Goal: Task Accomplishment & Management: Manage account settings

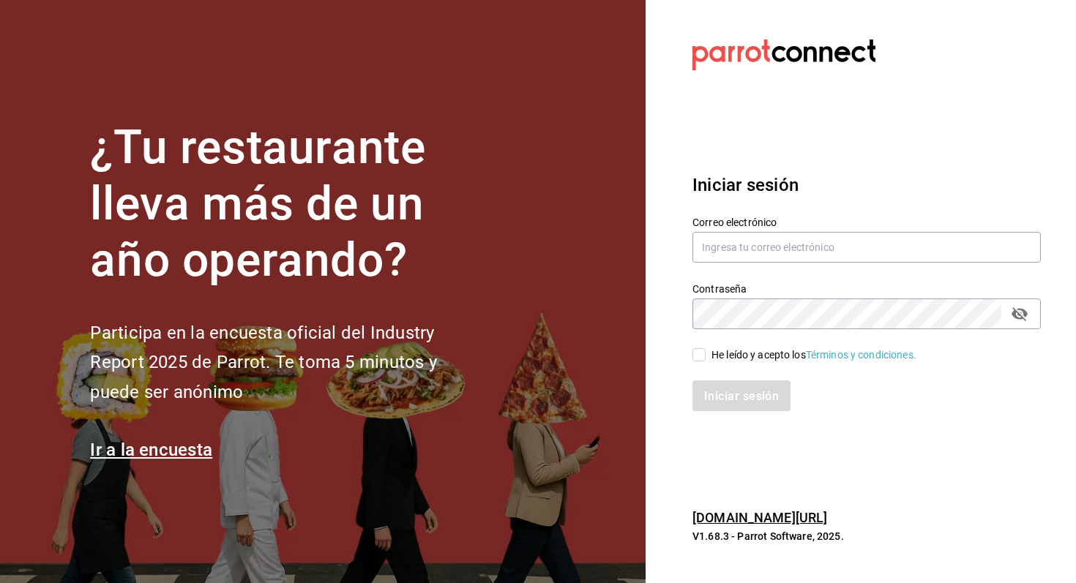
click at [861, 149] on section "Datos incorrectos. Verifica que tu Correo o Contraseña estén bien escritos. Ini…" at bounding box center [861, 291] width 430 height 583
click at [889, 245] on input "text" at bounding box center [867, 247] width 348 height 31
type input "romom3933@gmail.com"
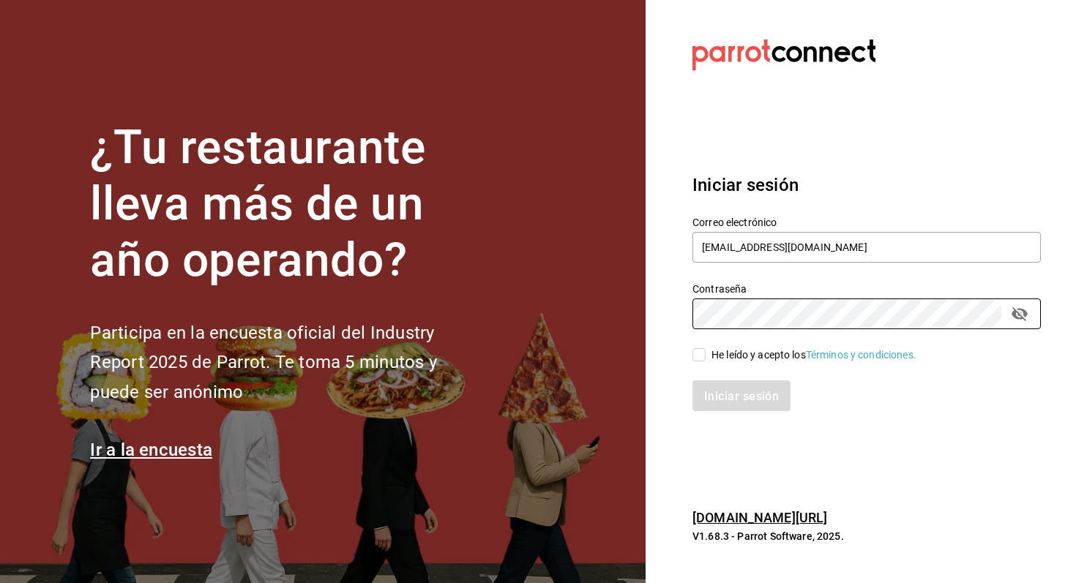
click at [701, 352] on input "He leído y acepto los Términos y condiciones." at bounding box center [699, 354] width 13 height 13
checkbox input "true"
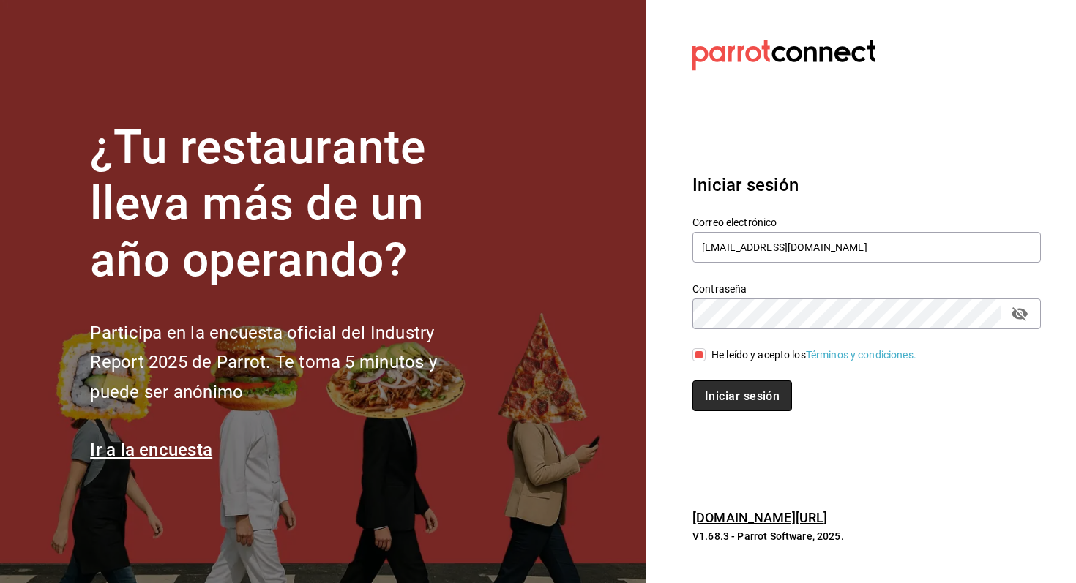
click at [712, 391] on font "Iniciar sesión" at bounding box center [742, 396] width 75 height 14
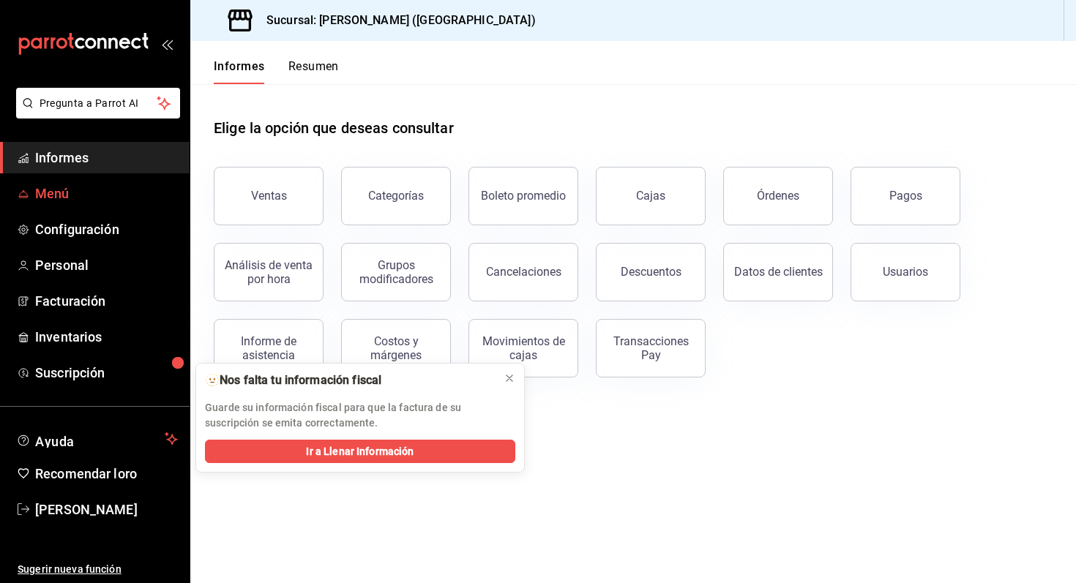
click at [94, 205] on link "Menú" at bounding box center [95, 193] width 190 height 31
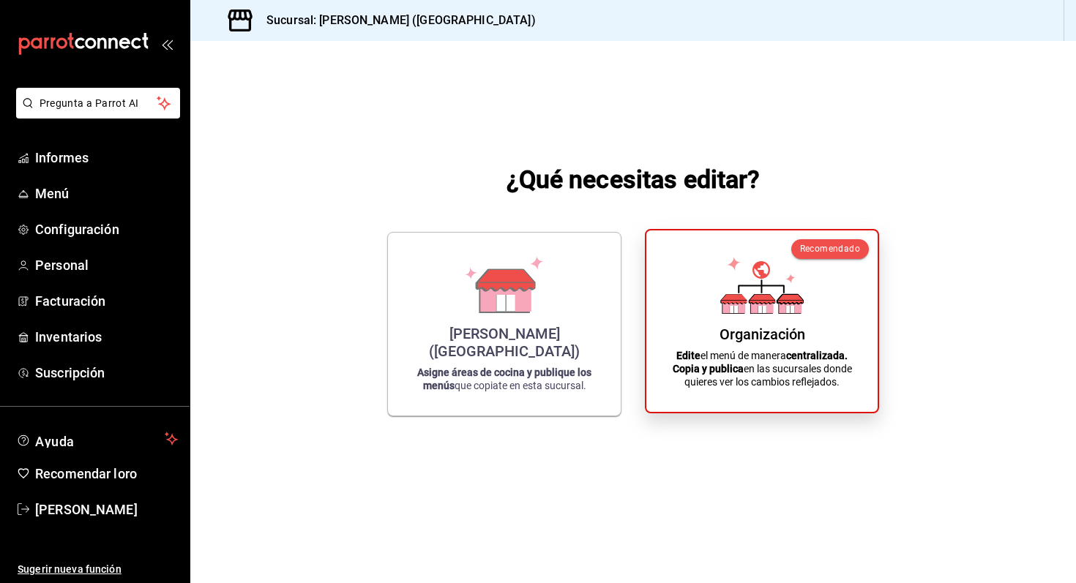
click at [741, 324] on div "Organización Edite el menú de manera centralizada. Copia y publica en las sucur…" at bounding box center [762, 321] width 196 height 158
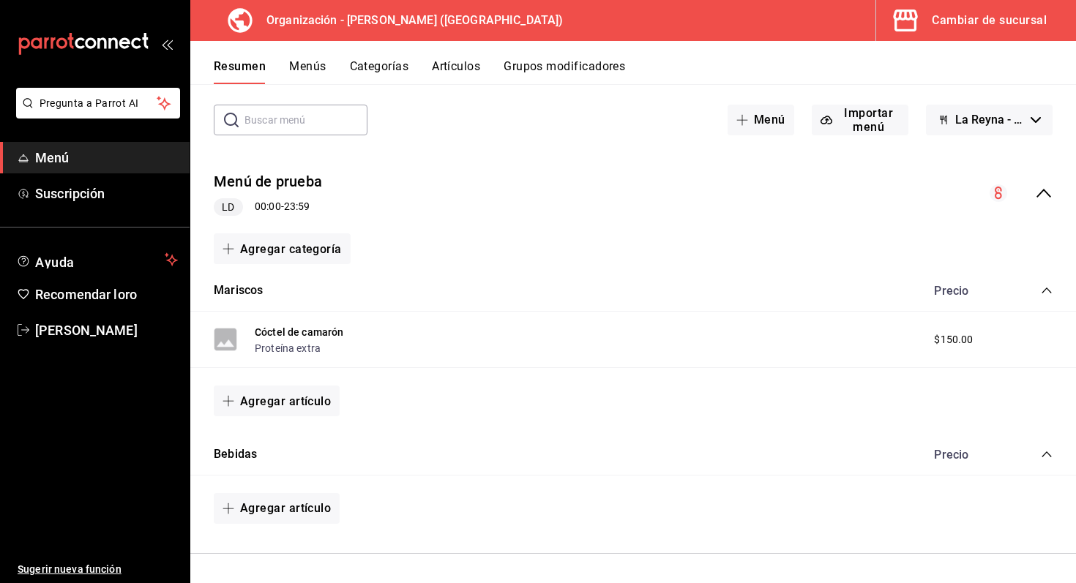
click at [1008, 346] on div "$150.00" at bounding box center [967, 339] width 94 height 15
click at [1049, 287] on icon "colapsar-categoría-fila" at bounding box center [1047, 291] width 12 height 12
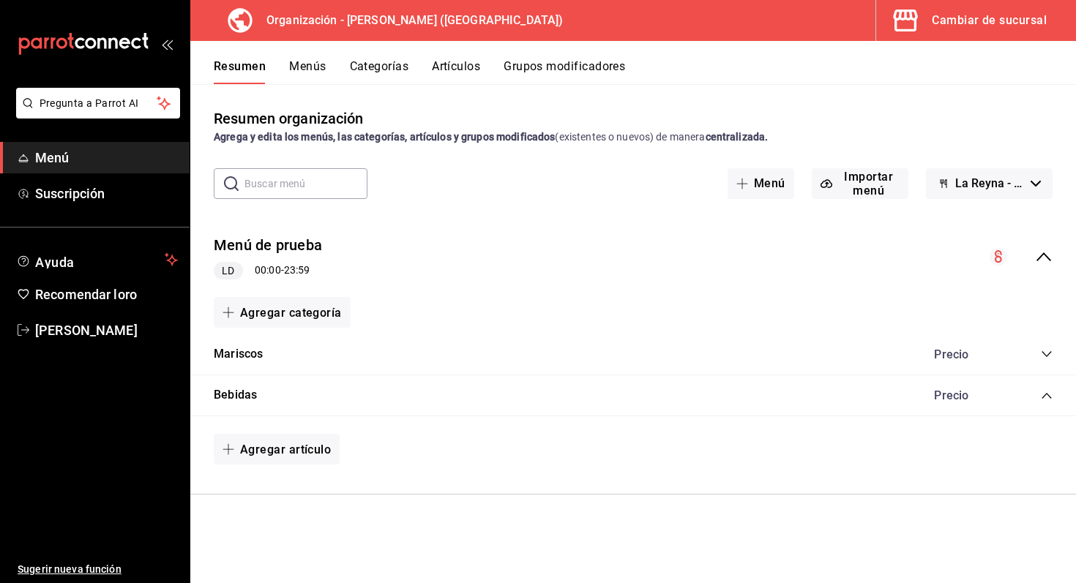
click at [1045, 353] on icon "colapsar-categoría-fila" at bounding box center [1047, 354] width 12 height 12
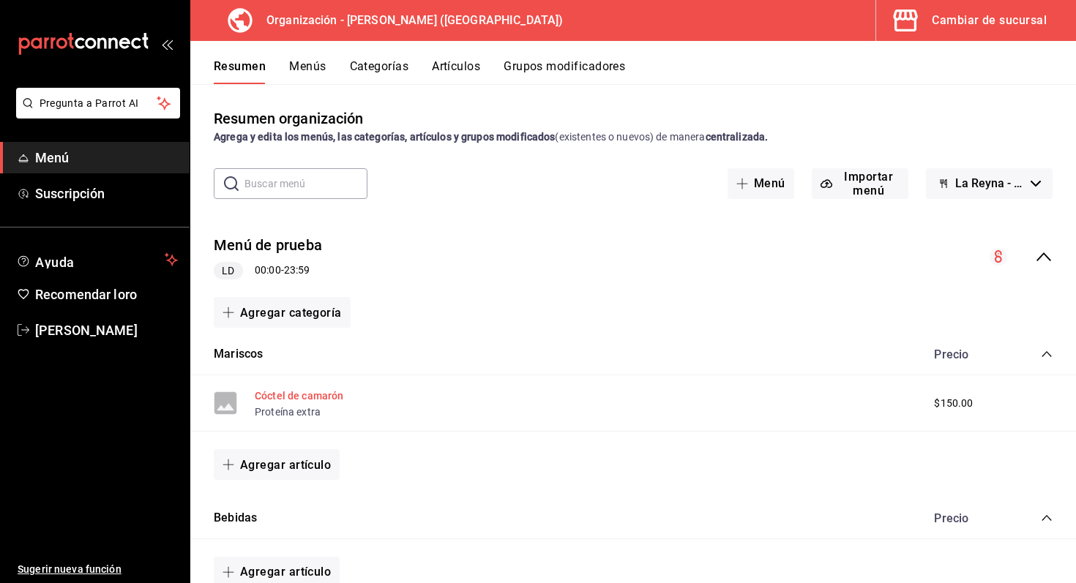
click at [287, 399] on font "Cóctel de camarón" at bounding box center [299, 396] width 89 height 12
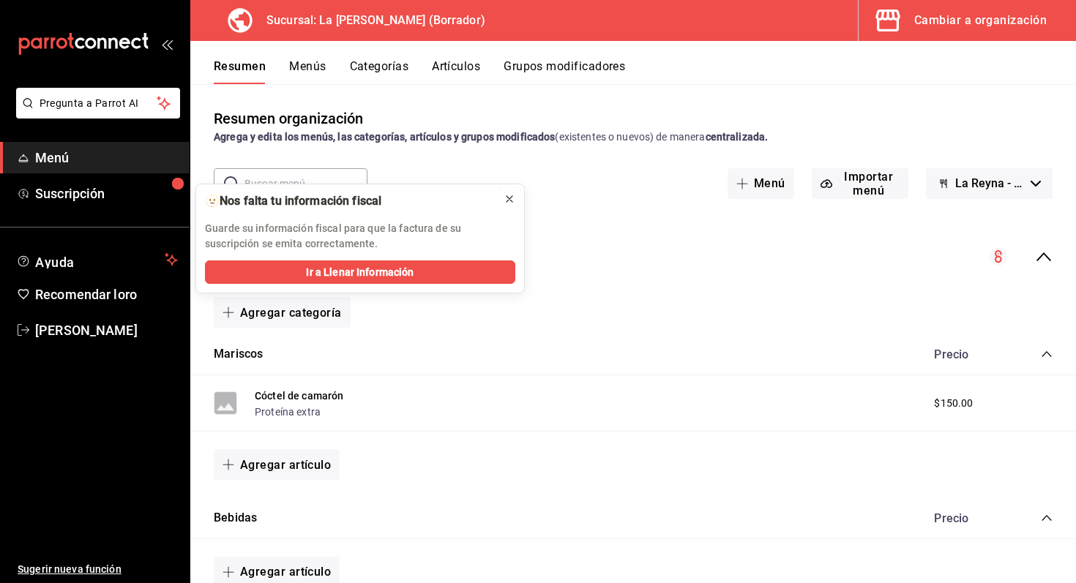
click at [509, 200] on icon at bounding box center [510, 199] width 6 height 6
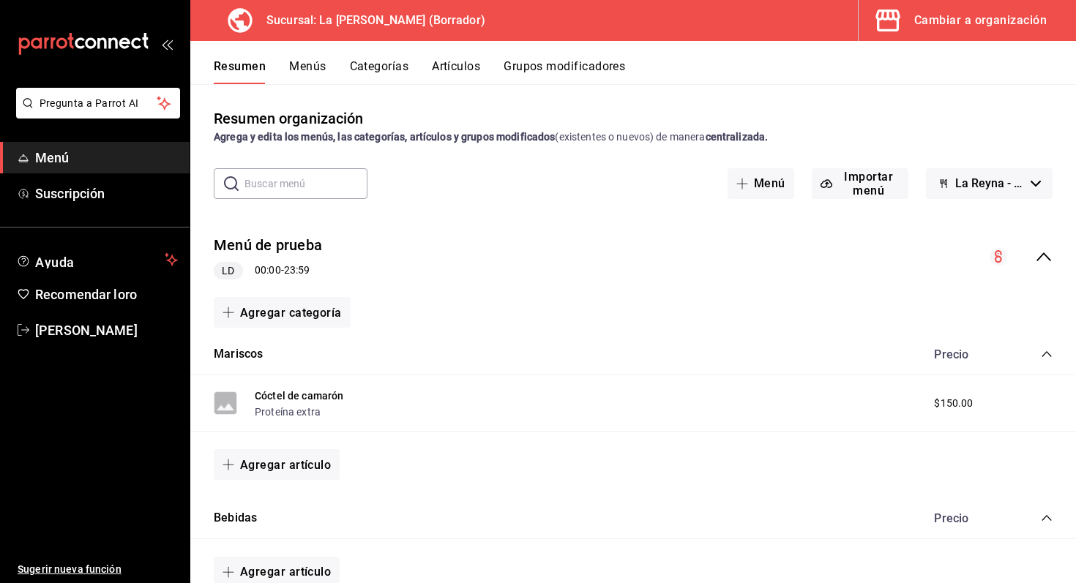
click at [1034, 178] on button "La Reyna - Borrador" at bounding box center [989, 183] width 127 height 31
click at [1034, 178] on div at bounding box center [538, 291] width 1076 height 583
click at [999, 252] on icon "colapsar-fila-del-menú" at bounding box center [998, 256] width 7 height 12
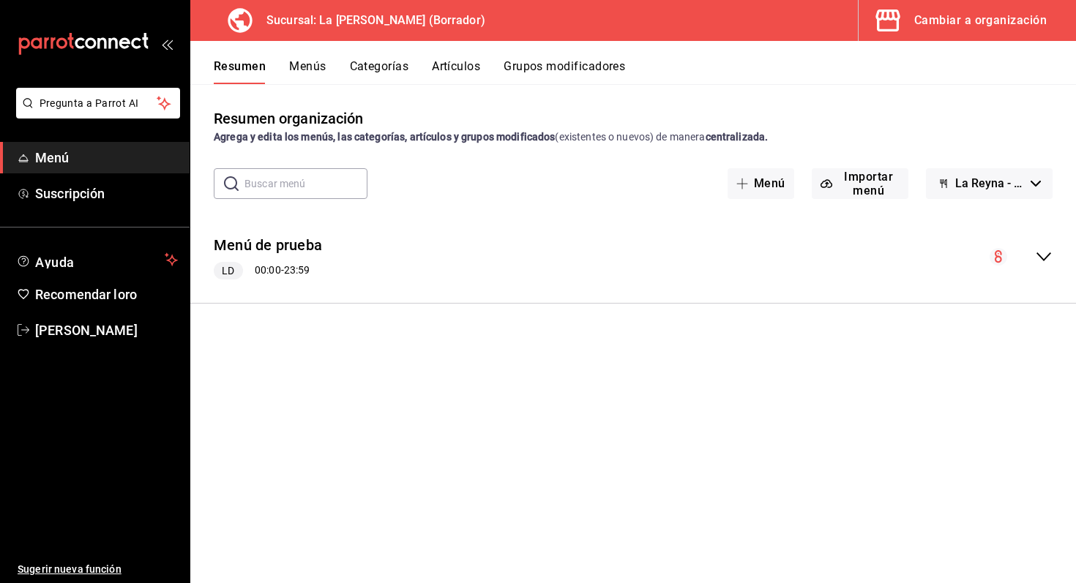
click at [999, 252] on icon "colapsar-fila-del-menú" at bounding box center [998, 256] width 7 height 12
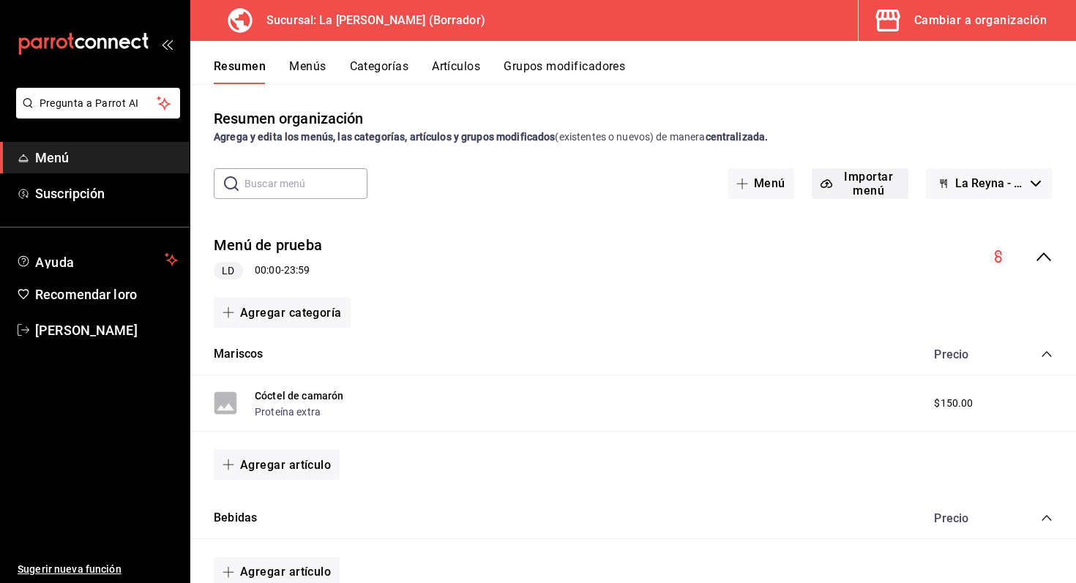
click at [864, 174] on font "Importar menú" at bounding box center [868, 184] width 49 height 28
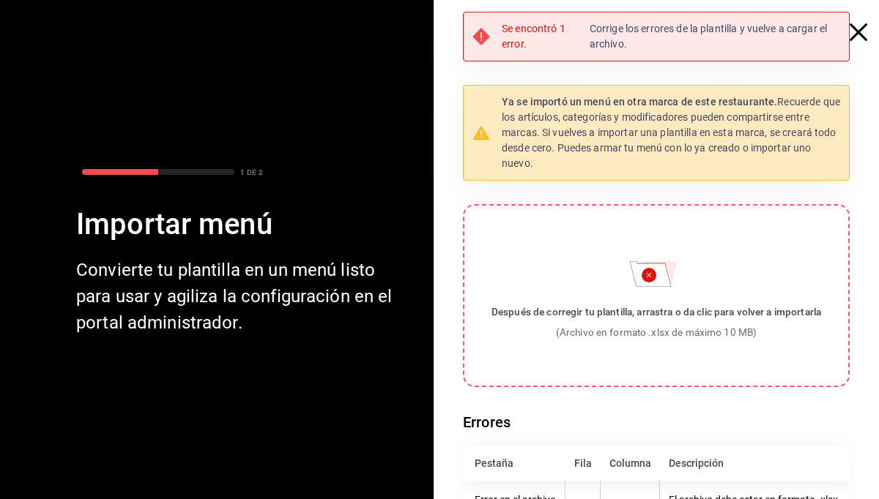
click at [849, 23] on div "Se encontró 1 error. Corrige los errores de la plantilla y vuelve a cargar el a…" at bounding box center [661, 274] width 433 height 524
click at [852, 25] on icon "button" at bounding box center [858, 32] width 18 height 18
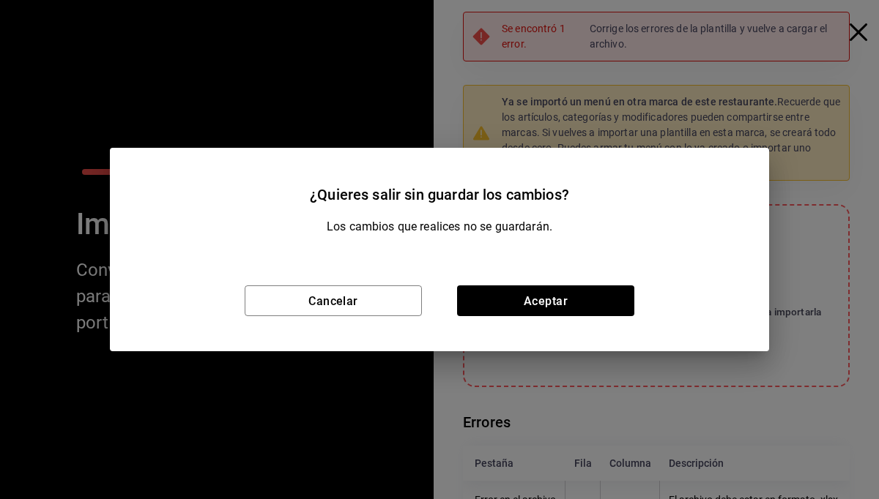
click at [632, 187] on h2 "¿Quieres salir sin guardar los cambios?" at bounding box center [439, 183] width 659 height 70
click at [384, 307] on button "Cancelar" at bounding box center [333, 301] width 177 height 31
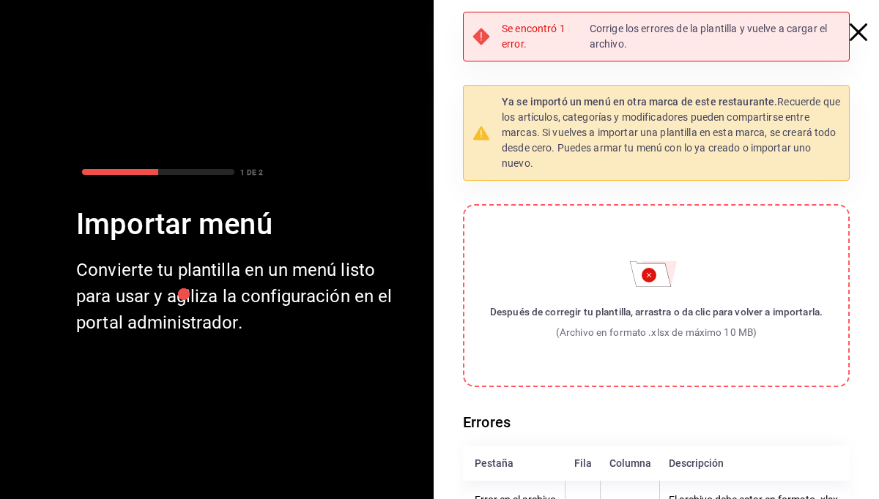
click at [857, 29] on icon "button" at bounding box center [858, 32] width 18 height 18
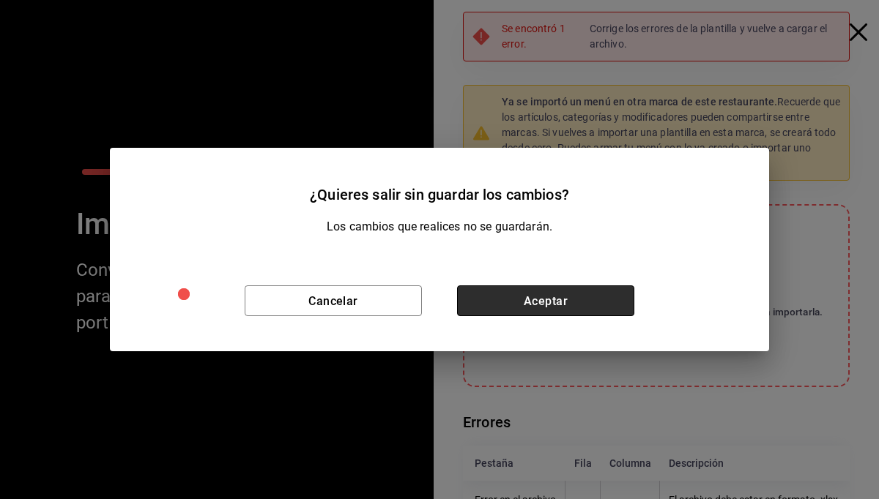
click at [482, 288] on button "Aceptar" at bounding box center [545, 301] width 177 height 31
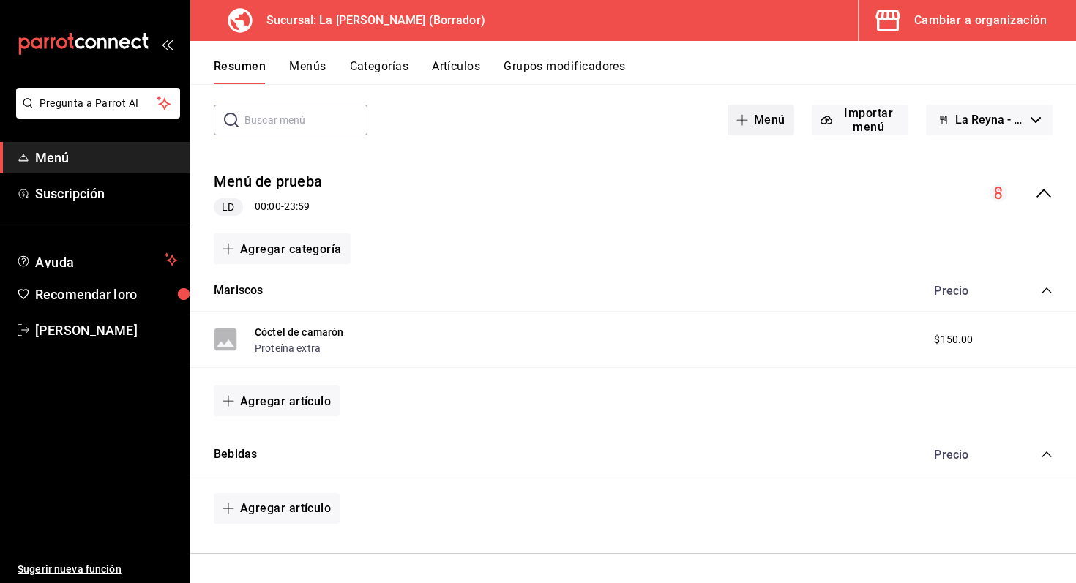
click at [760, 130] on button "Menú" at bounding box center [761, 120] width 67 height 31
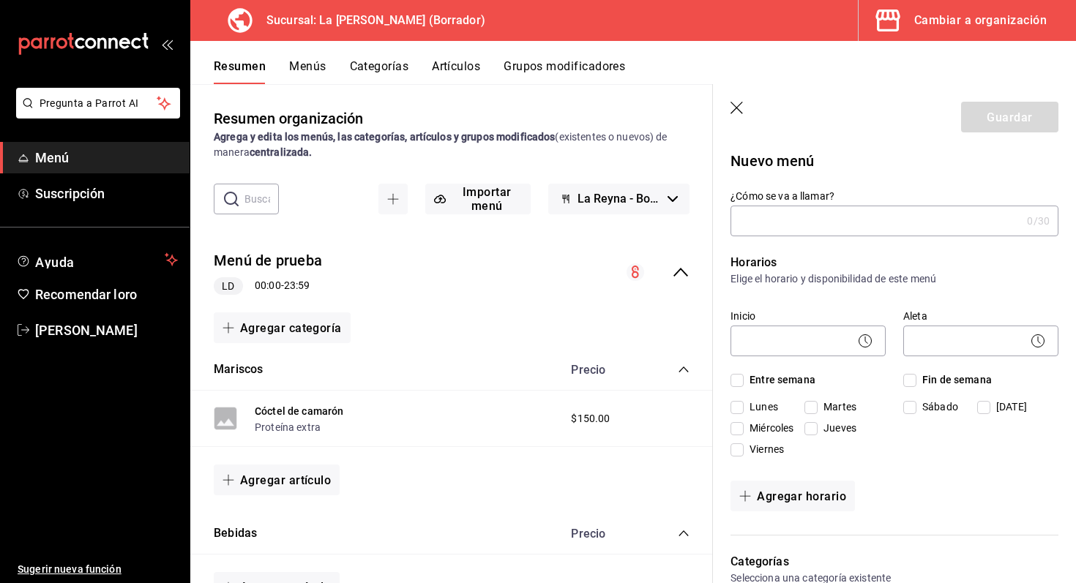
scroll to position [43, 0]
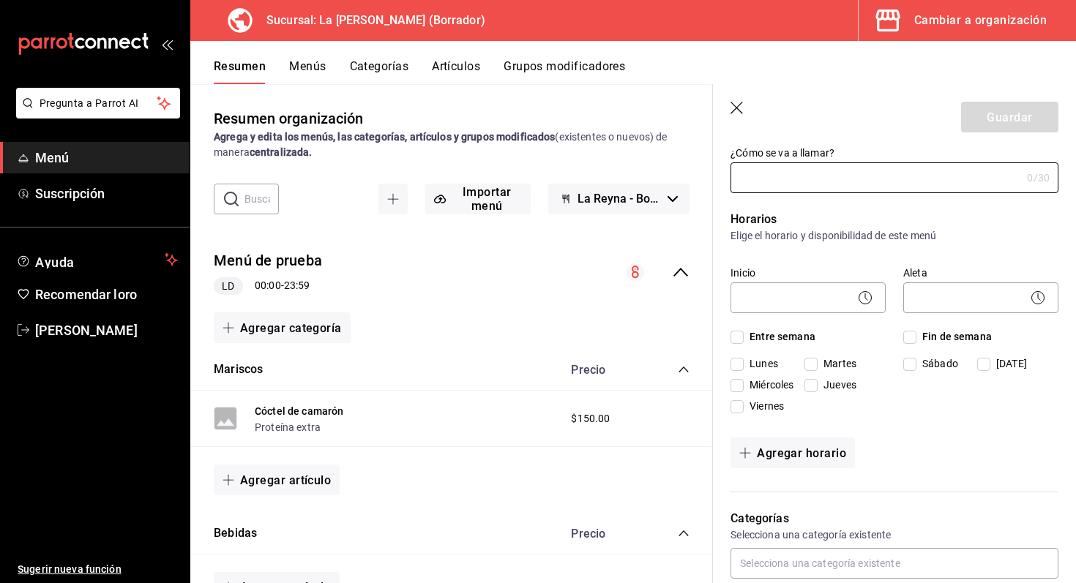
click at [670, 203] on button "La Reyna - Borrador" at bounding box center [618, 199] width 141 height 31
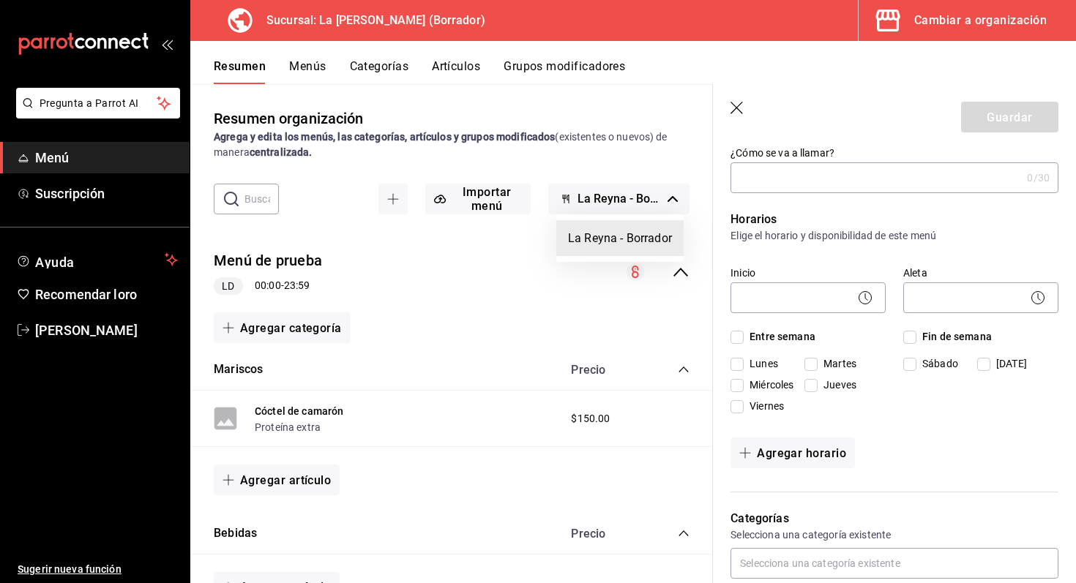
click at [670, 203] on div at bounding box center [538, 291] width 1076 height 583
click at [299, 261] on font "Menú de prueba" at bounding box center [268, 262] width 108 height 18
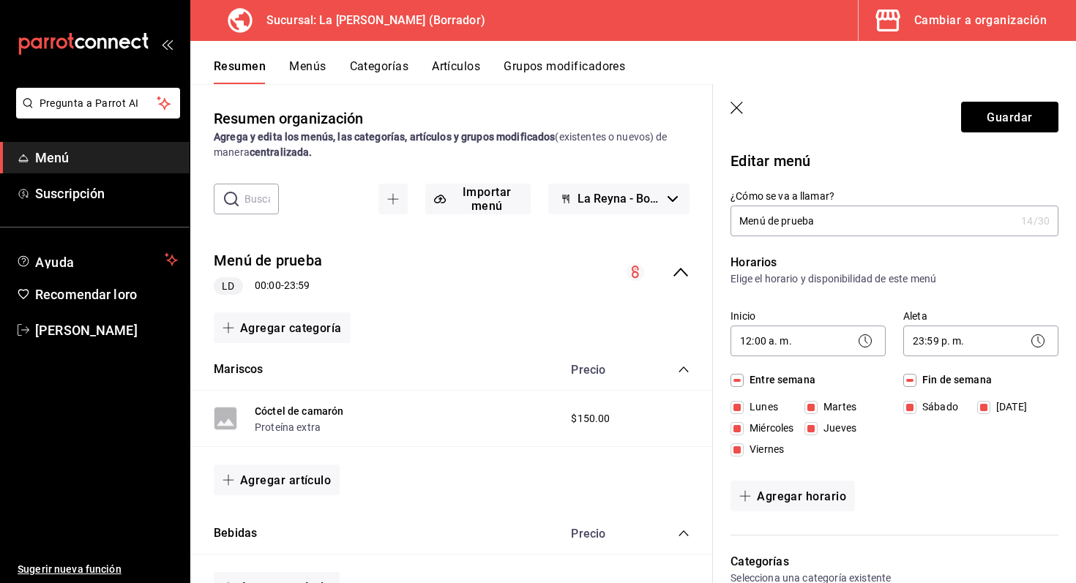
drag, startPoint x: 839, startPoint y: 225, endPoint x: 740, endPoint y: 220, distance: 98.9
click at [741, 220] on input "Menú de prueba" at bounding box center [873, 220] width 285 height 29
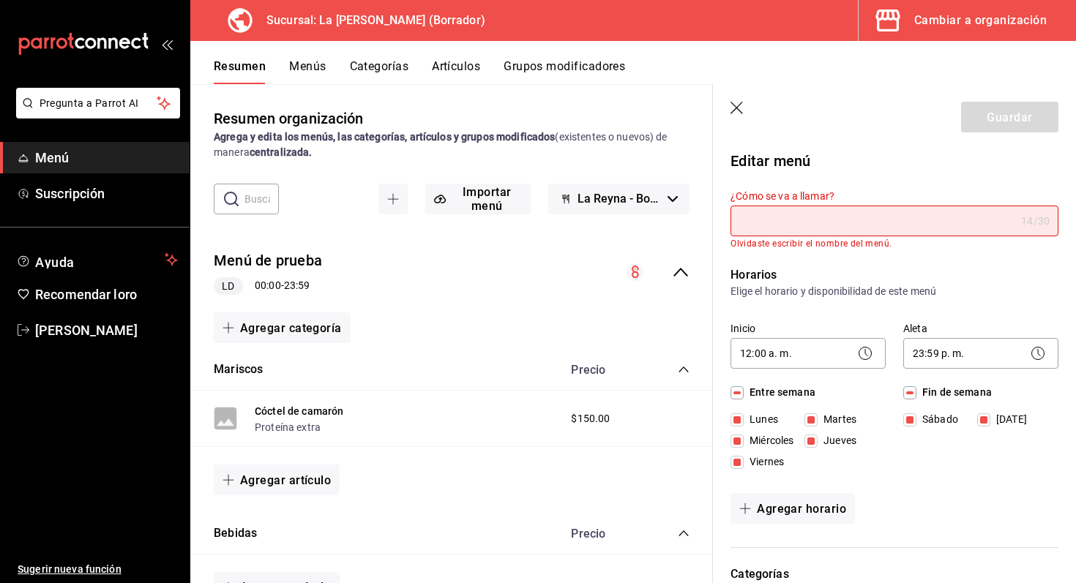
click at [614, 203] on font "La Reyna - Borrador" at bounding box center [630, 199] width 105 height 14
click at [614, 203] on div at bounding box center [538, 291] width 1076 height 583
click at [698, 278] on div "Menú de prueba LD 00:00 - 23:59" at bounding box center [451, 273] width 523 height 70
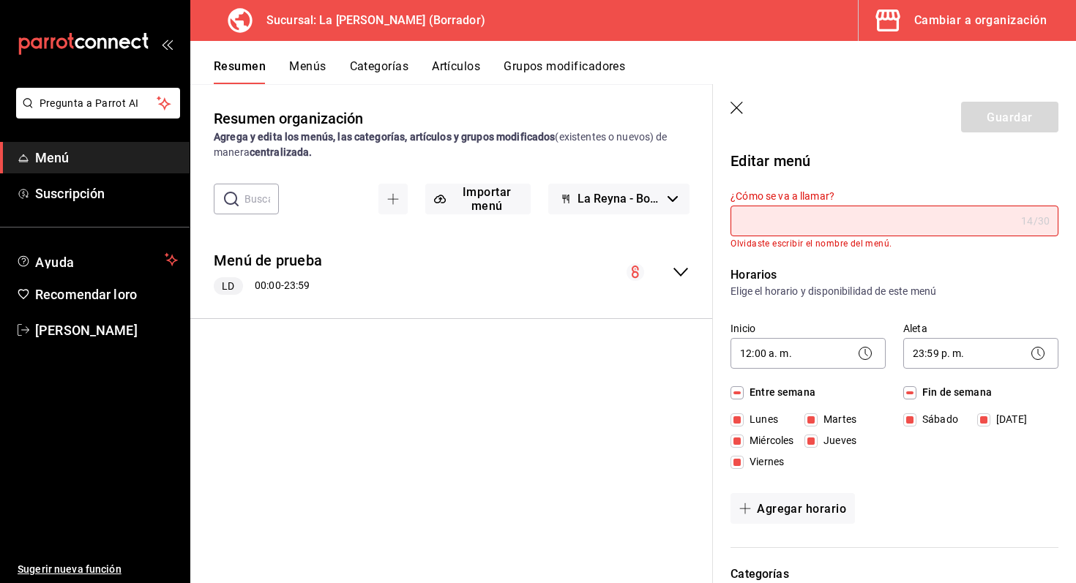
click at [685, 271] on icon "colapsar-fila-del-menú" at bounding box center [681, 272] width 15 height 9
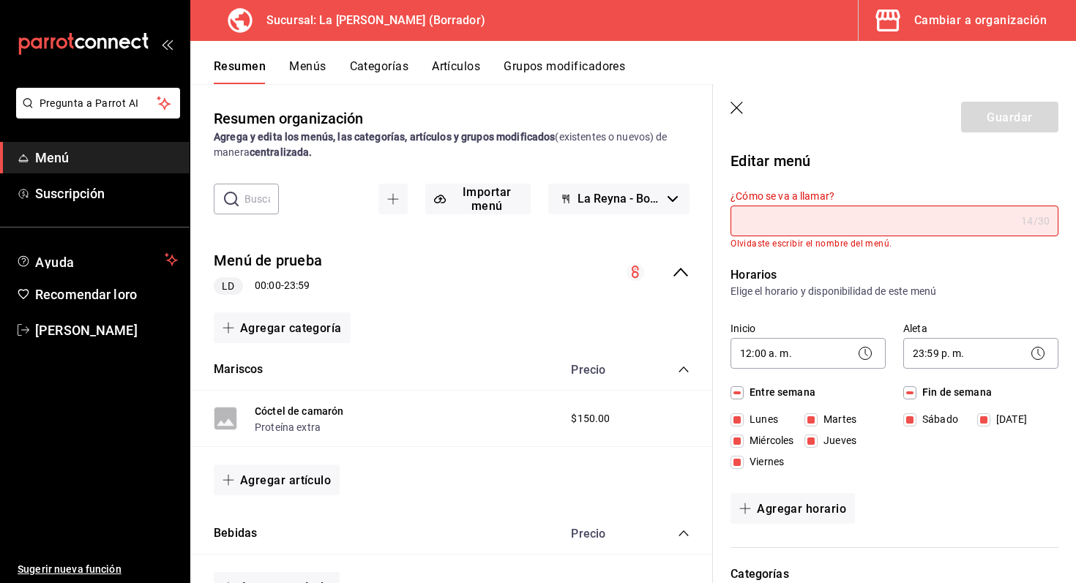
click at [796, 209] on input "¿Cómo se va a llamar?" at bounding box center [873, 220] width 285 height 29
type input "MENU LA REYNA"
click at [792, 344] on body "Pregunta a Parrot AI Menú Suscripción Ayuda Recomendar loro Marco Romo Sugerir …" at bounding box center [538, 291] width 1076 height 583
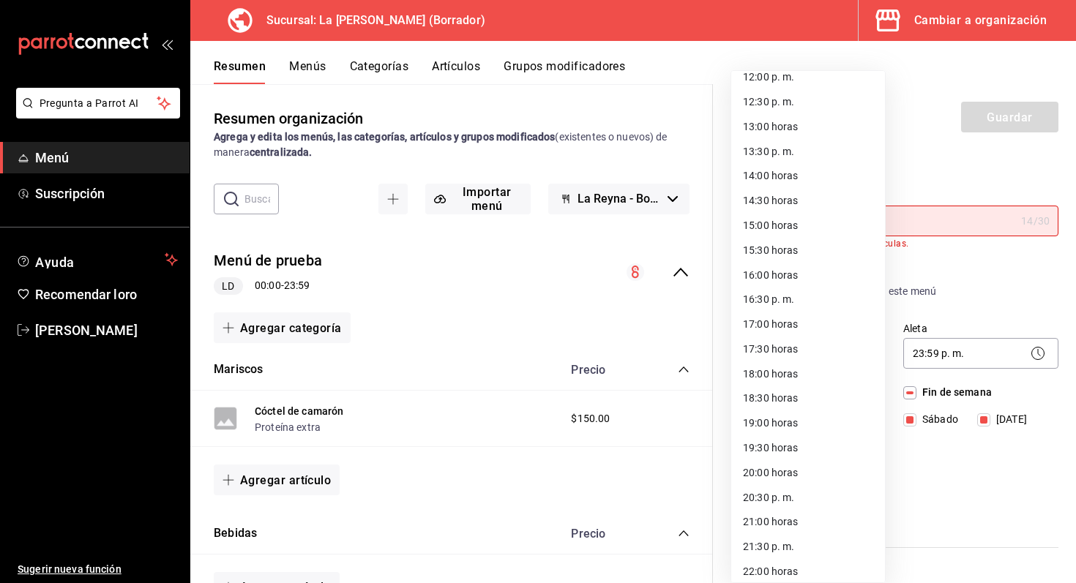
scroll to position [617, 0]
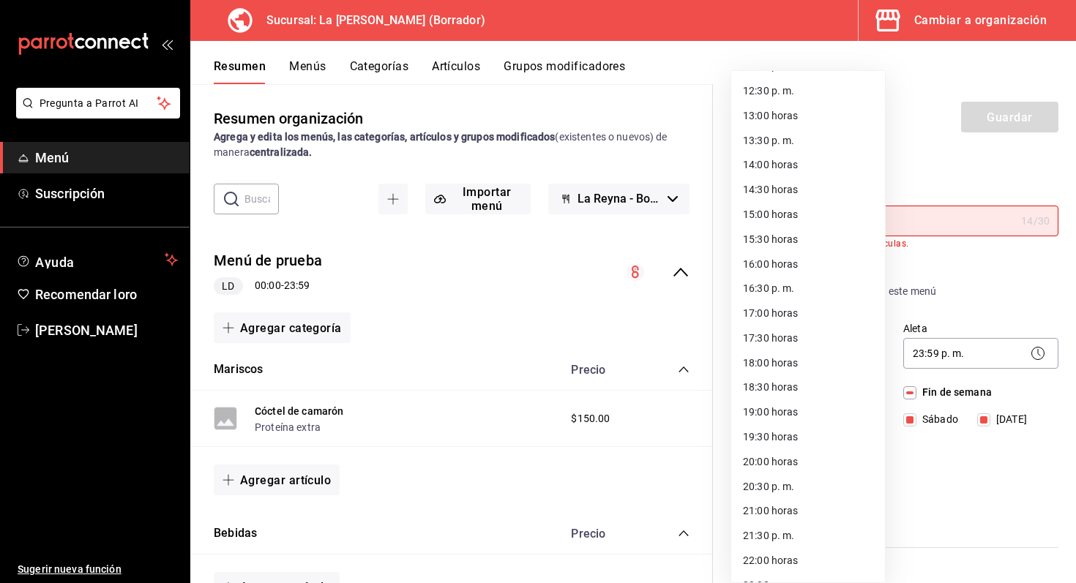
click at [814, 315] on li "17:00 horas" at bounding box center [808, 313] width 154 height 25
type input "17:00"
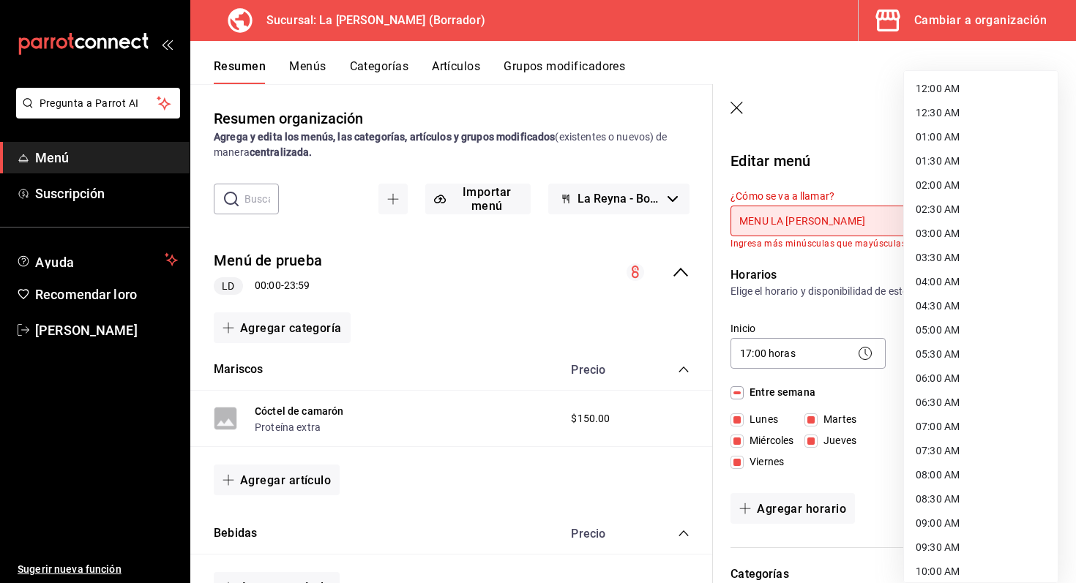
click at [975, 349] on body "Pregunta a Parrot AI Menú Suscripción Ayuda Recomendar loro Marco Romo Sugerir …" at bounding box center [538, 291] width 1076 height 583
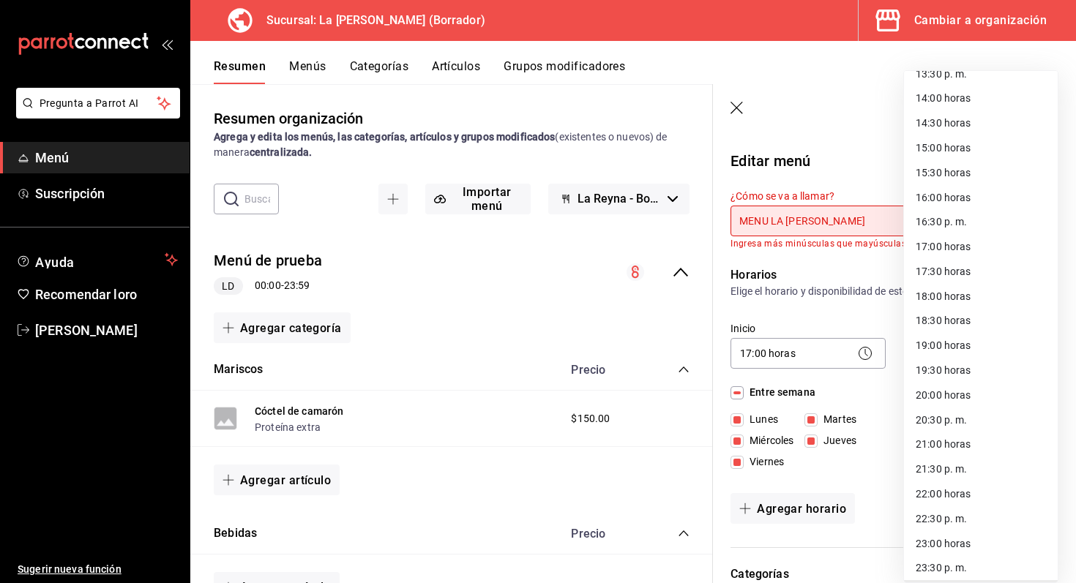
scroll to position [712, 0]
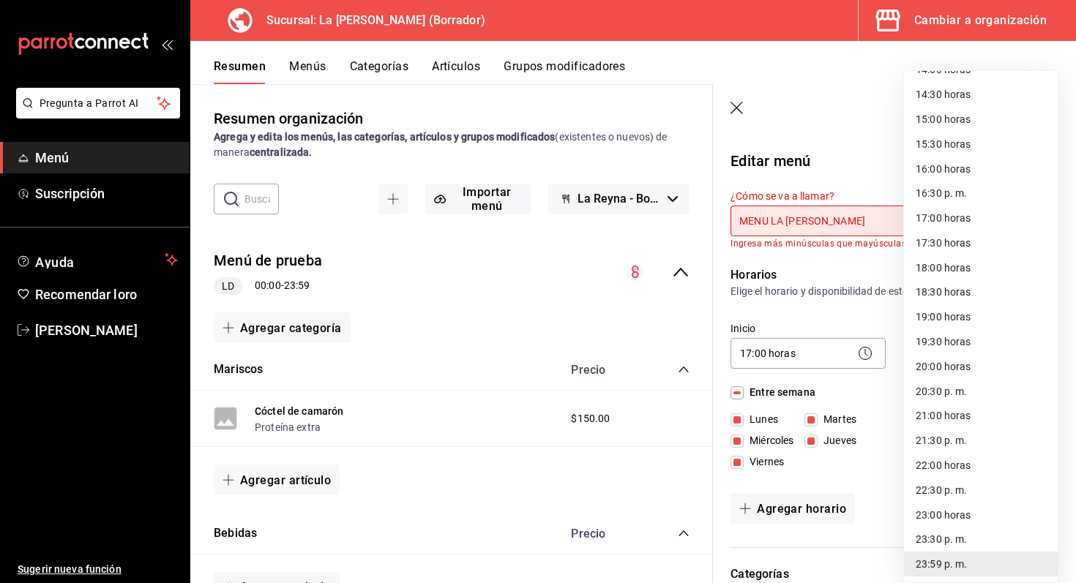
click at [950, 568] on font "23:59 p. m." at bounding box center [941, 565] width 51 height 12
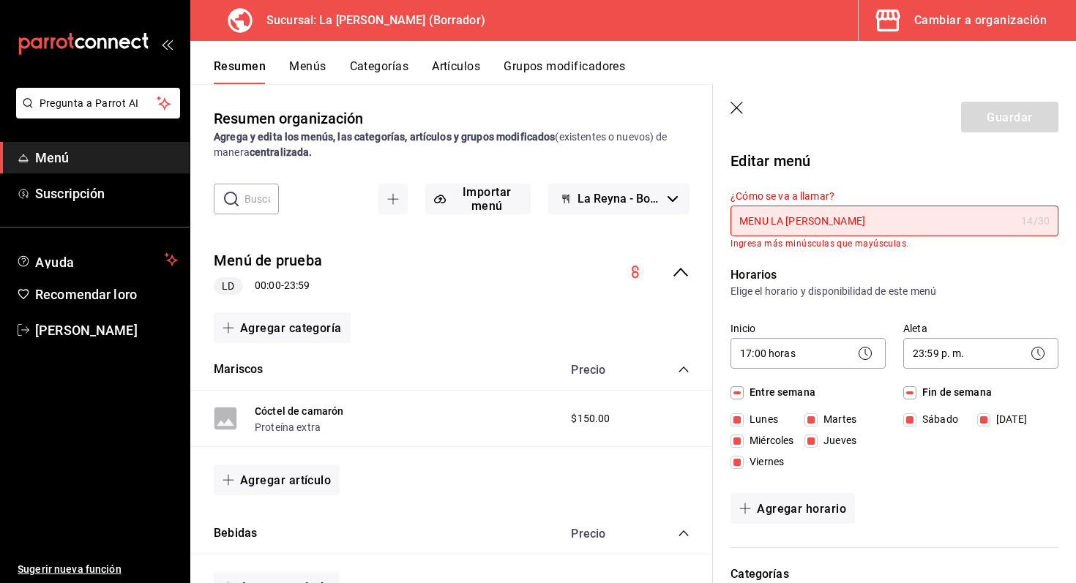
click at [982, 477] on div "Horarios Elige el horario y disponibilidad de este menú Inicio 17:00 horas 17:0…" at bounding box center [886, 398] width 346 height 299
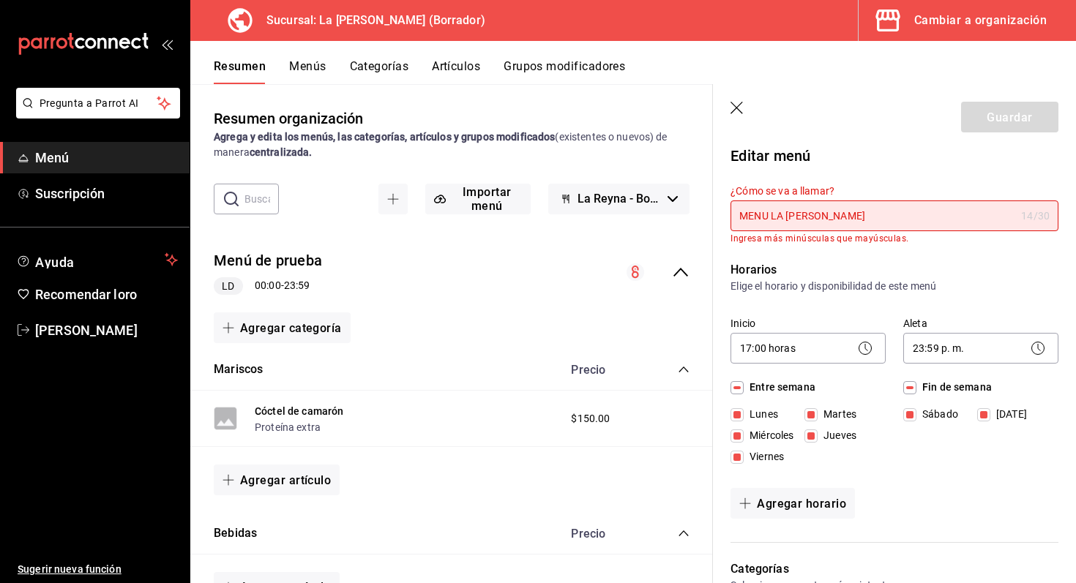
scroll to position [0, 0]
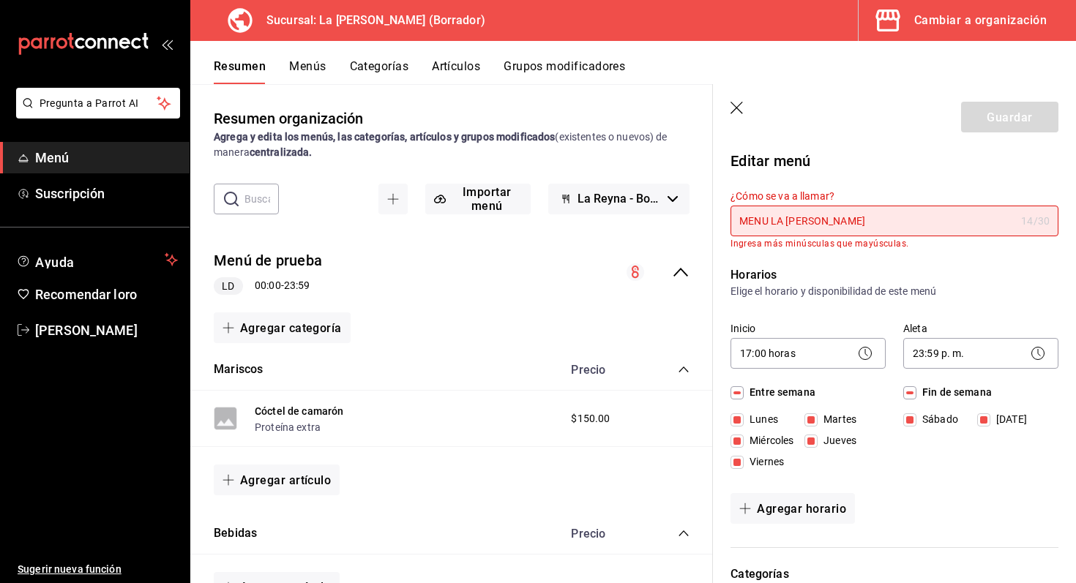
click at [876, 220] on input "MENU LA REYNA" at bounding box center [873, 220] width 285 height 29
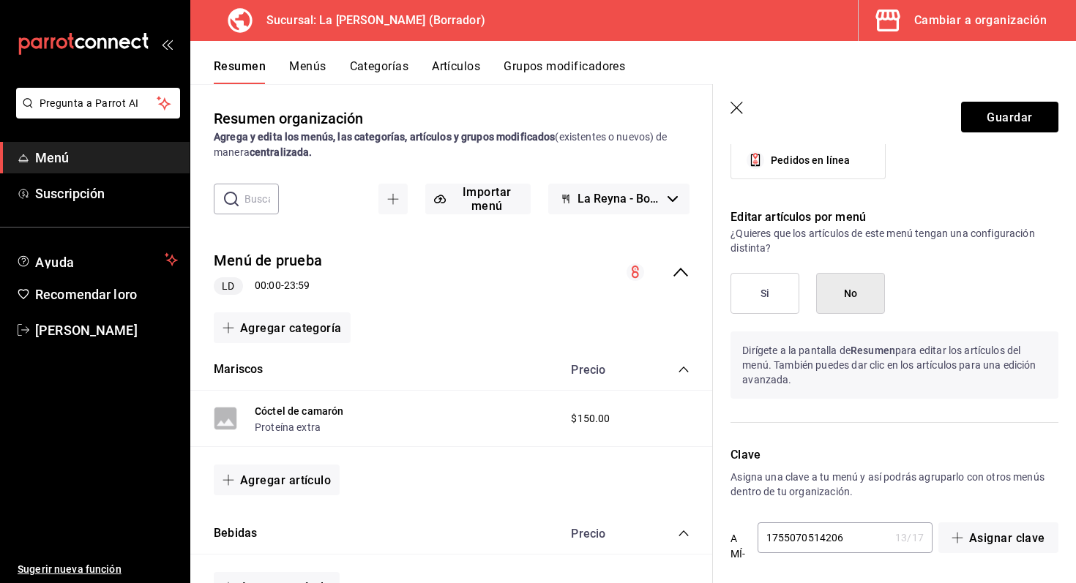
scroll to position [764, 0]
type input "Menu La Reyna"
click at [784, 310] on button "Si" at bounding box center [765, 292] width 69 height 41
click at [859, 314] on div "Si No Dirígete a la pantalla de Resumen para editar los artículos del menú. Tam…" at bounding box center [895, 335] width 328 height 126
click at [850, 287] on font "No" at bounding box center [851, 293] width 14 height 12
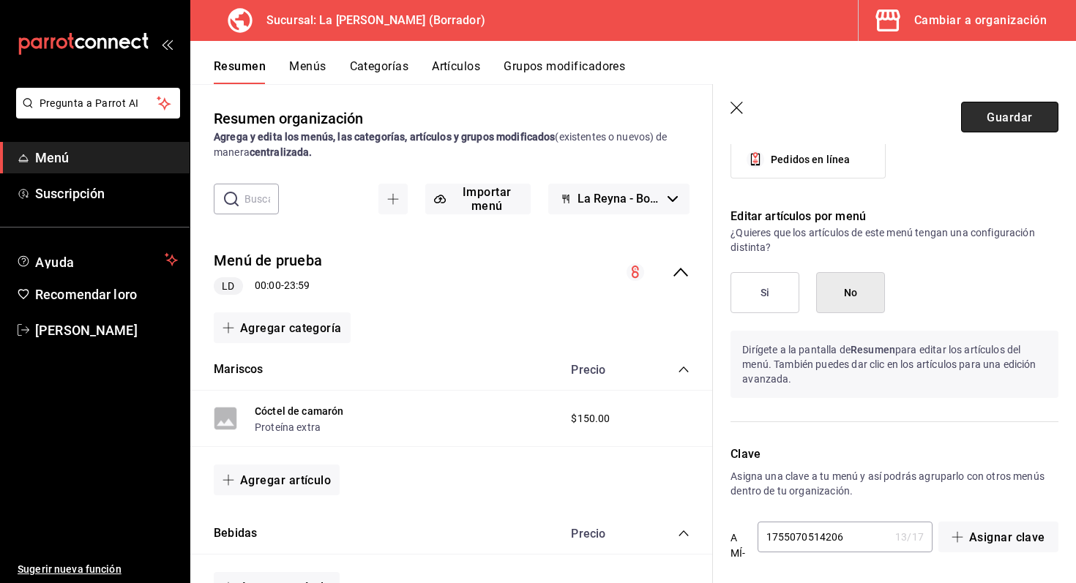
click at [992, 108] on button "Guardar" at bounding box center [1009, 117] width 97 height 31
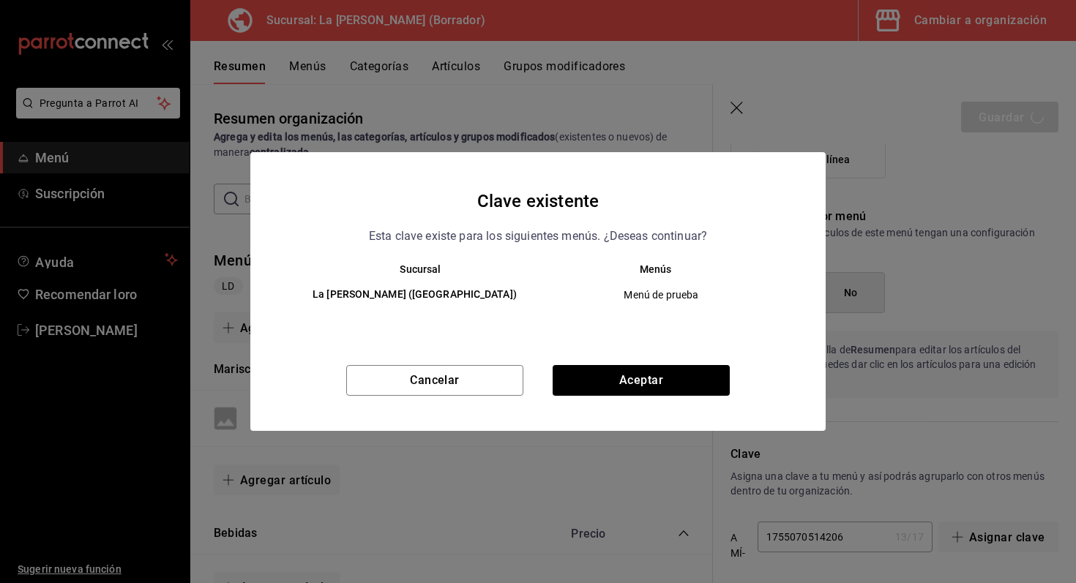
drag, startPoint x: 697, startPoint y: 293, endPoint x: 632, endPoint y: 303, distance: 66.0
click at [632, 303] on td "Menú de prueba" at bounding box center [667, 295] width 258 height 40
click at [589, 373] on button "Aceptar" at bounding box center [641, 380] width 177 height 31
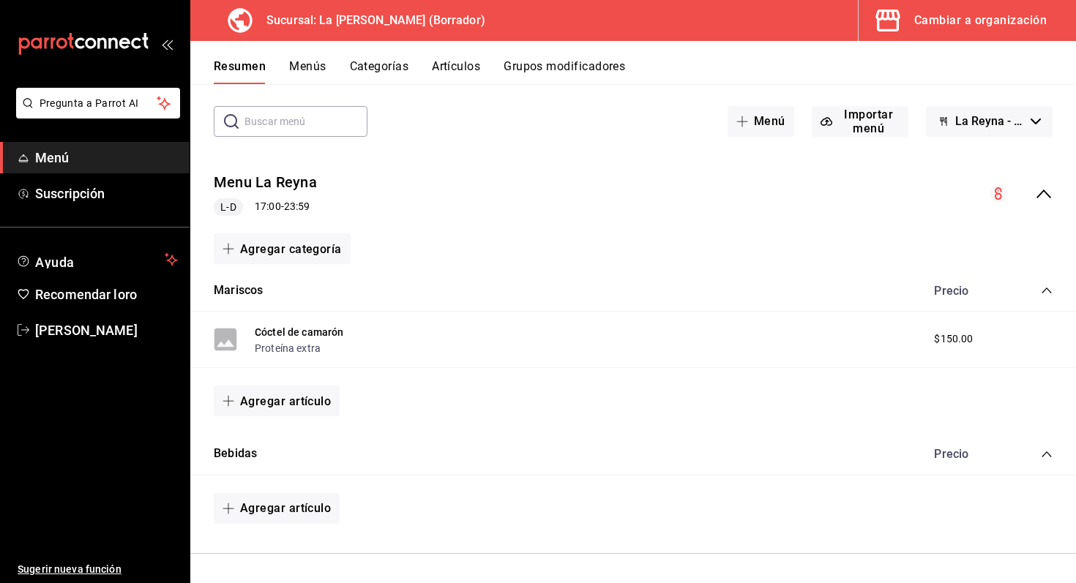
drag, startPoint x: 488, startPoint y: 357, endPoint x: 575, endPoint y: 334, distance: 90.2
click at [575, 334] on div "Cóctel de camarón Proteína extra $150.00" at bounding box center [633, 340] width 886 height 57
drag, startPoint x: 575, startPoint y: 334, endPoint x: 460, endPoint y: 363, distance: 117.9
click at [460, 363] on div "Cóctel de camarón Proteína extra $150.00" at bounding box center [633, 340] width 886 height 57
click at [711, 322] on div "Cóctel de camarón Proteína extra $150.00" at bounding box center [633, 340] width 886 height 57
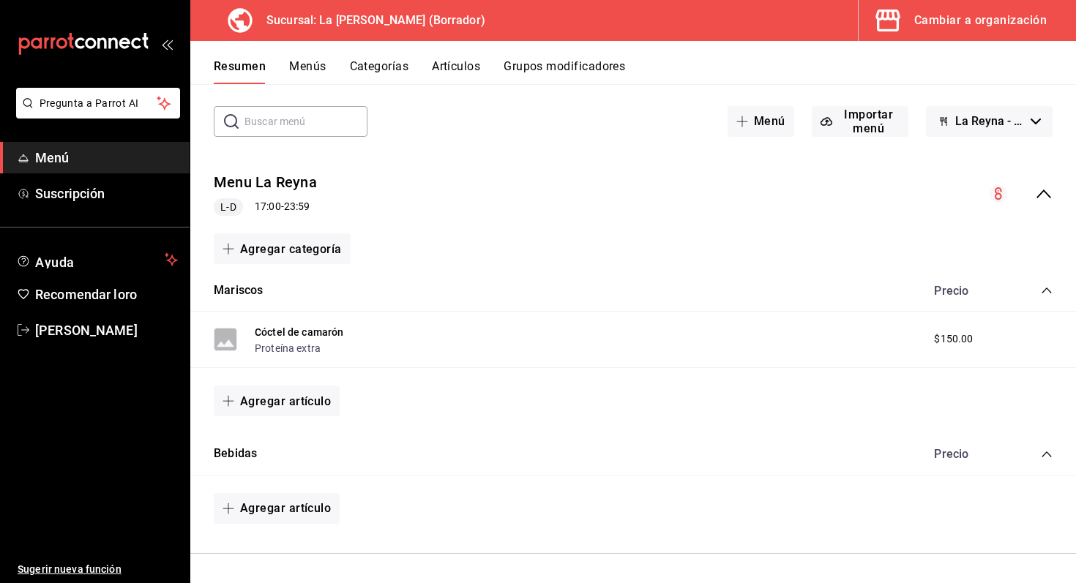
click at [458, 65] on font "Artículos" at bounding box center [456, 66] width 48 height 14
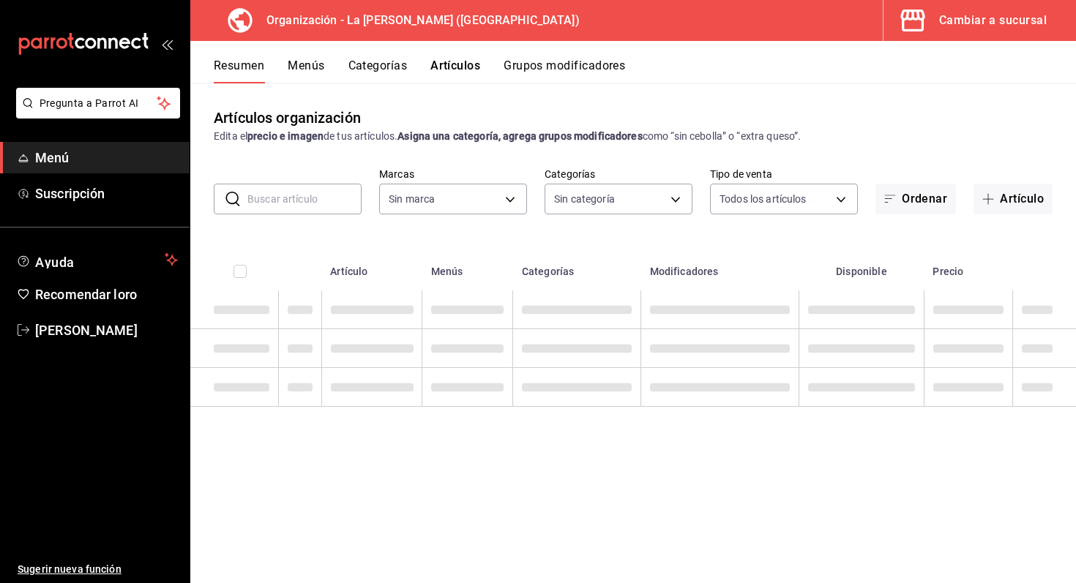
type input "21e8f741-d7e9-4a52-ba38-779e4aaec189"
type input "f2144e50-47f8-42da-b254-eb583d036681,989c54d3-6695-4663-9d72-97799bb8b147"
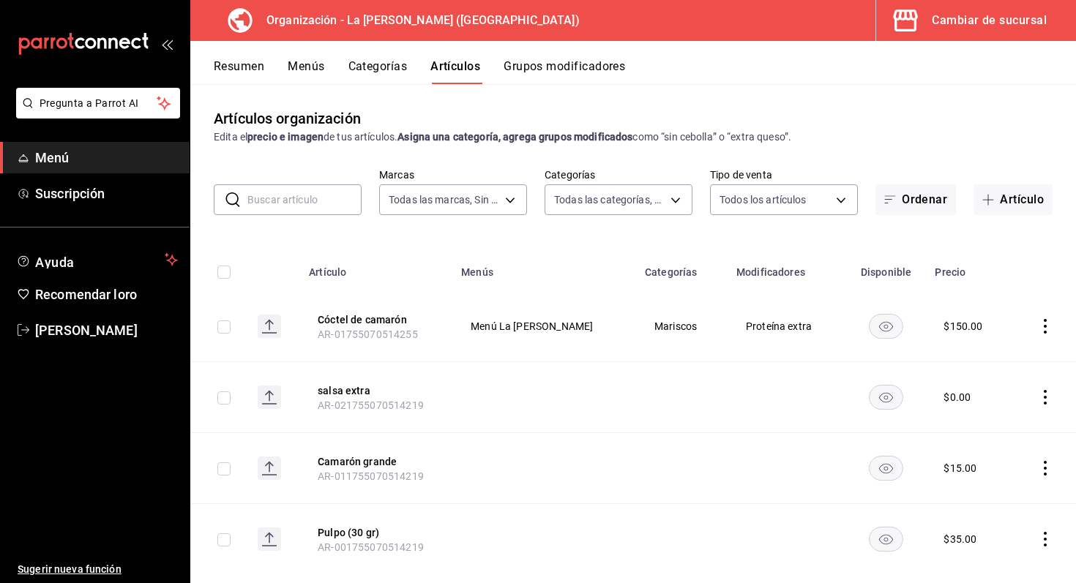
scroll to position [26, 0]
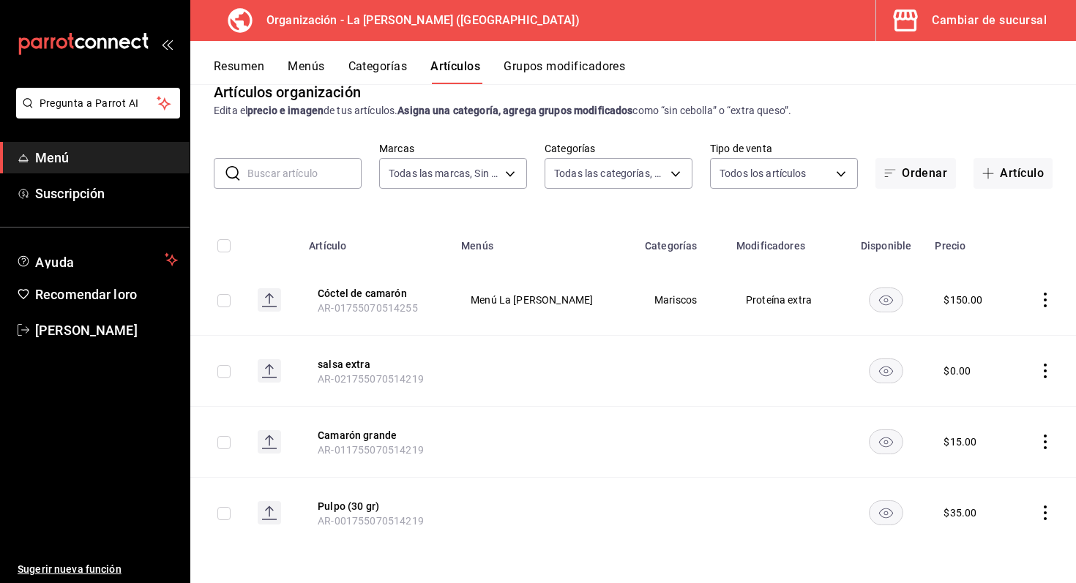
click at [1044, 291] on td at bounding box center [1044, 300] width 64 height 71
click at [1044, 295] on icon "comportamiento" at bounding box center [1045, 300] width 3 height 15
click at [1024, 393] on li "Eliminar" at bounding box center [988, 395] width 88 height 30
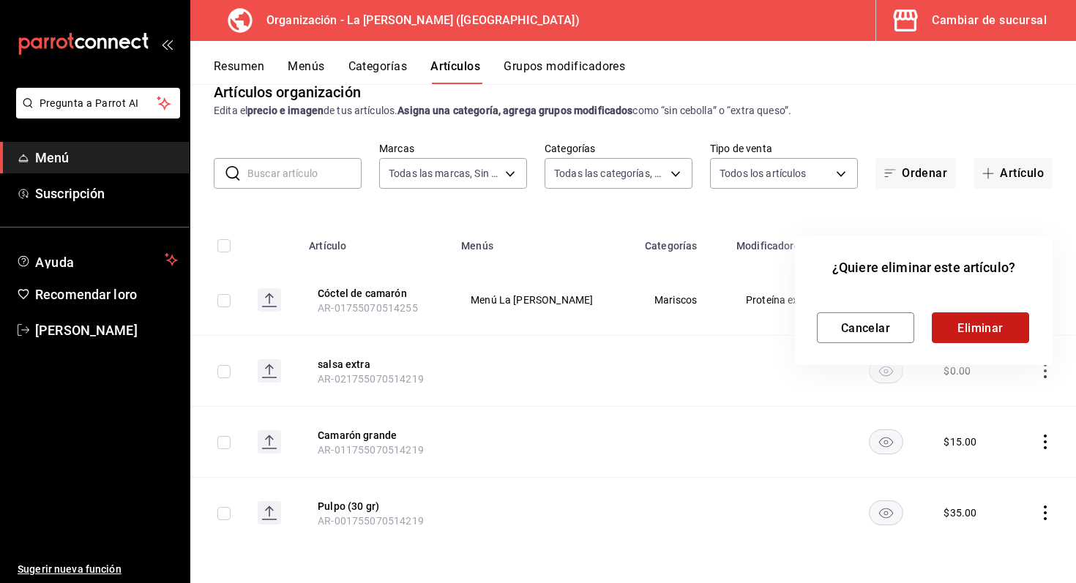
click at [999, 327] on font "Eliminar" at bounding box center [981, 328] width 46 height 14
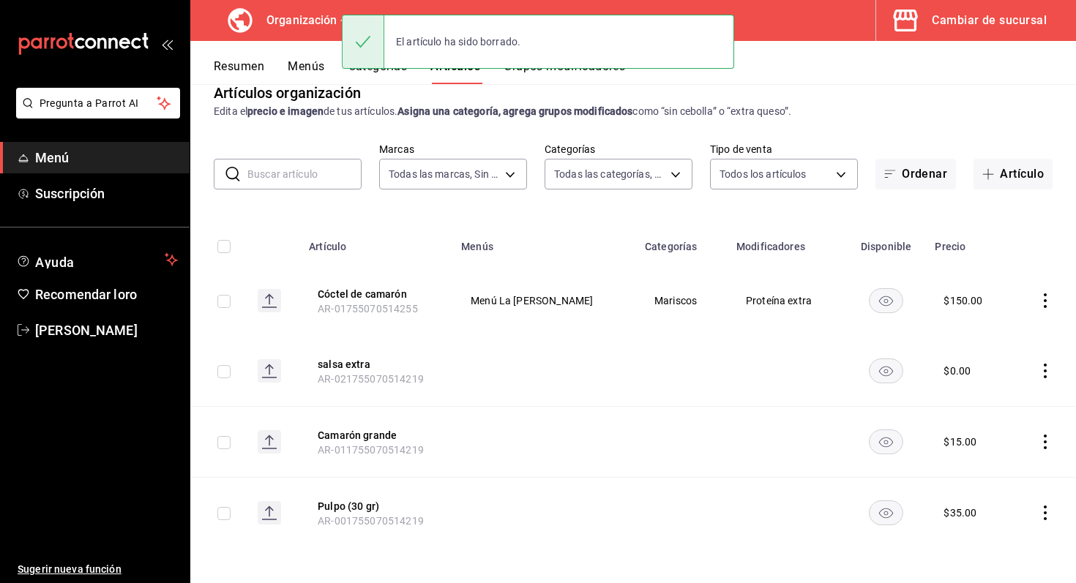
scroll to position [0, 0]
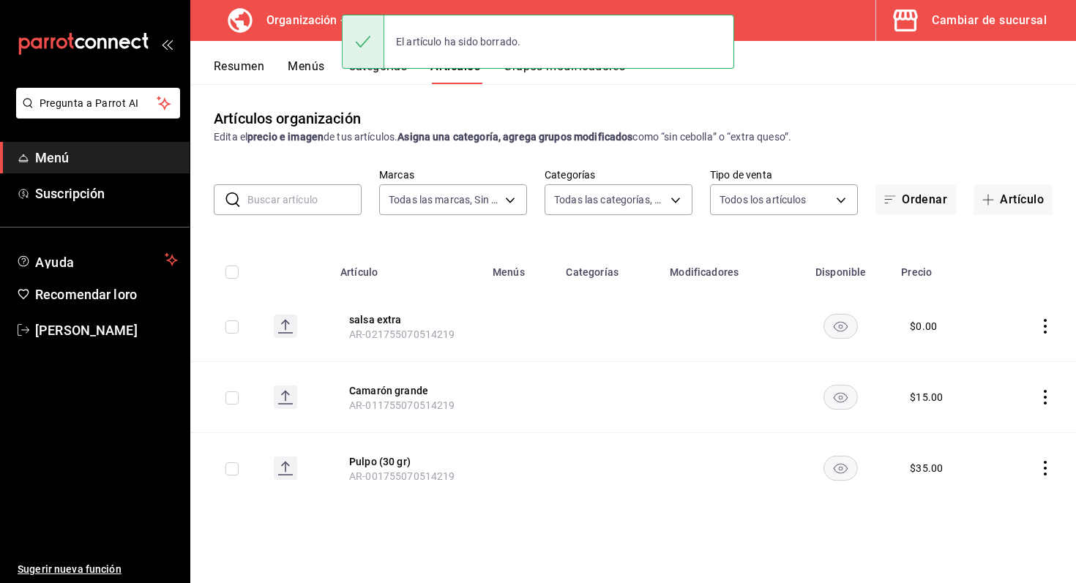
click at [1044, 322] on icon "comportamiento" at bounding box center [1045, 326] width 15 height 15
click at [1010, 424] on font "Eliminar" at bounding box center [1000, 421] width 37 height 12
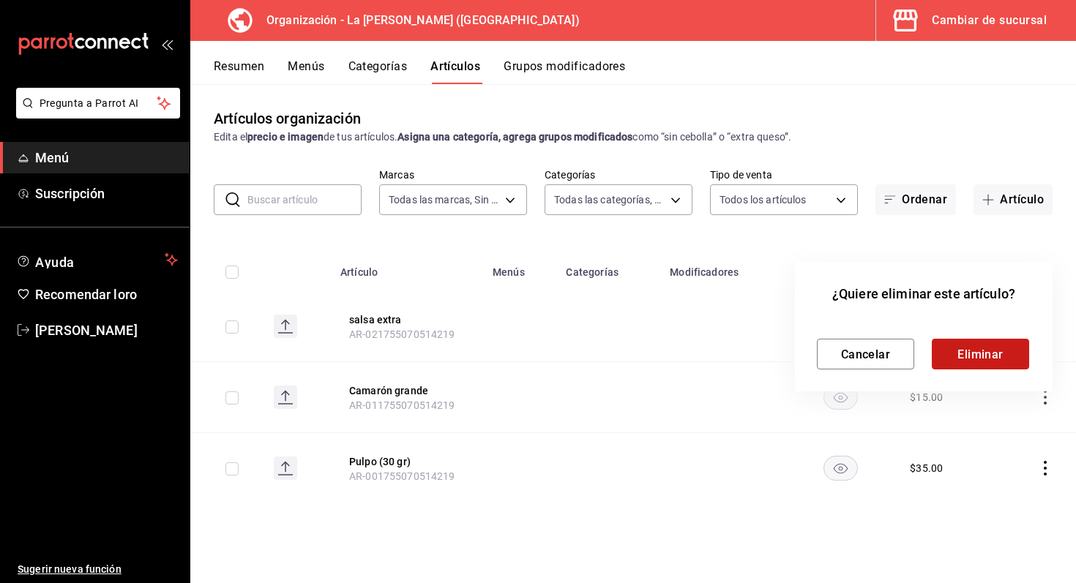
click at [1007, 364] on button "Eliminar" at bounding box center [980, 354] width 97 height 31
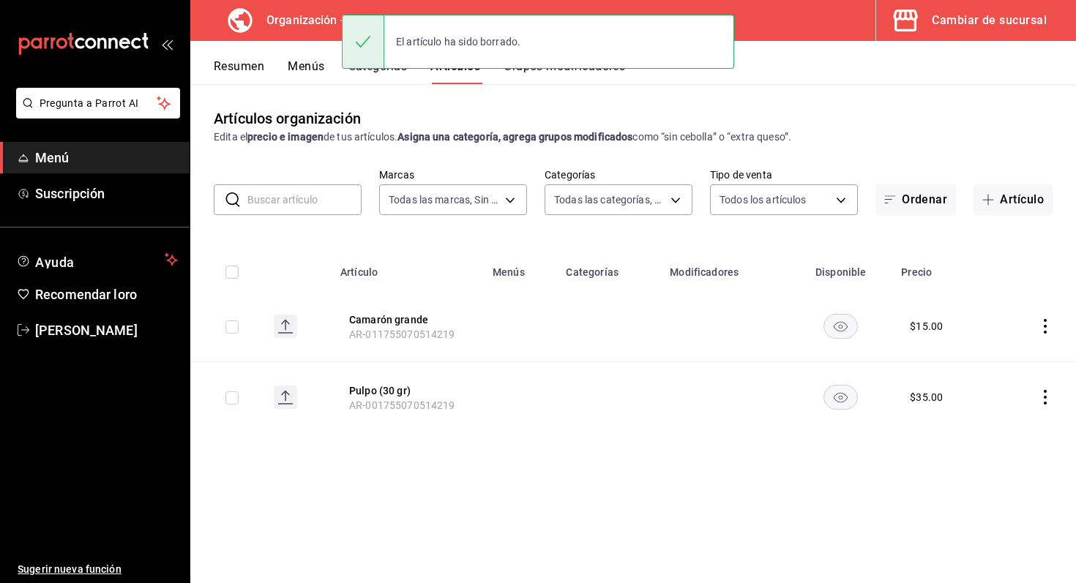
click at [1039, 321] on icon "comportamiento" at bounding box center [1045, 326] width 15 height 15
click at [1006, 430] on li "Eliminar" at bounding box center [988, 421] width 88 height 30
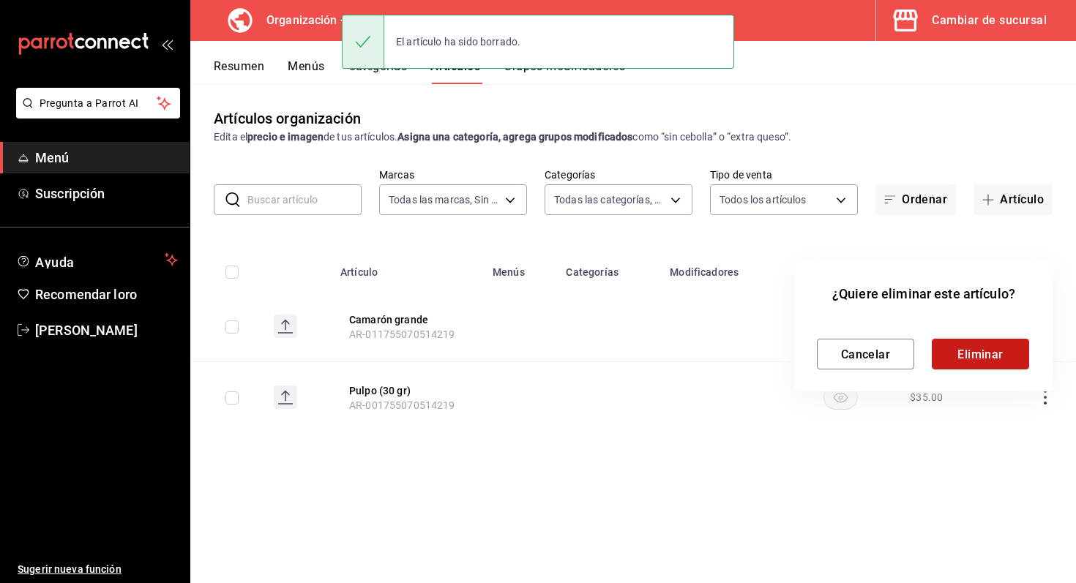
click at [999, 348] on font "Eliminar" at bounding box center [981, 354] width 46 height 14
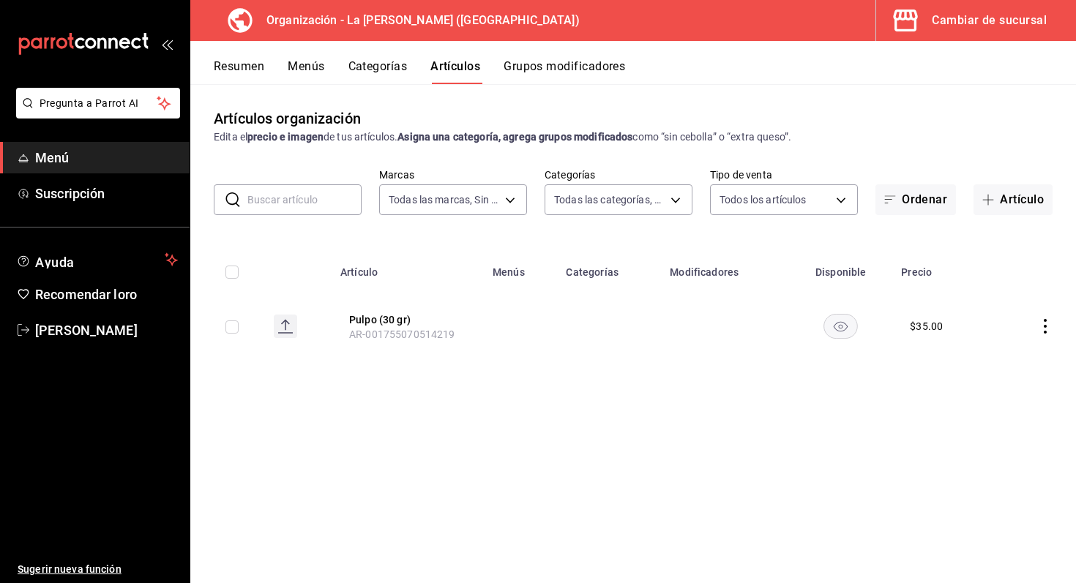
click at [1039, 335] on td at bounding box center [1034, 326] width 83 height 70
click at [1041, 332] on icon "comportamiento" at bounding box center [1045, 326] width 15 height 15
click at [1000, 432] on li "Eliminar" at bounding box center [988, 421] width 88 height 30
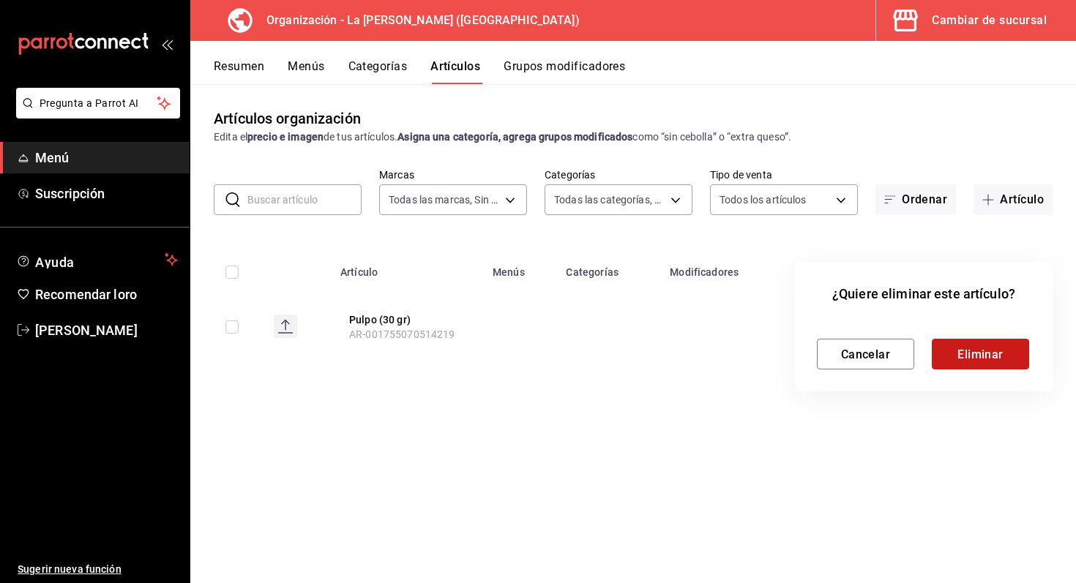
click at [978, 363] on button "Eliminar" at bounding box center [980, 354] width 97 height 31
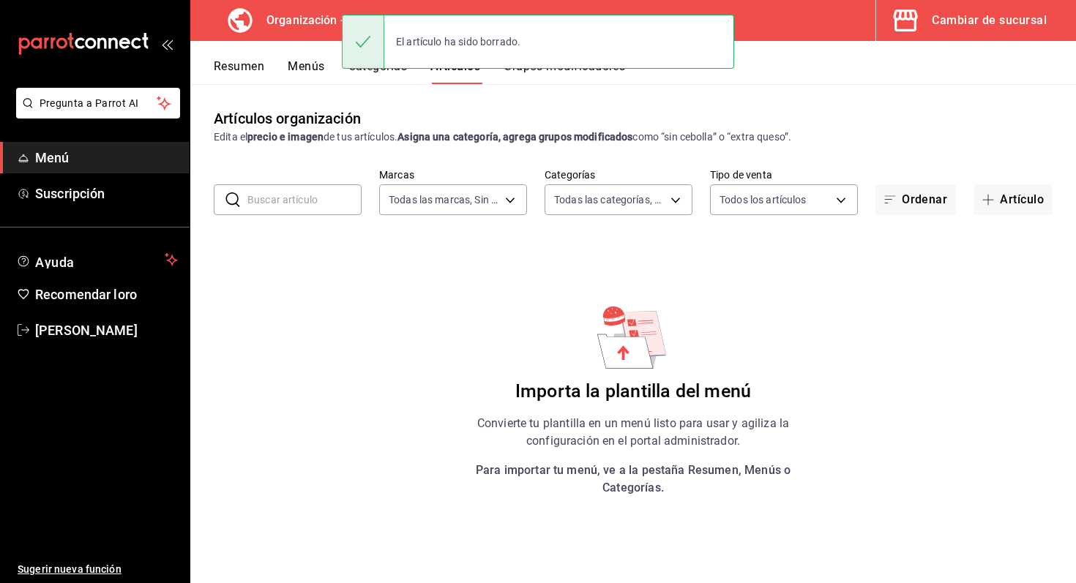
click at [512, 99] on div "Artículos organización Edita el precio e imagen de tus artículos. Asigna una ca…" at bounding box center [633, 333] width 886 height 499
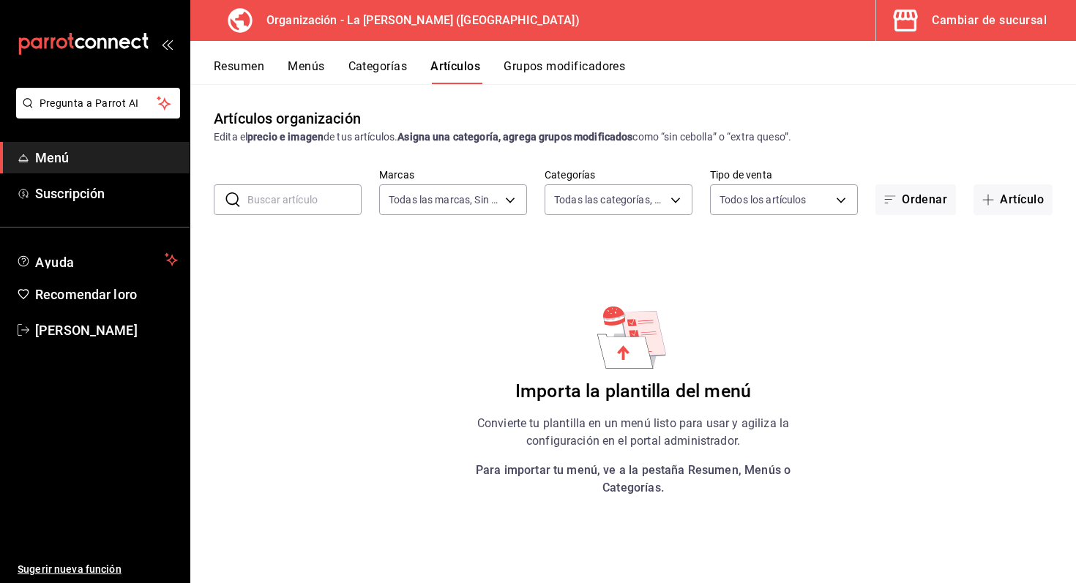
click at [495, 116] on div "Artículos organización Edita el precio e imagen de tus artículos. Asigna una ca…" at bounding box center [633, 126] width 886 height 37
click at [311, 71] on font "Menús" at bounding box center [306, 66] width 37 height 14
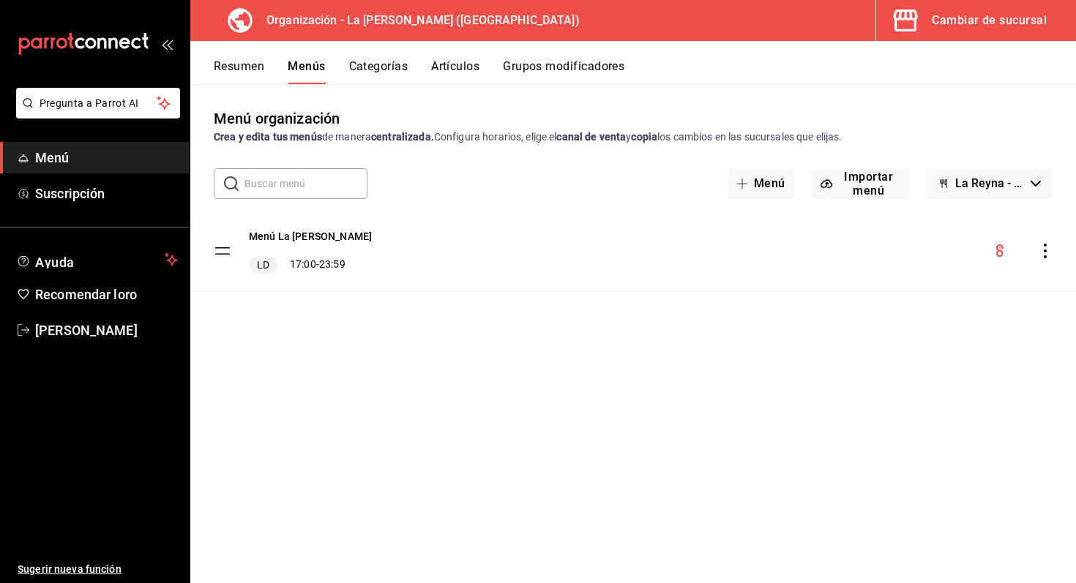
click at [604, 258] on div "Menú La Reyna LD 17:00 - 23:59" at bounding box center [633, 251] width 886 height 81
click at [447, 72] on font "Artículos" at bounding box center [455, 66] width 48 height 14
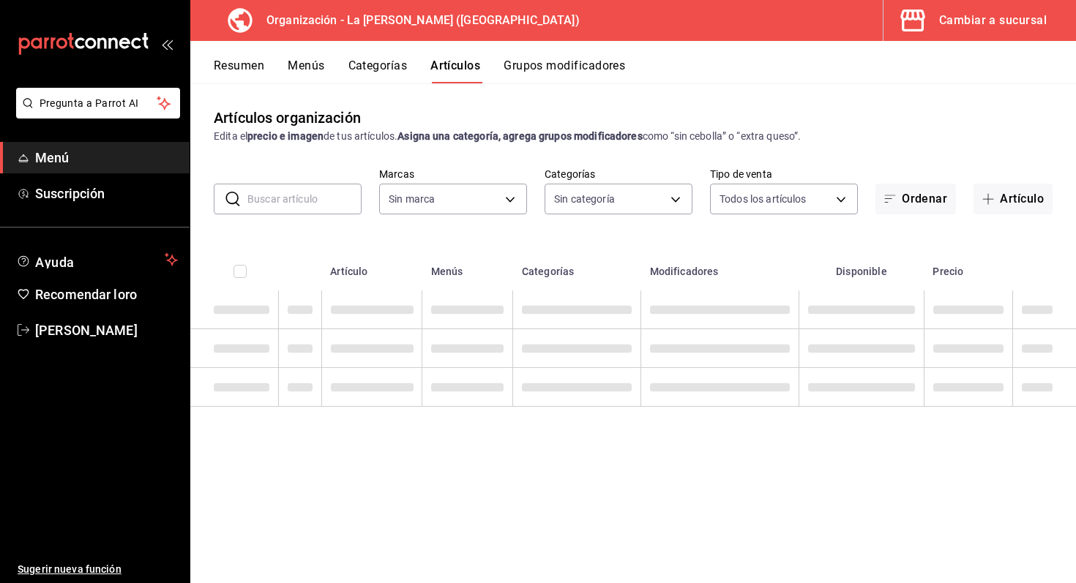
type input "f2144e50-47f8-42da-b254-eb583d036681,989c54d3-6695-4663-9d72-97799bb8b147"
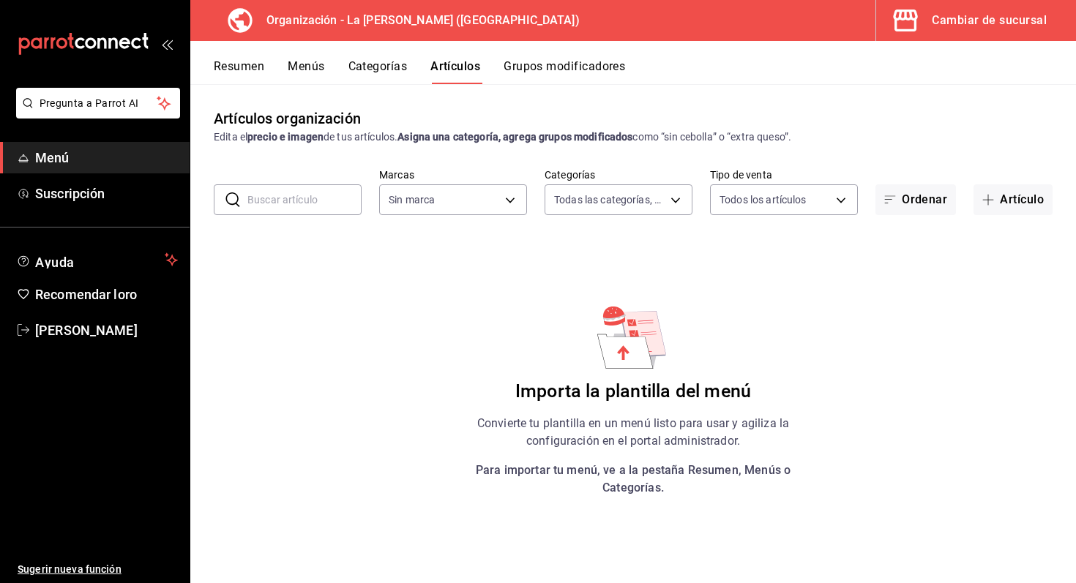
type input "21e8f741-d7e9-4a52-ba38-779e4aaec189"
click at [265, 62] on div "Resumen Menús Categorías Artículos Grupos modificadores" at bounding box center [645, 72] width 862 height 26
click at [250, 72] on font "Resumen" at bounding box center [239, 66] width 51 height 14
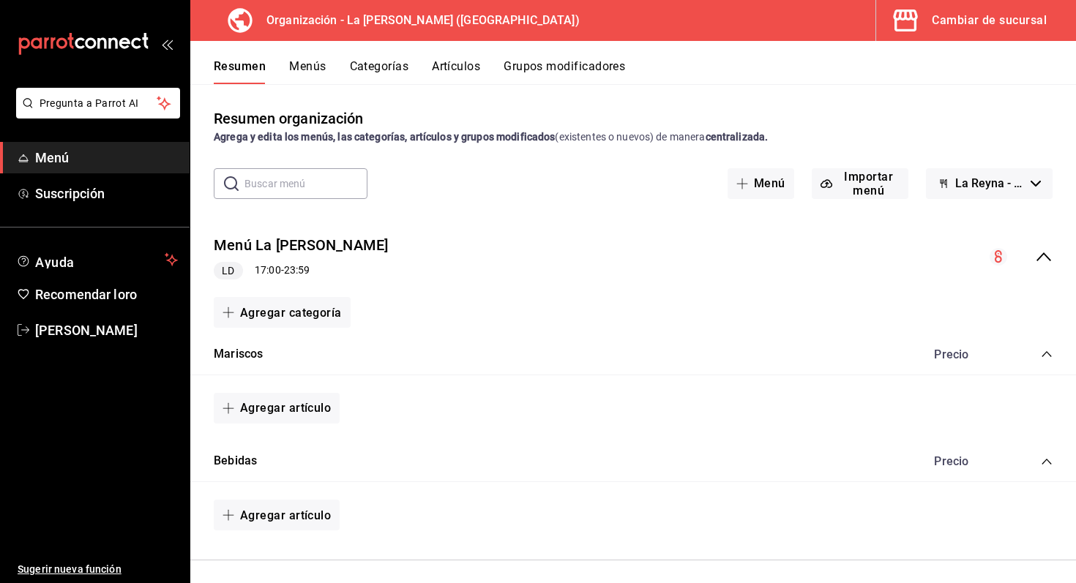
scroll to position [8, 0]
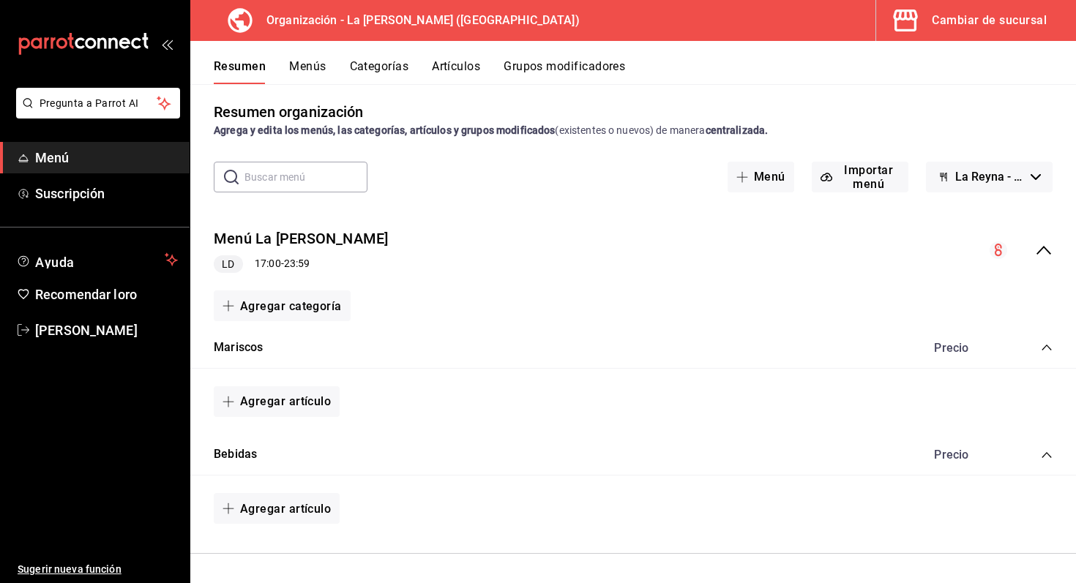
click at [380, 60] on font "Categorías" at bounding box center [379, 66] width 59 height 14
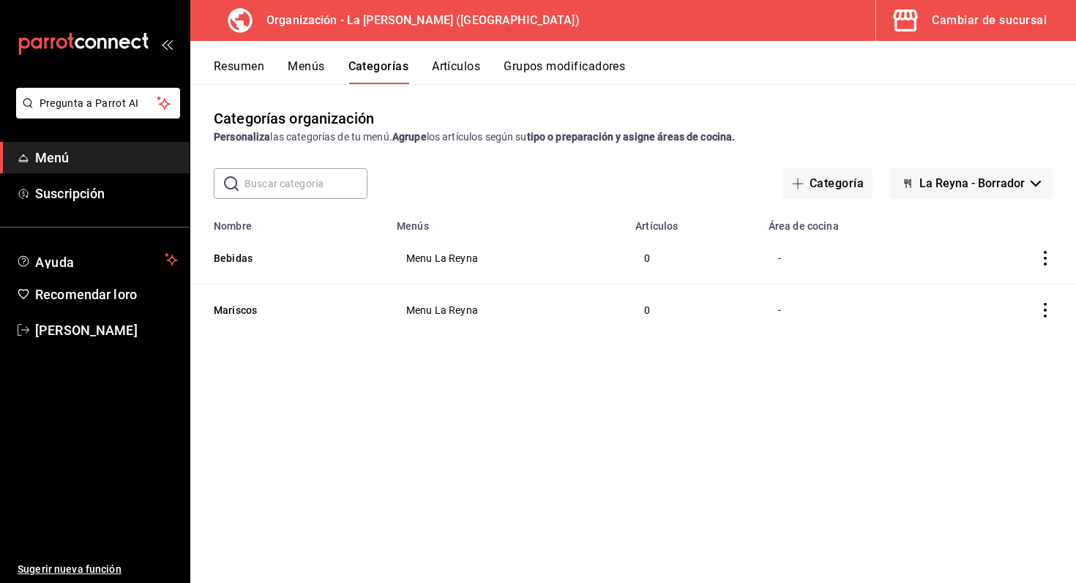
click at [1045, 315] on icon "actions" at bounding box center [1045, 310] width 15 height 15
click at [1010, 411] on span "Eliminar" at bounding box center [1001, 405] width 38 height 15
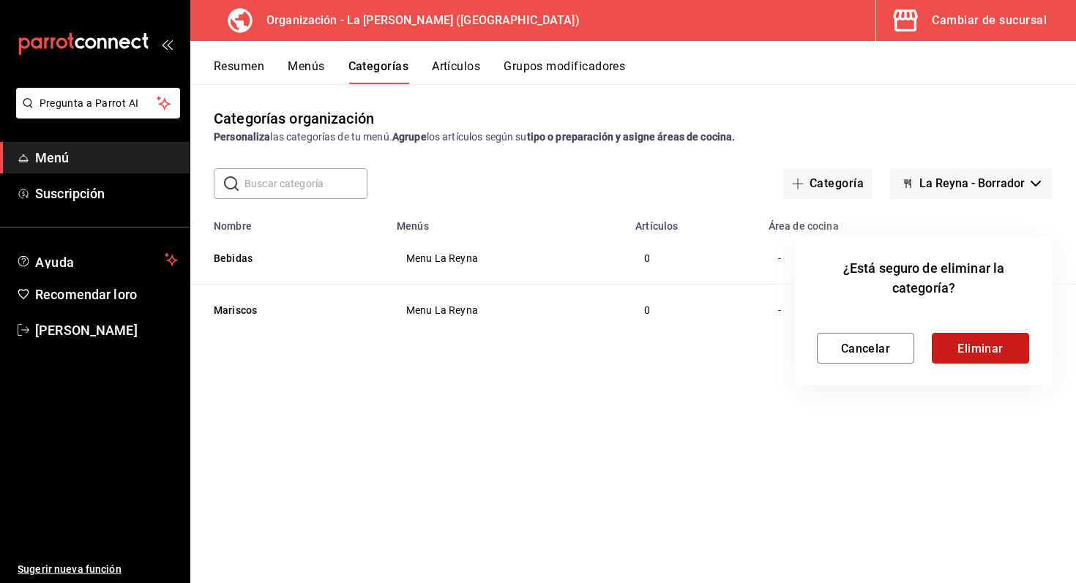
click at [1008, 355] on button "Eliminar" at bounding box center [980, 348] width 97 height 31
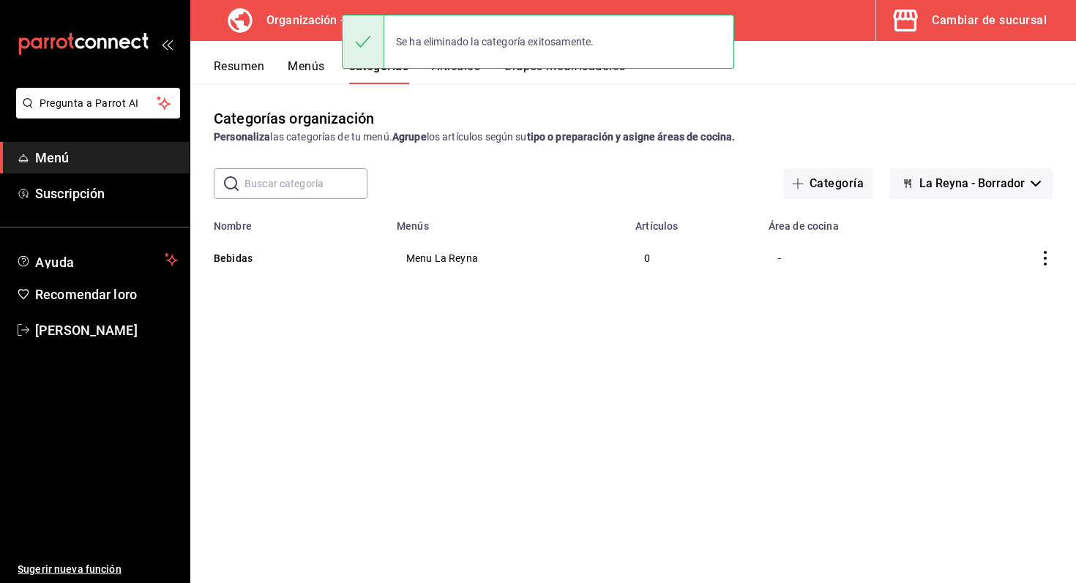
click at [1029, 174] on button "La Reyna - Borrador" at bounding box center [971, 183] width 163 height 31
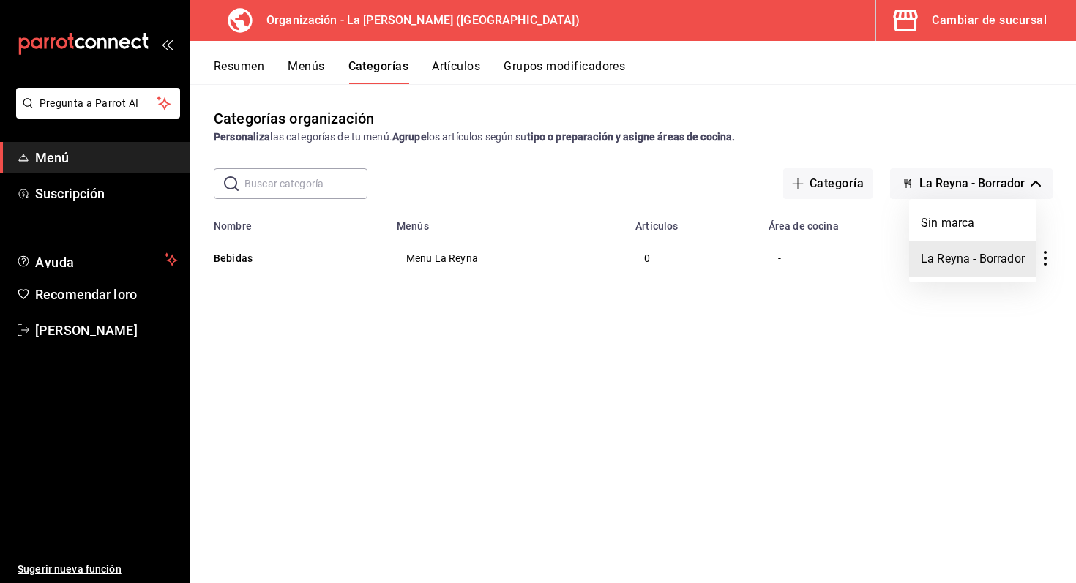
click at [1004, 145] on div at bounding box center [538, 291] width 1076 height 583
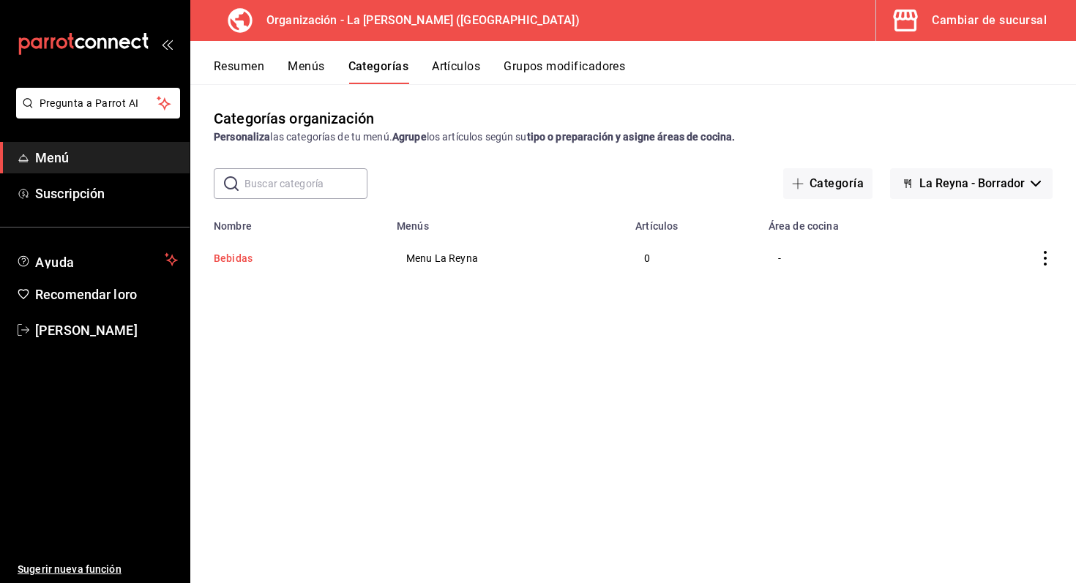
click at [257, 254] on button "Bebidas" at bounding box center [287, 258] width 146 height 15
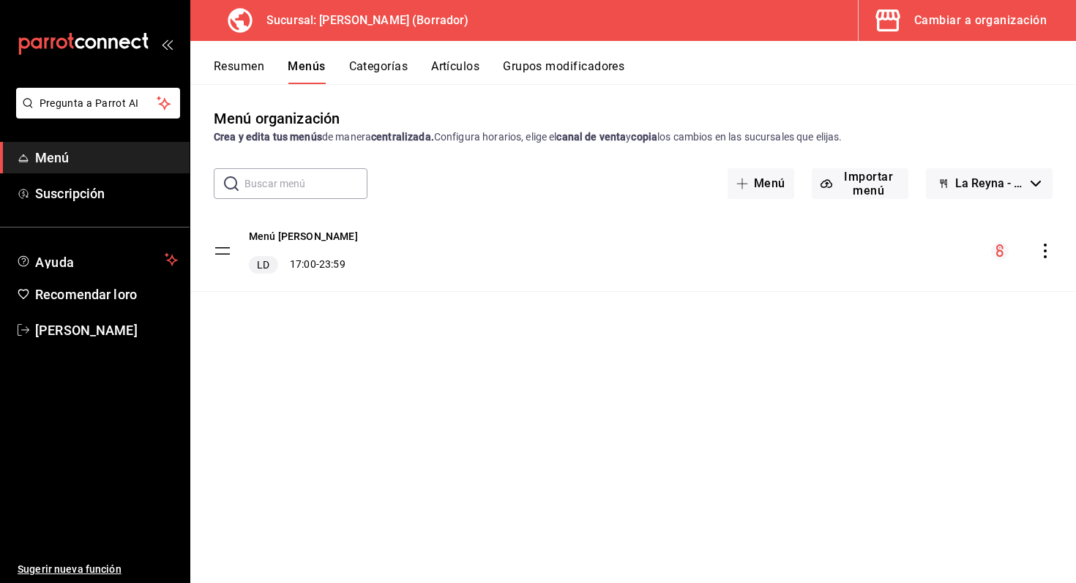
click at [414, 280] on div "Menú La [PERSON_NAME] 17:00 - 23:59" at bounding box center [633, 251] width 886 height 81
click at [231, 68] on font "Resumen" at bounding box center [239, 66] width 51 height 14
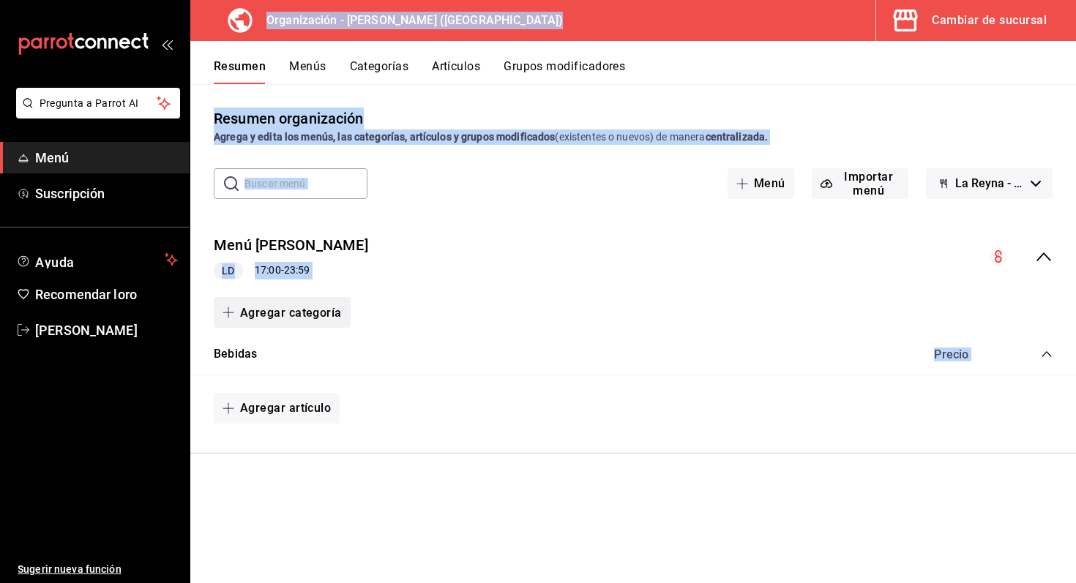
click at [329, 310] on font "Agregar categoría" at bounding box center [291, 313] width 102 height 14
click at [316, 393] on li "Categoría nueva" at bounding box center [276, 389] width 125 height 37
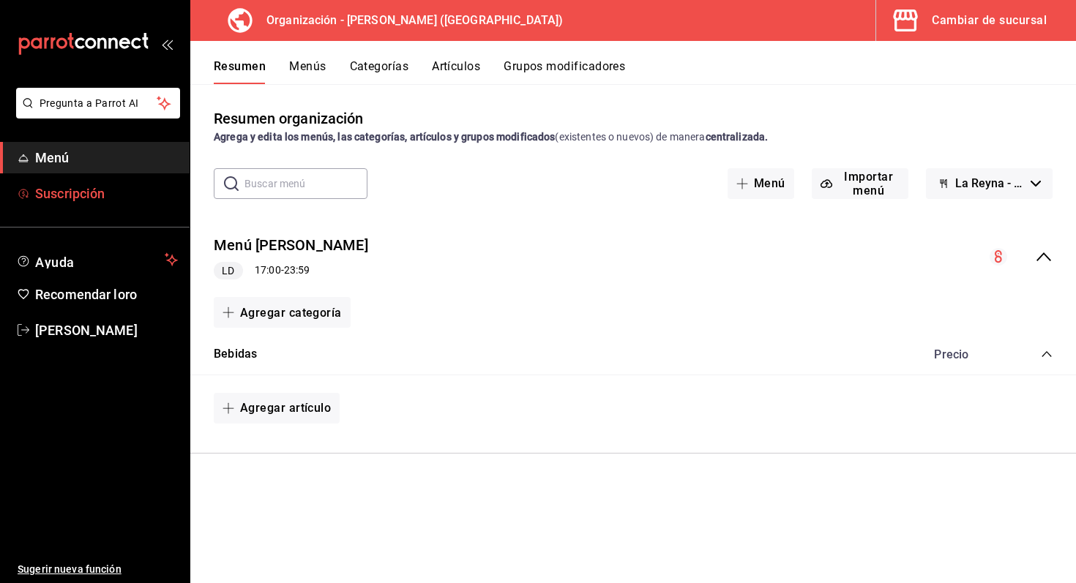
click at [133, 195] on span "Suscripción" at bounding box center [106, 194] width 143 height 20
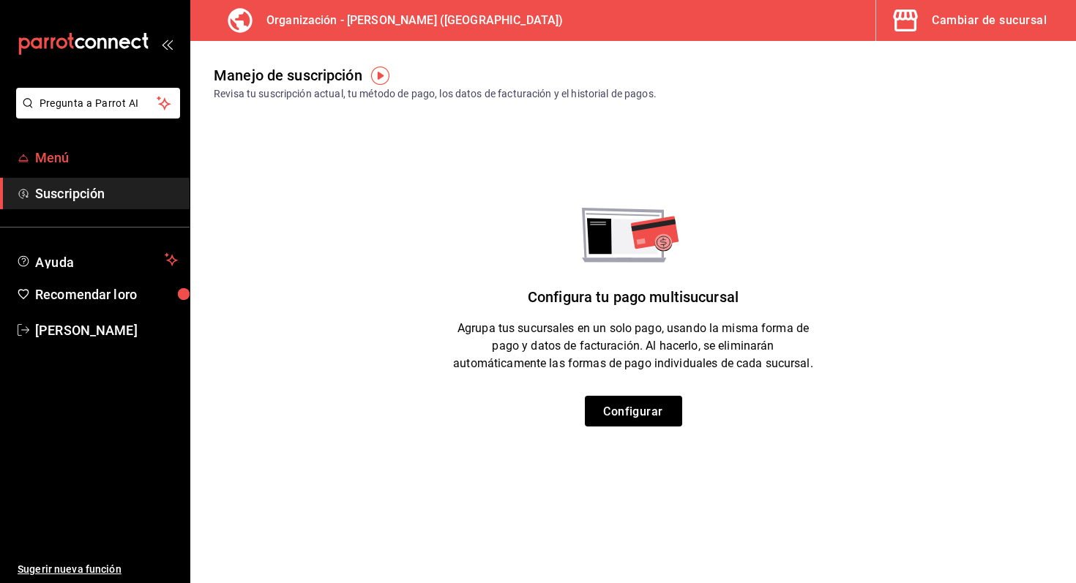
click at [105, 159] on span "Menú" at bounding box center [106, 158] width 143 height 20
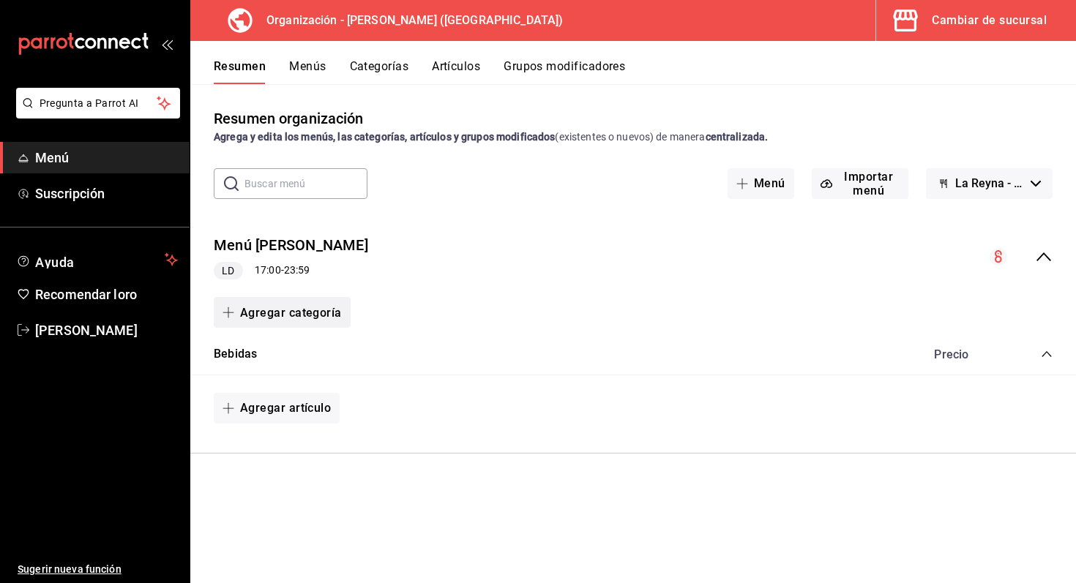
click at [322, 316] on font "Agregar categoría" at bounding box center [291, 313] width 102 height 14
click at [322, 316] on div at bounding box center [538, 291] width 1076 height 583
click at [295, 319] on font "Agregar categoría" at bounding box center [291, 313] width 102 height 14
click at [275, 394] on font "Categoría nueva" at bounding box center [269, 390] width 76 height 12
click at [138, 195] on span "Suscripción" at bounding box center [106, 194] width 143 height 20
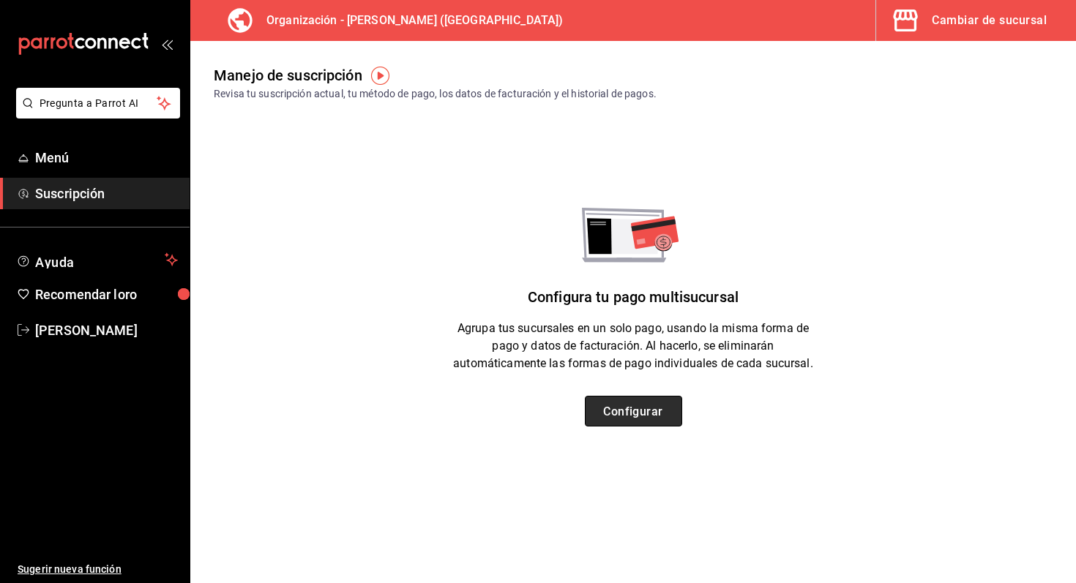
click at [641, 417] on font "Configurar" at bounding box center [633, 411] width 60 height 14
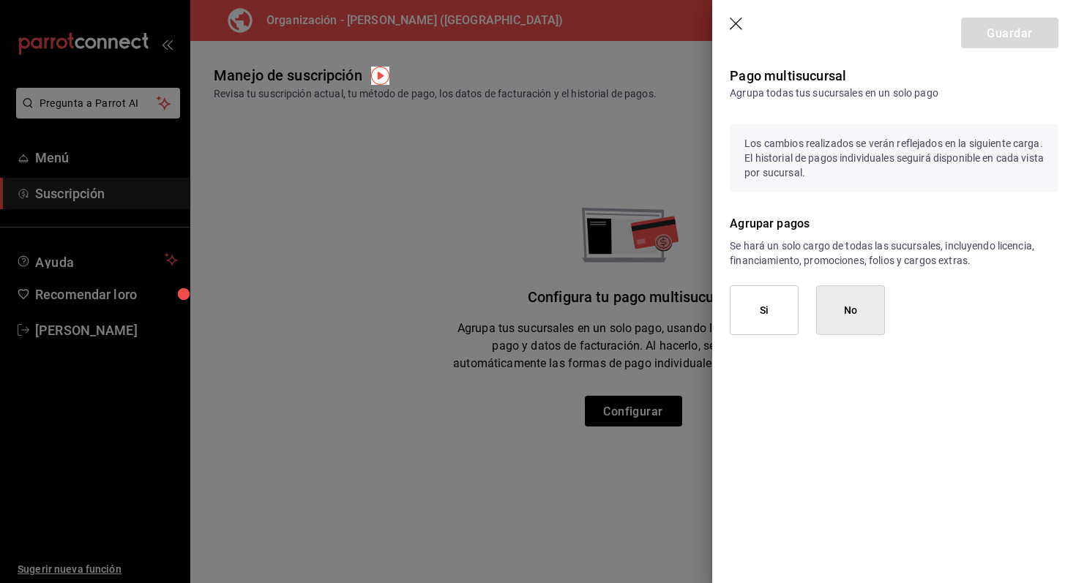
click at [734, 18] on icon "button" at bounding box center [737, 25] width 15 height 15
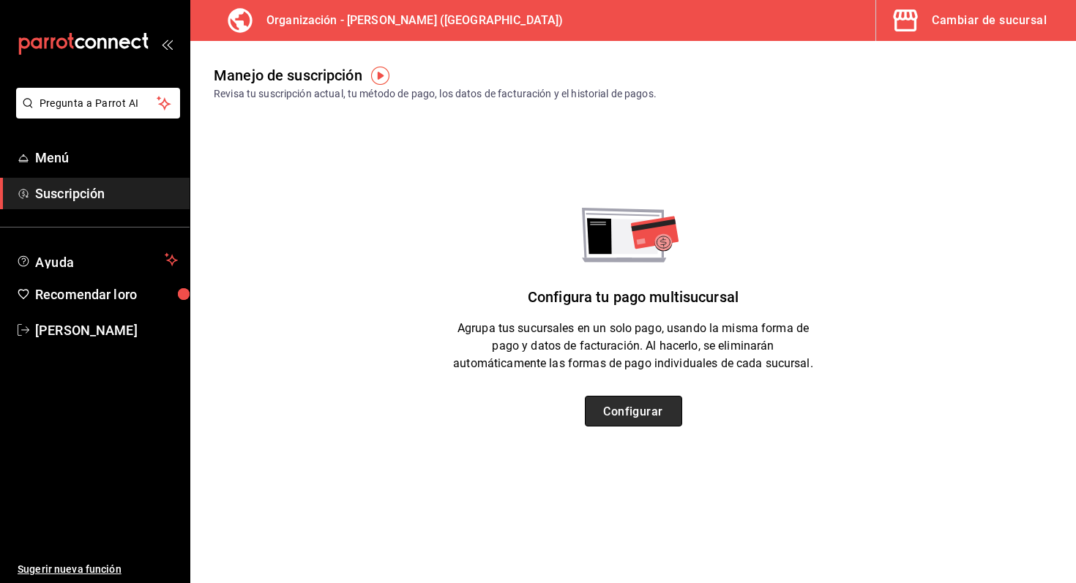
click at [627, 409] on font "Configurar" at bounding box center [633, 411] width 60 height 14
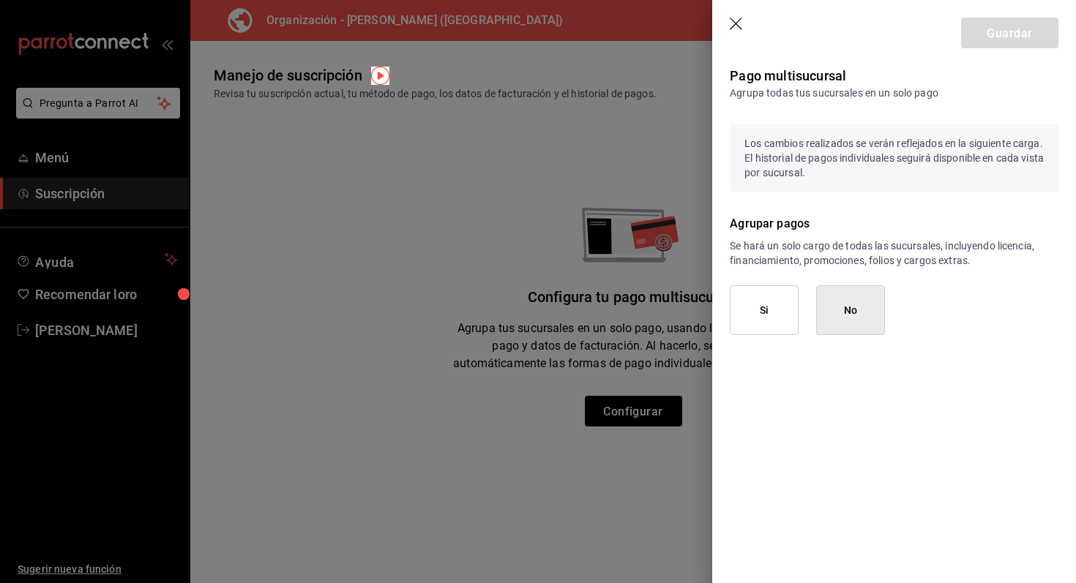
click at [825, 143] on font "Los cambios realizados se verán reflejados en la siguiente carga. El historial …" at bounding box center [894, 158] width 299 height 41
click at [824, 81] on font "Pago multisucursal" at bounding box center [788, 75] width 116 height 15
click at [775, 324] on button "Si" at bounding box center [764, 311] width 69 height 50
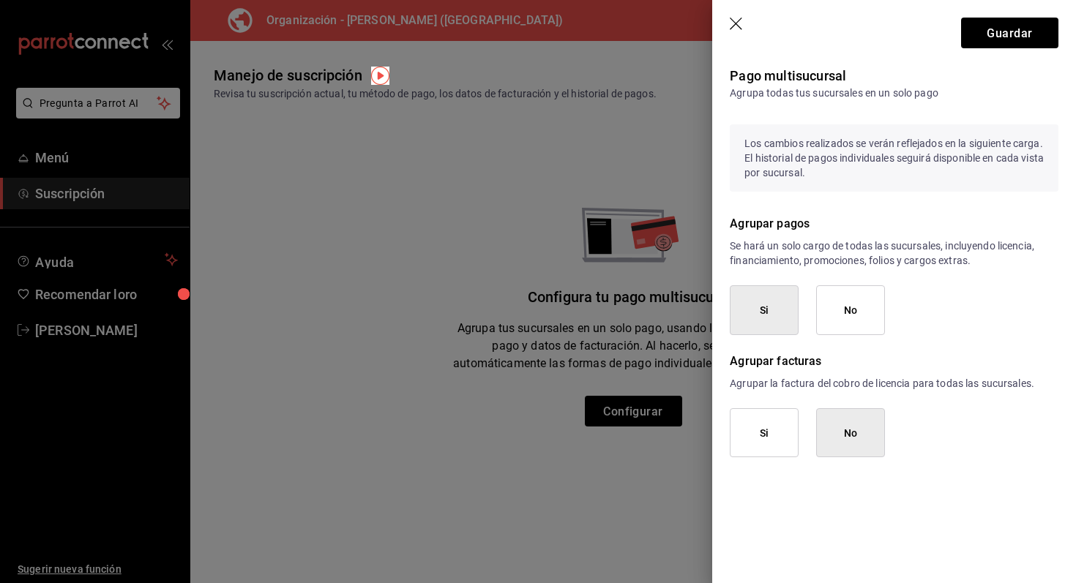
click at [771, 444] on button "Si" at bounding box center [764, 434] width 69 height 50
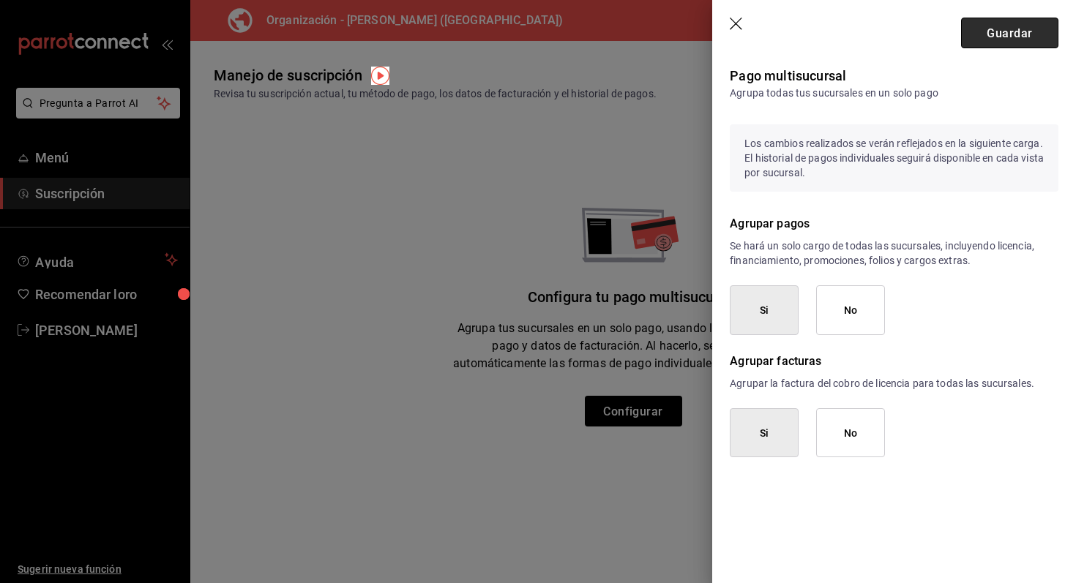
click at [1022, 34] on font "Guardar" at bounding box center [1009, 33] width 45 height 14
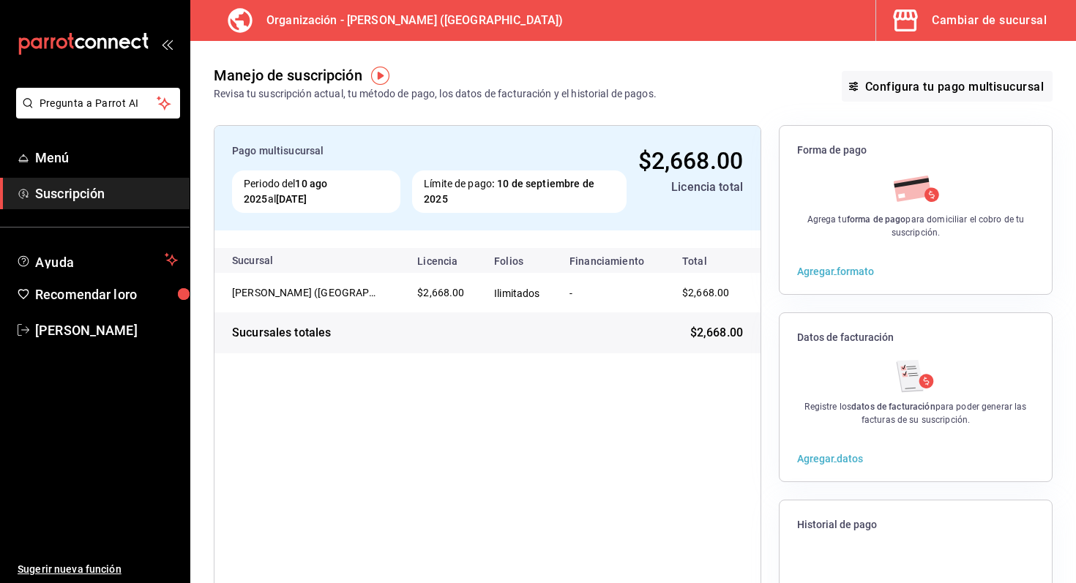
click at [858, 271] on font "Agregar formato" at bounding box center [835, 272] width 77 height 12
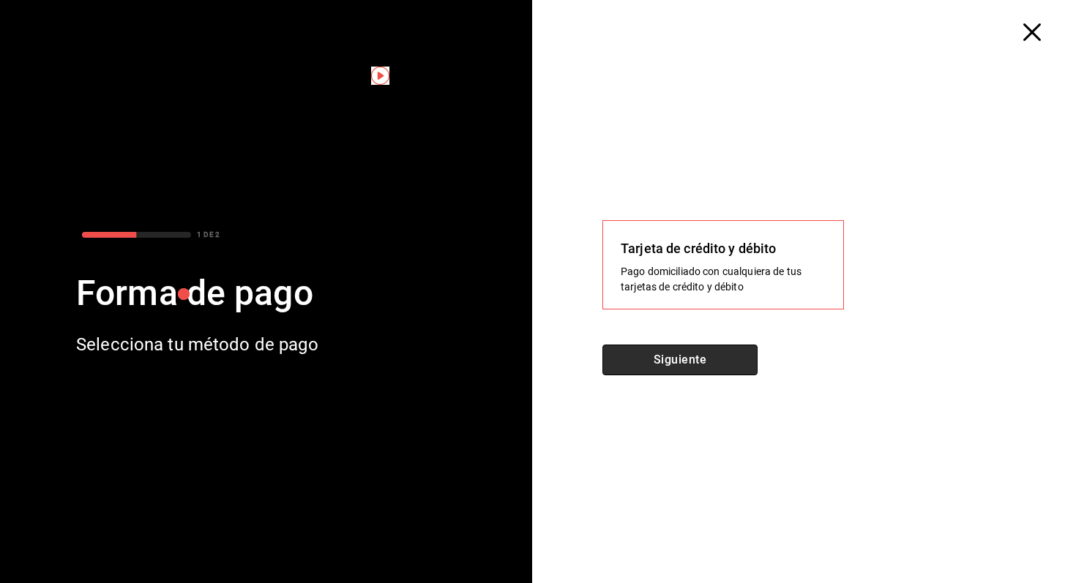
click at [697, 360] on font "Siguiente" at bounding box center [680, 360] width 53 height 14
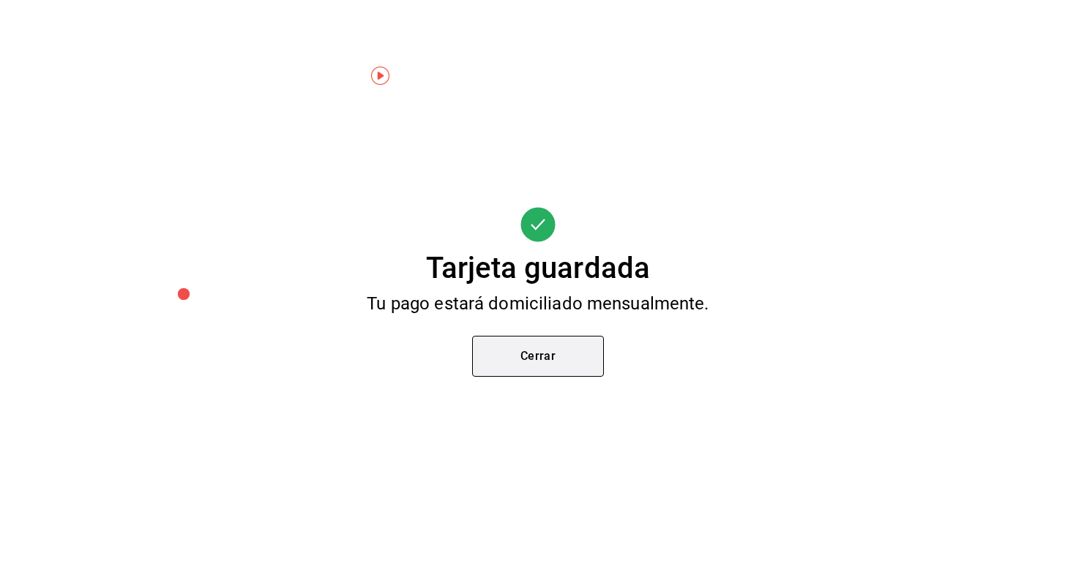
click at [576, 350] on button "Cerrar" at bounding box center [538, 356] width 132 height 41
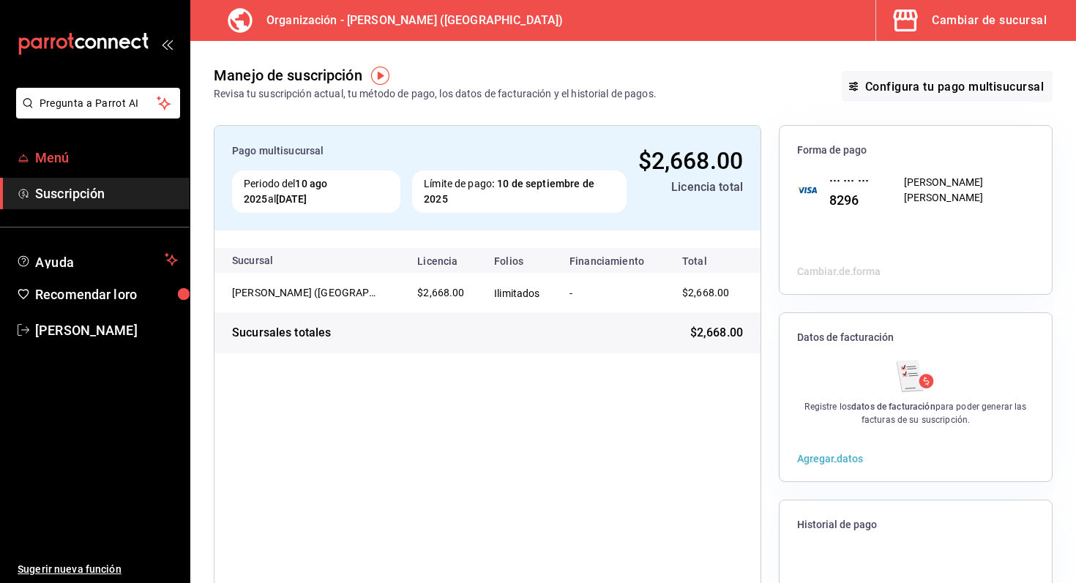
click at [120, 155] on span "Menú" at bounding box center [106, 158] width 143 height 20
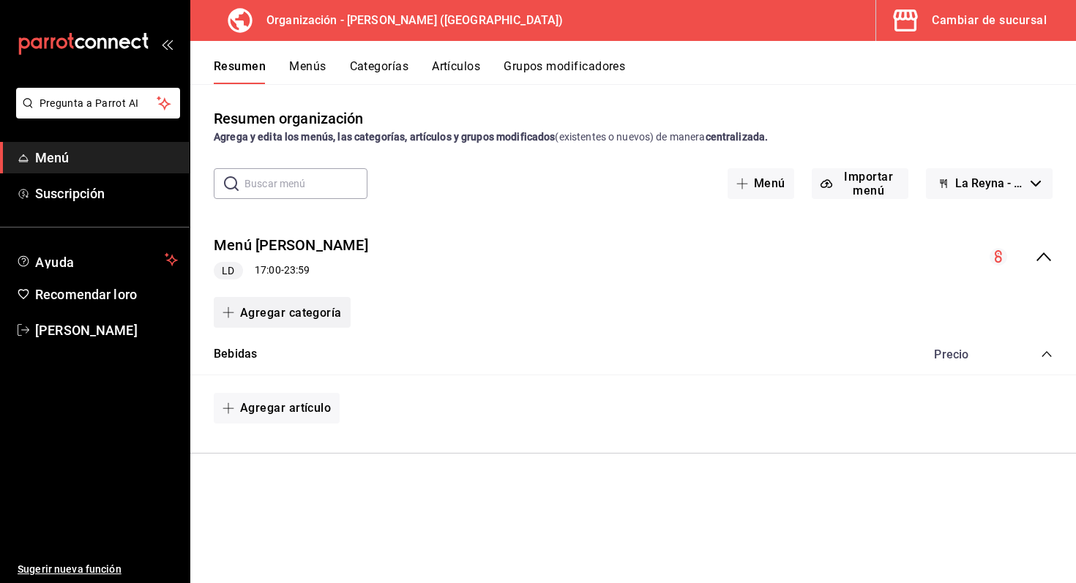
click at [299, 323] on button "Agregar categoría" at bounding box center [282, 312] width 137 height 31
click at [284, 393] on font "Categoría nueva" at bounding box center [269, 390] width 76 height 12
click at [310, 309] on font "Agregar categoría" at bounding box center [291, 313] width 102 height 14
click at [410, 323] on div at bounding box center [538, 291] width 1076 height 583
click at [977, 192] on button "La Reyna - Borrador" at bounding box center [989, 183] width 127 height 31
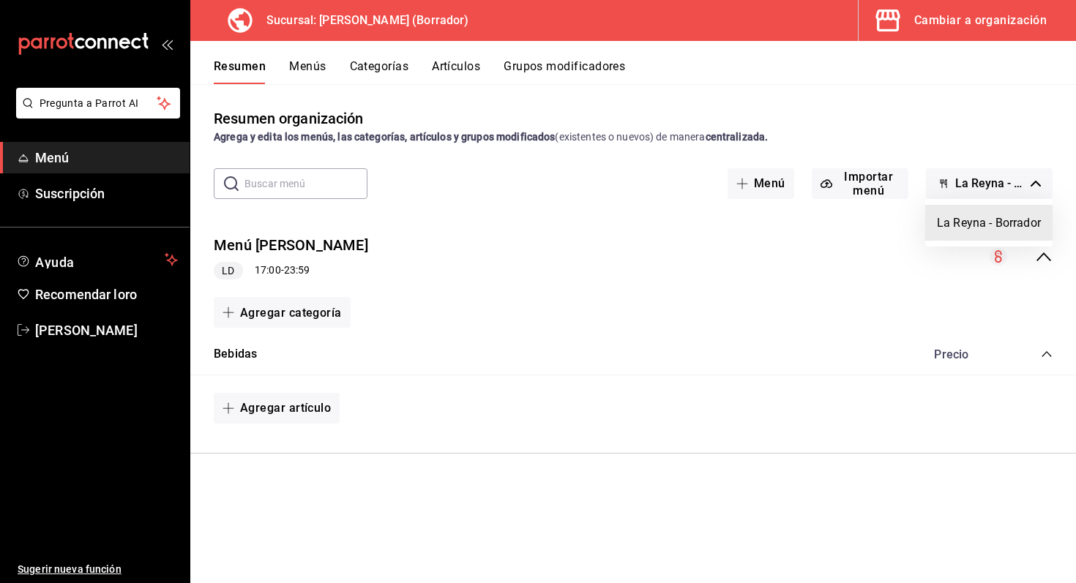
click at [977, 192] on div at bounding box center [538, 291] width 1076 height 583
click at [737, 174] on button "Menú" at bounding box center [761, 183] width 67 height 31
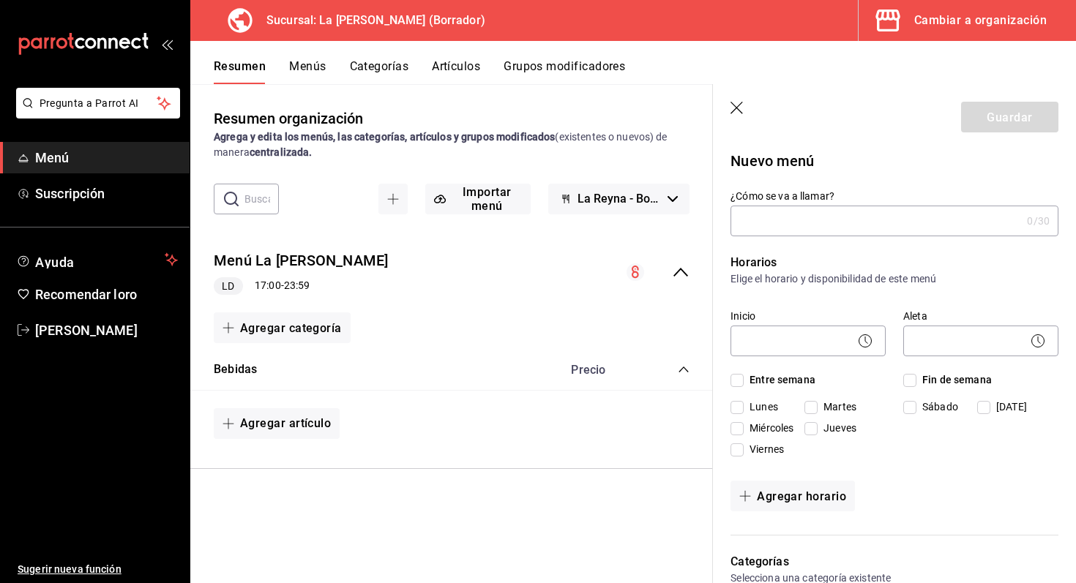
click at [797, 215] on input "¿Cómo se va a llamar?" at bounding box center [876, 220] width 291 height 29
click at [738, 113] on icon "button" at bounding box center [738, 109] width 15 height 15
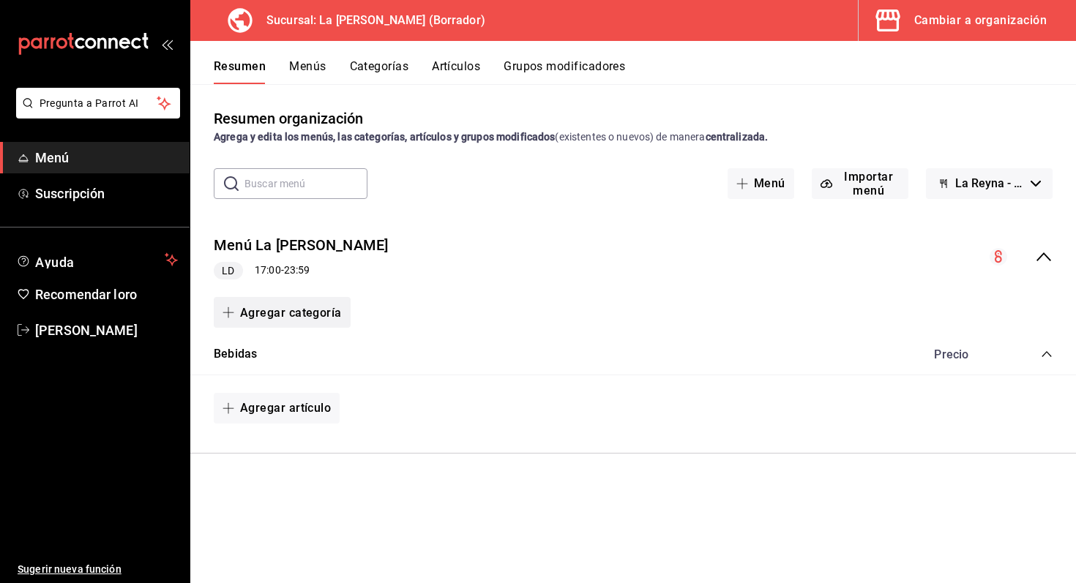
click at [281, 318] on font "Agregar categoría" at bounding box center [291, 313] width 102 height 14
click at [280, 391] on font "Categoría nueva" at bounding box center [269, 390] width 76 height 12
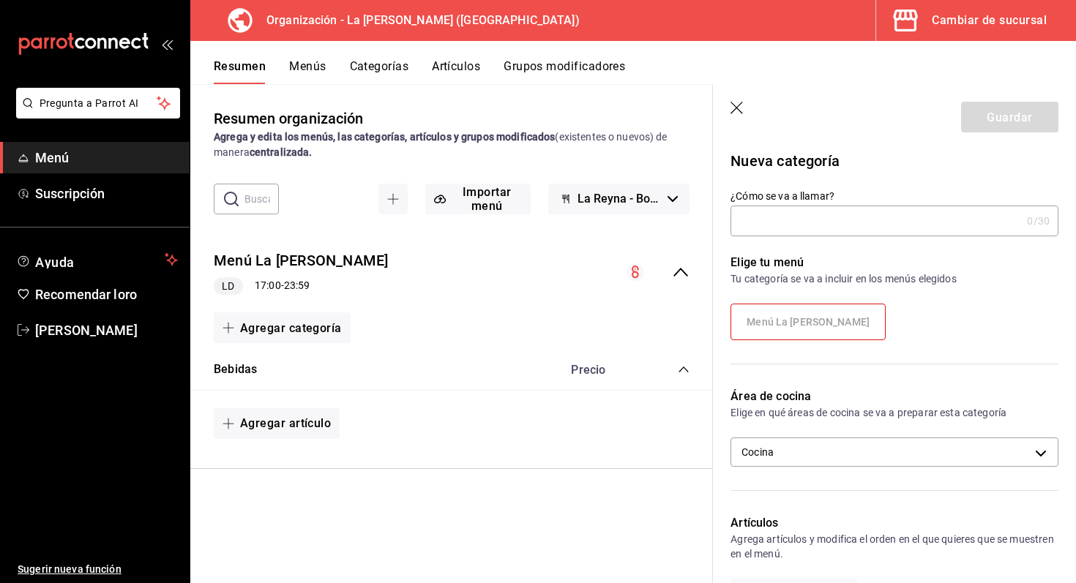
click at [805, 218] on input "¿Cómo se va a llamar?" at bounding box center [876, 220] width 291 height 29
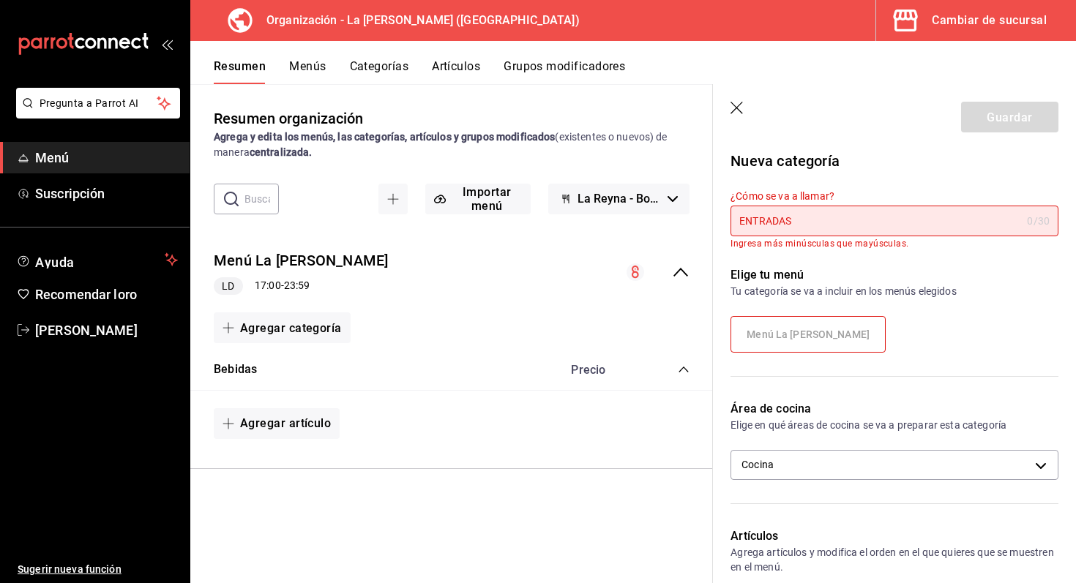
click at [891, 208] on input "ENTRADAS" at bounding box center [876, 220] width 291 height 29
click at [889, 223] on input "ENTRADAS" at bounding box center [876, 220] width 291 height 29
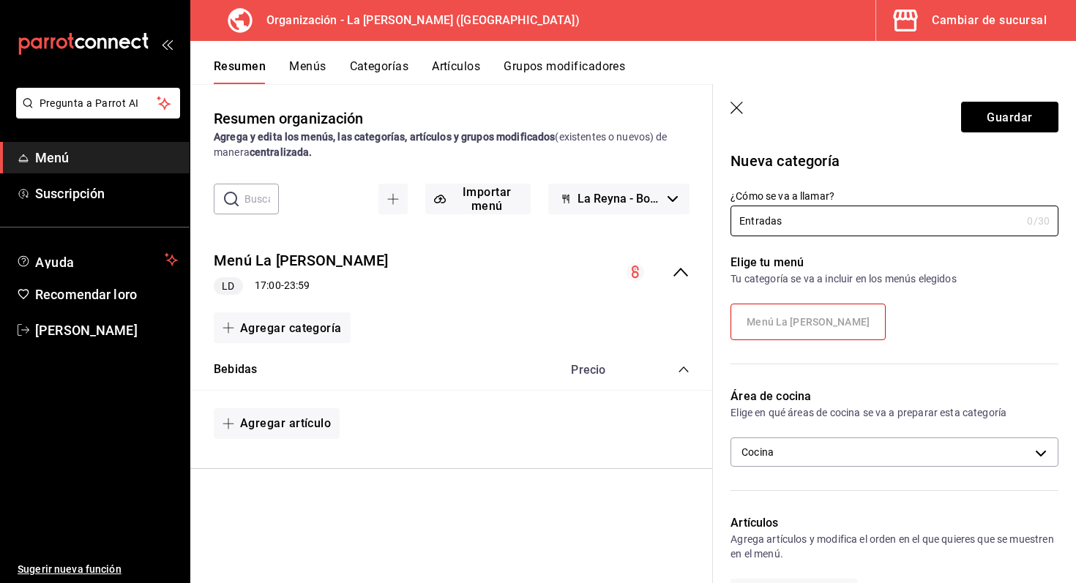
type input "Entradas"
click at [818, 318] on font "Menú La [PERSON_NAME]" at bounding box center [808, 322] width 123 height 12
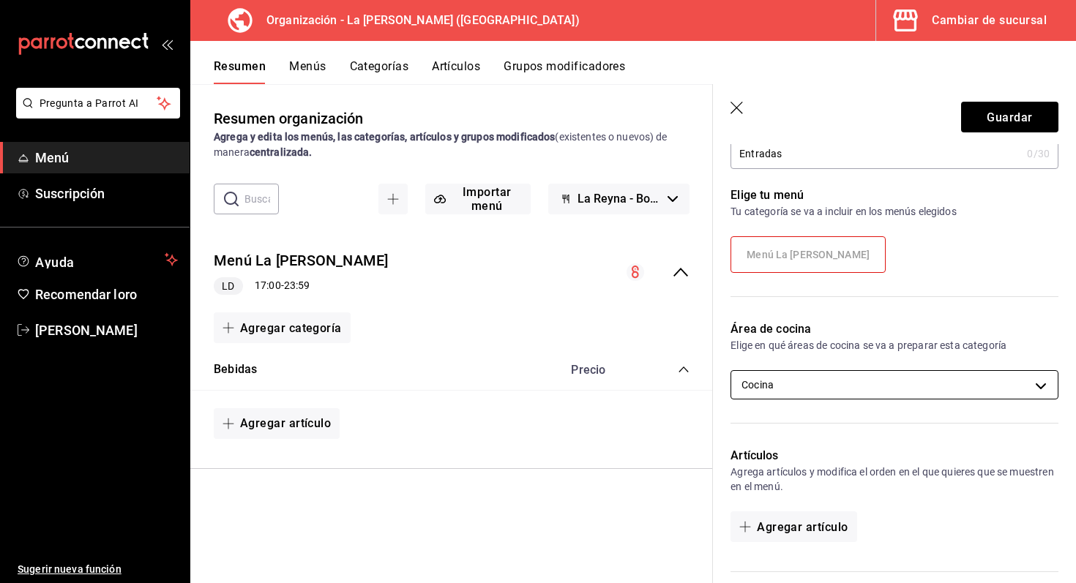
scroll to position [68, 0]
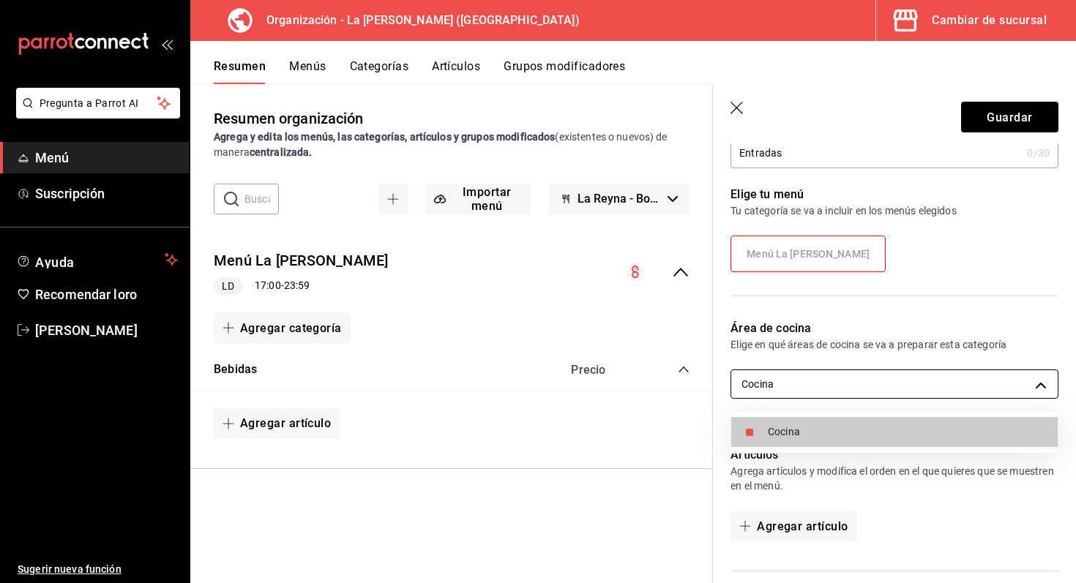
click at [891, 376] on body "Pregunta a Parrot AI Menú Suscripción Ayuda Recomendar loro Marco Romo Sugerir …" at bounding box center [538, 291] width 1076 height 583
click at [891, 376] on div at bounding box center [538, 291] width 1076 height 583
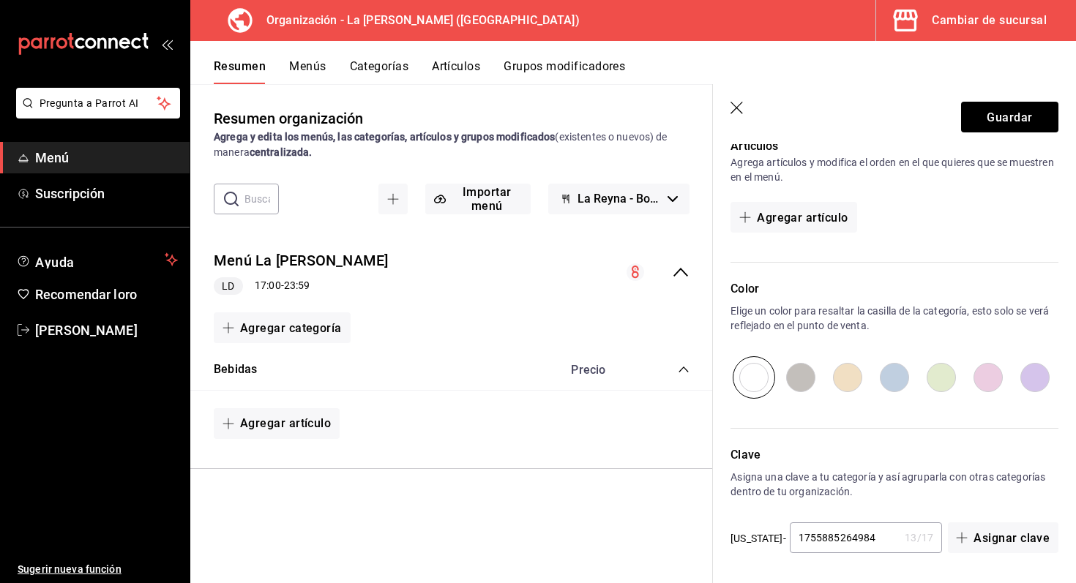
scroll to position [378, 0]
click at [824, 218] on font "Agregar artículo" at bounding box center [802, 217] width 91 height 14
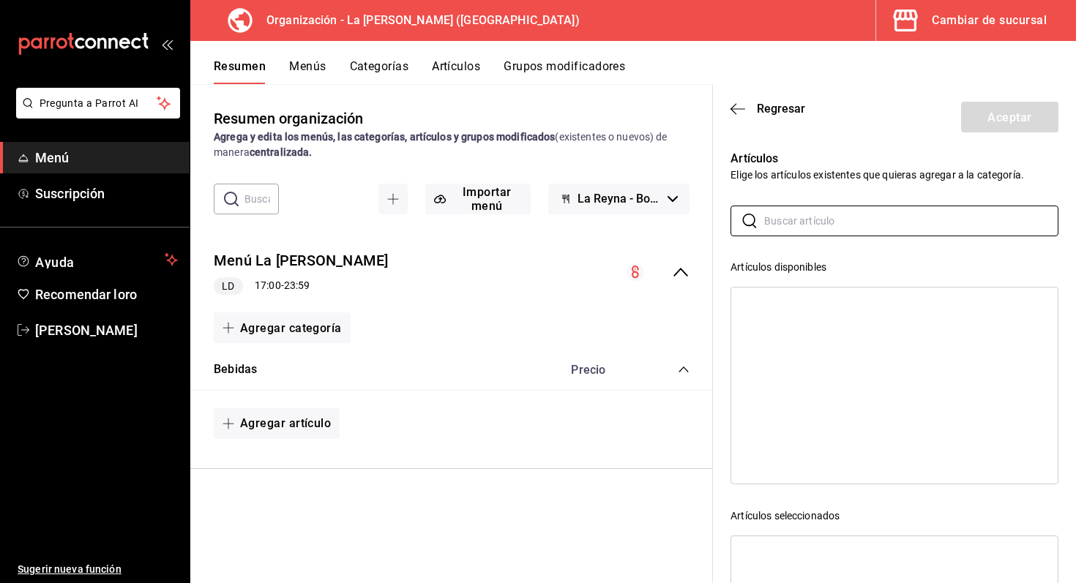
click at [824, 218] on input "text" at bounding box center [911, 220] width 294 height 29
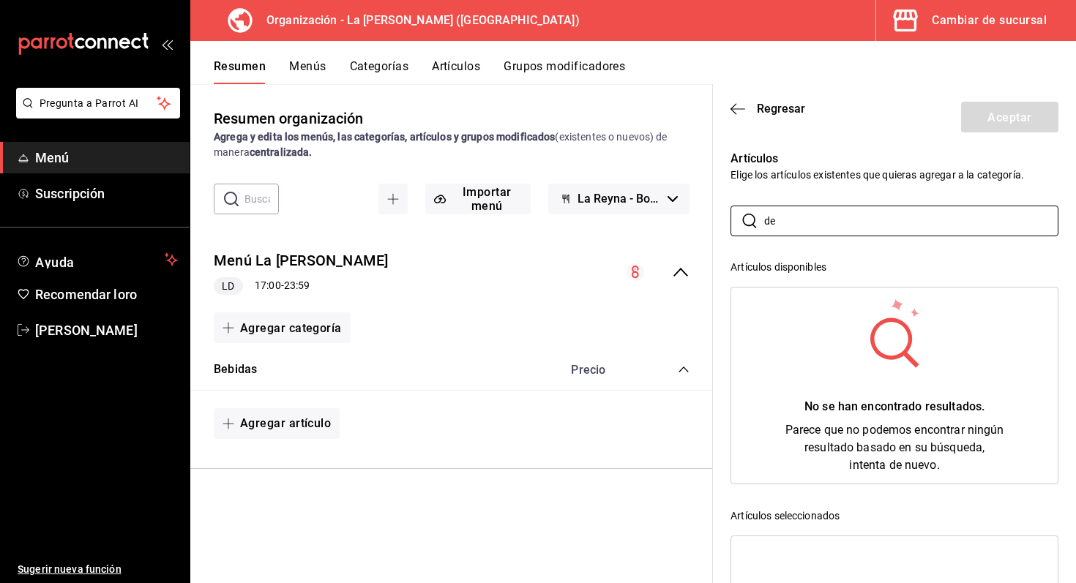
type input "d"
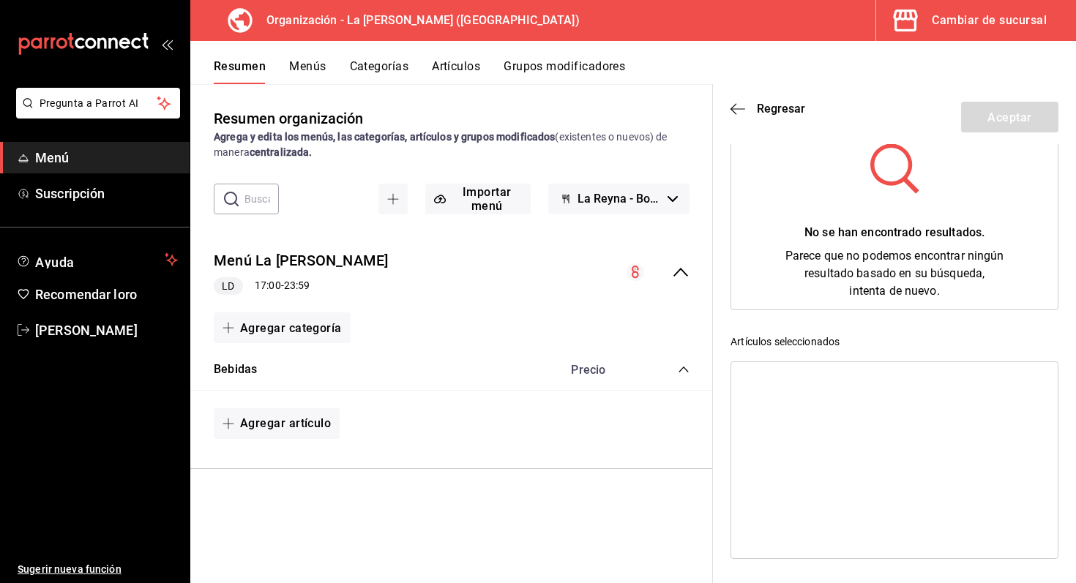
scroll to position [0, 0]
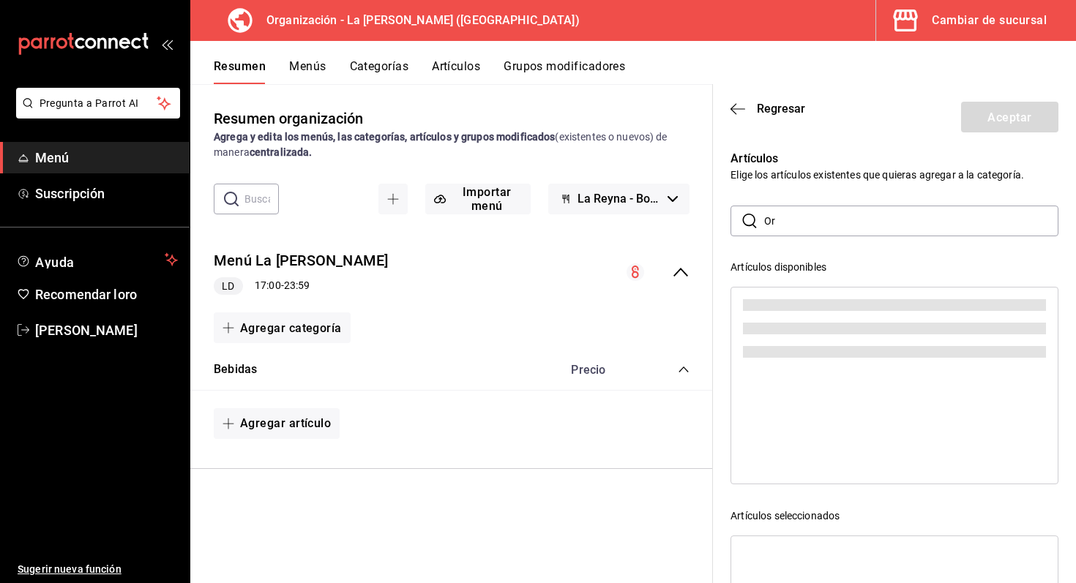
type input "O"
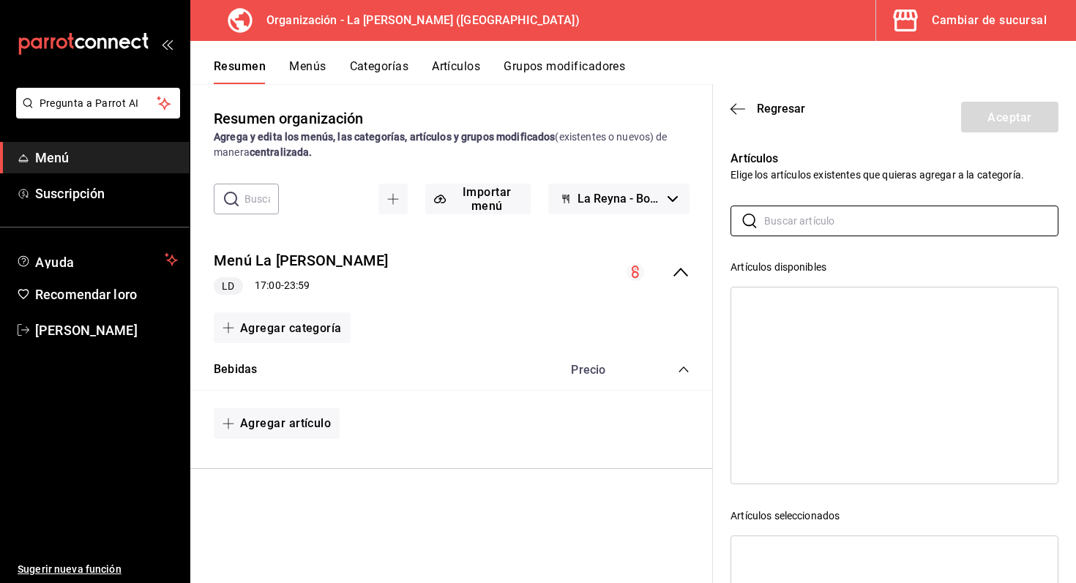
scroll to position [174, 0]
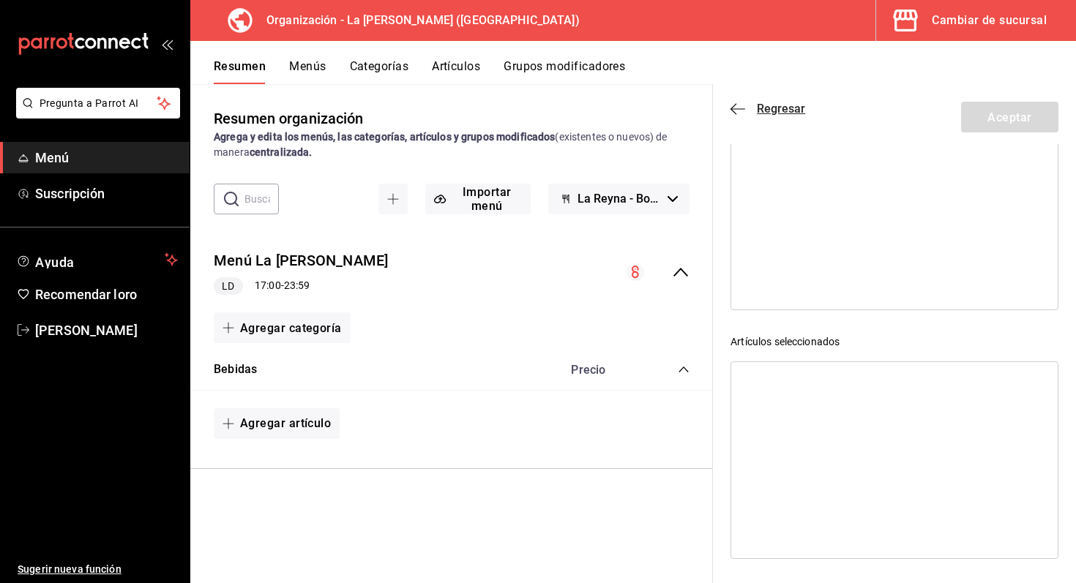
click at [761, 106] on font "Regresar" at bounding box center [781, 109] width 48 height 14
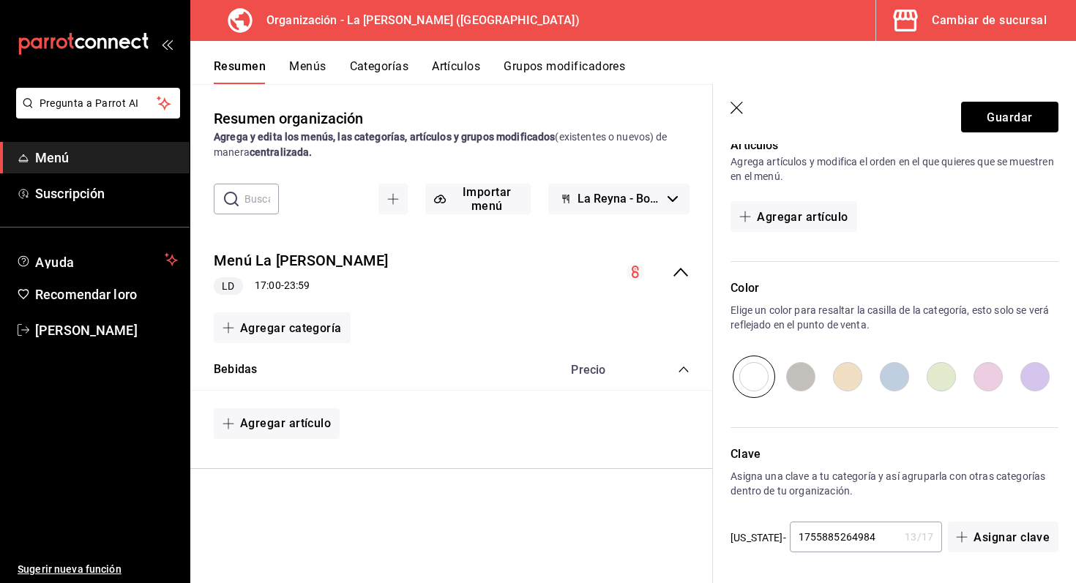
click at [801, 380] on input "radio" at bounding box center [800, 377] width 47 height 42
radio input "true"
click at [1017, 115] on font "Guardar" at bounding box center [1009, 117] width 45 height 14
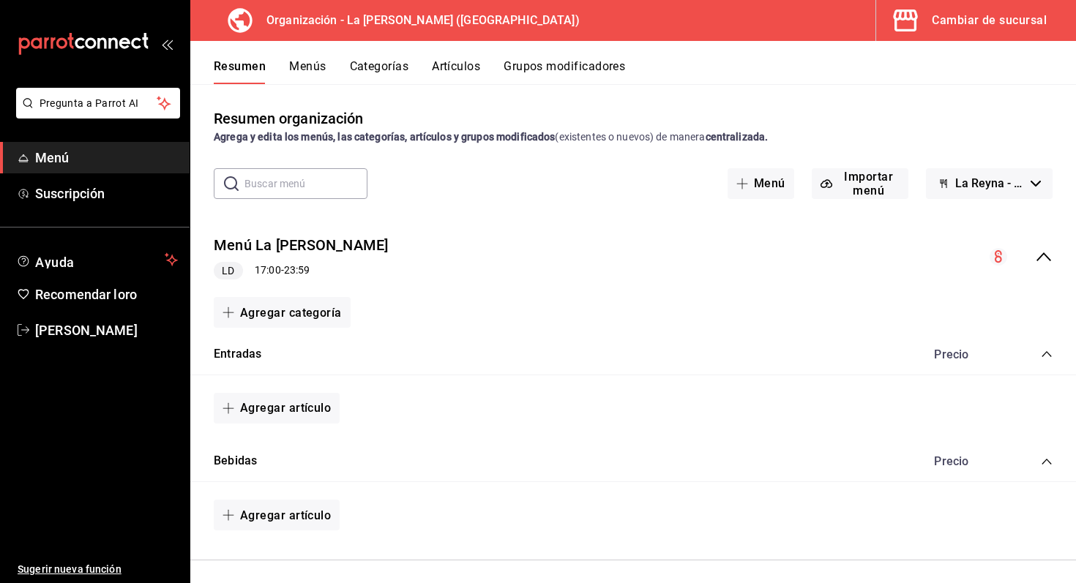
scroll to position [8, 0]
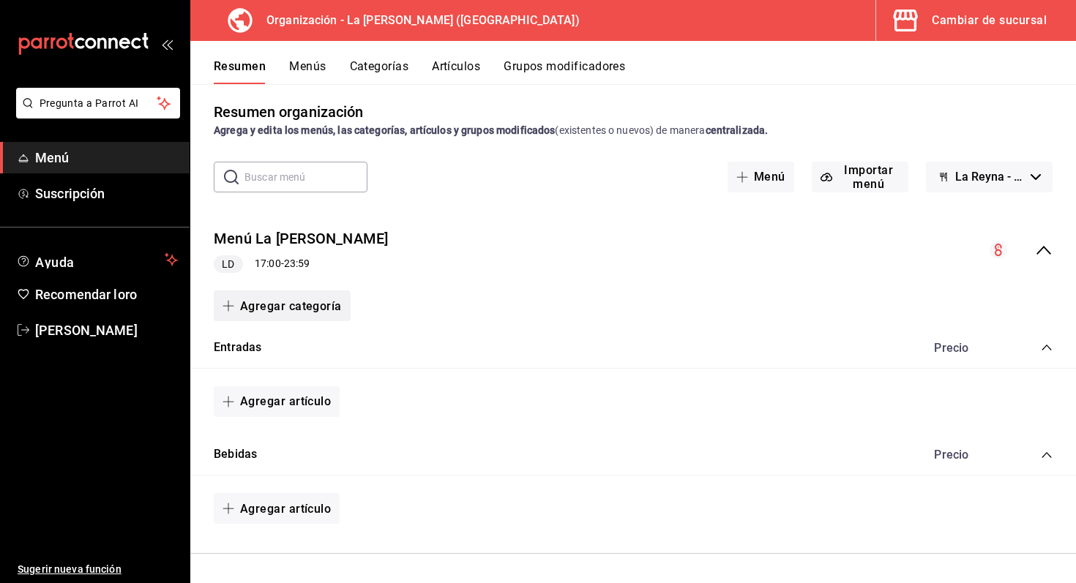
click at [287, 308] on font "Agregar categoría" at bounding box center [291, 306] width 102 height 14
click at [270, 388] on font "Categoría nueva" at bounding box center [269, 381] width 76 height 16
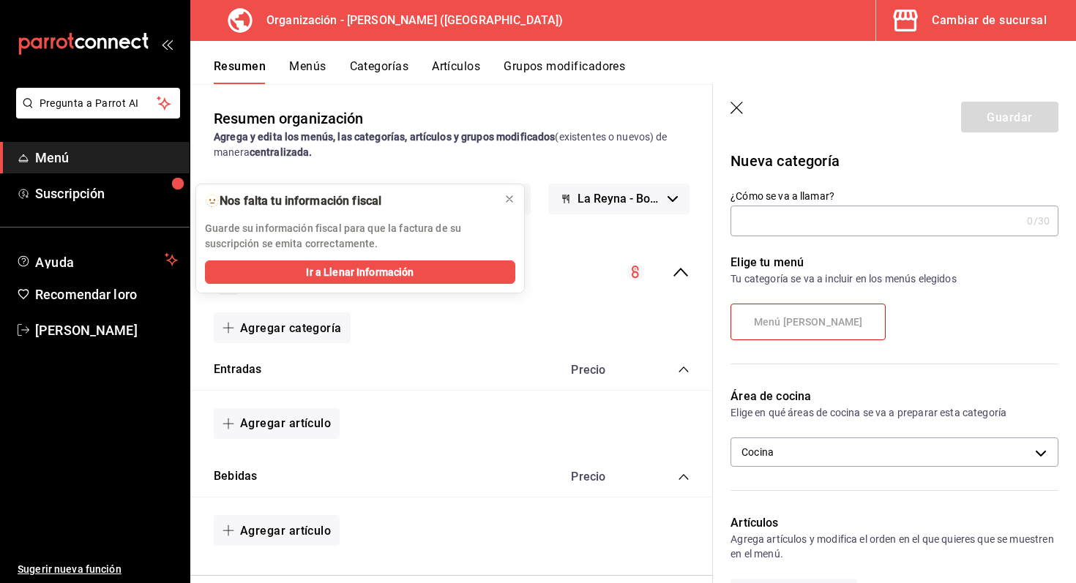
click at [842, 211] on input "¿Cómo se va a llamar?" at bounding box center [876, 220] width 291 height 29
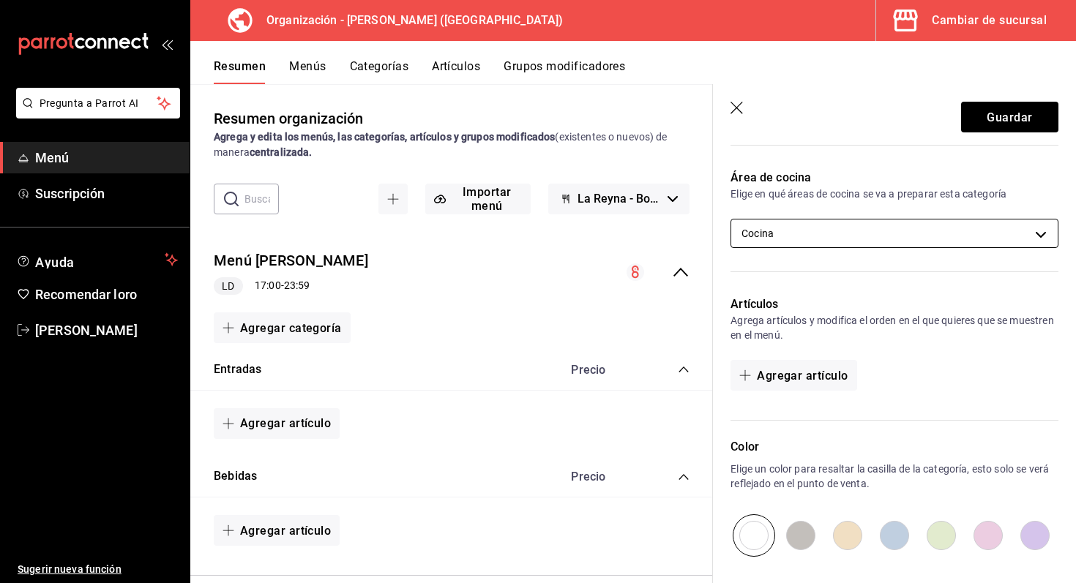
scroll to position [271, 0]
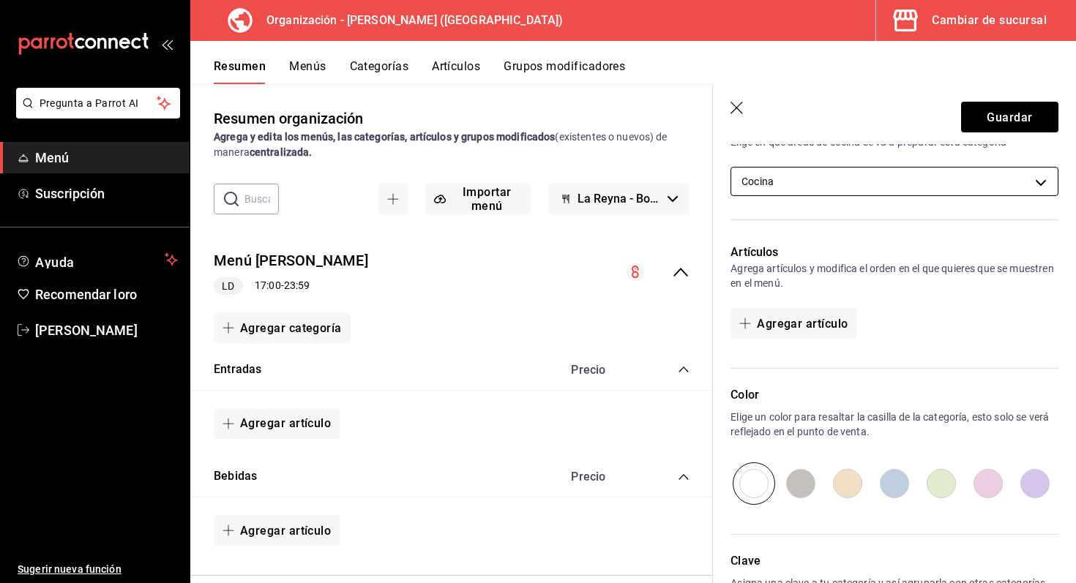
type input "Fries"
click at [977, 178] on body "Pregunta a Parrot AI Menú Suscripción Ayuda Recomendar loro [PERSON_NAME] Suger…" at bounding box center [538, 291] width 1076 height 583
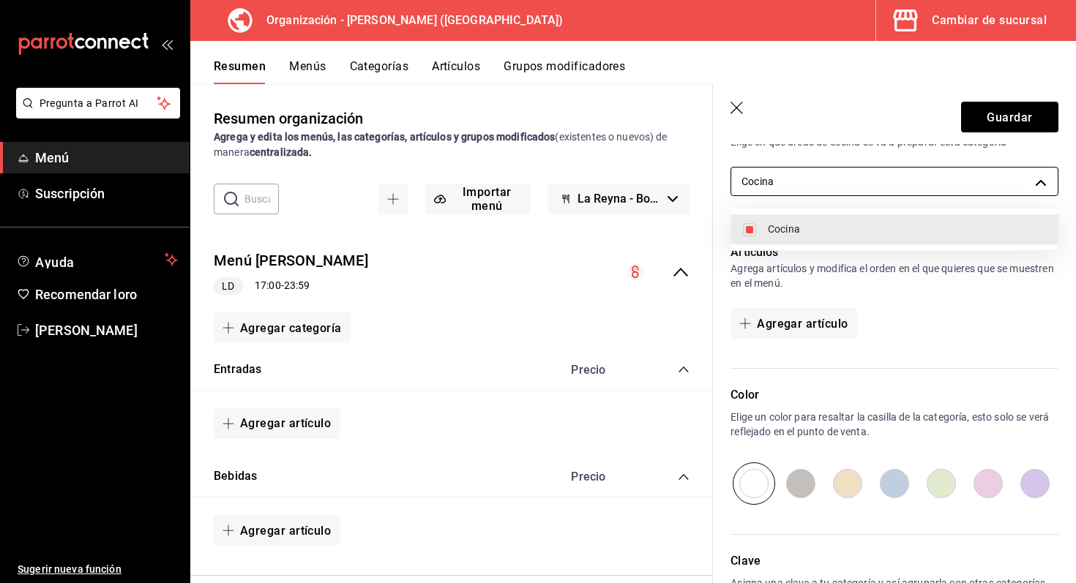
click at [977, 178] on div at bounding box center [538, 291] width 1076 height 583
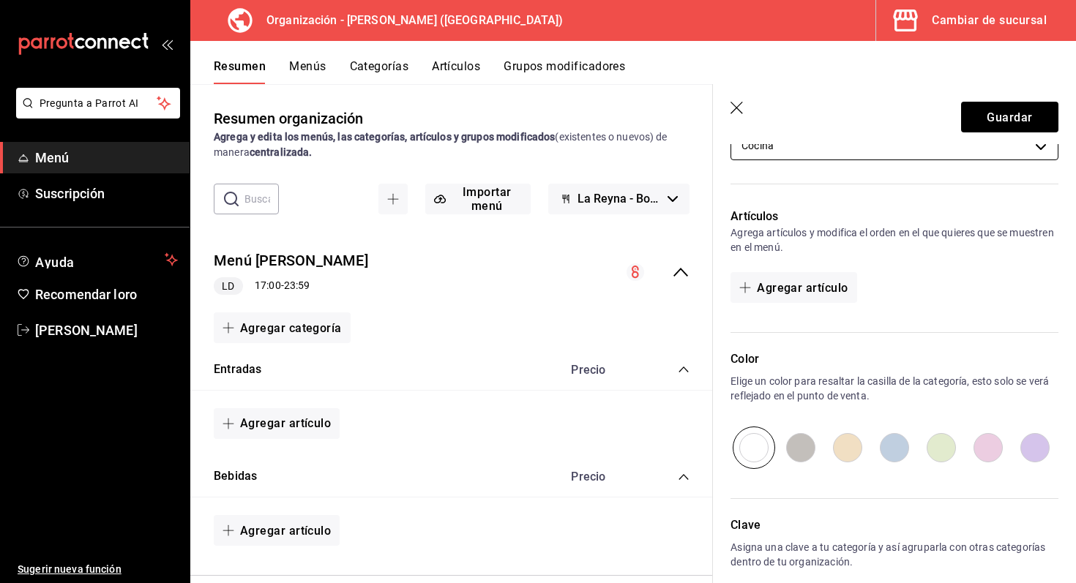
scroll to position [378, 0]
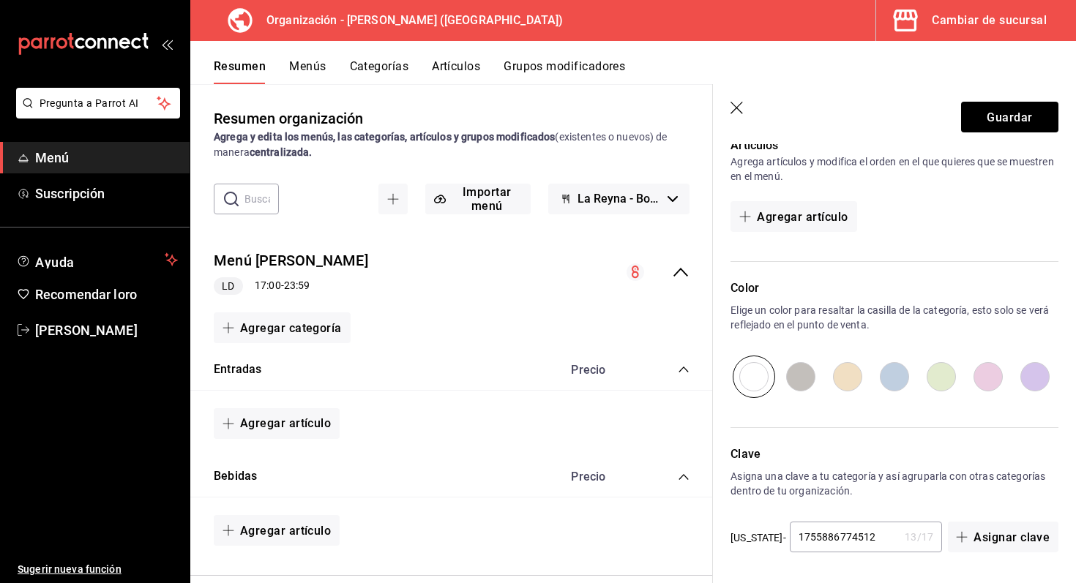
click at [848, 376] on input "radio" at bounding box center [847, 377] width 47 height 42
radio input "true"
click at [997, 113] on font "Guardar" at bounding box center [1009, 117] width 45 height 14
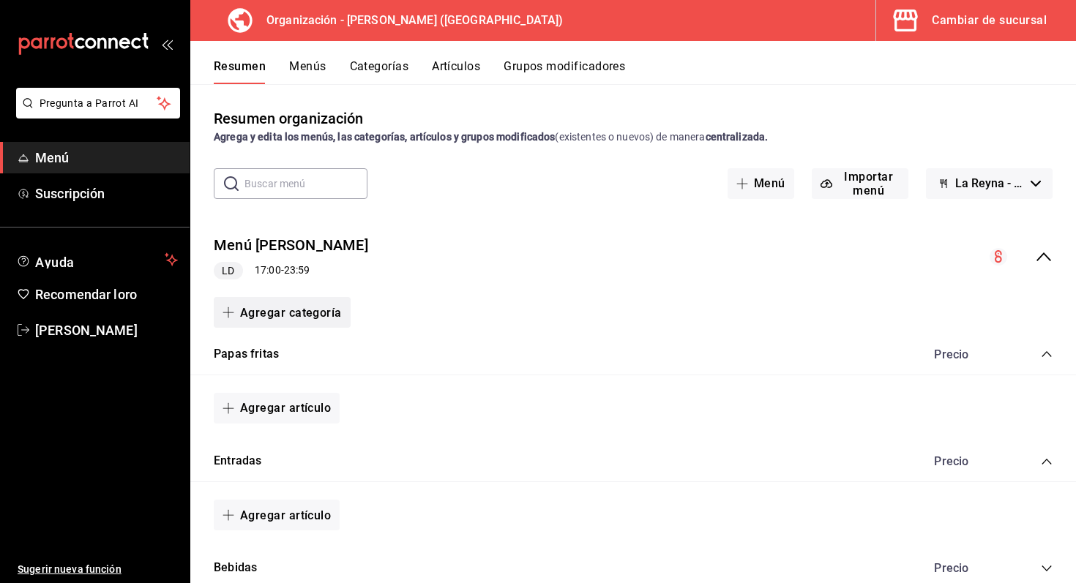
click at [270, 316] on font "Agregar categoría" at bounding box center [291, 313] width 102 height 14
click at [958, 345] on div at bounding box center [538, 291] width 1076 height 583
click at [955, 347] on div "Papas fritas Precio" at bounding box center [633, 354] width 886 height 41
click at [951, 351] on font "Precio" at bounding box center [951, 355] width 34 height 14
click at [1040, 351] on div "Precio" at bounding box center [986, 355] width 133 height 14
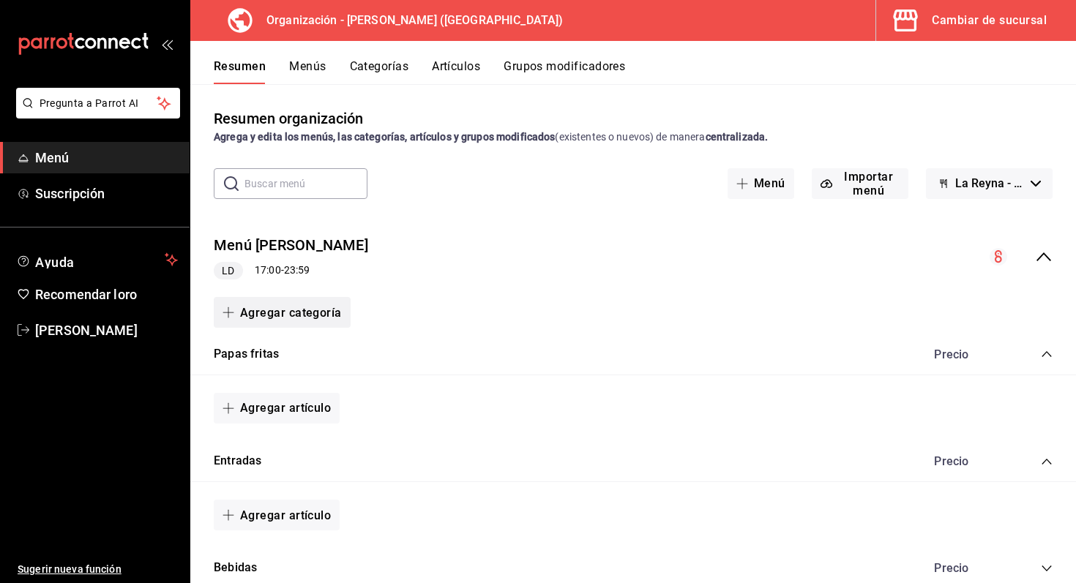
click at [318, 320] on button "Agregar categoría" at bounding box center [282, 312] width 137 height 31
click at [294, 391] on font "Categoría nueva" at bounding box center [269, 390] width 76 height 12
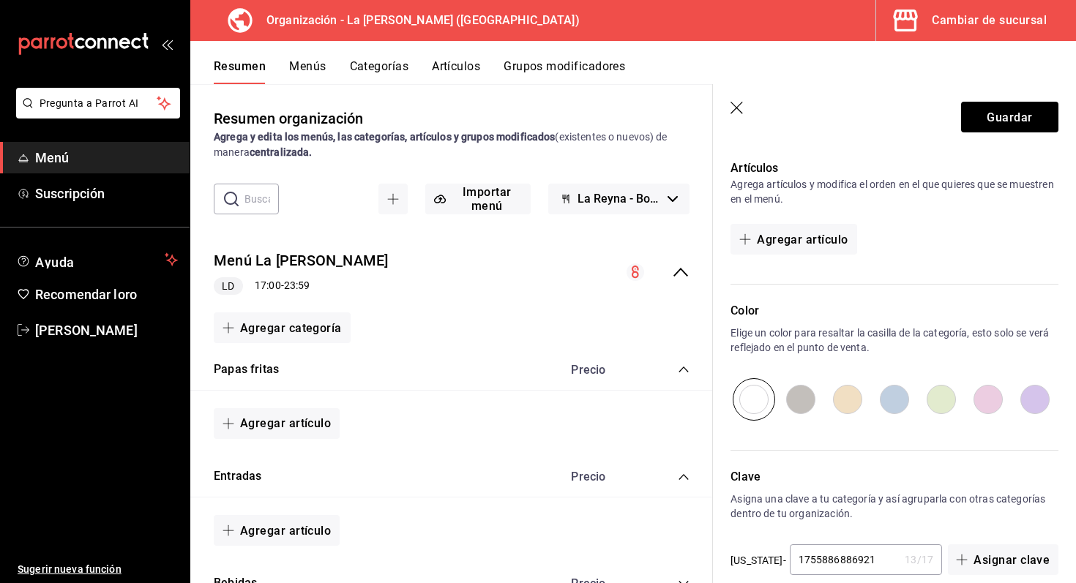
scroll to position [378, 0]
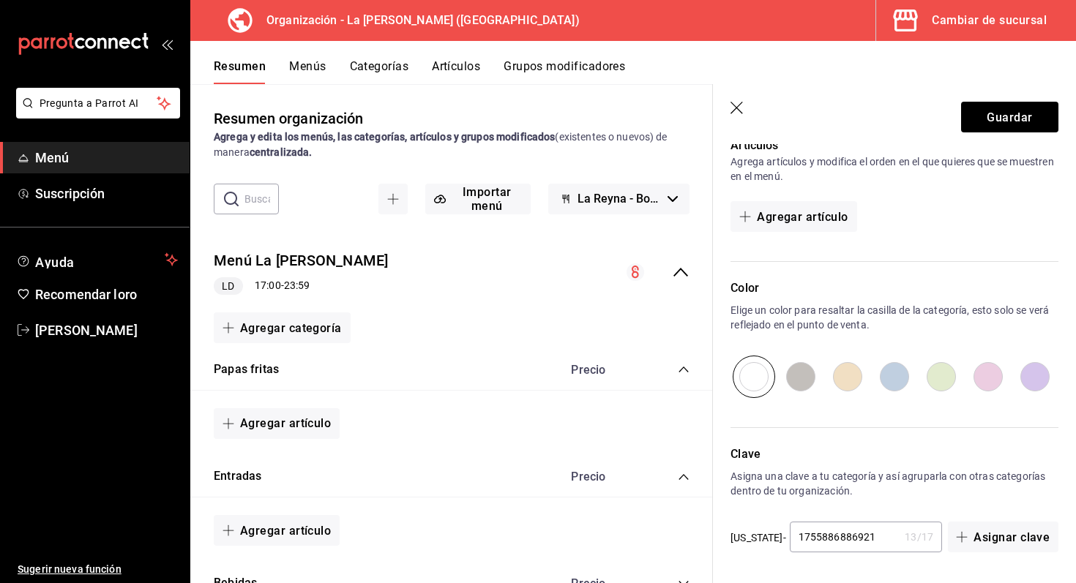
type input "Boneless"
click at [854, 376] on input "radio" at bounding box center [847, 377] width 47 height 42
radio input "true"
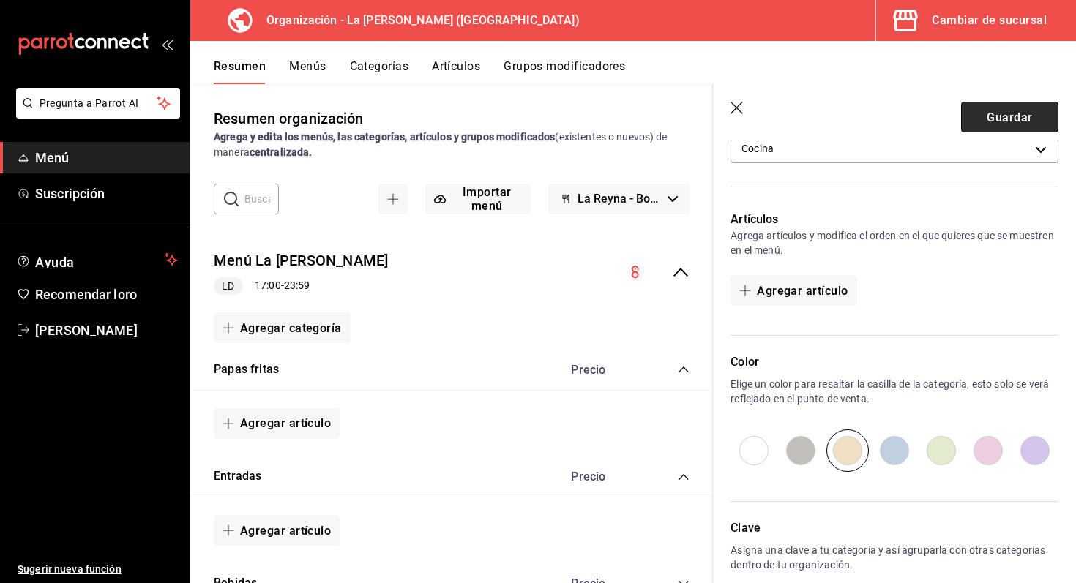
click at [998, 122] on font "Guardar" at bounding box center [1009, 117] width 45 height 14
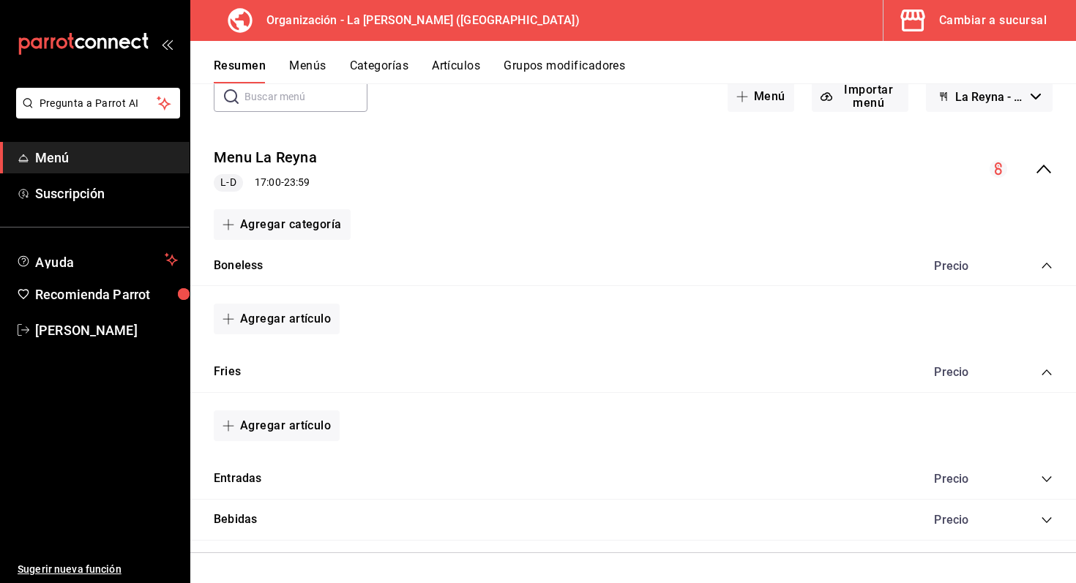
click at [579, 317] on div "Agregar artículo" at bounding box center [633, 319] width 839 height 31
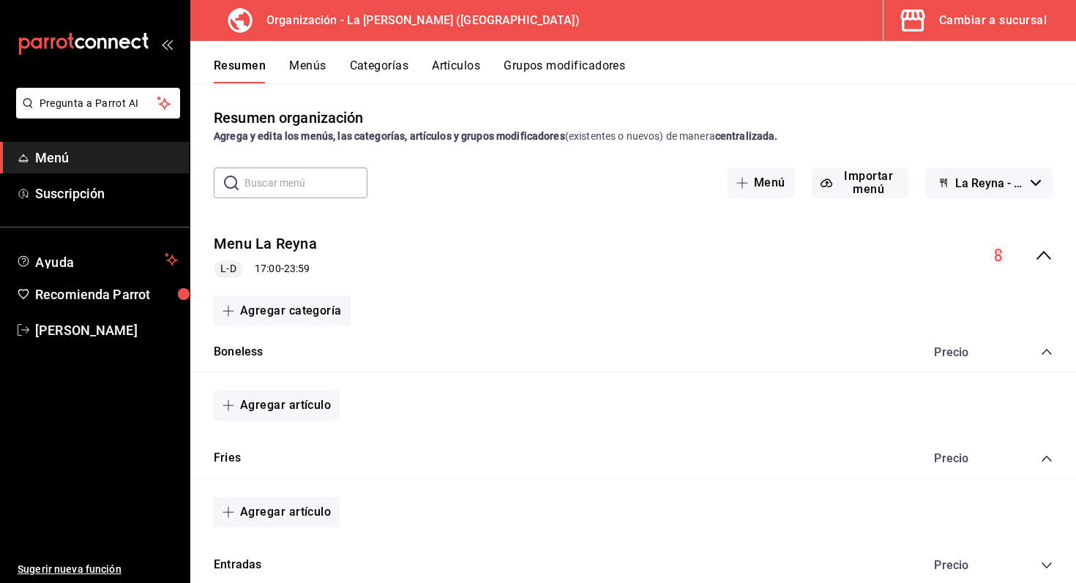
scroll to position [86, 0]
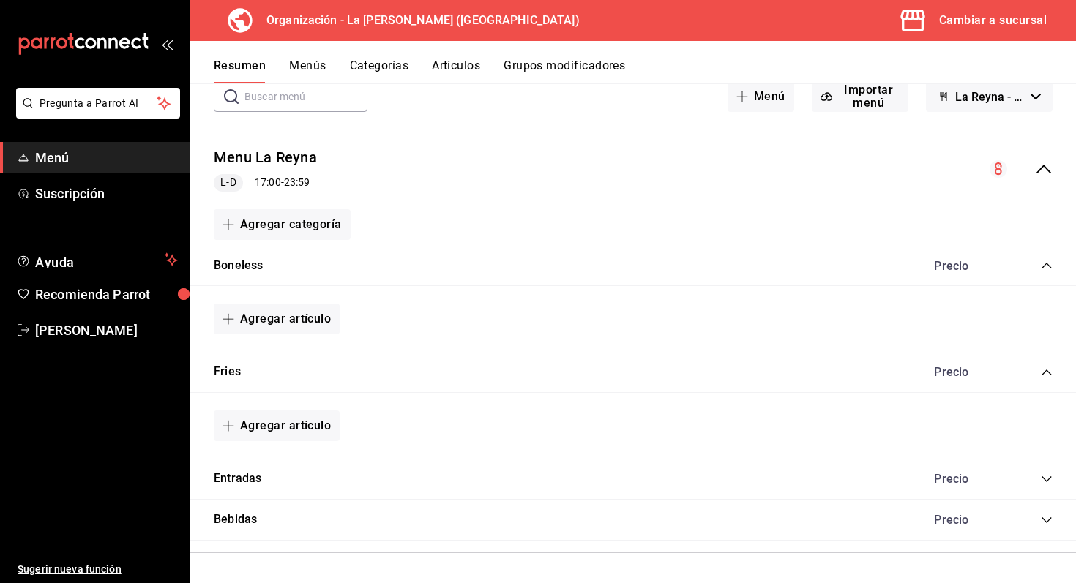
click at [1053, 480] on div "Entradas Precio" at bounding box center [633, 479] width 886 height 41
click at [1049, 480] on icon "collapse-category-row" at bounding box center [1047, 480] width 12 height 12
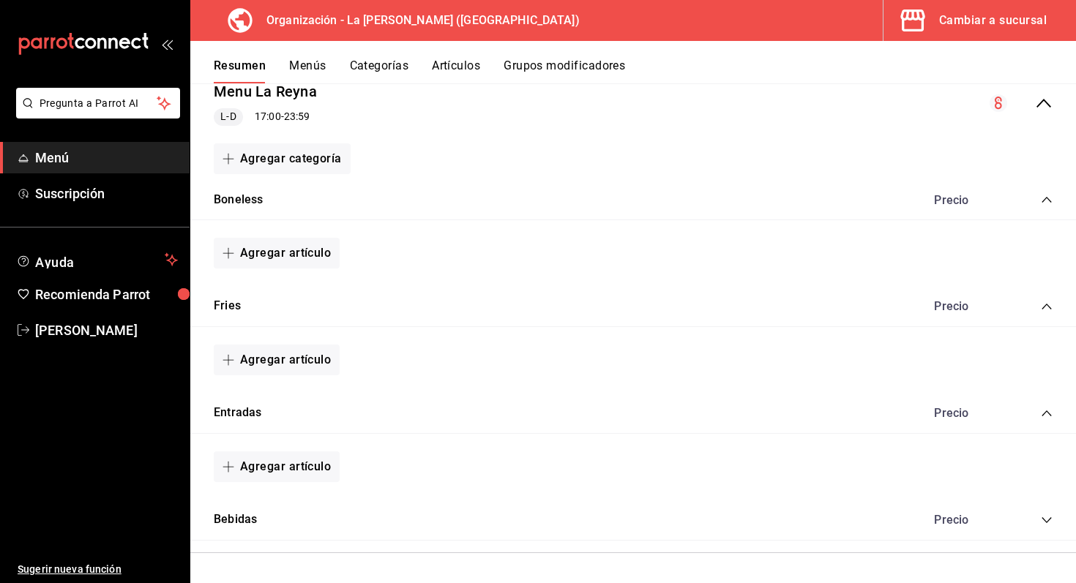
click at [1047, 519] on icon "collapse-category-row" at bounding box center [1047, 521] width 12 height 12
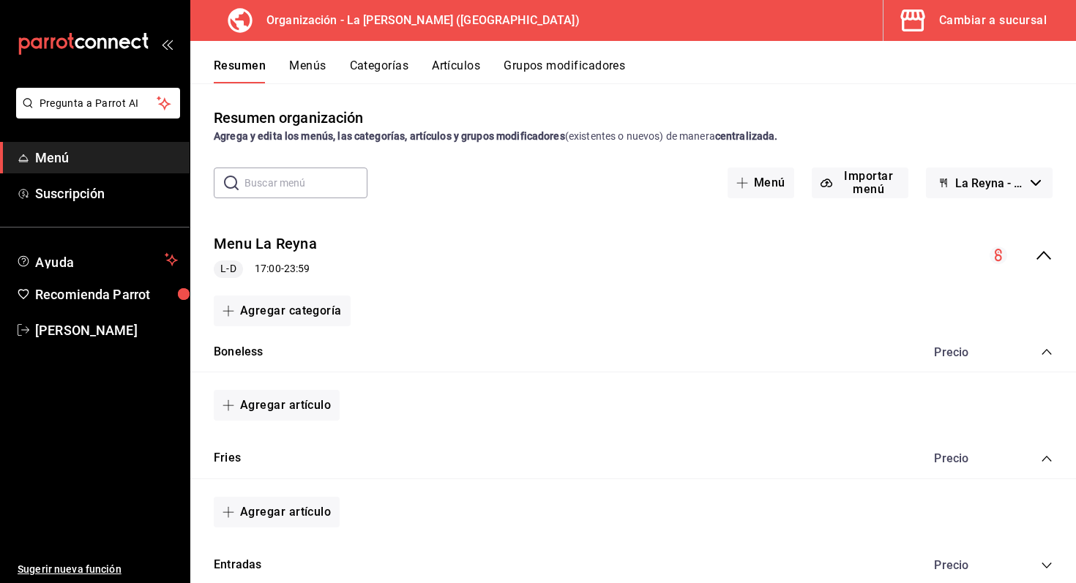
scroll to position [86, 0]
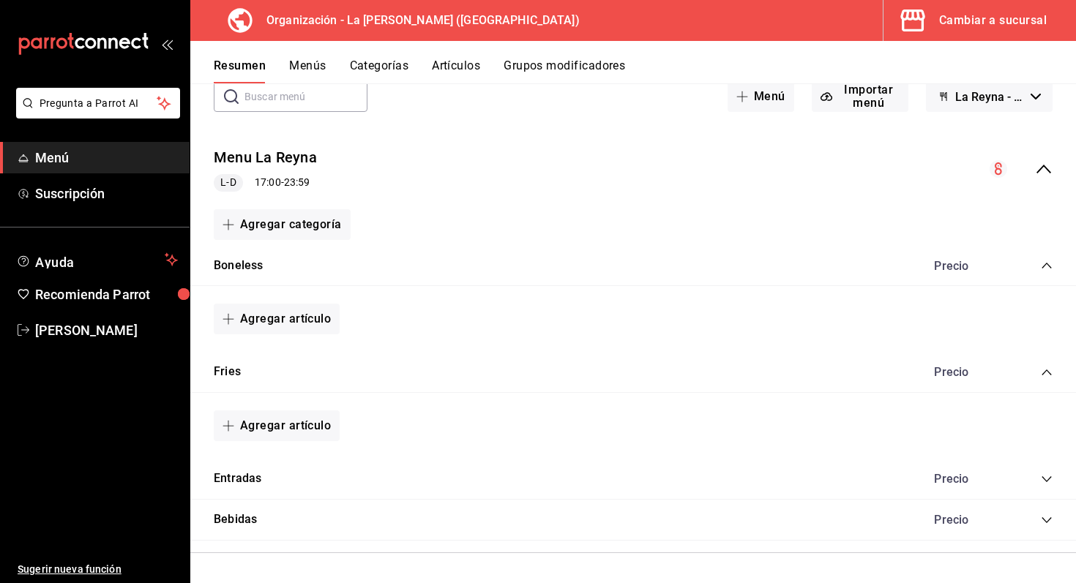
click at [1046, 483] on icon "collapse-category-row" at bounding box center [1047, 480] width 12 height 12
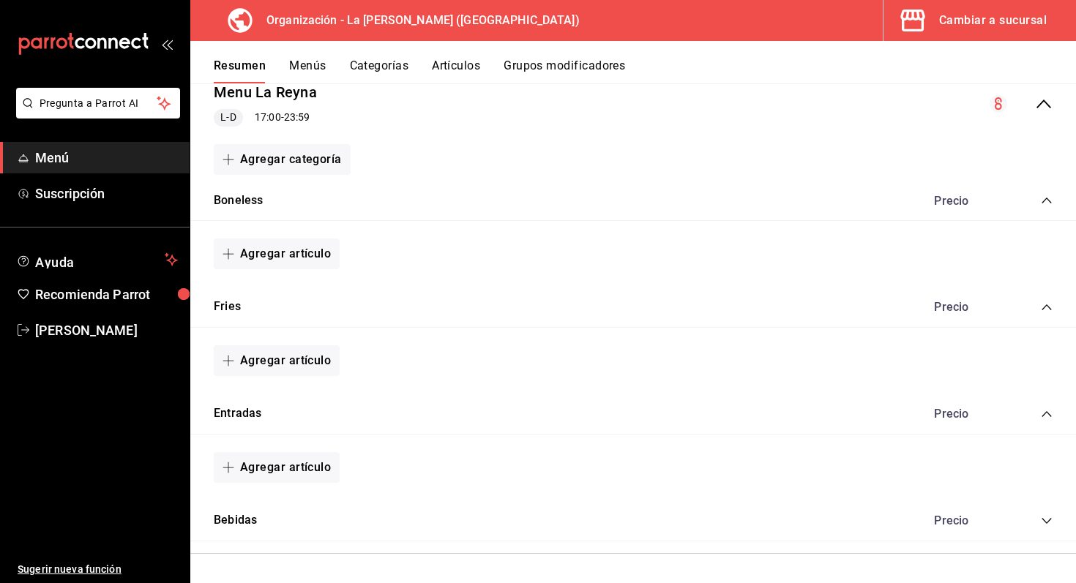
scroll to position [152, 0]
click at [1048, 523] on icon "collapse-category-row" at bounding box center [1047, 521] width 12 height 12
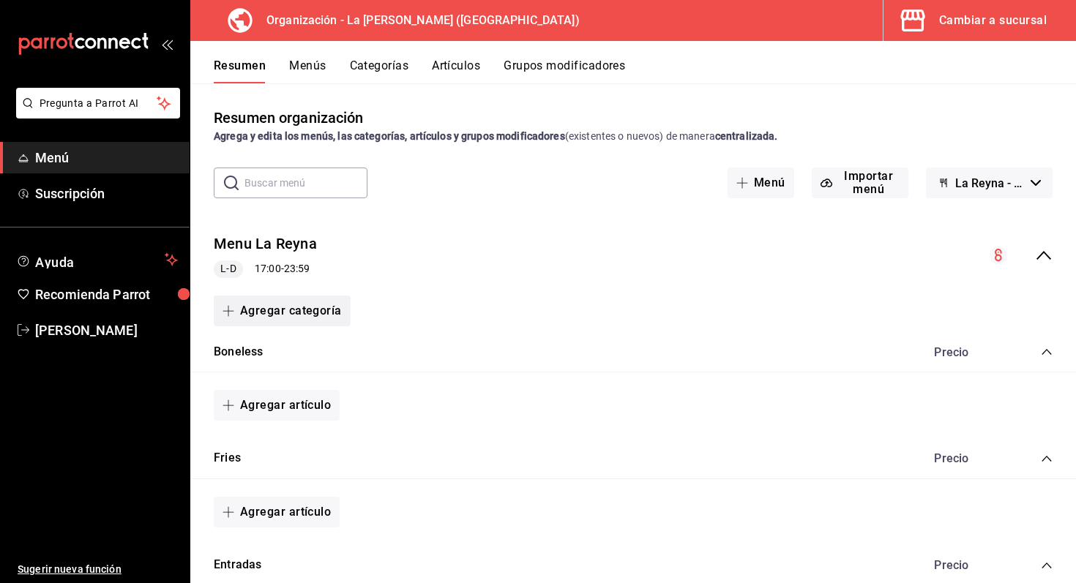
click at [317, 316] on button "Agregar categoría" at bounding box center [282, 311] width 137 height 31
click at [253, 395] on li "Categoría nueva" at bounding box center [276, 386] width 125 height 36
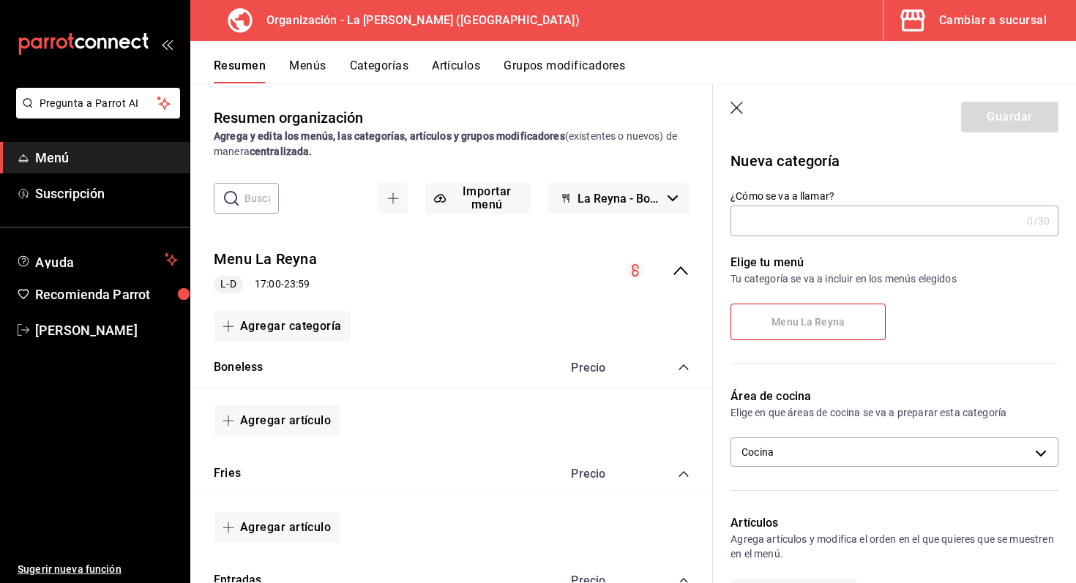
click at [767, 215] on input "¿Cómo se va a llamar?" at bounding box center [876, 220] width 291 height 29
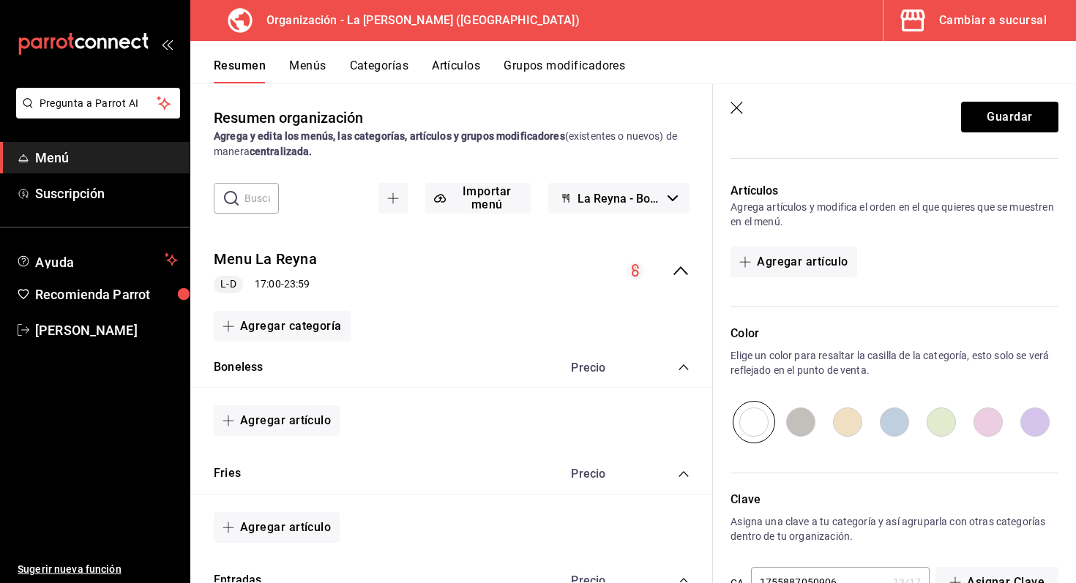
scroll to position [378, 0]
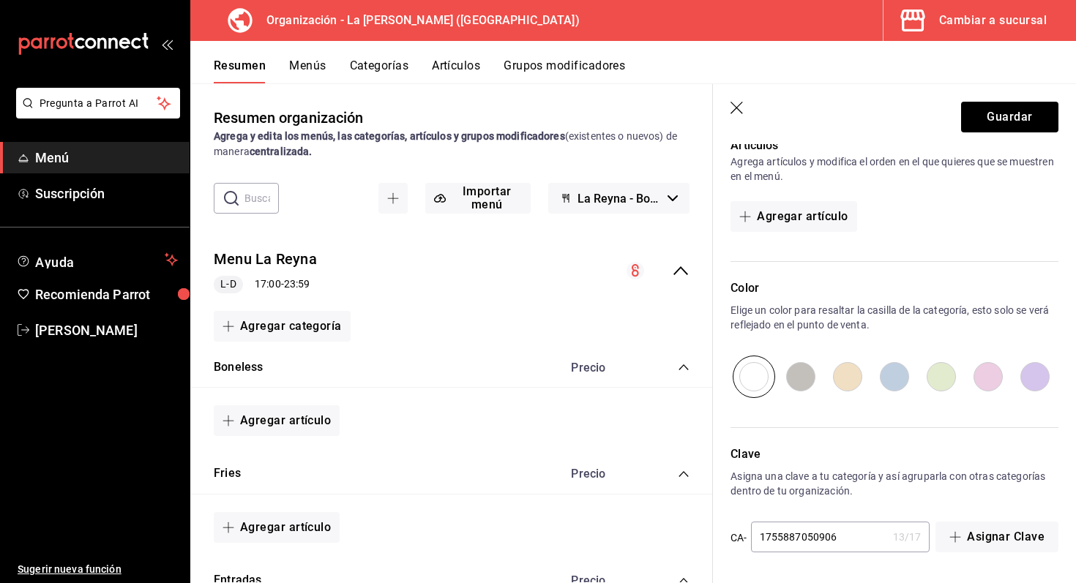
type input "Wings"
click at [892, 384] on input "radio" at bounding box center [894, 377] width 47 height 42
radio input "true"
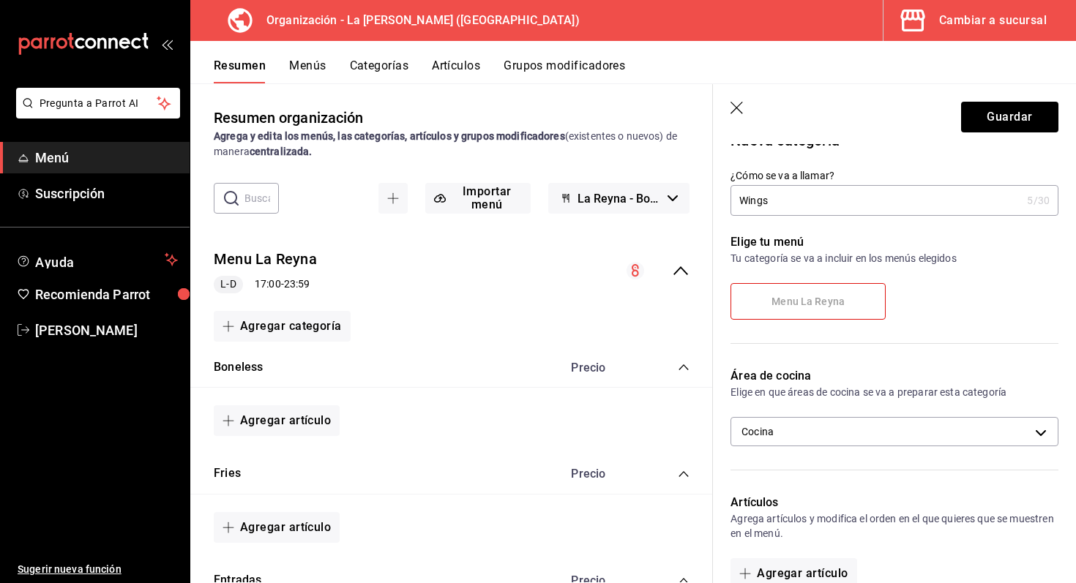
scroll to position [0, 0]
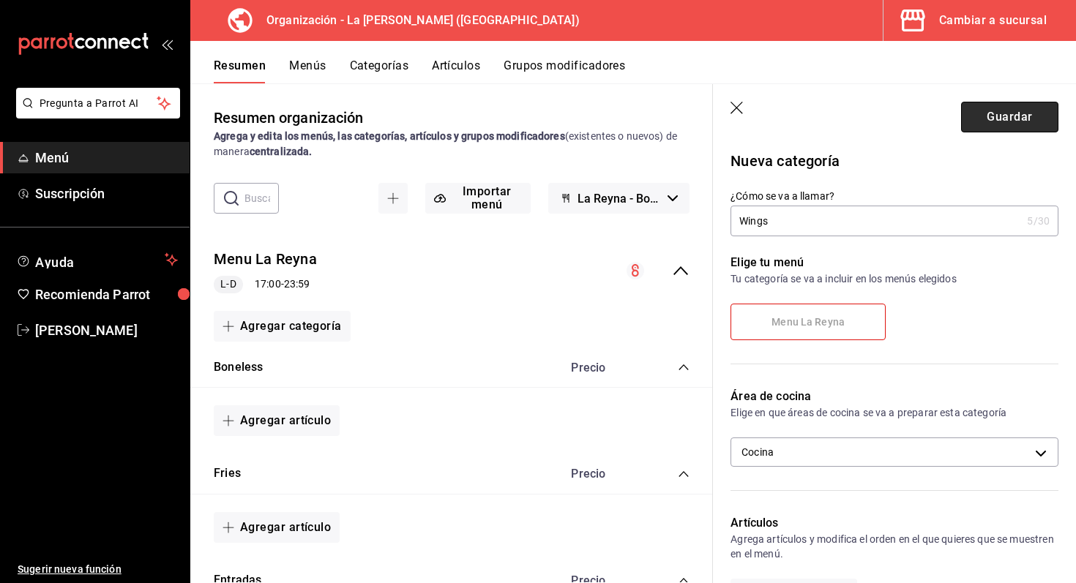
click at [1027, 112] on button "Guardar" at bounding box center [1009, 117] width 97 height 31
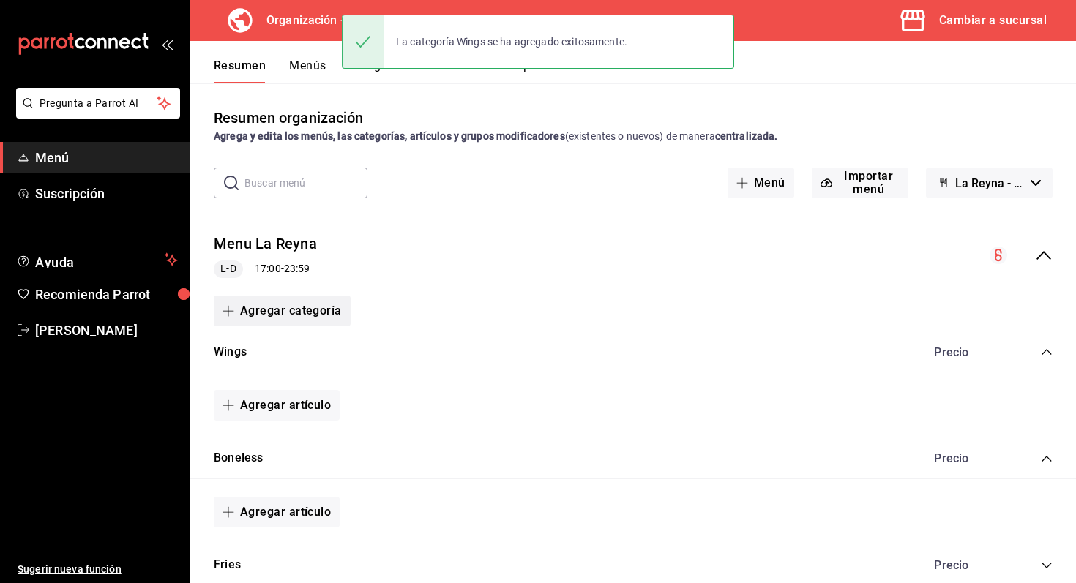
click at [318, 318] on button "Agregar categoría" at bounding box center [282, 311] width 137 height 31
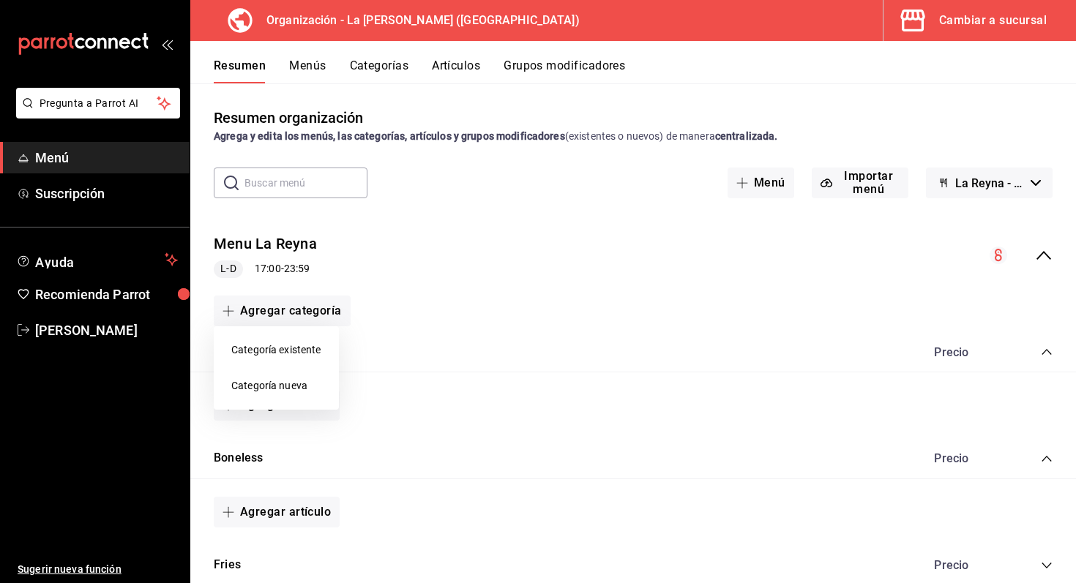
click at [313, 384] on li "Categoría nueva" at bounding box center [276, 386] width 125 height 36
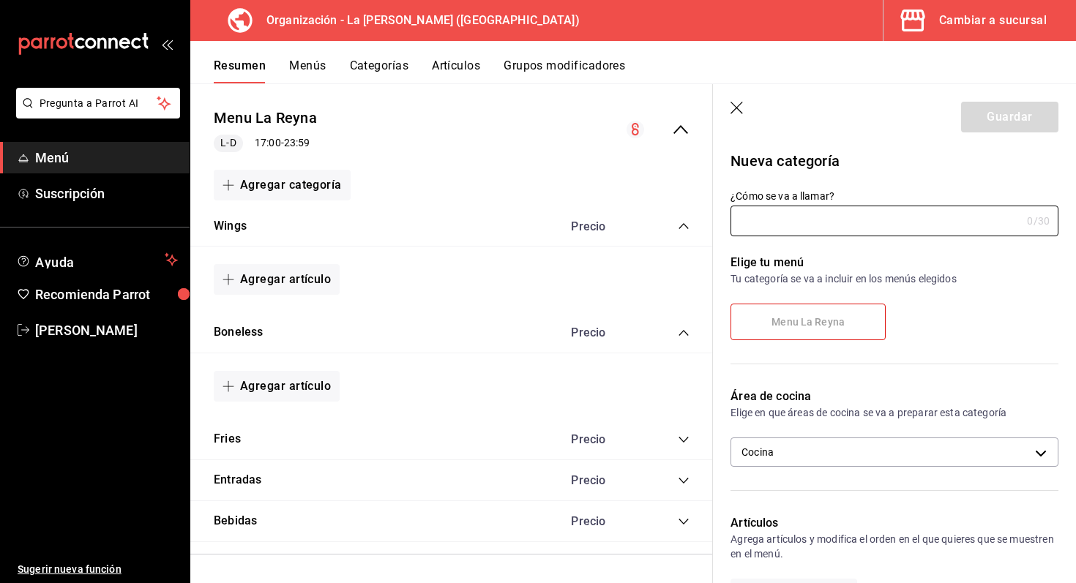
scroll to position [143, 0]
click at [682, 330] on icon "collapse-category-row" at bounding box center [684, 332] width 10 height 6
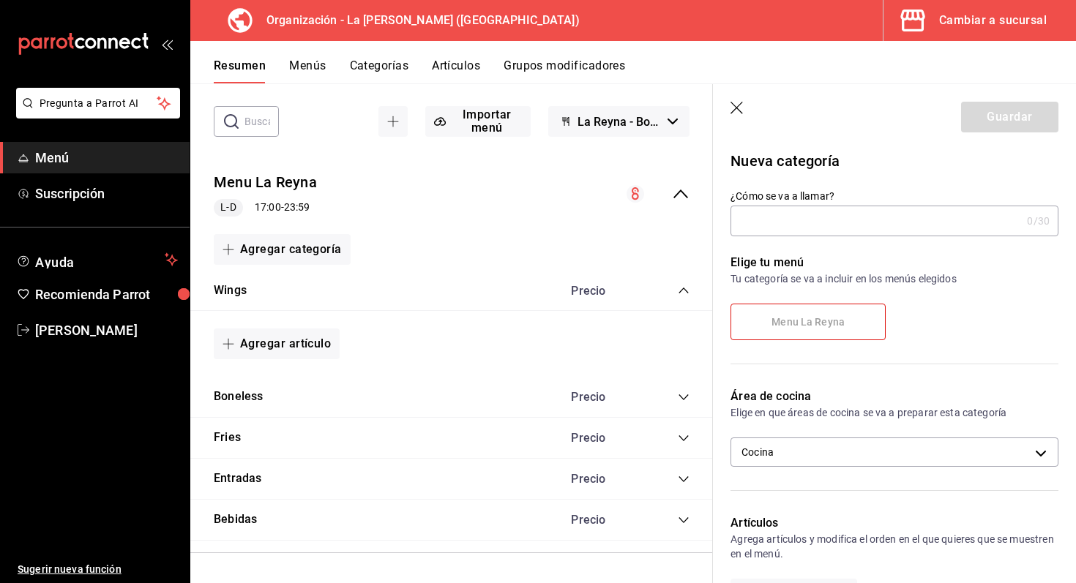
scroll to position [77, 0]
click at [684, 287] on icon "collapse-category-row" at bounding box center [684, 291] width 12 height 12
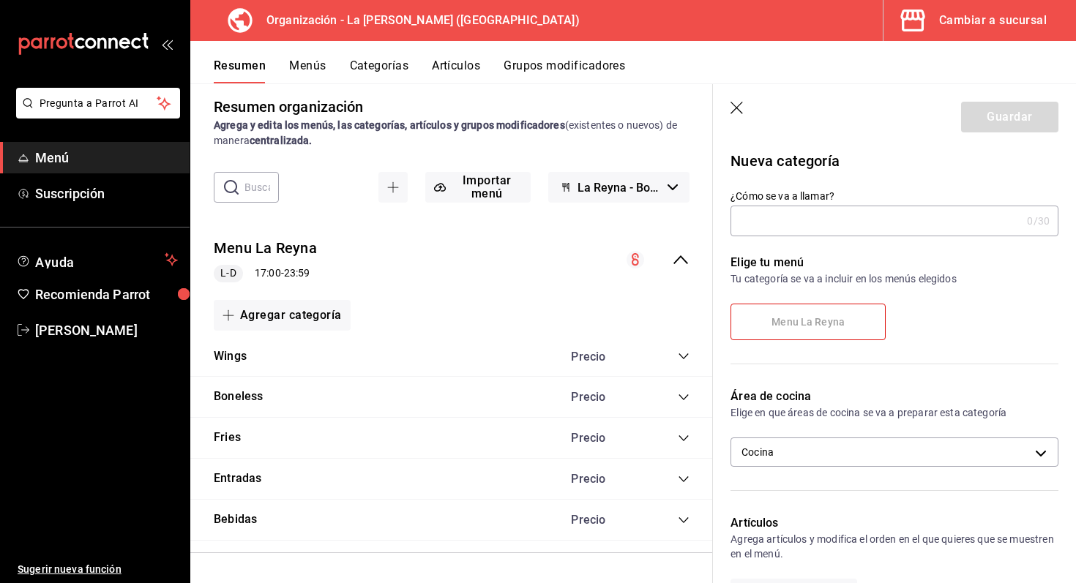
scroll to position [11, 0]
click at [810, 209] on input "¿Cómo se va a llamar?" at bounding box center [876, 220] width 291 height 29
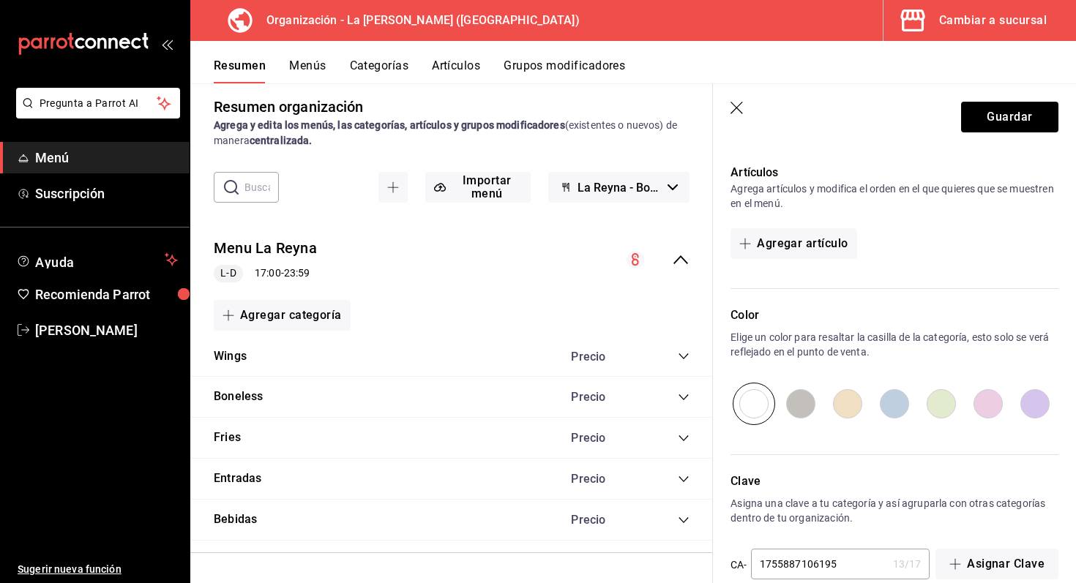
scroll to position [370, 0]
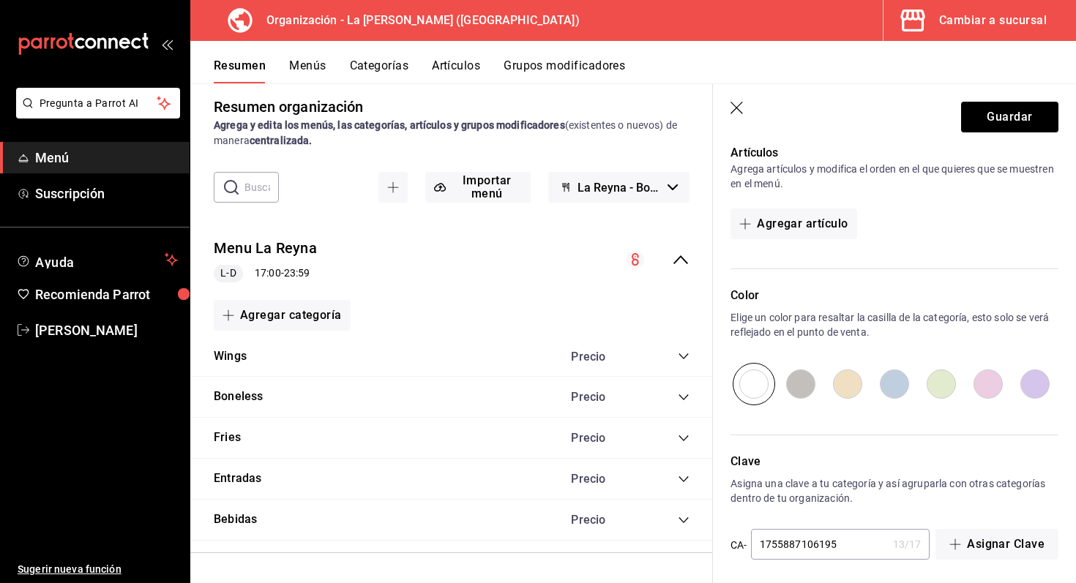
type input "Ensaladas"
click at [944, 389] on input "radio" at bounding box center [941, 384] width 47 height 42
radio input "true"
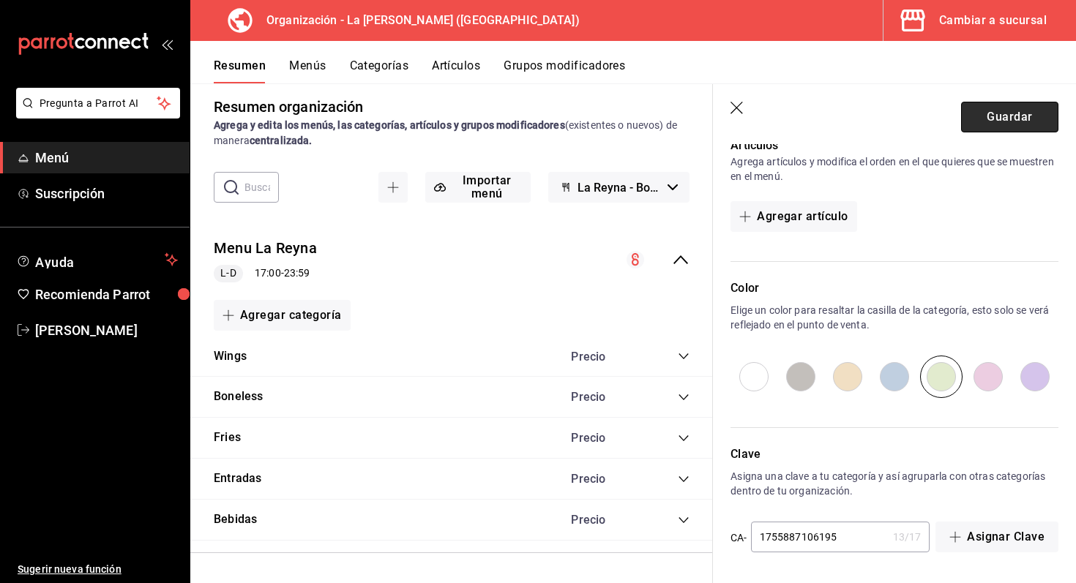
click at [1016, 109] on button "Guardar" at bounding box center [1009, 117] width 97 height 31
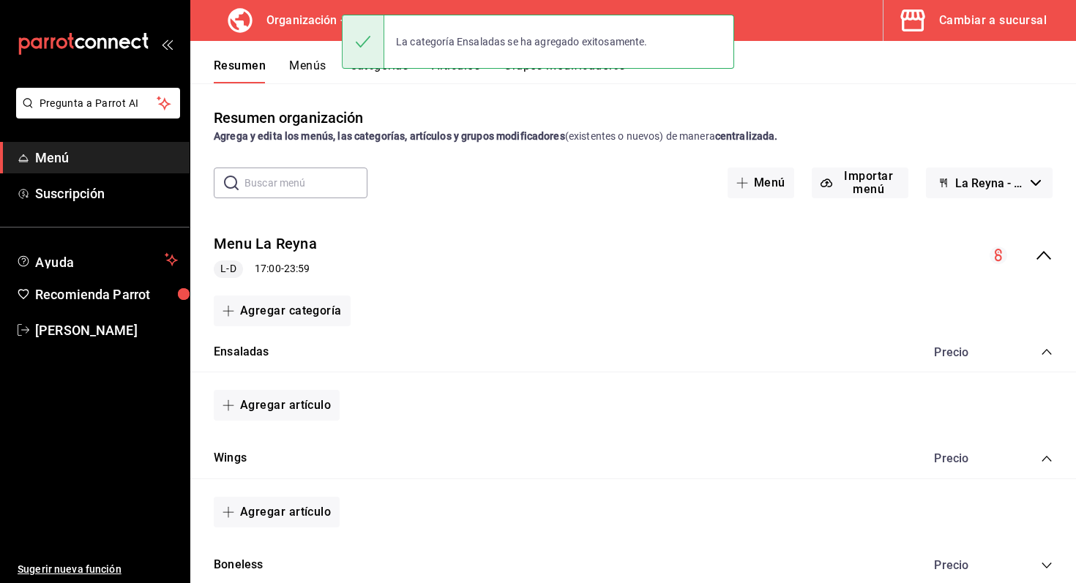
click at [1052, 361] on div "Ensaladas Precio" at bounding box center [633, 352] width 886 height 41
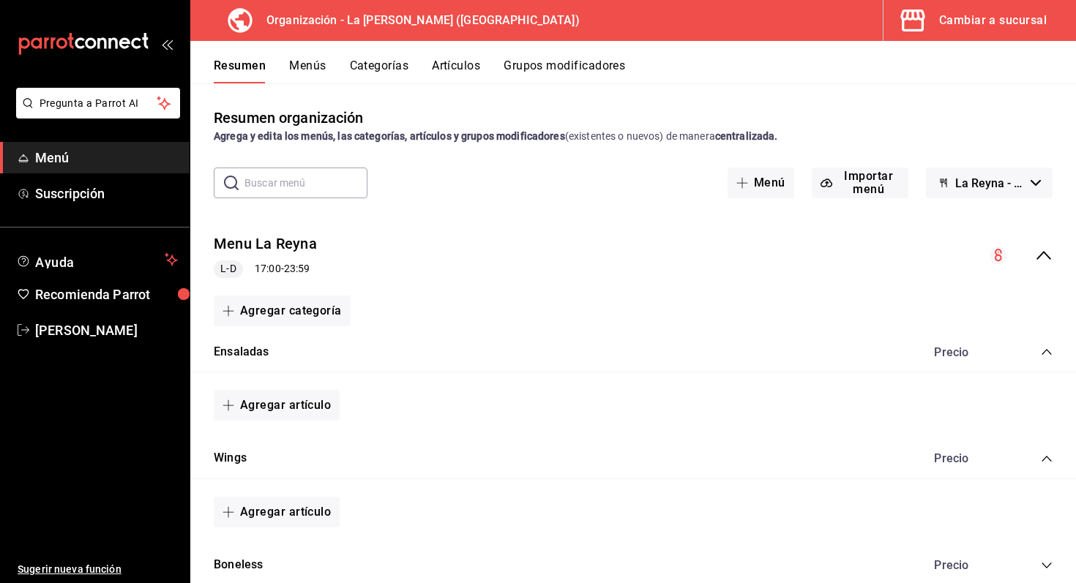
click at [1047, 347] on icon "collapse-category-row" at bounding box center [1047, 352] width 12 height 12
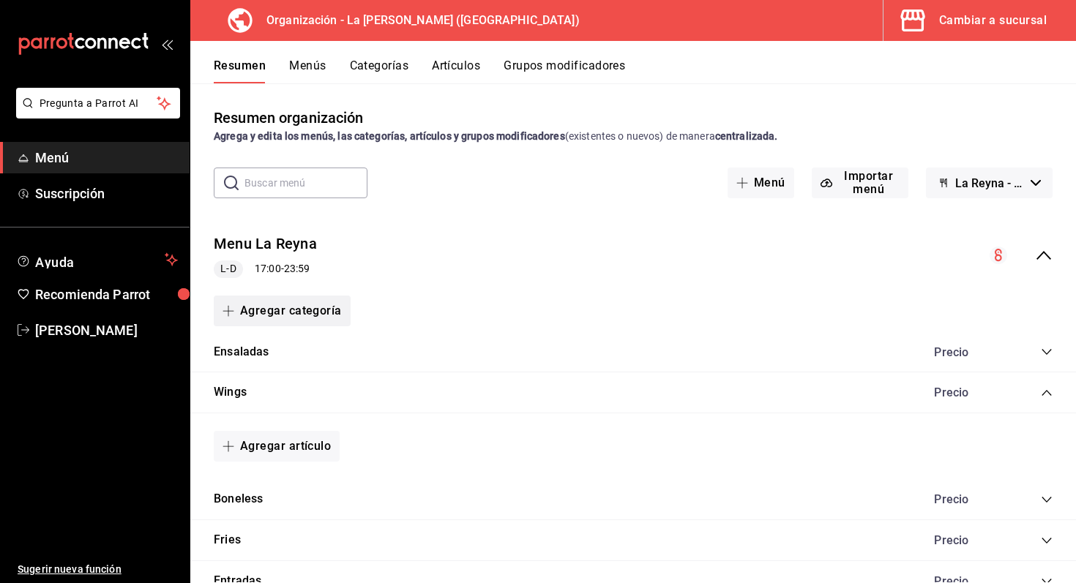
click at [302, 316] on button "Agregar categoría" at bounding box center [282, 311] width 137 height 31
click at [469, 291] on div at bounding box center [538, 291] width 1076 height 583
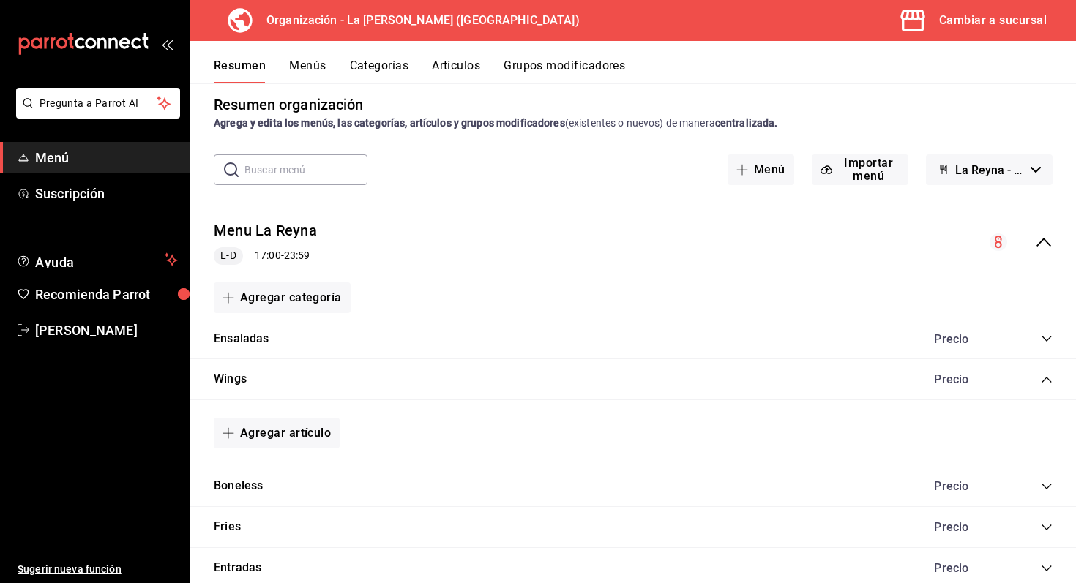
scroll to position [102, 0]
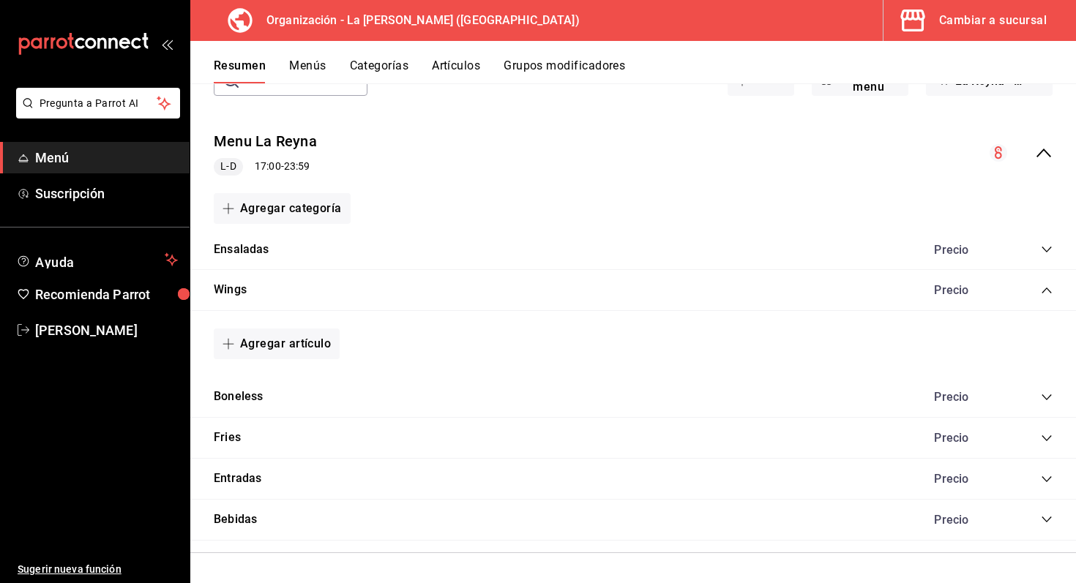
click at [1050, 291] on icon "collapse-category-row" at bounding box center [1047, 291] width 10 height 6
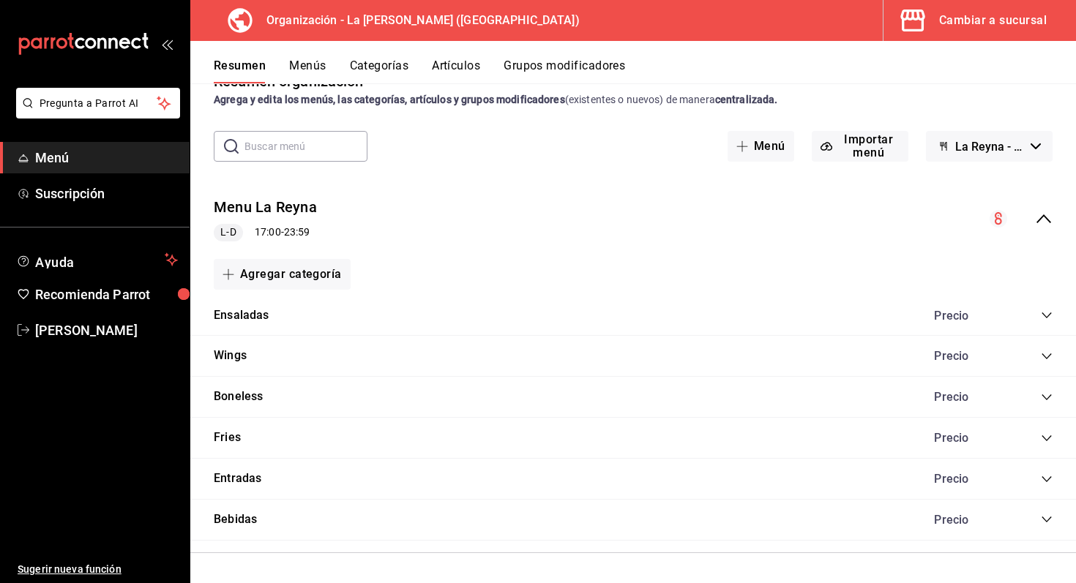
scroll to position [37, 0]
click at [767, 152] on button "Menú" at bounding box center [761, 146] width 67 height 31
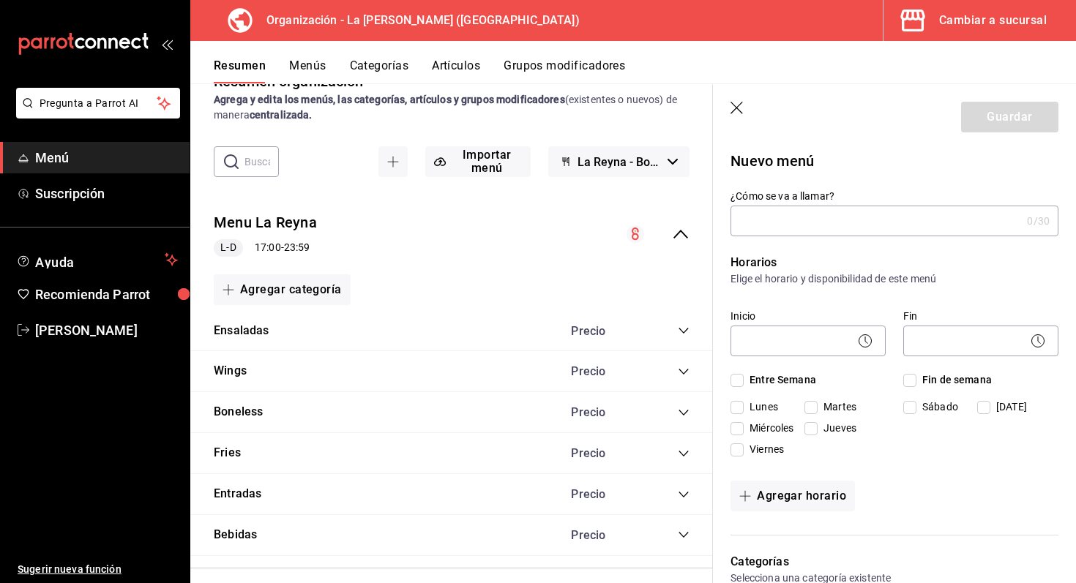
click at [793, 218] on input "¿Cómo se va a llamar?" at bounding box center [876, 220] width 291 height 29
type input "bur"
click at [742, 106] on icon "button" at bounding box center [738, 109] width 15 height 15
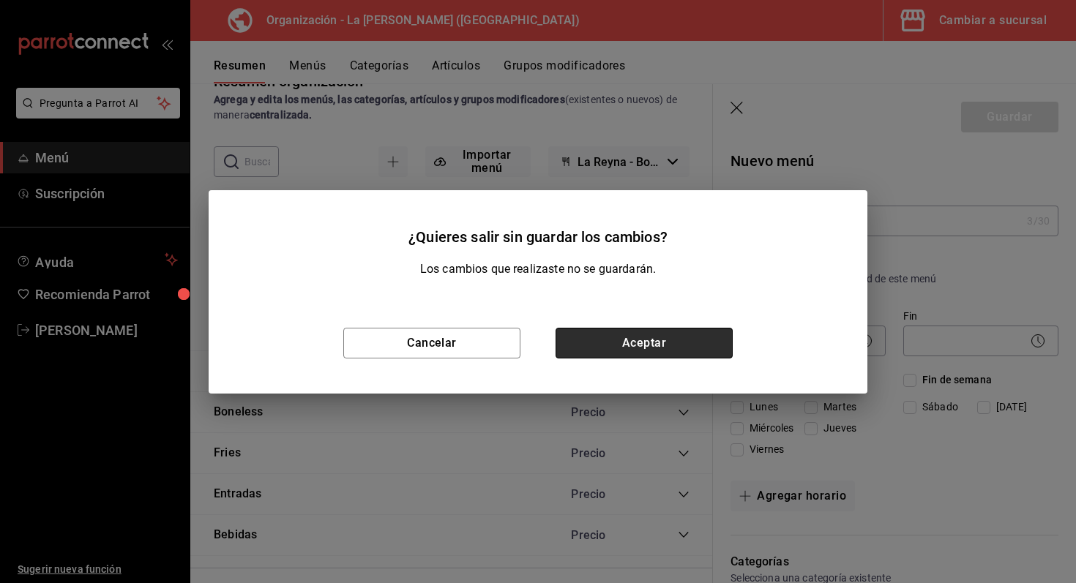
click at [579, 351] on button "Aceptar" at bounding box center [644, 343] width 177 height 31
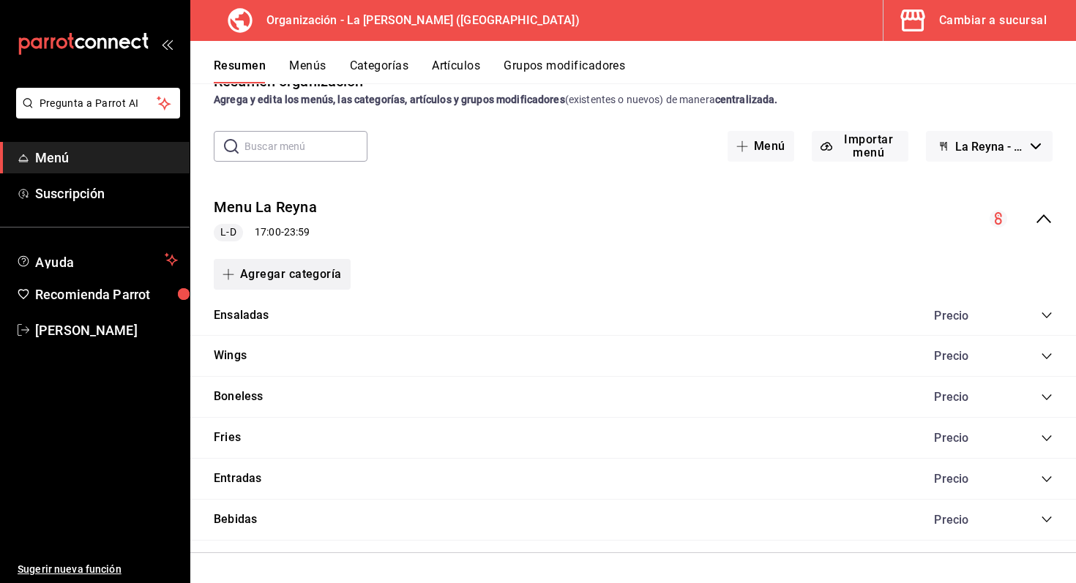
click at [272, 276] on button "Agregar categoría" at bounding box center [282, 274] width 137 height 31
click at [285, 344] on li "Categoría nueva" at bounding box center [276, 350] width 125 height 36
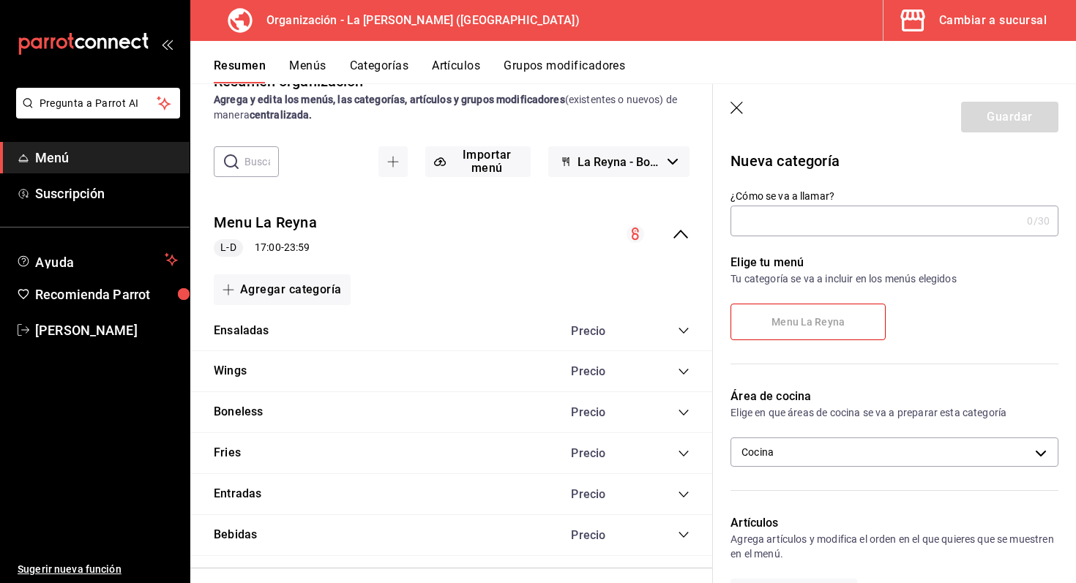
click at [786, 216] on input "¿Cómo se va a llamar?" at bounding box center [876, 220] width 291 height 29
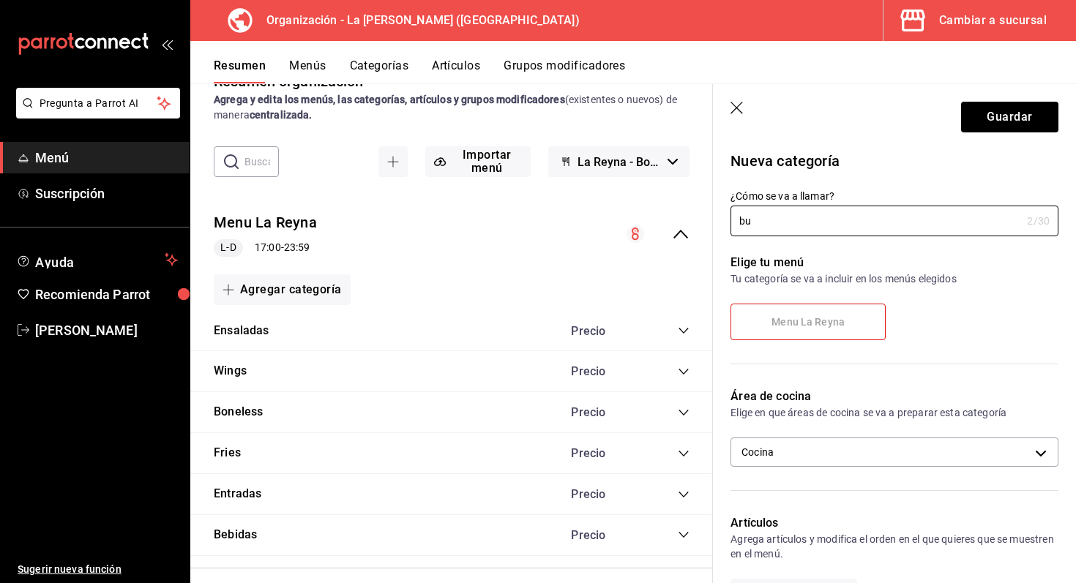
type input "b"
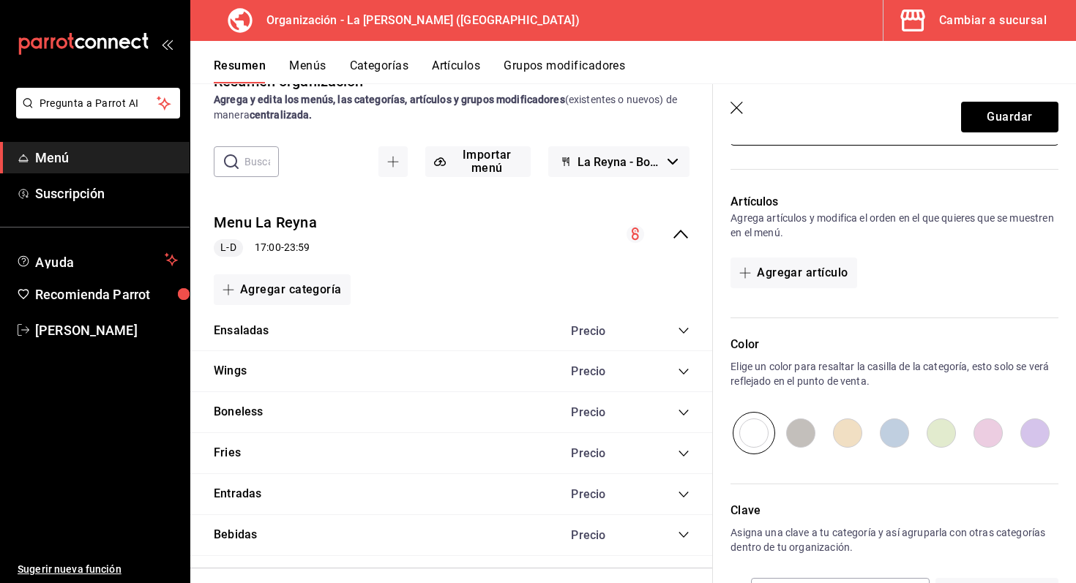
scroll to position [378, 0]
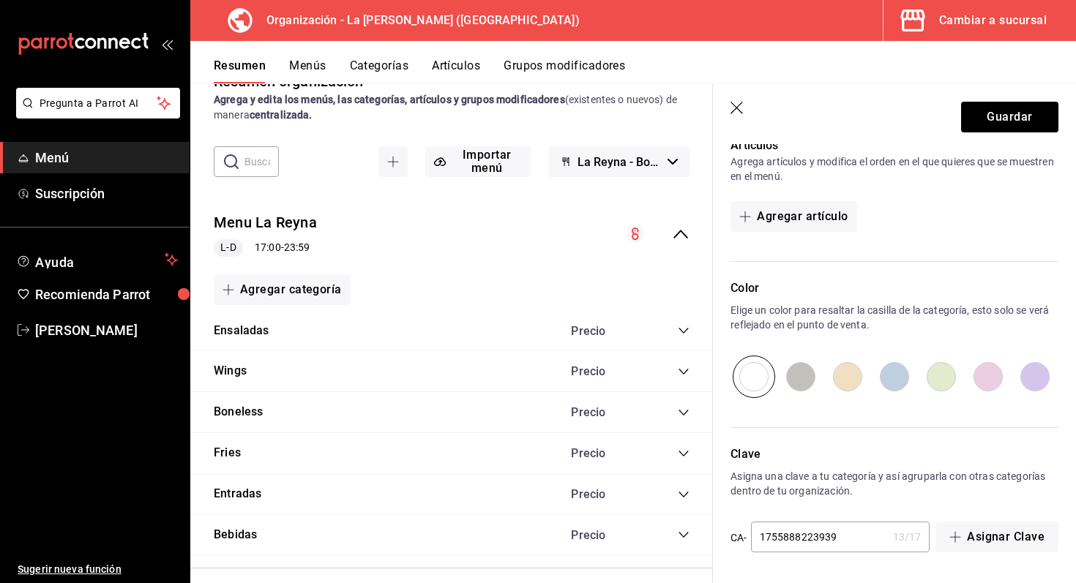
type input "Burgers"
click at [996, 381] on input "radio" at bounding box center [988, 377] width 47 height 42
radio input "true"
click at [1003, 113] on button "Guardar" at bounding box center [1009, 117] width 97 height 31
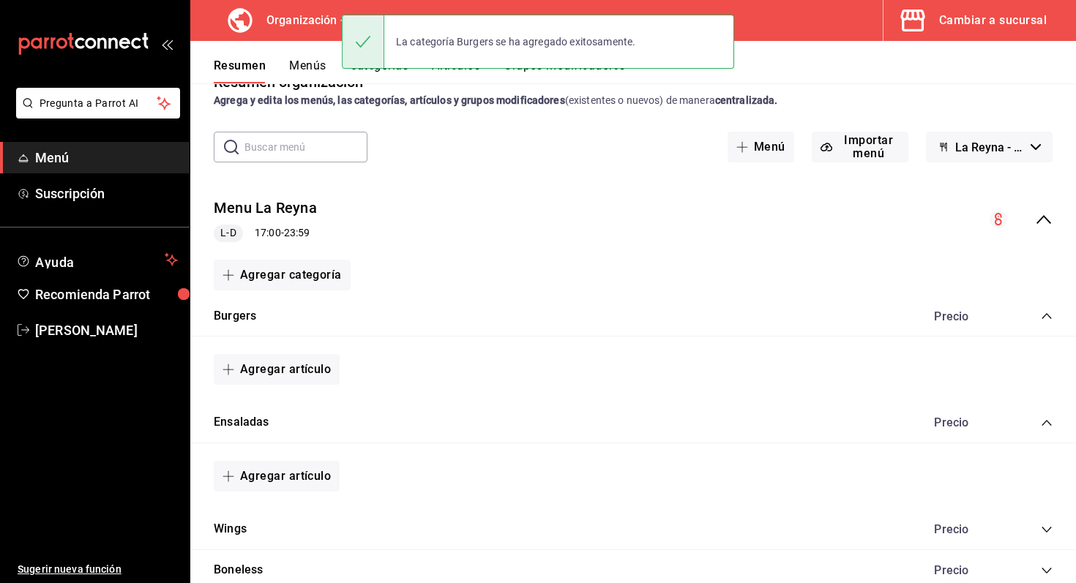
click at [1052, 315] on icon "collapse-category-row" at bounding box center [1047, 316] width 12 height 12
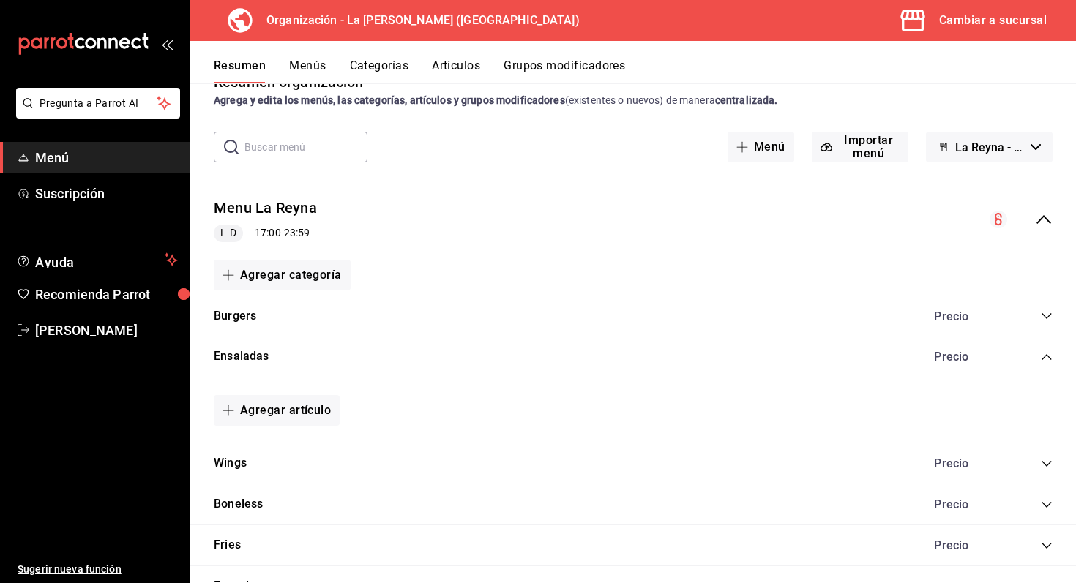
click at [1051, 358] on icon "collapse-category-row" at bounding box center [1047, 357] width 10 height 6
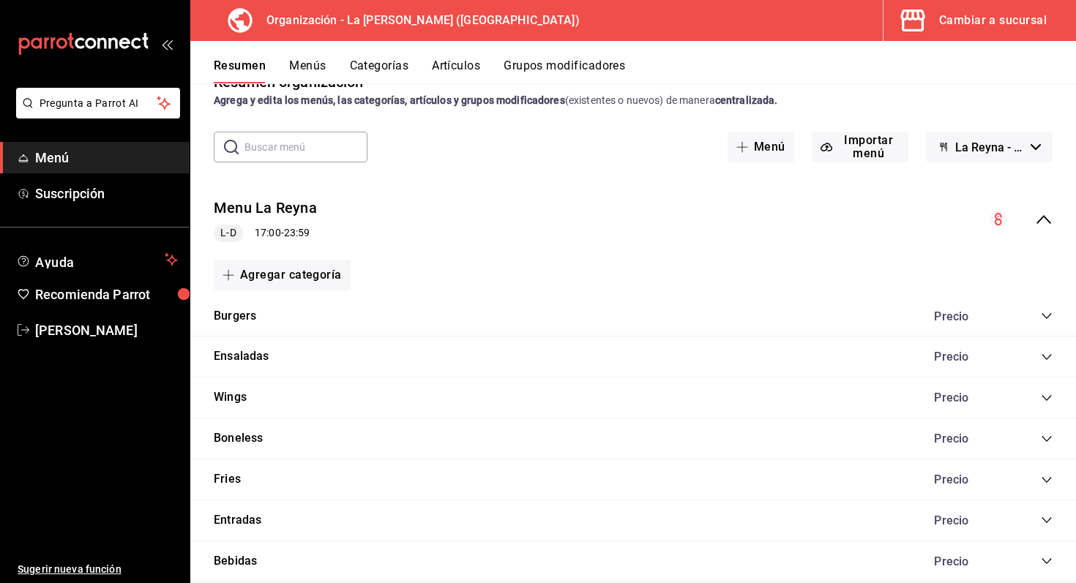
scroll to position [77, 0]
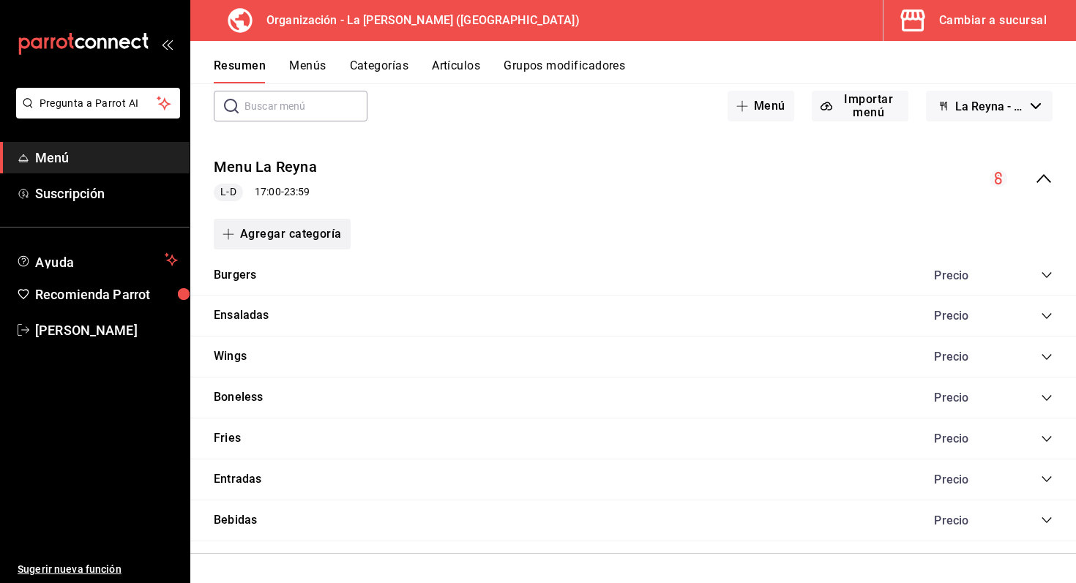
click at [300, 247] on button "Agregar categoría" at bounding box center [282, 234] width 137 height 31
click at [288, 318] on li "Categoría nueva" at bounding box center [276, 309] width 125 height 36
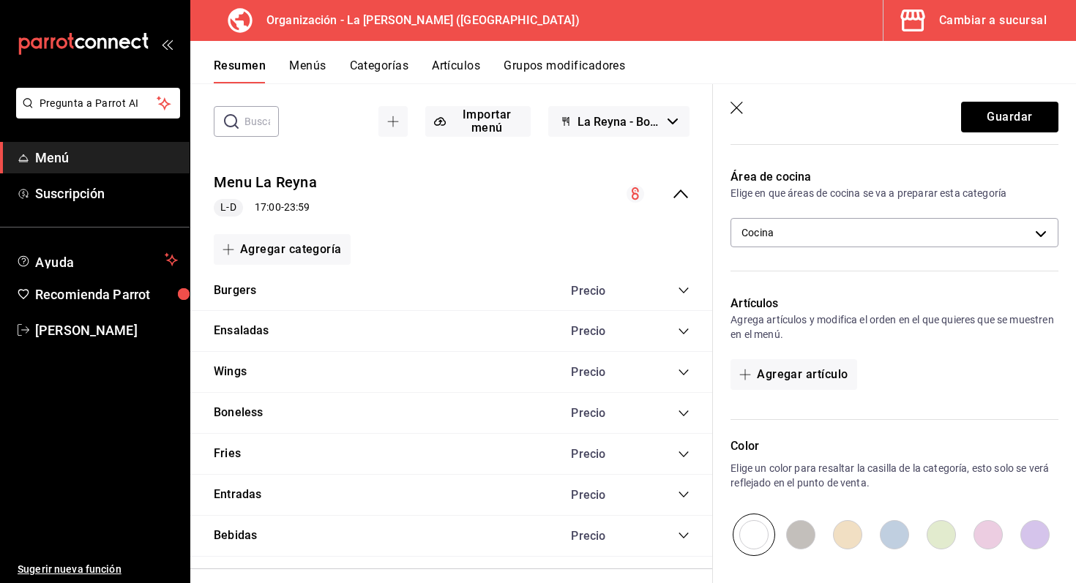
scroll to position [378, 0]
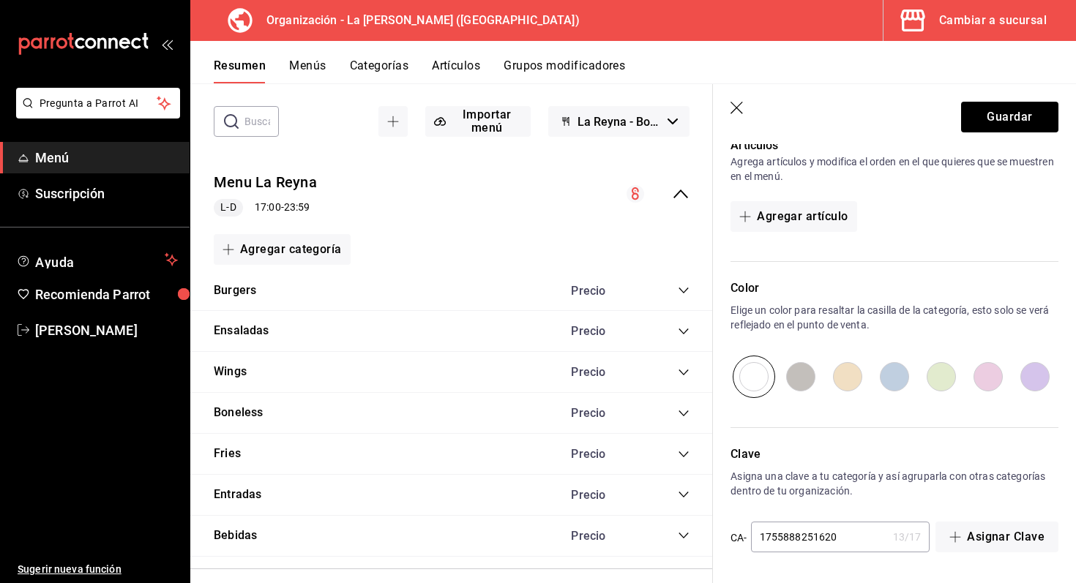
type input "Combos"
click at [1045, 375] on input "radio" at bounding box center [1035, 377] width 47 height 42
radio input "true"
click at [1037, 109] on button "Guardar" at bounding box center [1009, 117] width 97 height 31
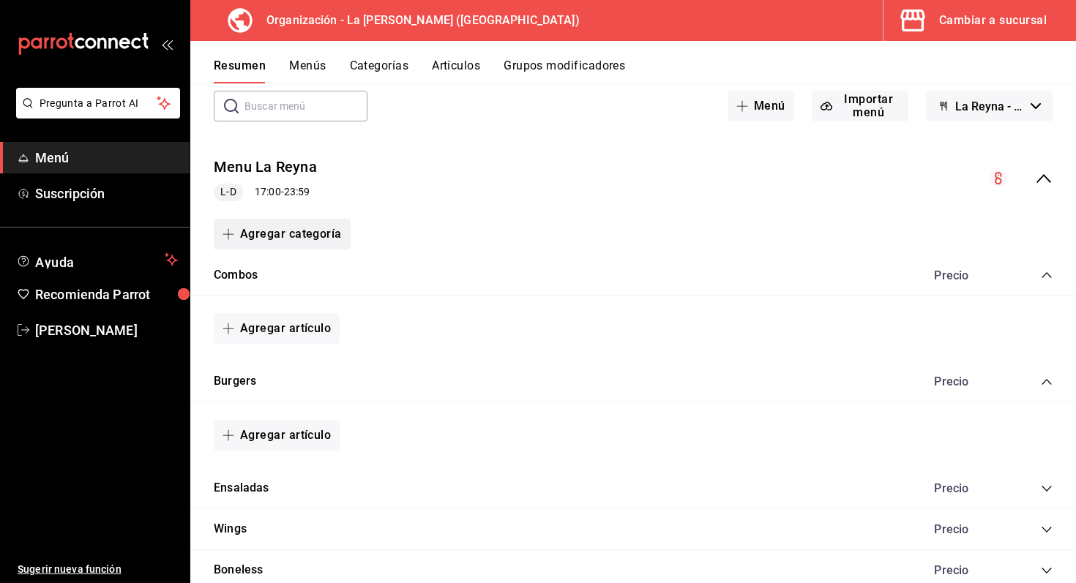
click at [322, 234] on button "Agregar categoría" at bounding box center [282, 234] width 137 height 31
click at [305, 306] on li "Categoría nueva" at bounding box center [276, 309] width 125 height 36
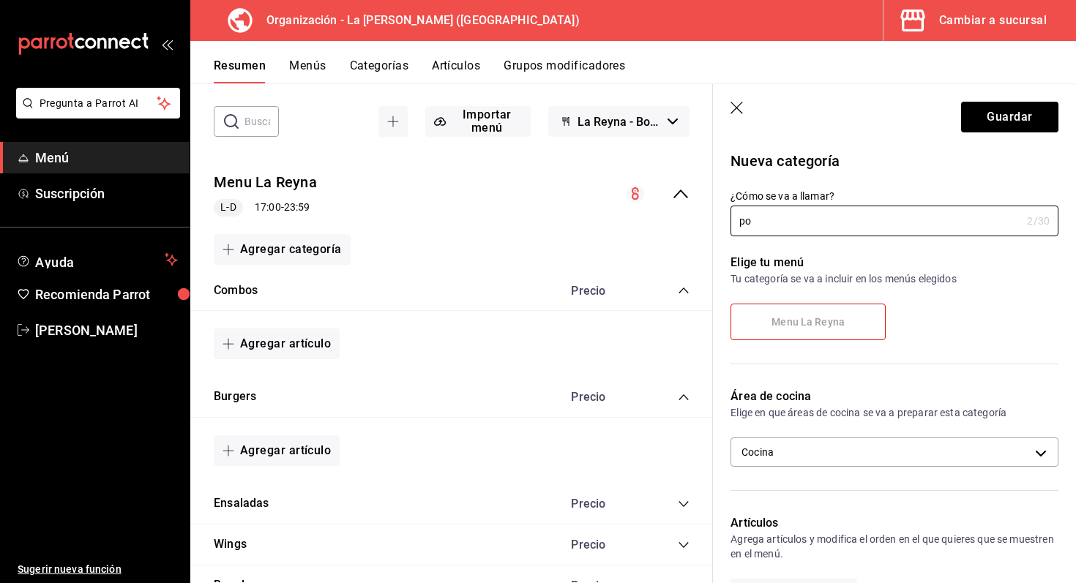
type input "p"
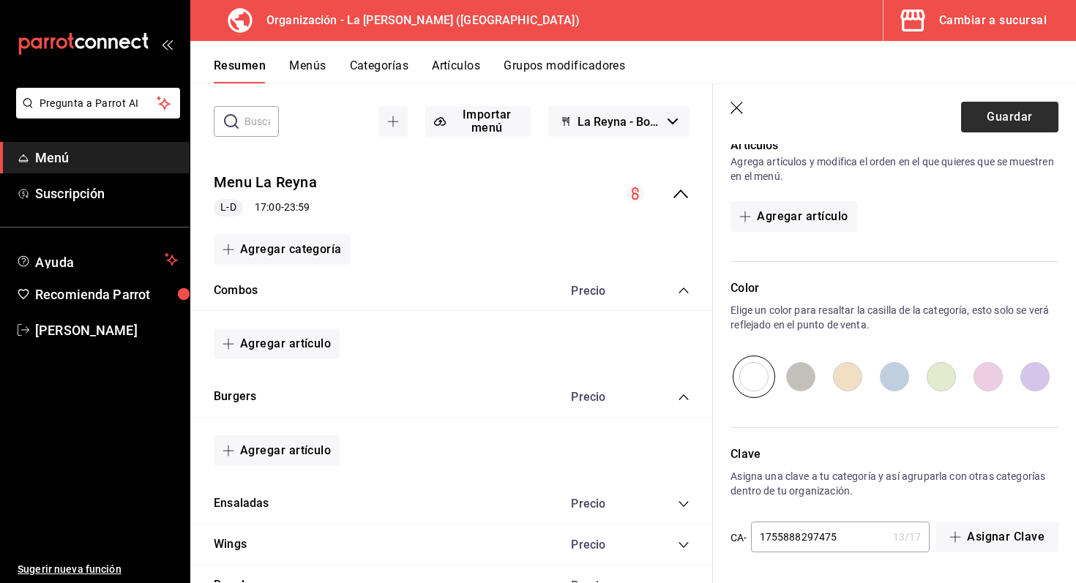
type input "Postres"
click at [1026, 120] on button "Guardar" at bounding box center [1009, 117] width 97 height 31
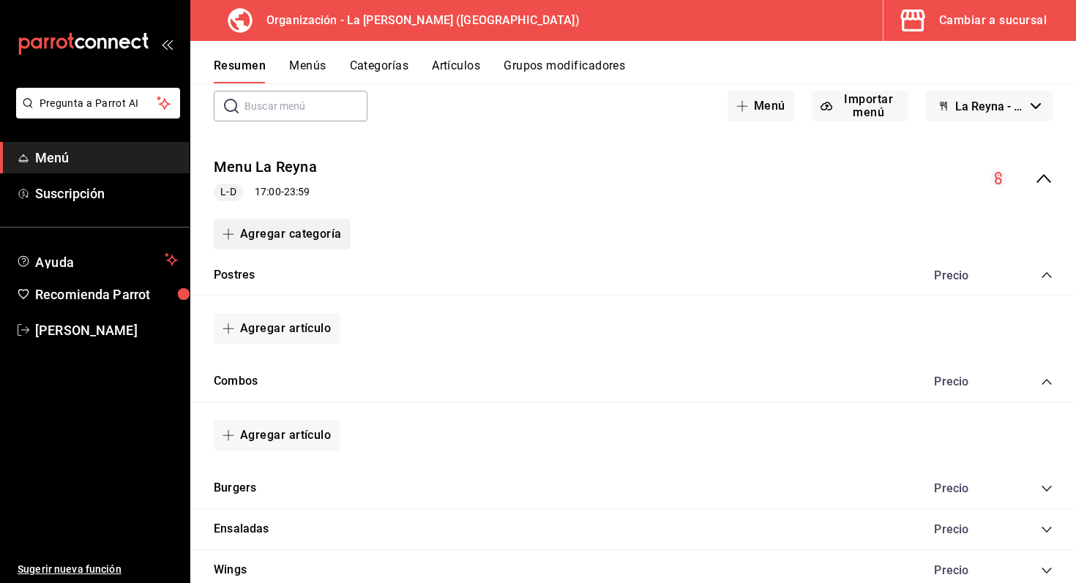
click at [297, 230] on button "Agregar categoría" at bounding box center [282, 234] width 137 height 31
click at [295, 314] on li "Categoría nueva" at bounding box center [276, 309] width 125 height 36
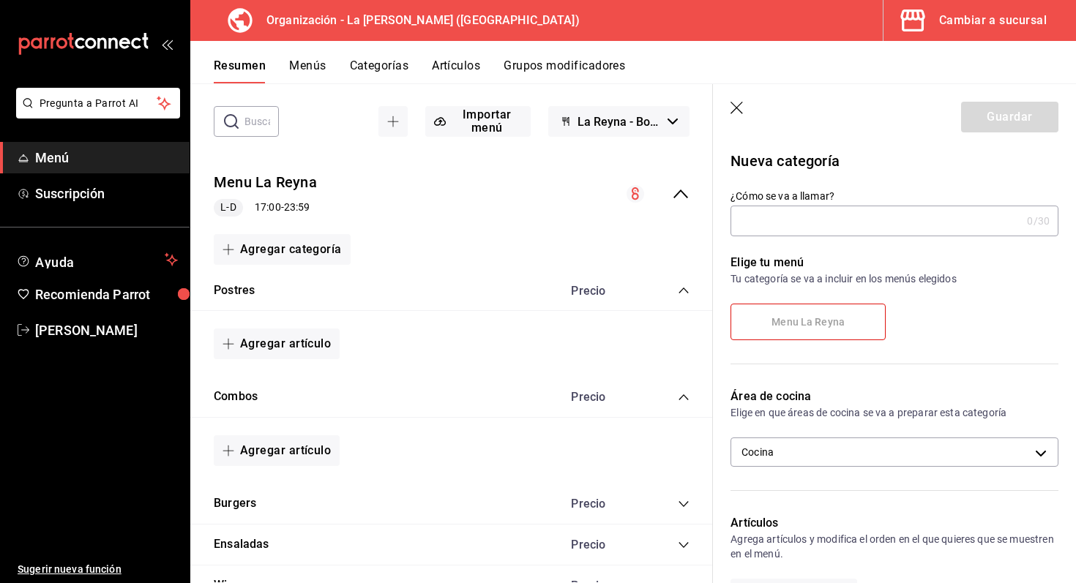
click at [799, 215] on input "¿Cómo se va a llamar?" at bounding box center [876, 220] width 291 height 29
click at [832, 233] on input "¿Cómo se va a llamar?" at bounding box center [876, 220] width 291 height 29
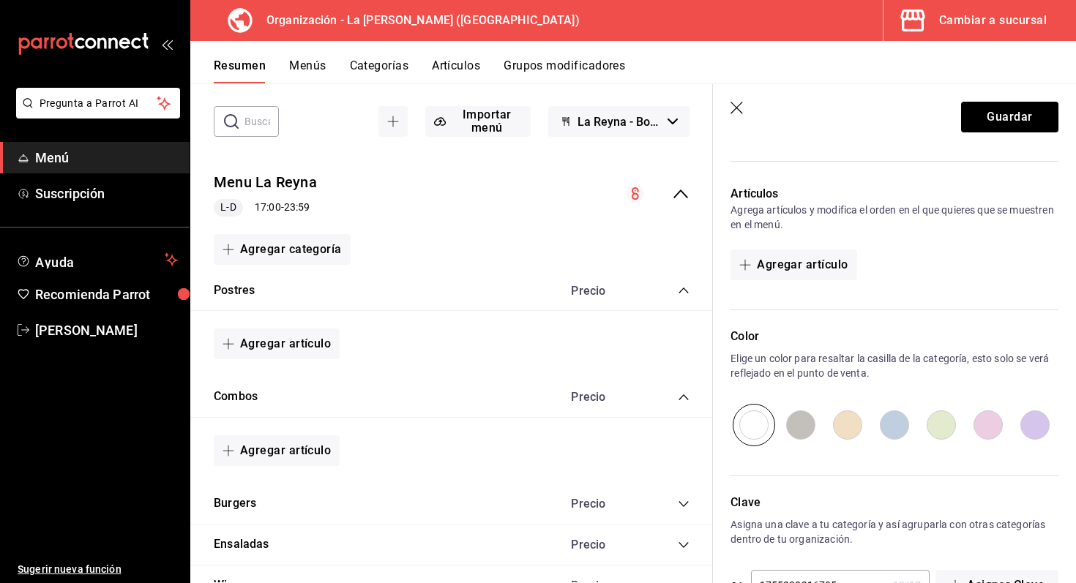
scroll to position [378, 0]
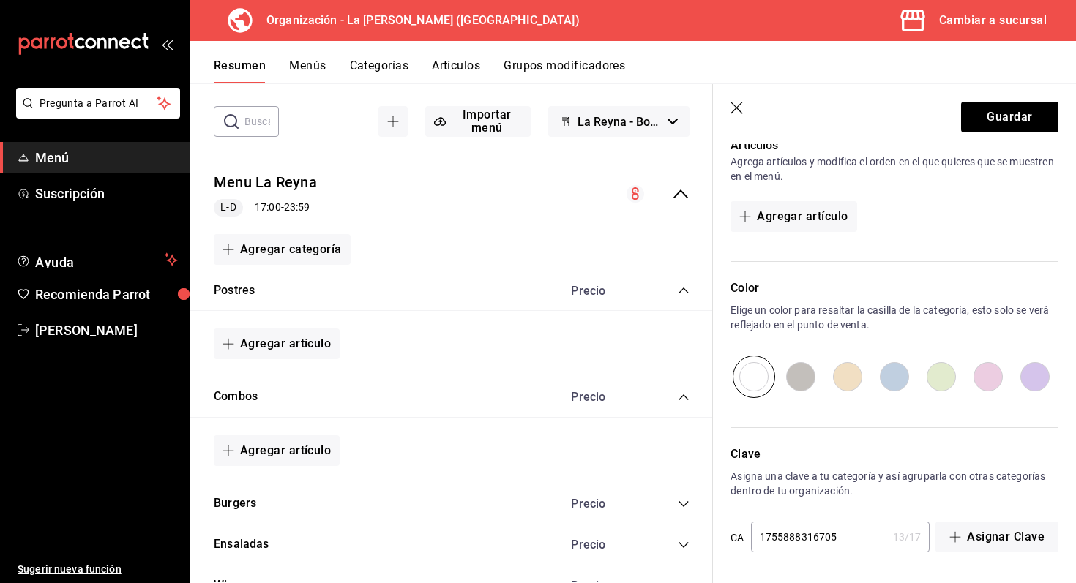
type input "Extras"
click at [803, 370] on input "radio" at bounding box center [800, 377] width 47 height 42
radio input "true"
click at [1026, 122] on button "Guardar" at bounding box center [1009, 117] width 97 height 31
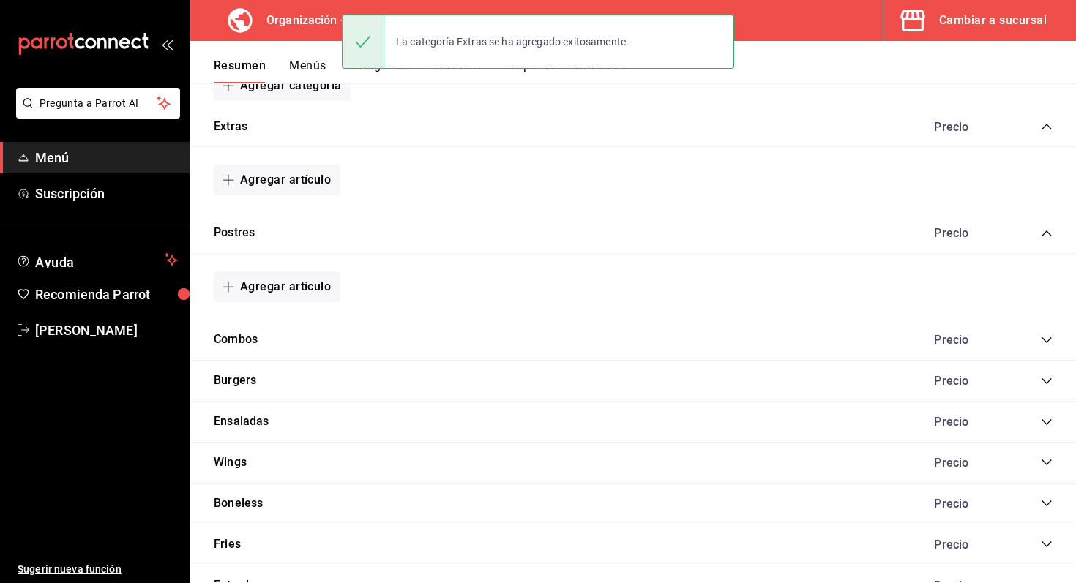
scroll to position [332, 0]
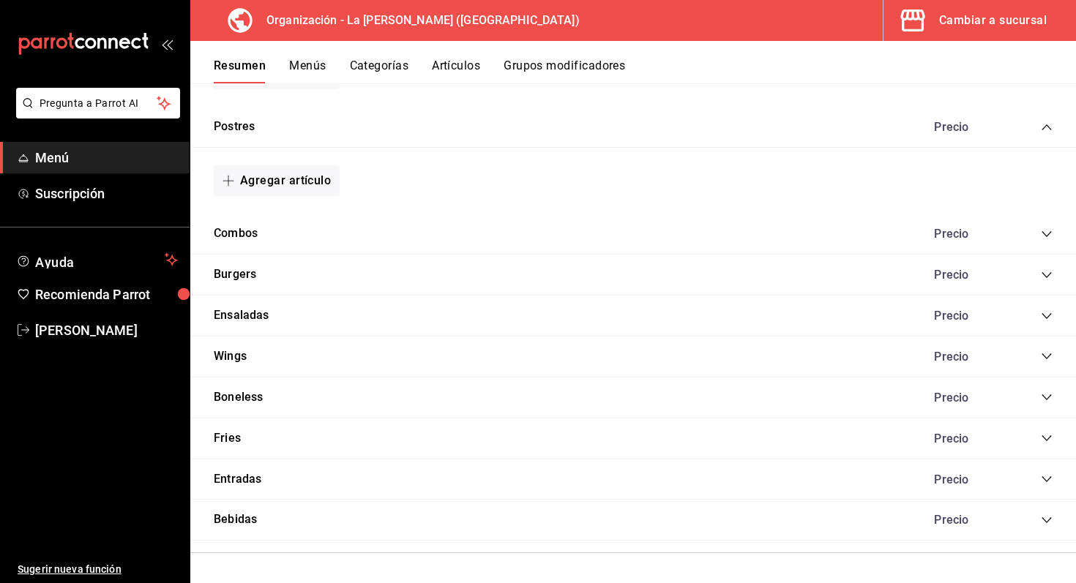
click at [1051, 125] on icon "collapse-category-row" at bounding box center [1047, 128] width 12 height 12
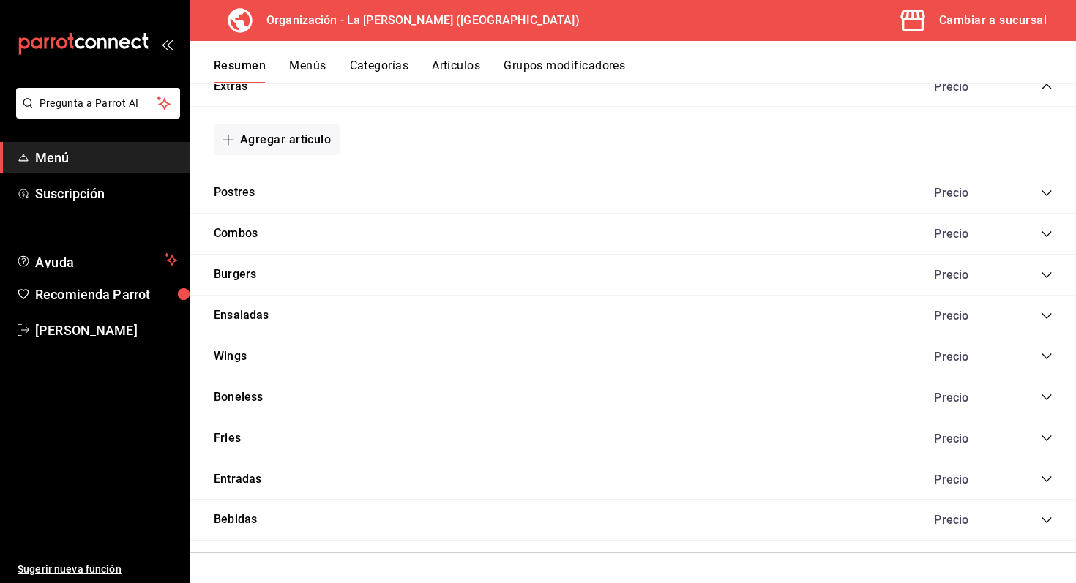
scroll to position [220, 0]
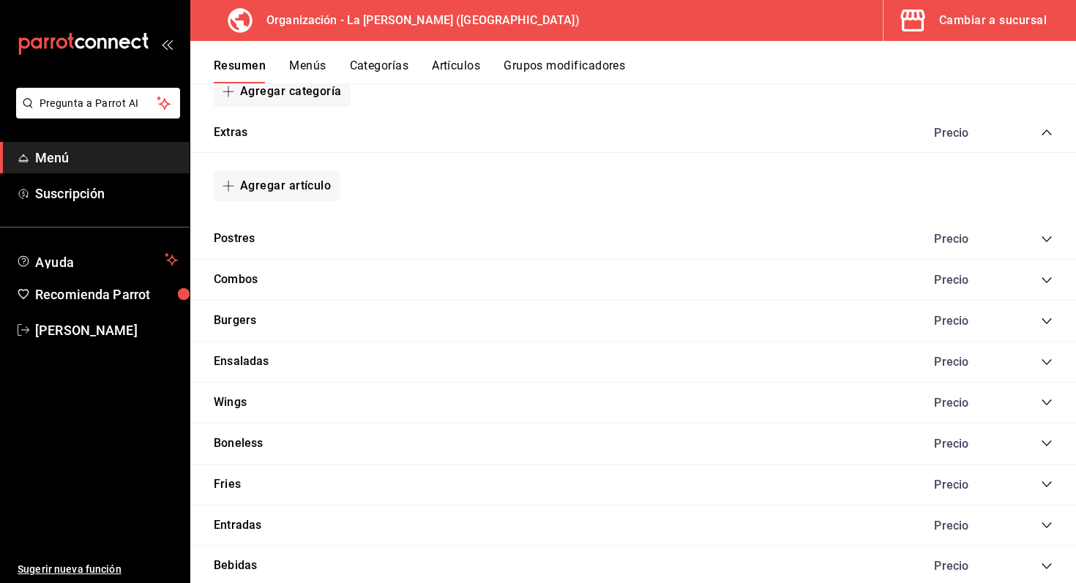
click at [1052, 127] on icon "collapse-category-row" at bounding box center [1047, 133] width 12 height 12
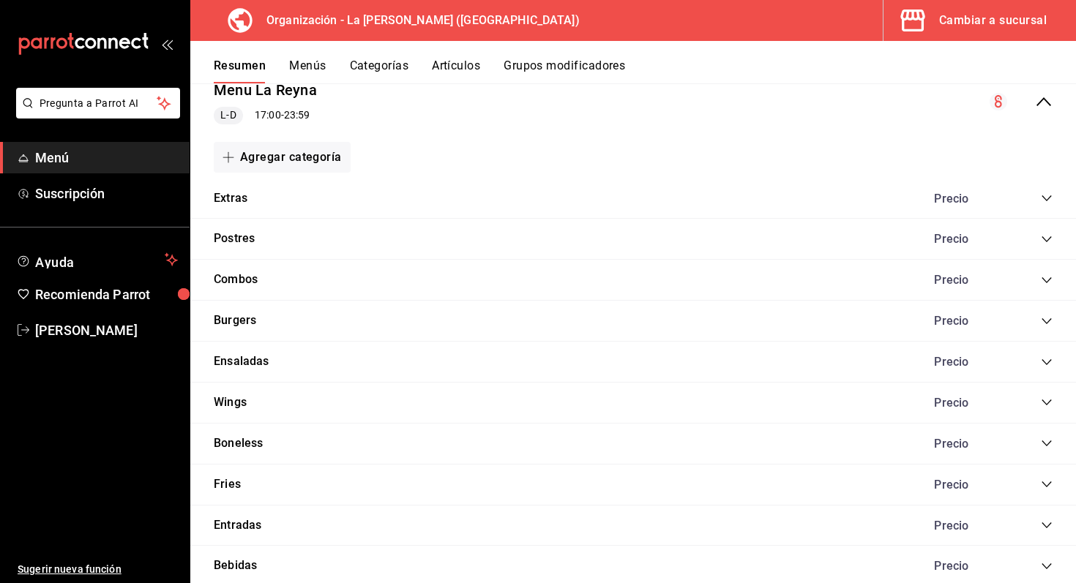
scroll to position [120, 0]
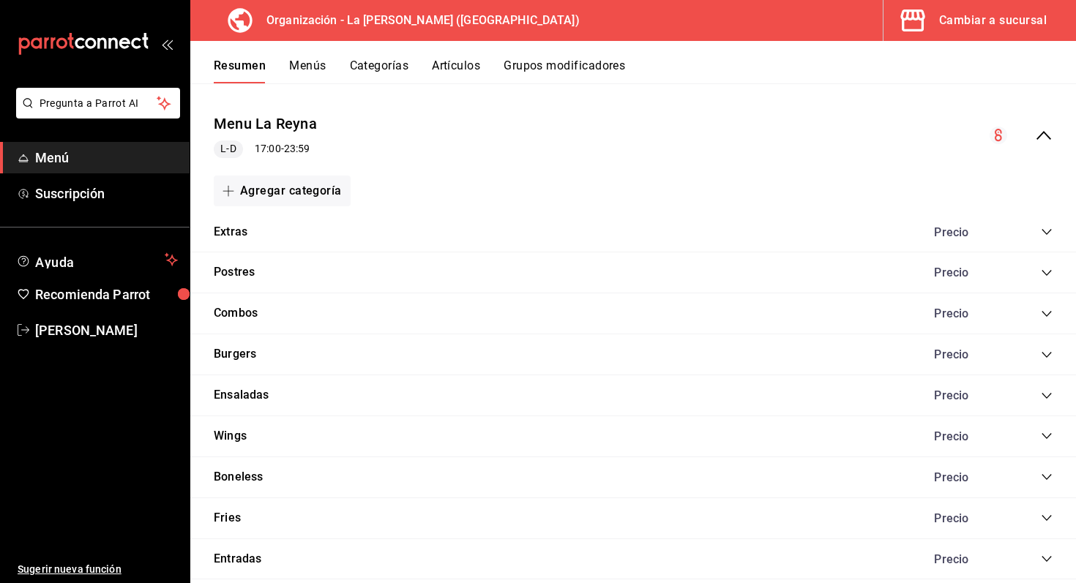
click at [1044, 229] on icon "collapse-category-row" at bounding box center [1047, 232] width 12 height 12
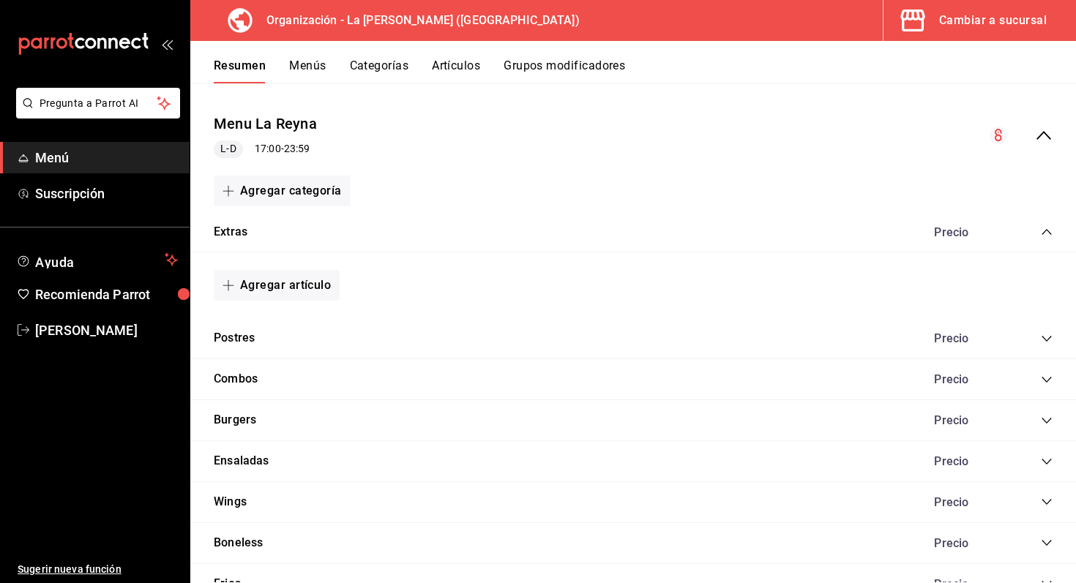
click at [1044, 229] on icon "collapse-category-row" at bounding box center [1047, 232] width 12 height 12
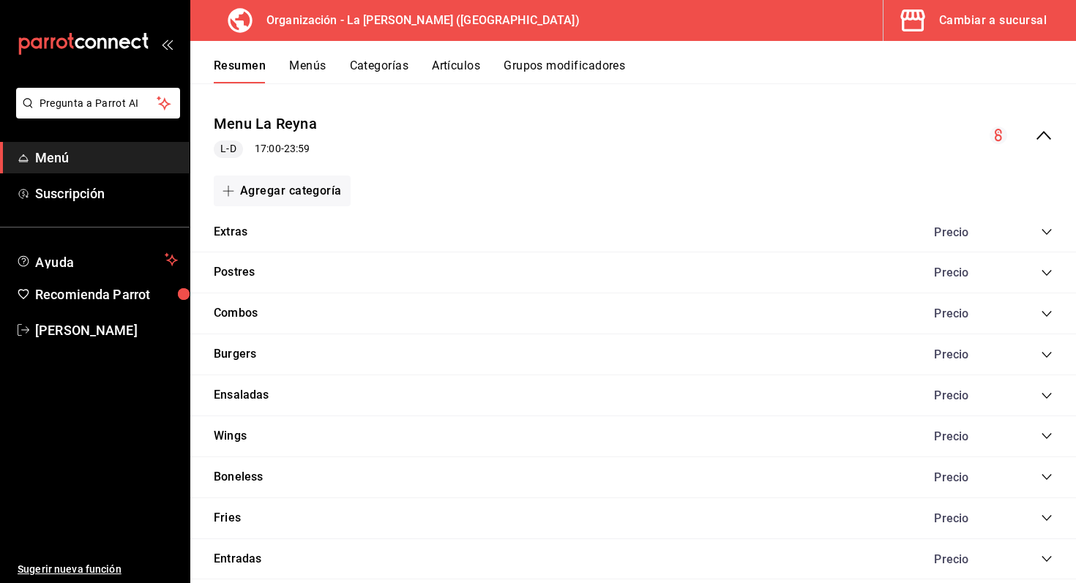
click at [1044, 229] on icon "collapse-category-row" at bounding box center [1047, 232] width 12 height 12
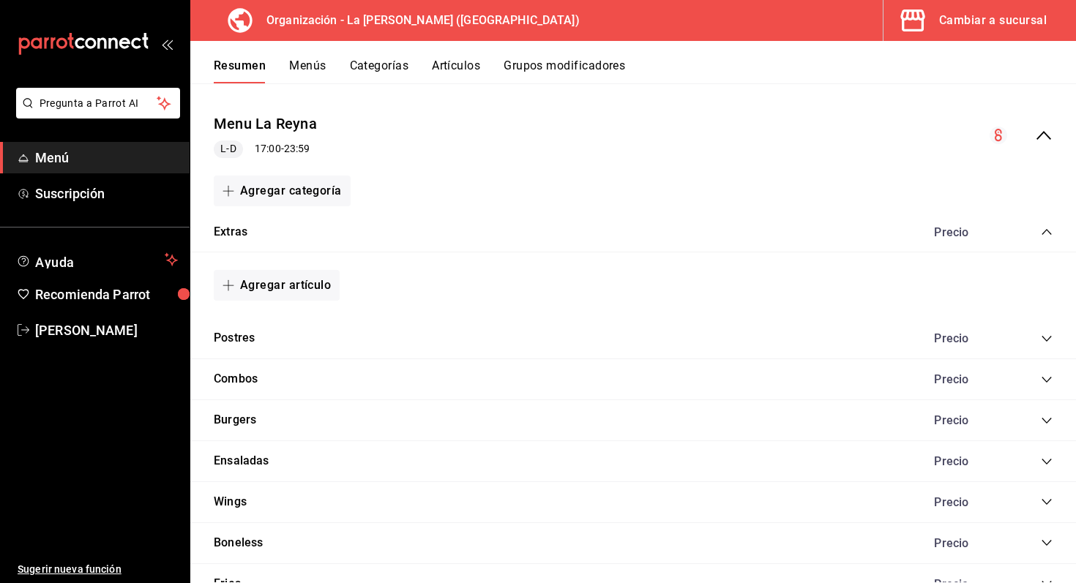
click at [1049, 233] on icon "collapse-category-row" at bounding box center [1047, 232] width 12 height 12
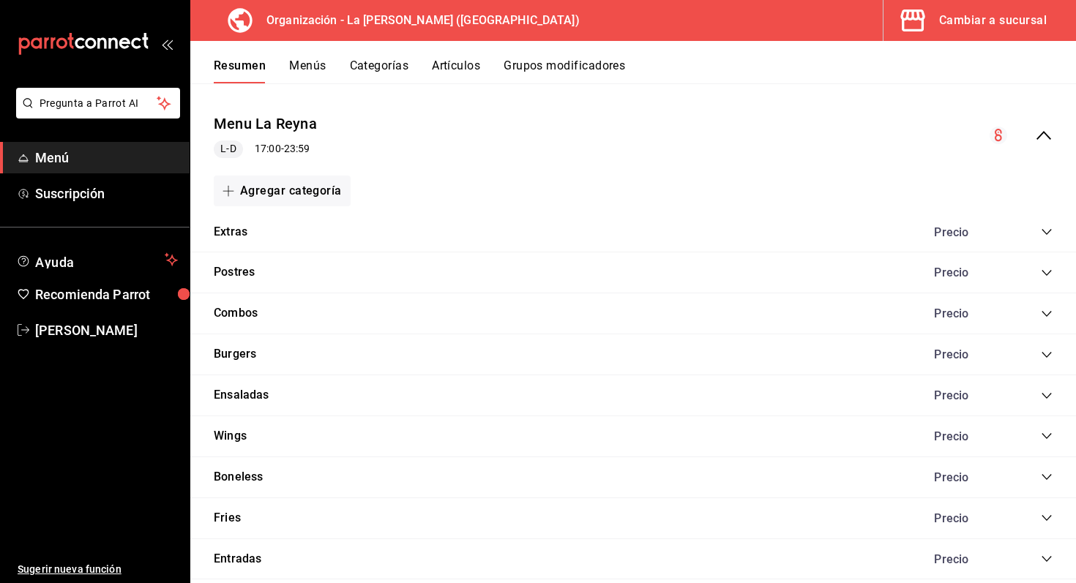
scroll to position [200, 0]
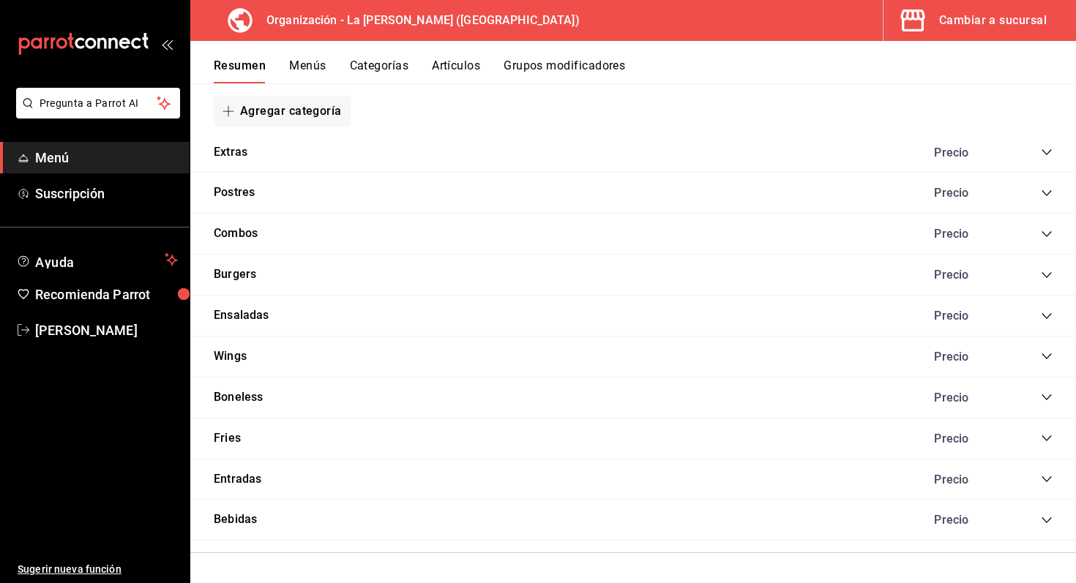
click at [1049, 515] on icon "collapse-category-row" at bounding box center [1047, 521] width 12 height 12
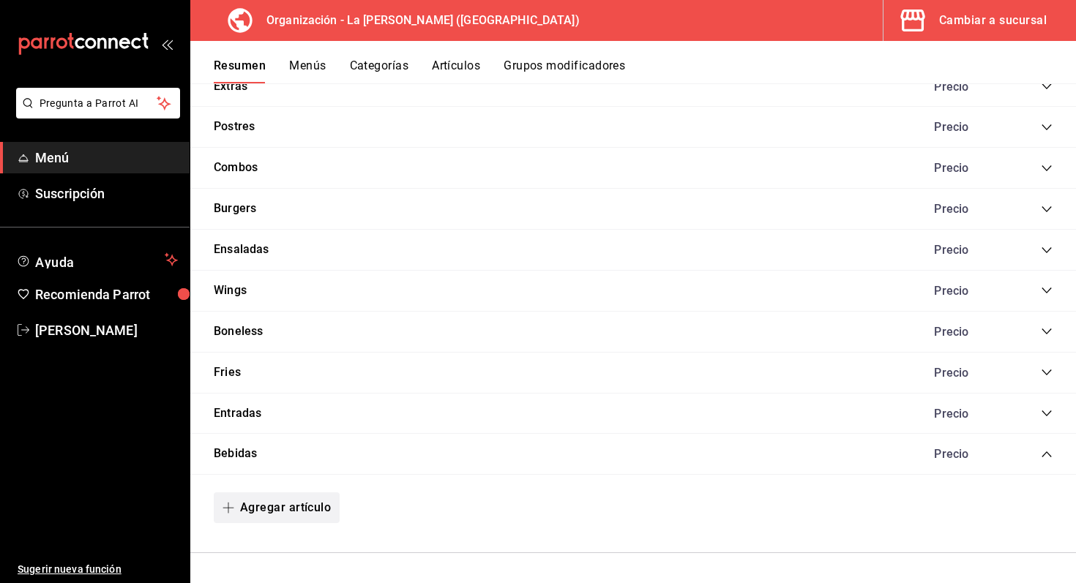
click at [307, 509] on button "Agregar artículo" at bounding box center [277, 508] width 126 height 31
click at [255, 551] on li "Artículo nuevo" at bounding box center [271, 548] width 115 height 36
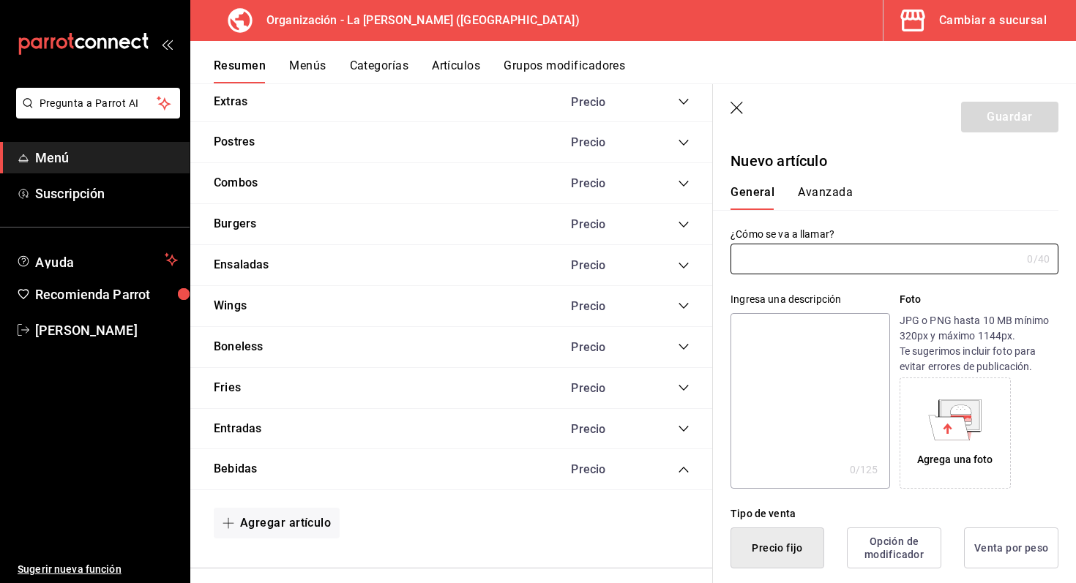
click at [830, 185] on button "Avanzada" at bounding box center [825, 197] width 55 height 25
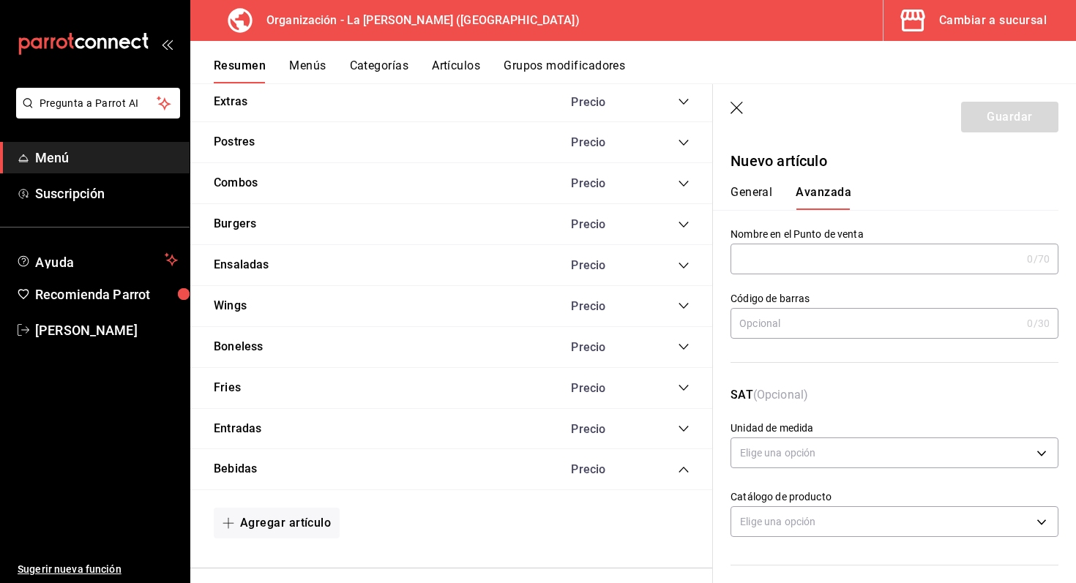
click at [745, 199] on button "General" at bounding box center [752, 197] width 42 height 25
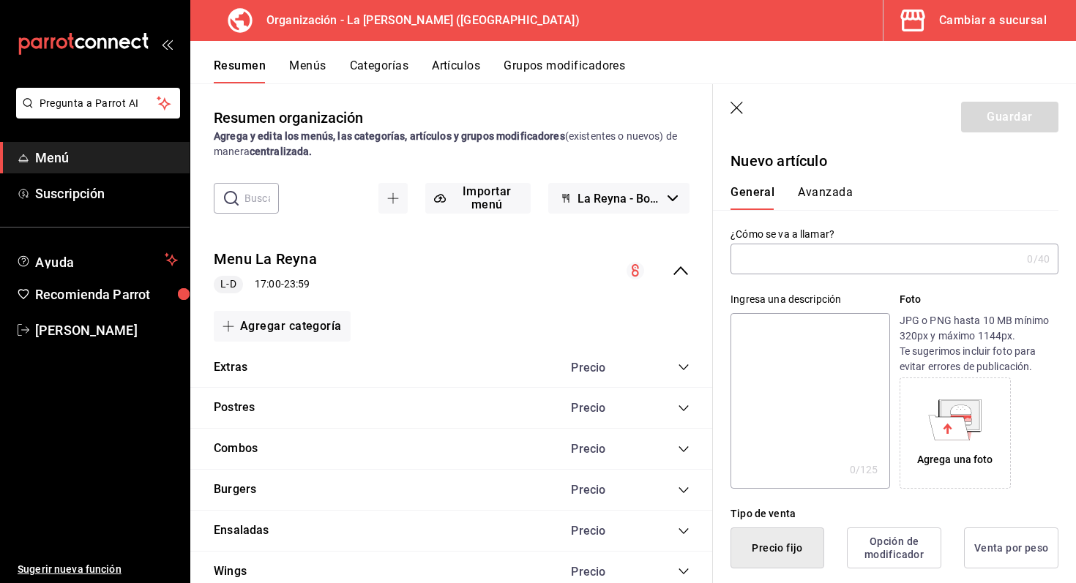
click at [736, 106] on icon "button" at bounding box center [738, 109] width 15 height 15
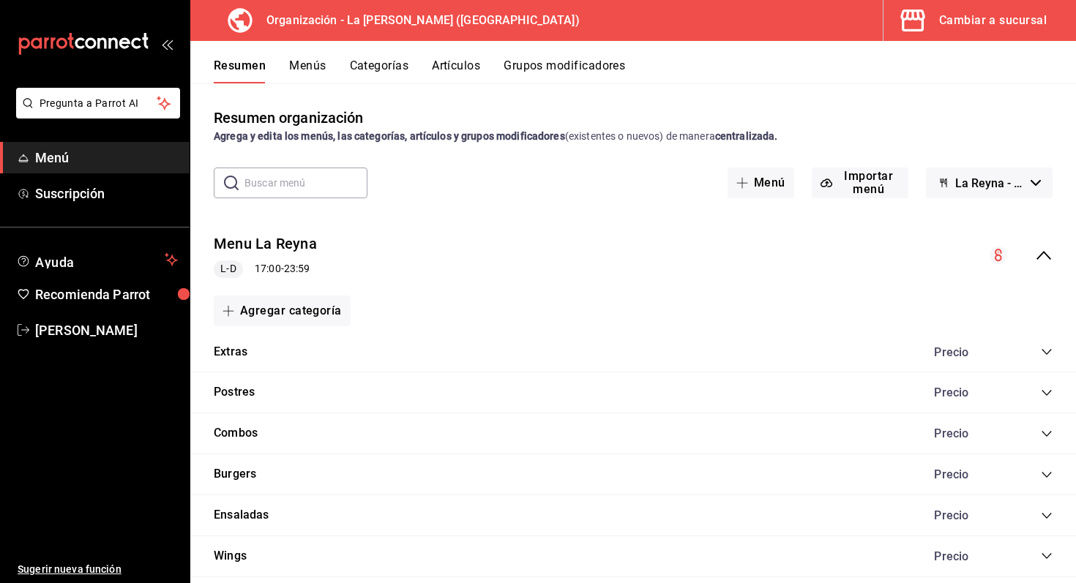
click at [606, 67] on button "Grupos modificadores" at bounding box center [565, 71] width 122 height 25
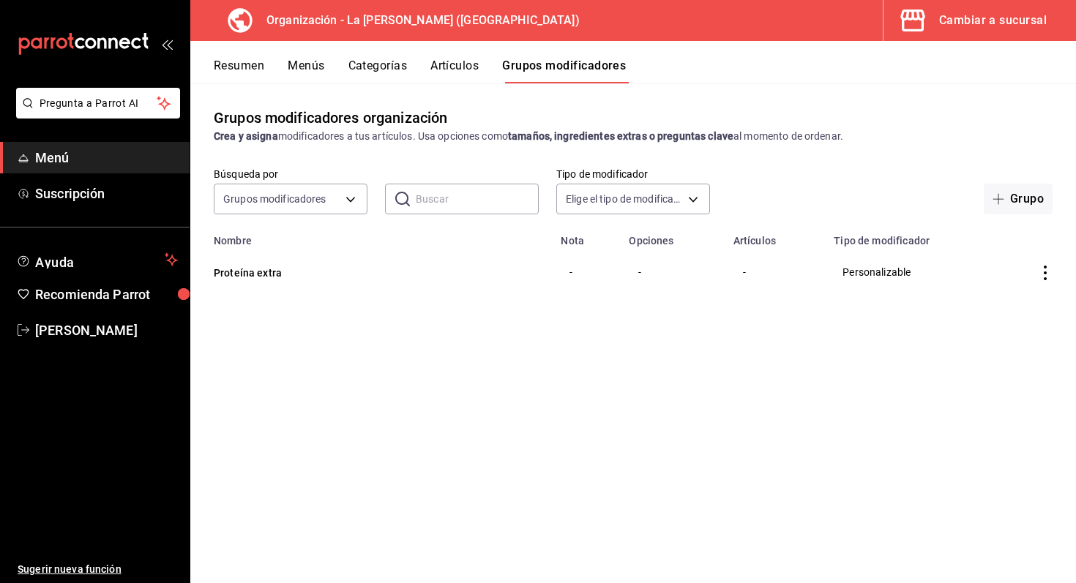
click at [1043, 280] on td "simple table" at bounding box center [1045, 272] width 61 height 51
click at [1053, 268] on td "simple table" at bounding box center [1045, 272] width 61 height 51
click at [1041, 270] on icon "actions" at bounding box center [1045, 273] width 15 height 15
click at [1015, 368] on span "Eliminar" at bounding box center [1000, 367] width 37 height 12
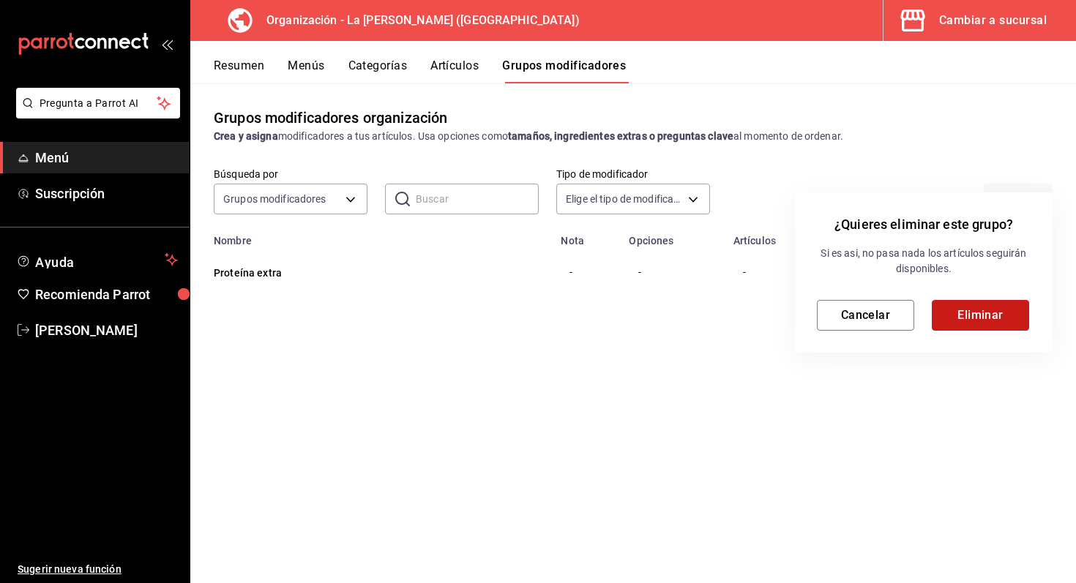
click at [1000, 302] on button "Eliminar" at bounding box center [980, 315] width 97 height 31
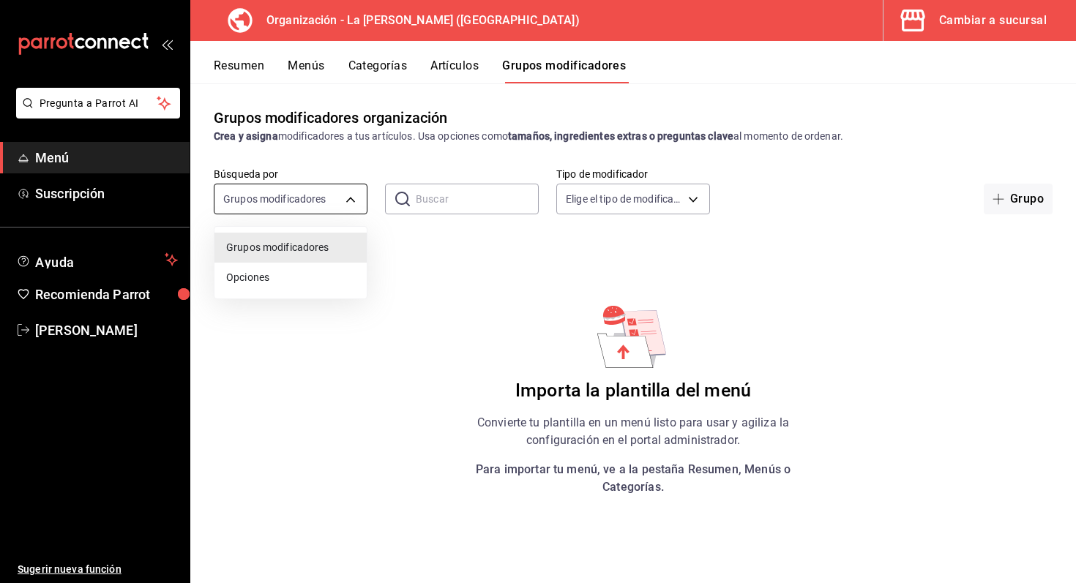
click at [342, 197] on body "Pregunta a Parrot AI Menú Suscripción Ayuda Recomienda Parrot [PERSON_NAME] Sug…" at bounding box center [538, 291] width 1076 height 583
click at [464, 290] on div at bounding box center [538, 291] width 1076 height 583
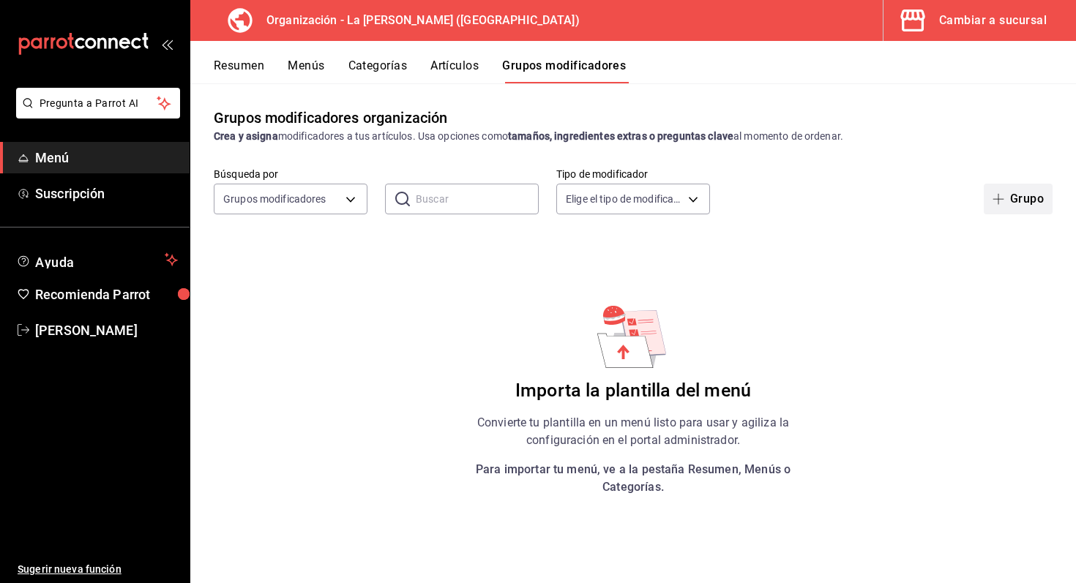
click at [1023, 198] on button "Grupo" at bounding box center [1018, 199] width 69 height 31
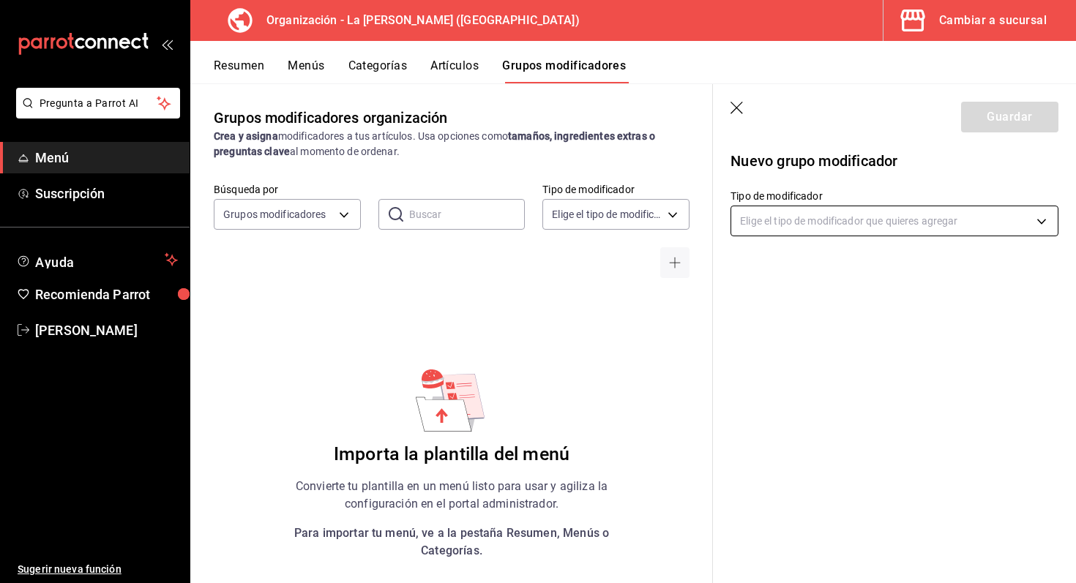
click at [926, 220] on body "Pregunta a Parrot AI Menú Suscripción Ayuda Recomienda Parrot [PERSON_NAME] Sug…" at bounding box center [538, 291] width 1076 height 583
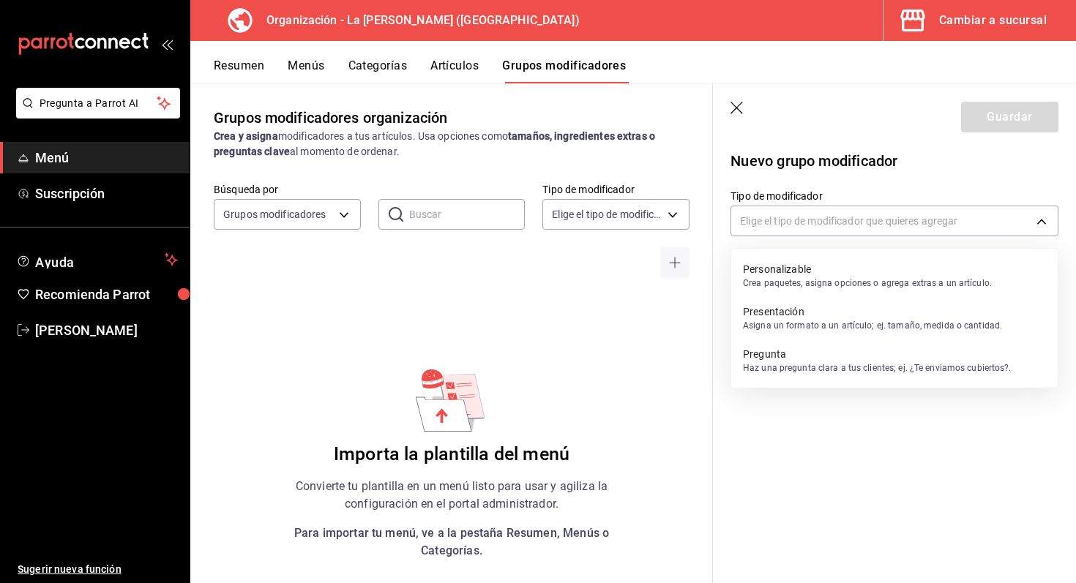
click at [925, 221] on div at bounding box center [538, 291] width 1076 height 583
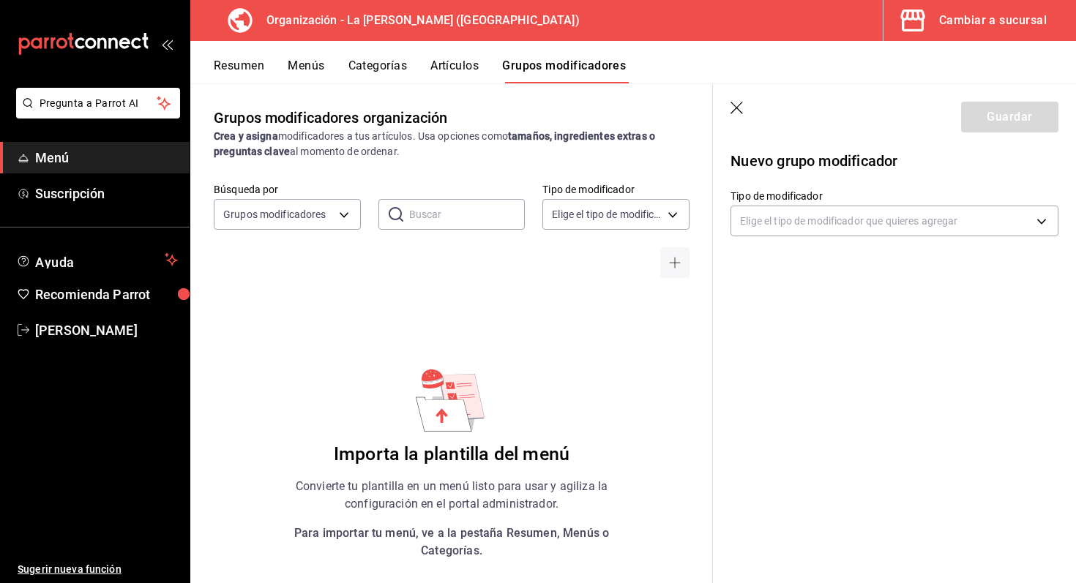
click at [925, 221] on body "Pregunta a Parrot AI Menú Suscripción Ayuda Recomienda Parrot [PERSON_NAME] Sug…" at bounding box center [538, 291] width 1076 height 583
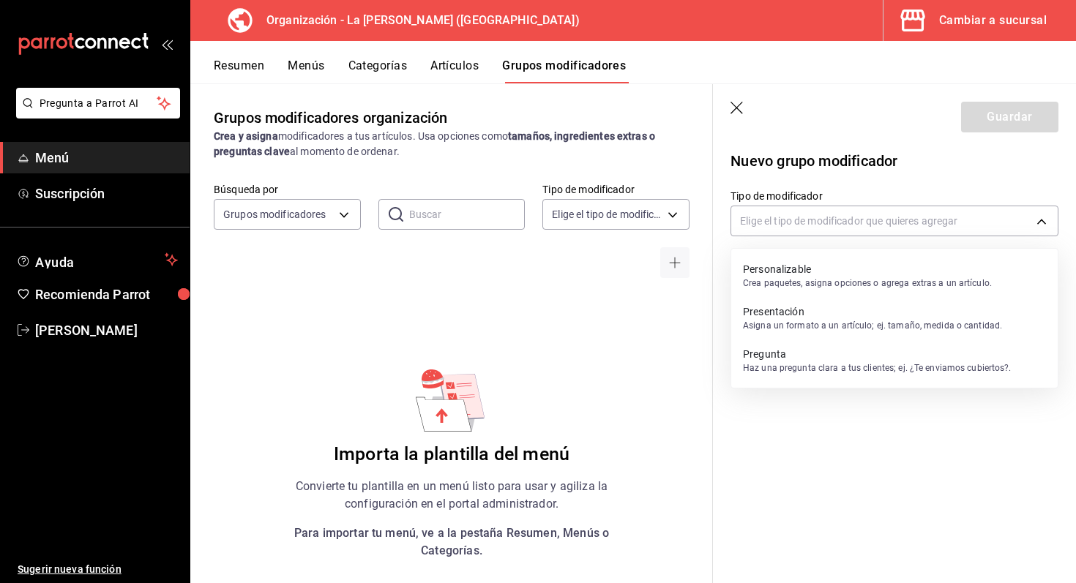
click at [892, 292] on div "Personalizable Crea paquetes, asigna opciones o agrega extras a un artículo." at bounding box center [867, 276] width 249 height 34
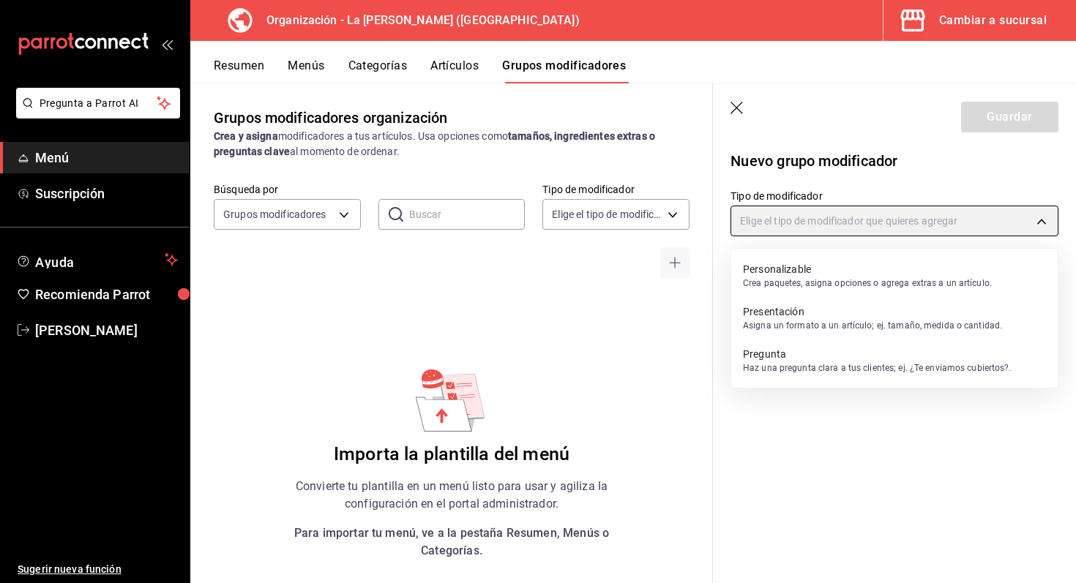
type input "CUSTOMIZABLE"
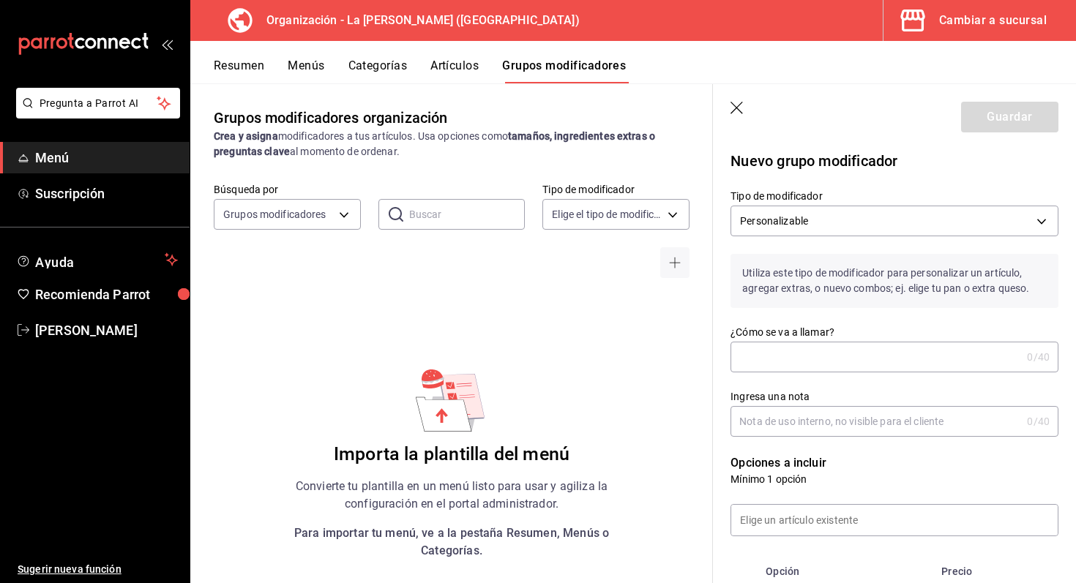
click at [883, 351] on input "¿Cómo se va a llamar?" at bounding box center [876, 357] width 291 height 29
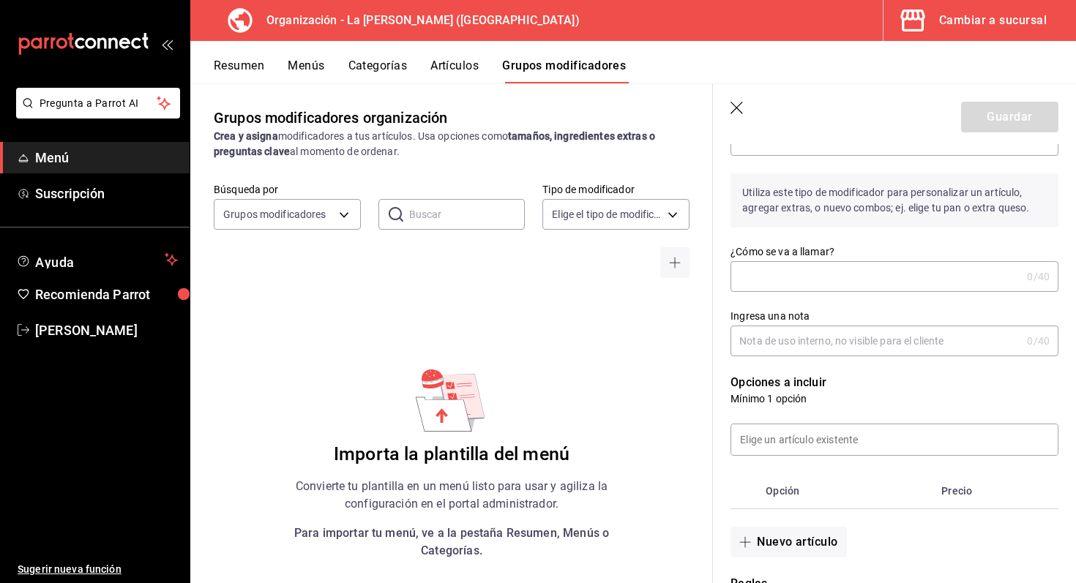
scroll to position [88, 0]
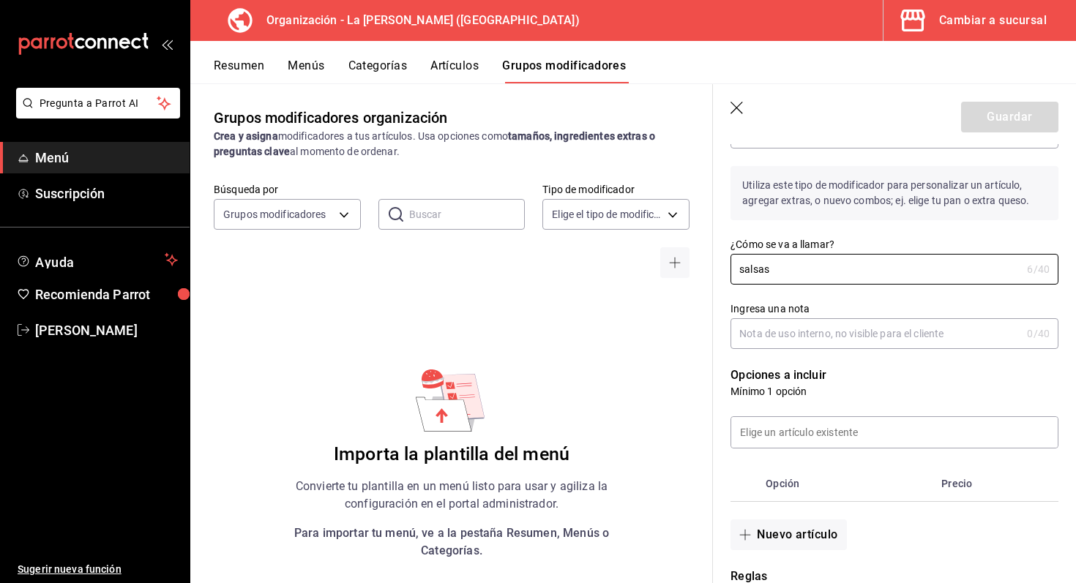
type input "salsas"
click at [889, 336] on input "Ingresa una nota" at bounding box center [876, 333] width 291 height 29
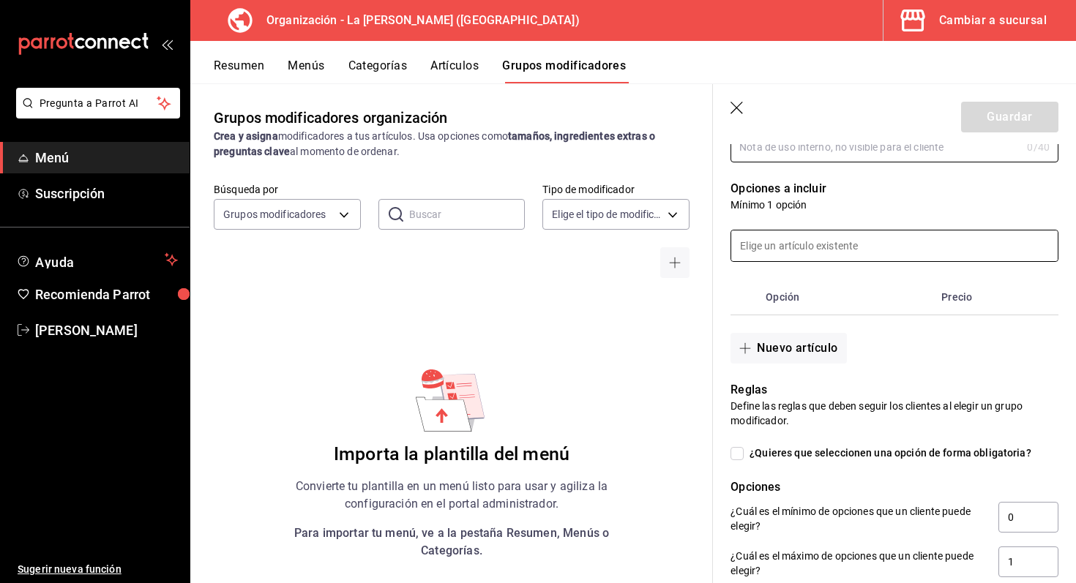
scroll to position [275, 0]
click at [879, 249] on input at bounding box center [894, 245] width 327 height 31
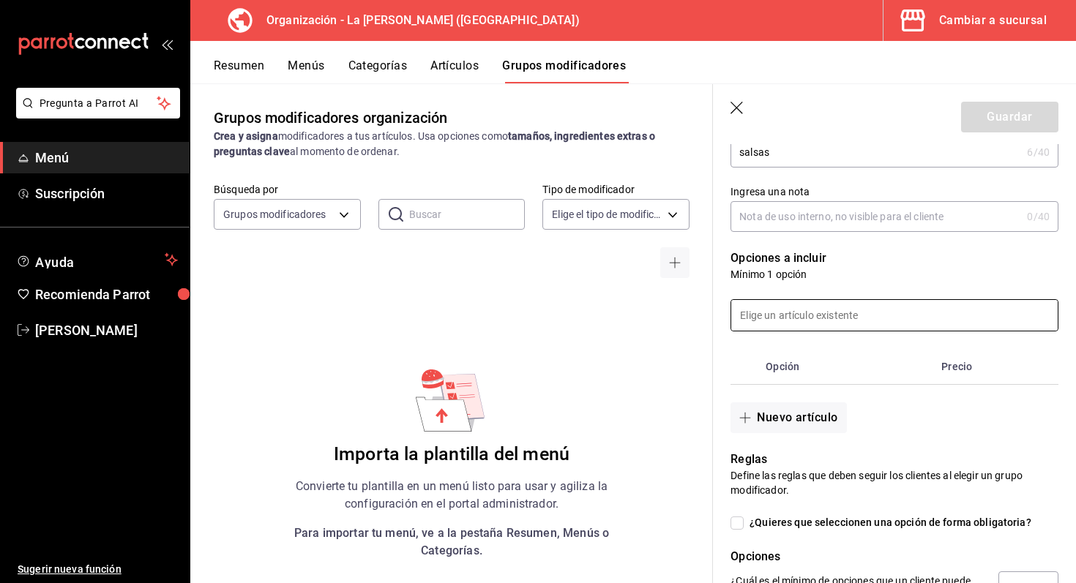
scroll to position [206, 0]
click at [751, 417] on span "button" at bounding box center [748, 417] width 18 height 12
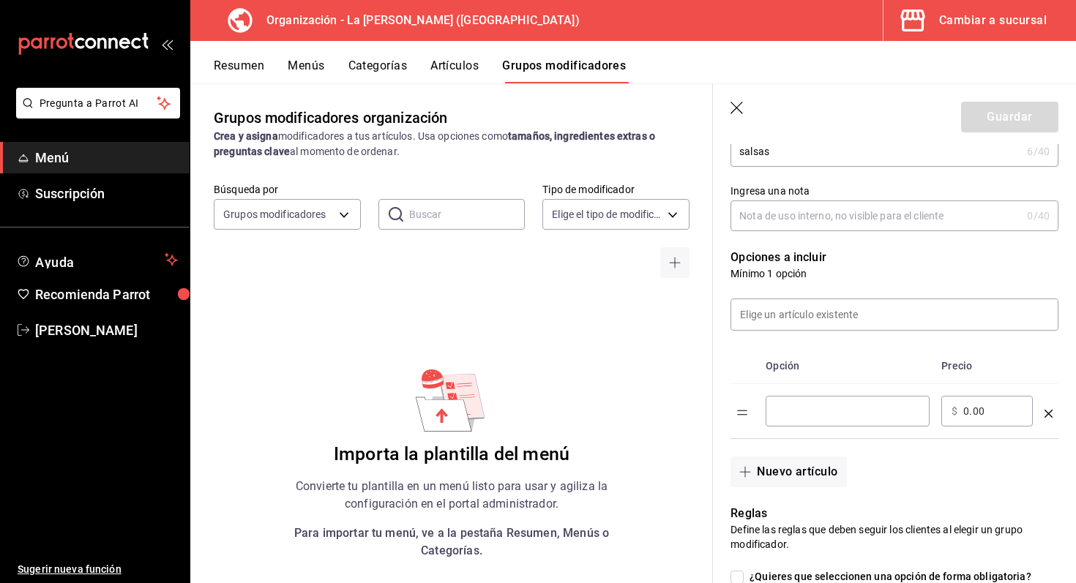
click at [823, 420] on div "​" at bounding box center [848, 411] width 164 height 31
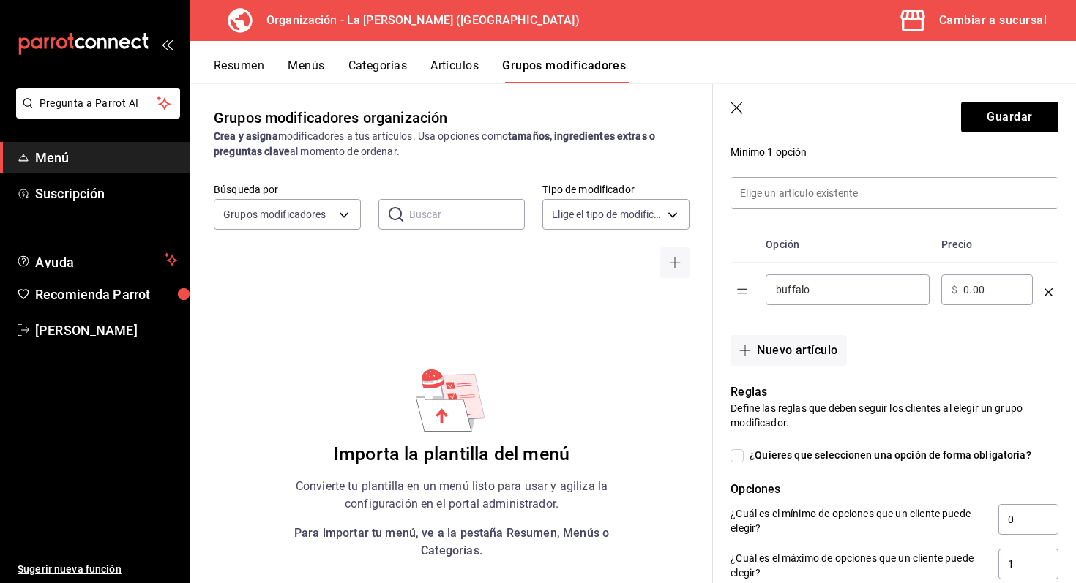
scroll to position [328, 0]
type input "buffalo"
click at [802, 348] on button "Nuevo artículo" at bounding box center [789, 350] width 116 height 31
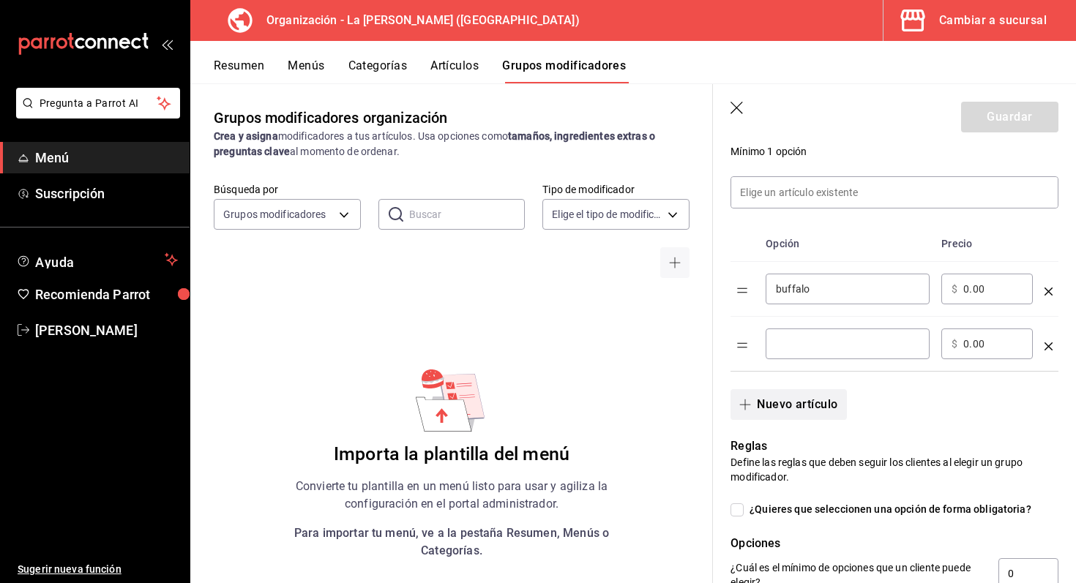
click at [802, 348] on input "optionsTable" at bounding box center [847, 344] width 143 height 15
type input "bbq"
click at [792, 411] on button "Nuevo artículo" at bounding box center [789, 404] width 116 height 31
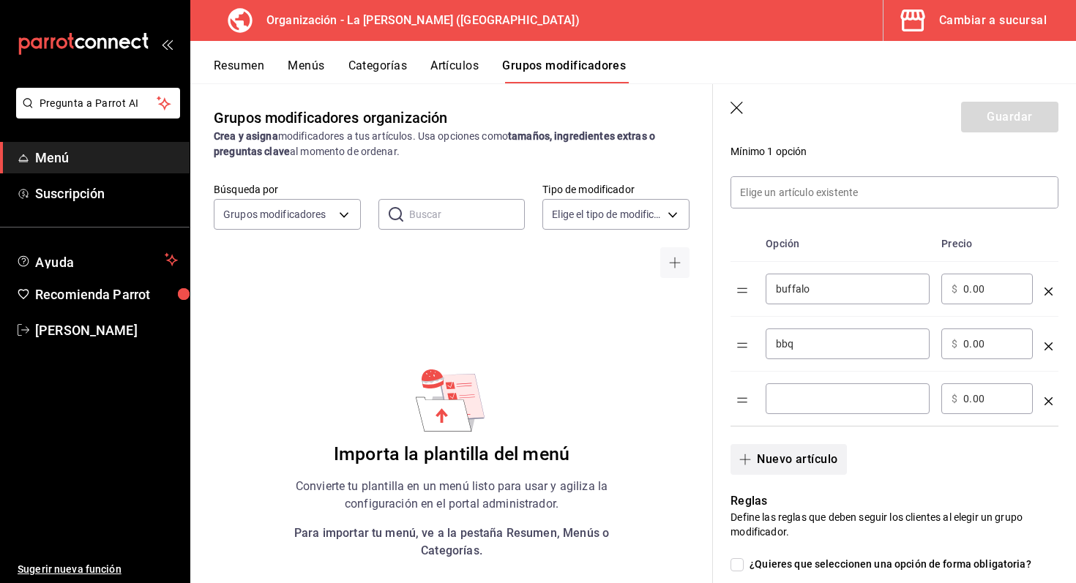
click at [792, 411] on div "​" at bounding box center [848, 399] width 164 height 31
type input "ajo parmesano"
click at [752, 458] on span "button" at bounding box center [748, 460] width 18 height 12
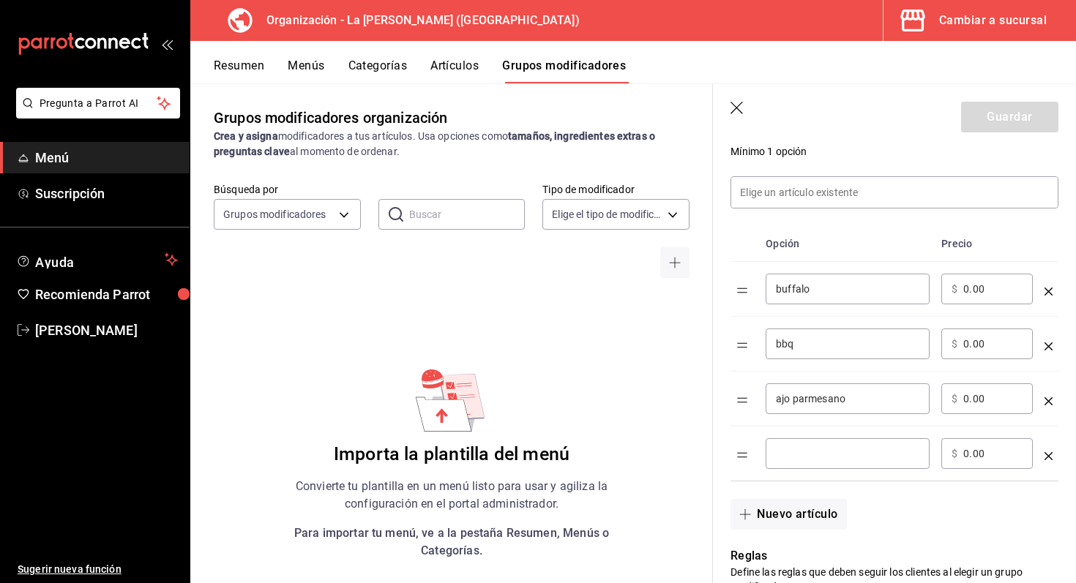
click at [818, 463] on div "​" at bounding box center [848, 454] width 164 height 31
type input "mango habanero"
click at [803, 519] on button "Nuevo artículo" at bounding box center [789, 514] width 116 height 31
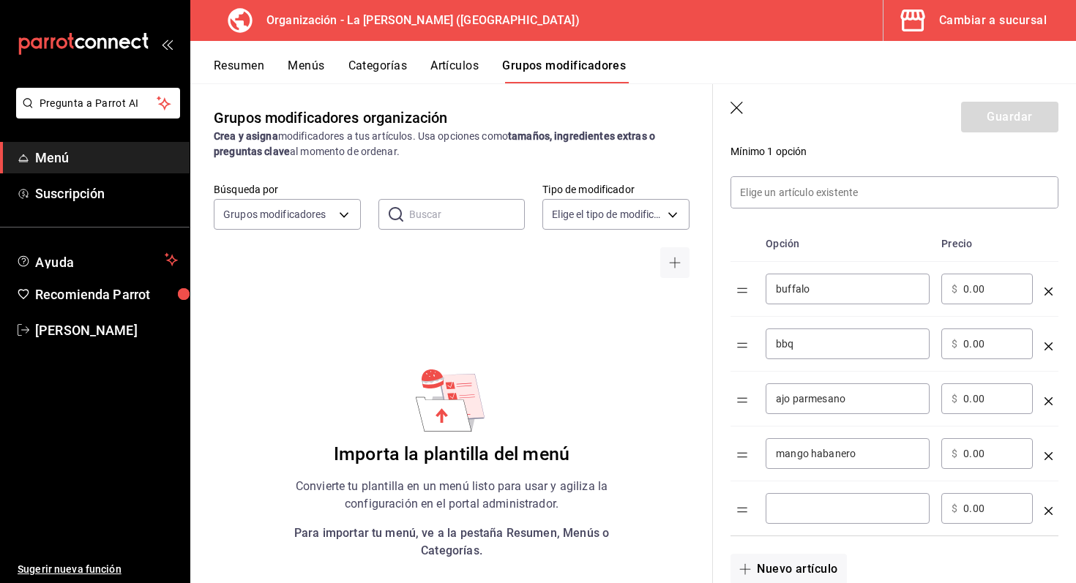
click at [808, 502] on input "optionsTable" at bounding box center [847, 508] width 143 height 15
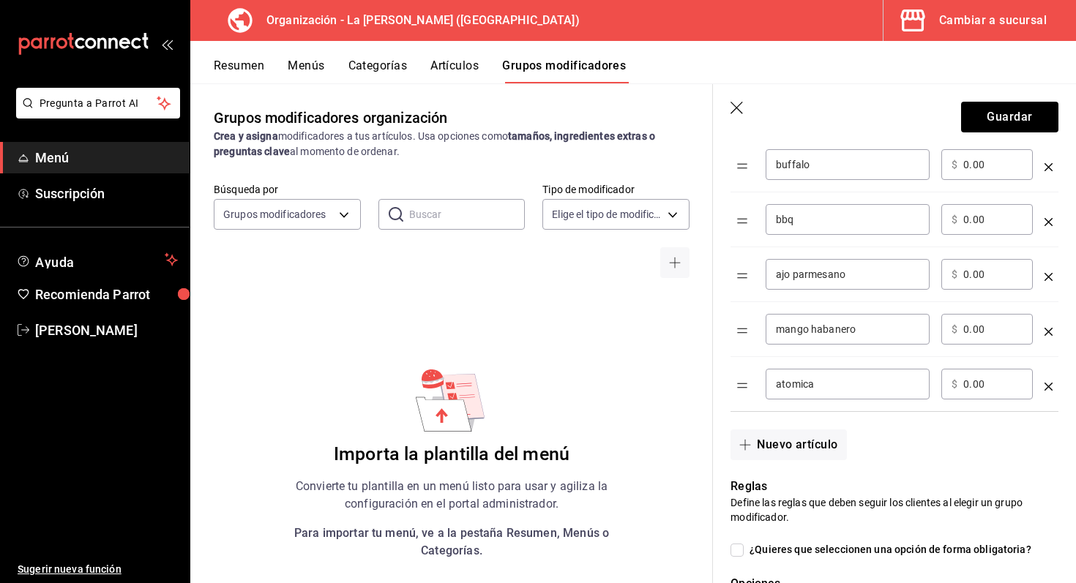
scroll to position [456, 0]
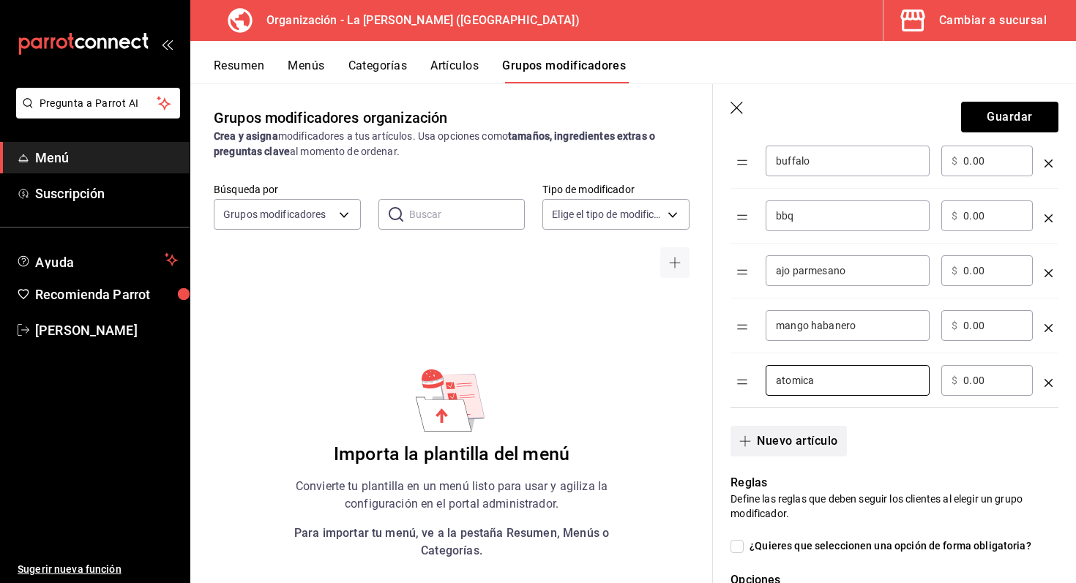
type input "atomica"
click at [808, 439] on button "Nuevo artículo" at bounding box center [789, 441] width 116 height 31
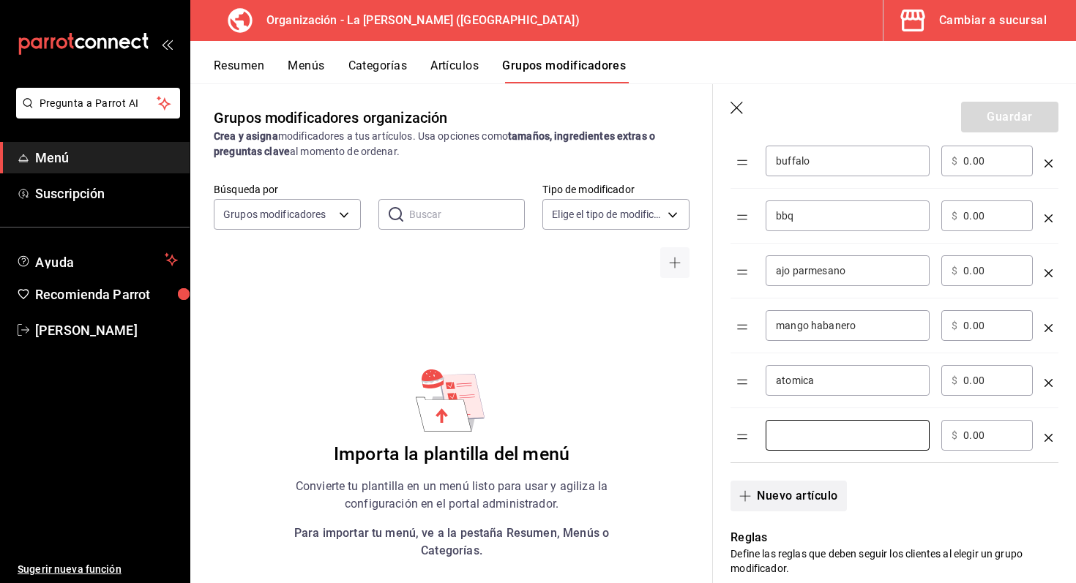
click at [808, 439] on input "optionsTable" at bounding box center [847, 435] width 143 height 15
type input "hot bbq"
click at [789, 493] on button "Nuevo artículo" at bounding box center [789, 496] width 116 height 31
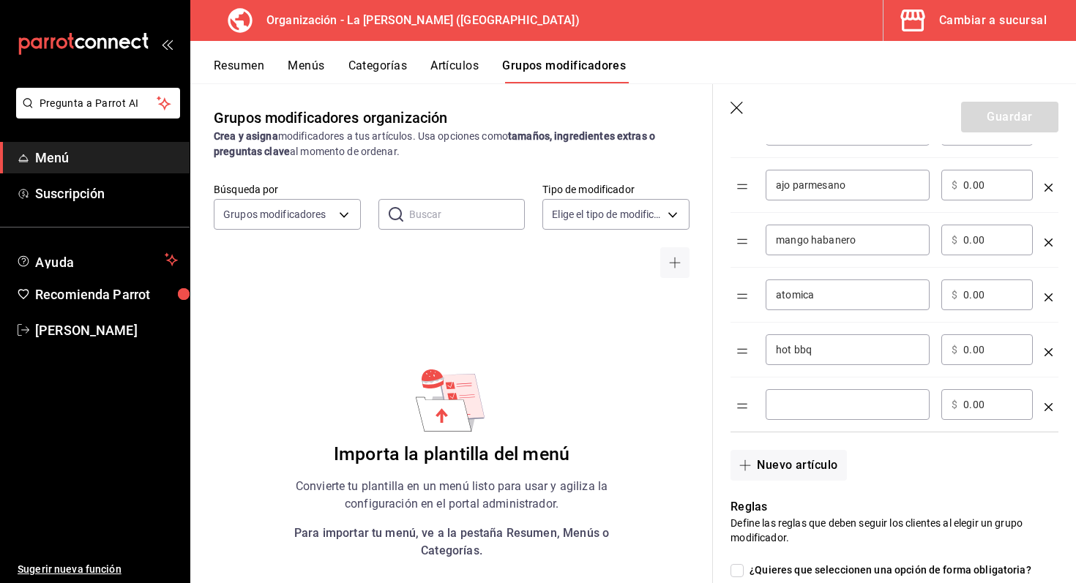
scroll to position [571, 0]
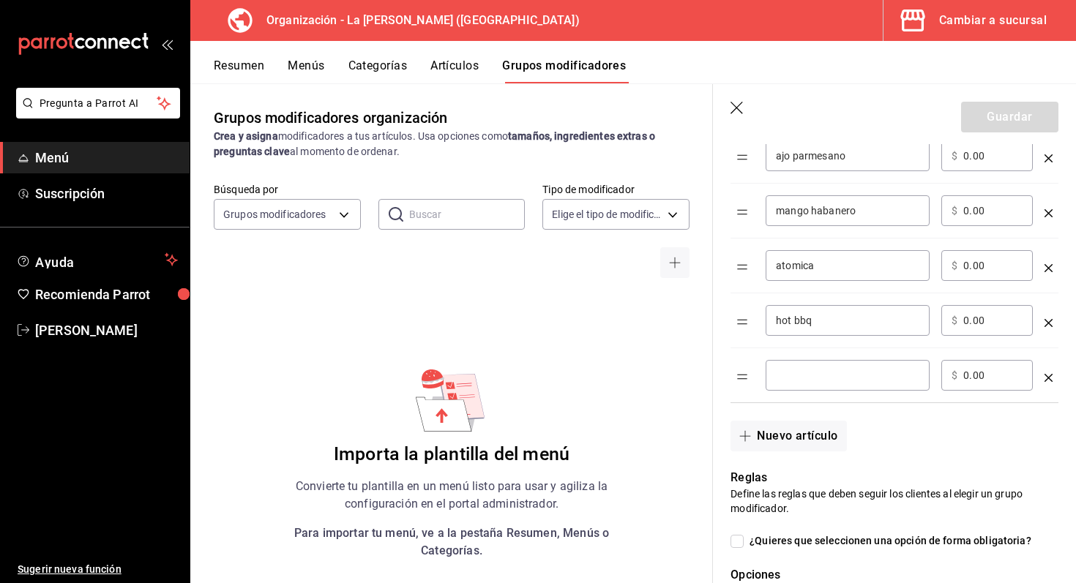
click at [865, 378] on input "optionsTable" at bounding box center [847, 375] width 143 height 15
type input "tamarindo habanero"
click at [805, 452] on div "Reglas Define las reglas que deben seguir los clientes al elegir un grupo modif…" at bounding box center [886, 582] width 346 height 261
click at [803, 435] on button "Nuevo artículo" at bounding box center [789, 436] width 116 height 31
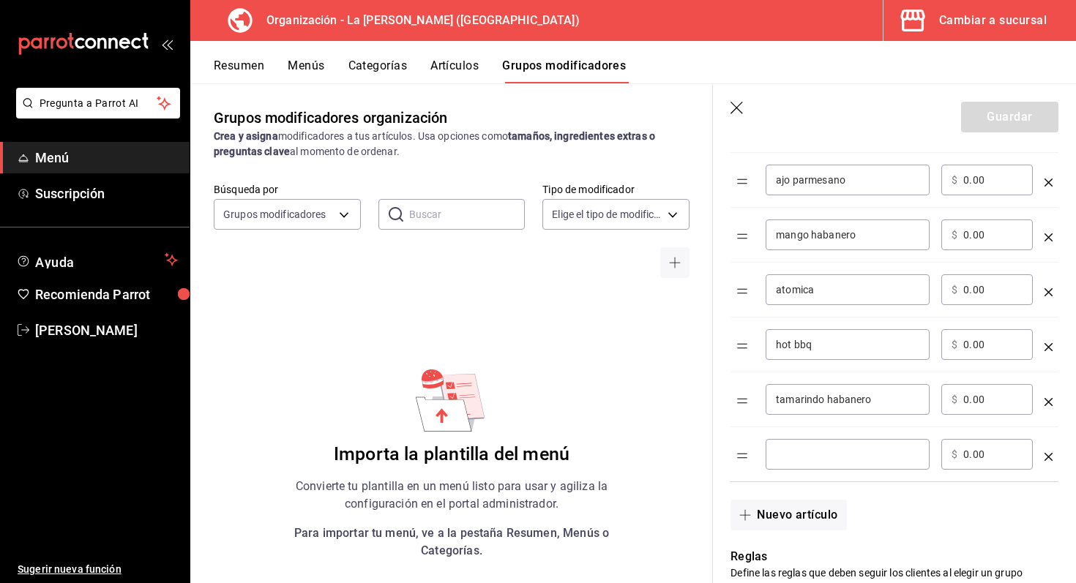
scroll to position [554, 0]
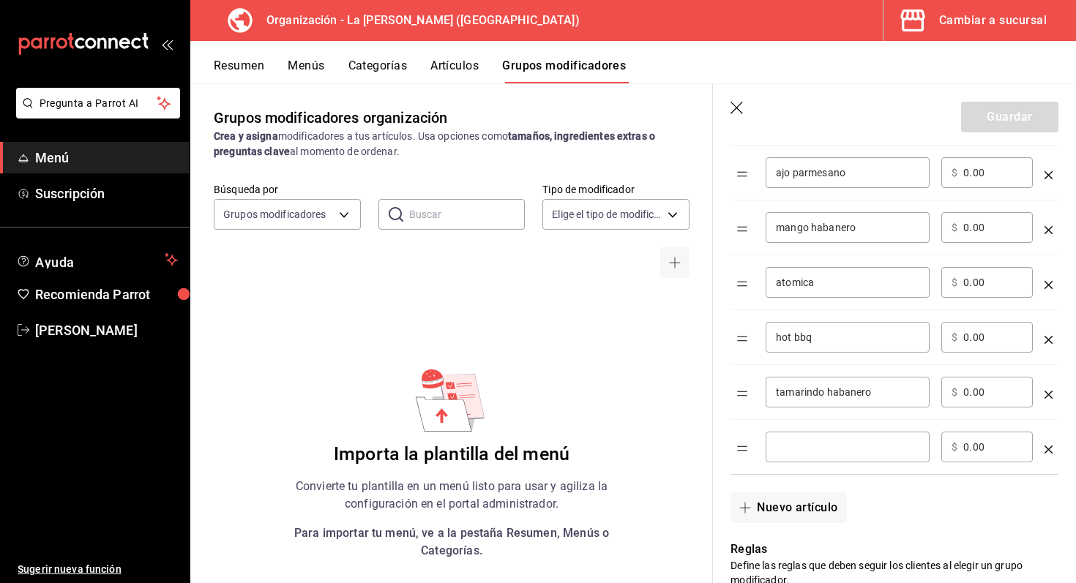
click at [850, 444] on input "optionsTable" at bounding box center [847, 447] width 143 height 15
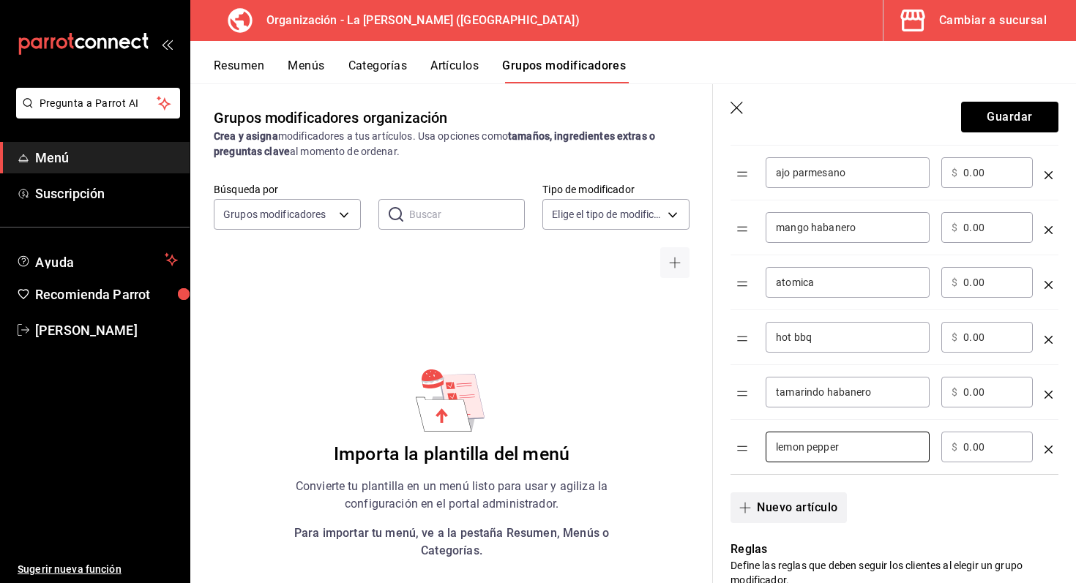
type input "lemon pepper"
click at [826, 505] on button "Nuevo artículo" at bounding box center [789, 508] width 116 height 31
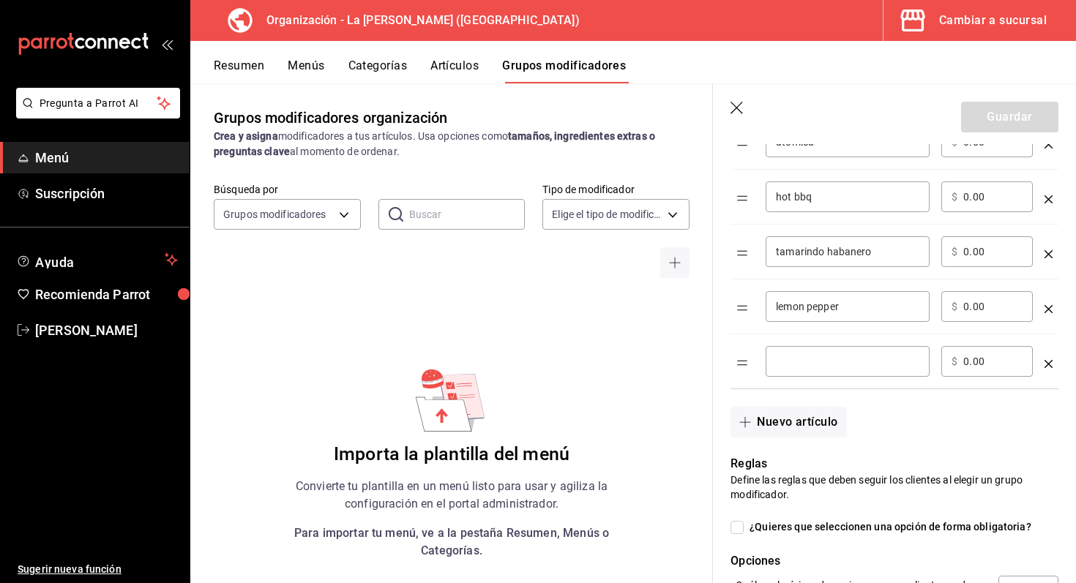
scroll to position [696, 0]
click at [881, 352] on div "​" at bounding box center [848, 360] width 164 height 31
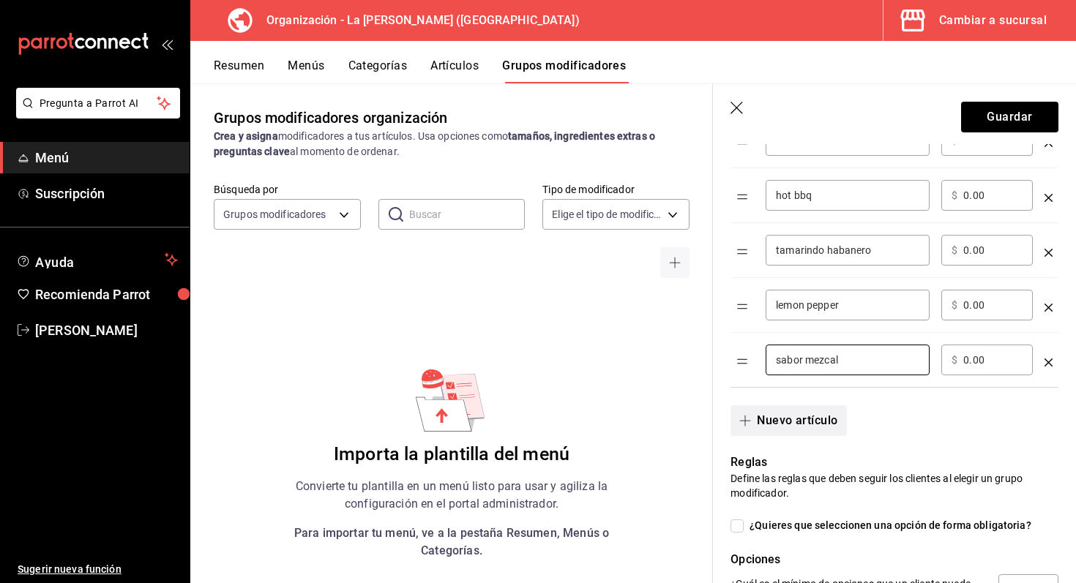
type input "sabor mezcal"
click at [823, 422] on button "Nuevo artículo" at bounding box center [789, 421] width 116 height 31
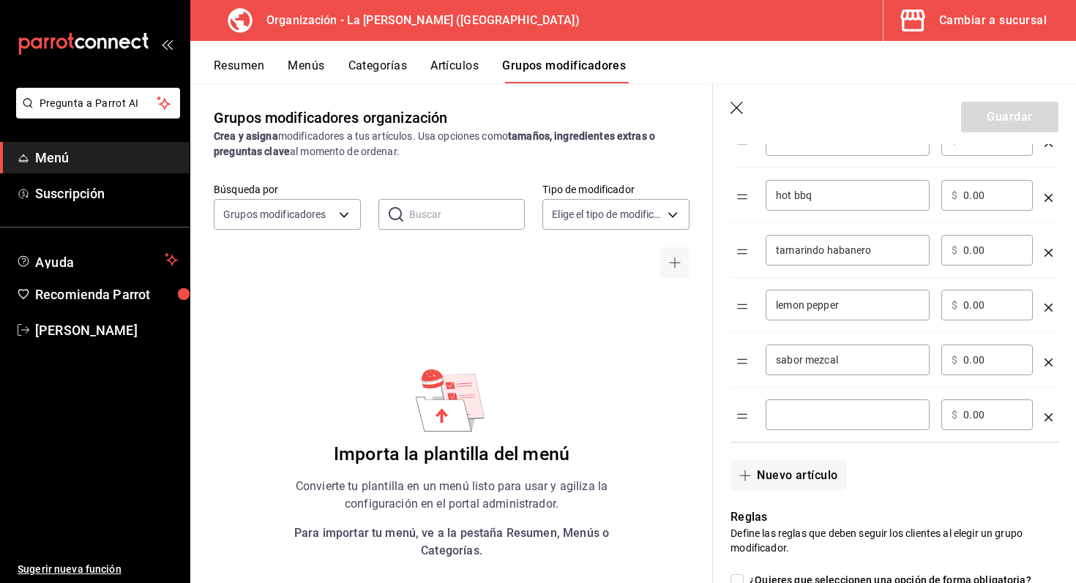
click at [830, 415] on input "optionsTable" at bounding box center [847, 415] width 143 height 15
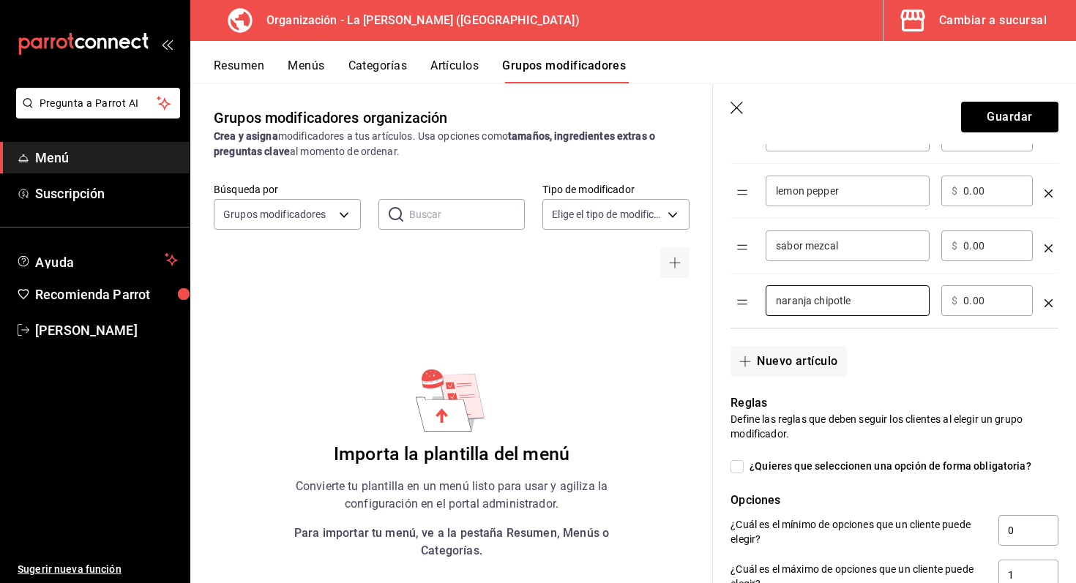
scroll to position [823, 0]
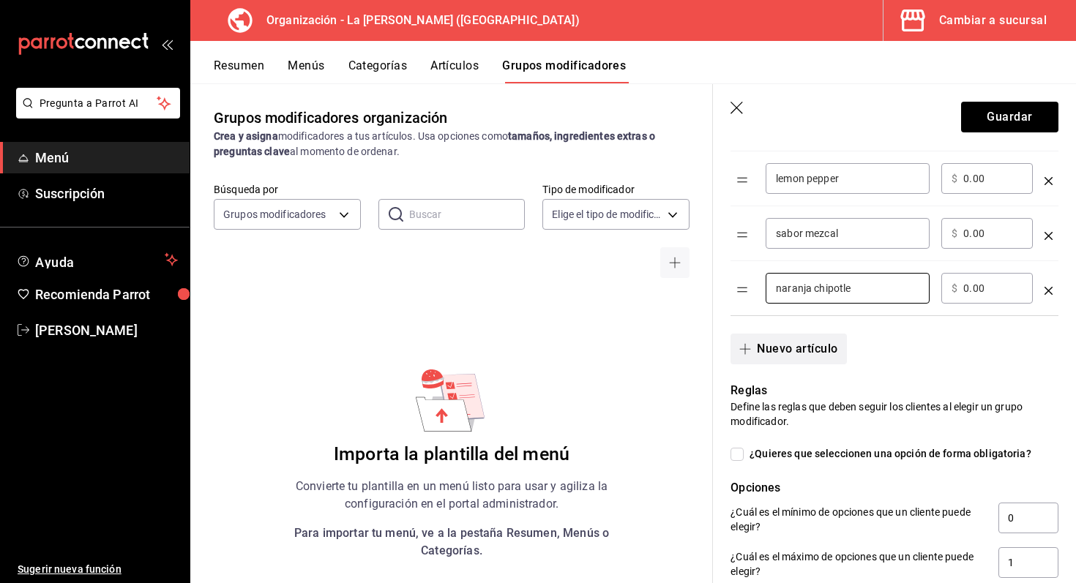
type input "naranja chipotle"
click at [801, 354] on button "Nuevo artículo" at bounding box center [789, 349] width 116 height 31
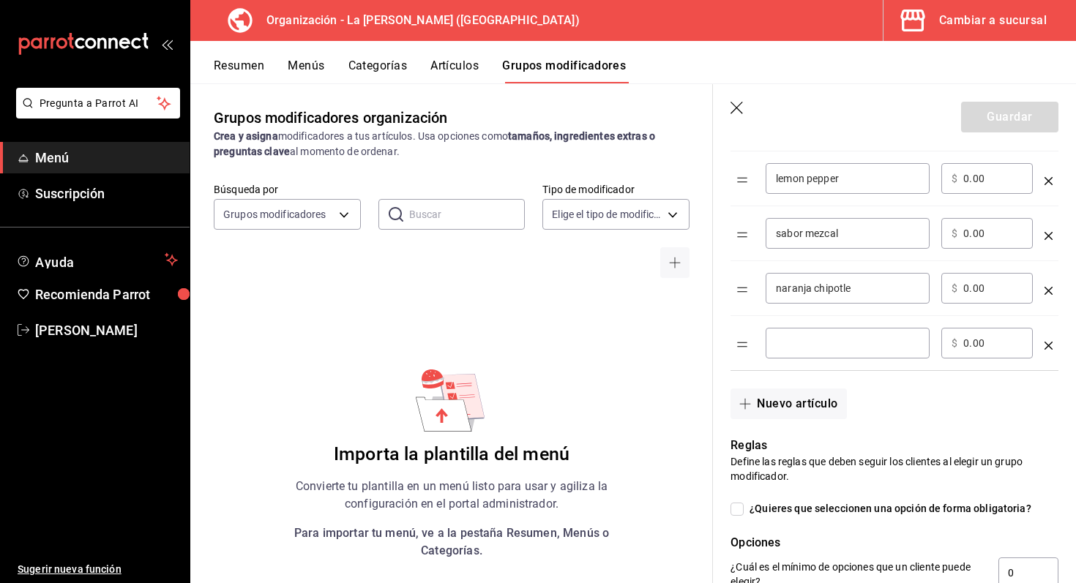
click at [801, 351] on div "​" at bounding box center [848, 343] width 164 height 31
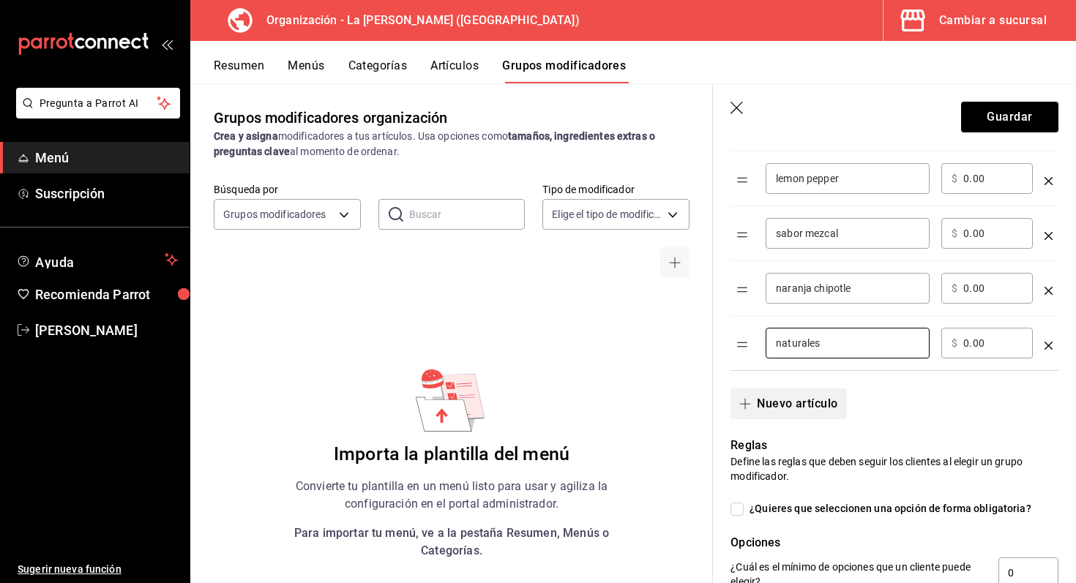
type input "naturales"
click at [783, 411] on button "Nuevo artículo" at bounding box center [789, 404] width 116 height 31
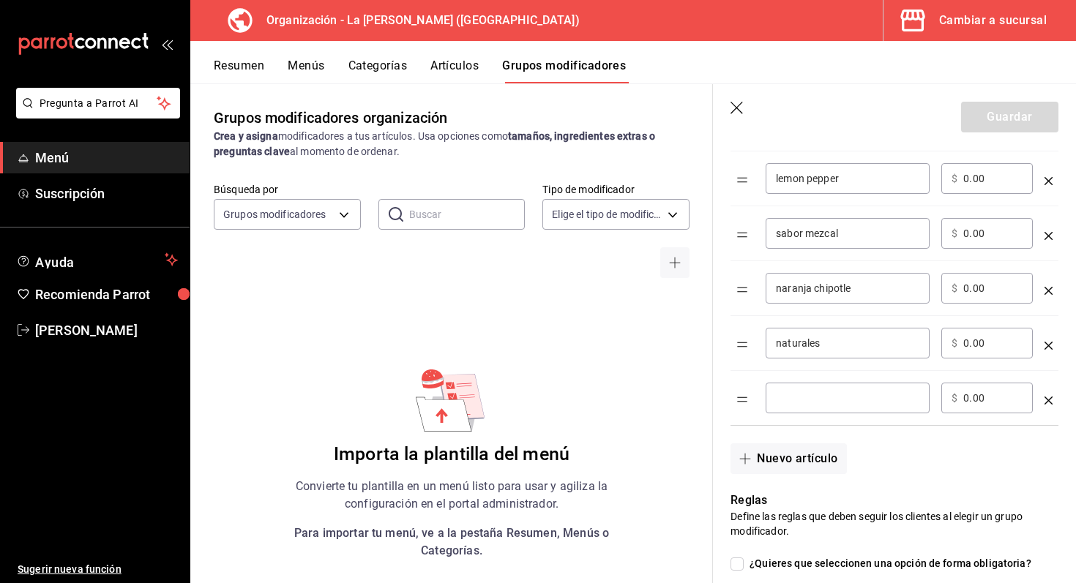
click at [798, 408] on div "​" at bounding box center [848, 398] width 164 height 31
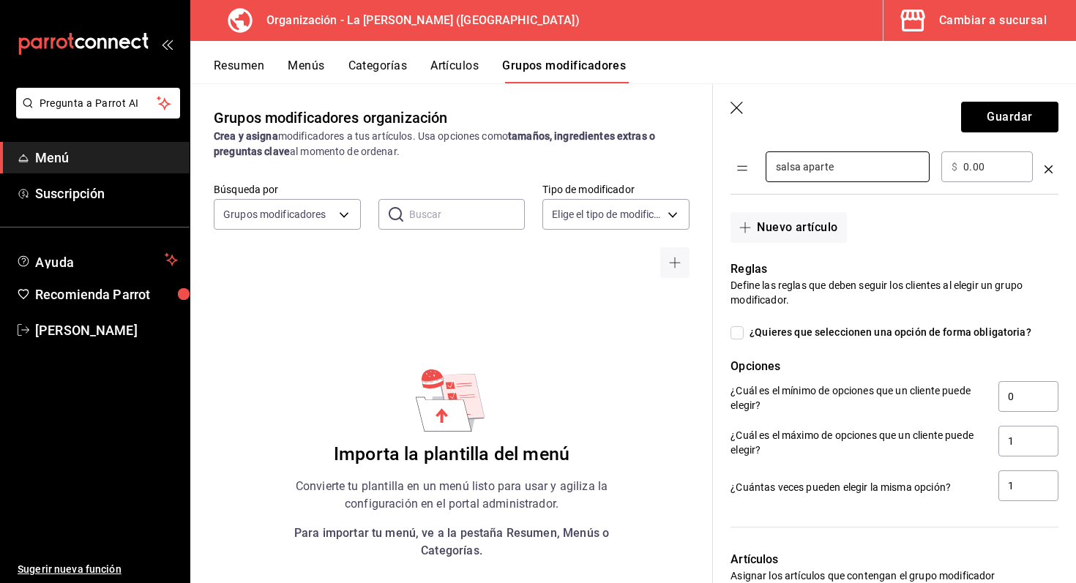
scroll to position [1102, 0]
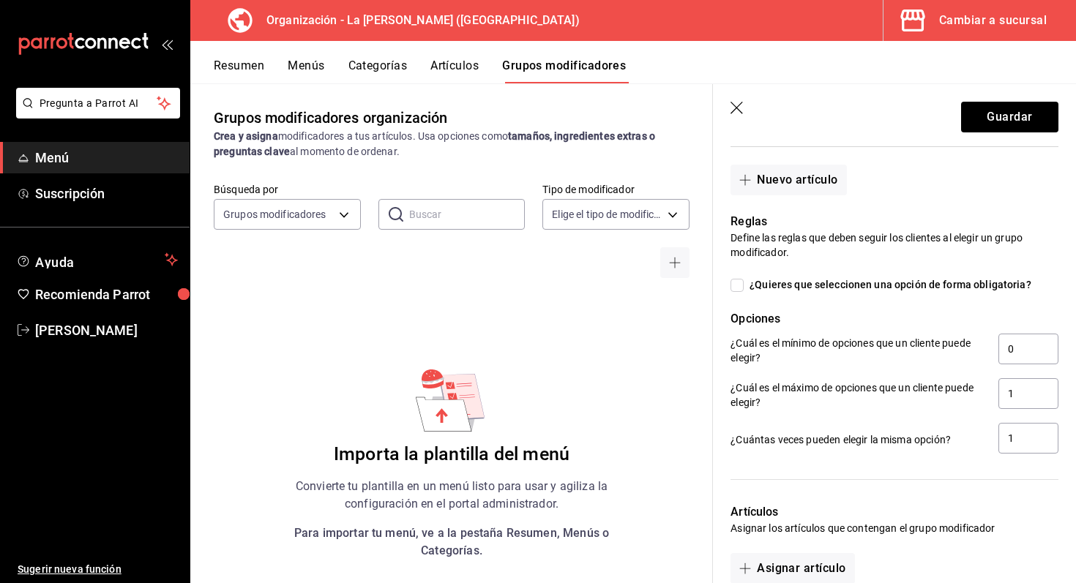
type input "salsa aparte"
click at [740, 282] on input "¿Quieres que seleccionen una opción de forma obligatoria?" at bounding box center [737, 285] width 13 height 13
checkbox input "true"
type input "1"
click at [1050, 397] on input "1" at bounding box center [1029, 393] width 60 height 31
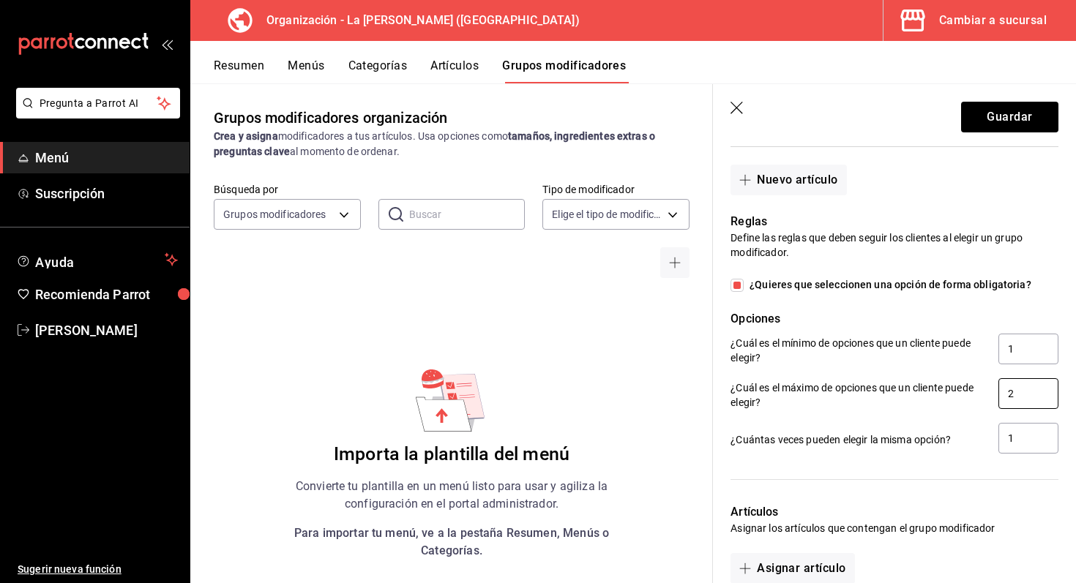
type input "1"
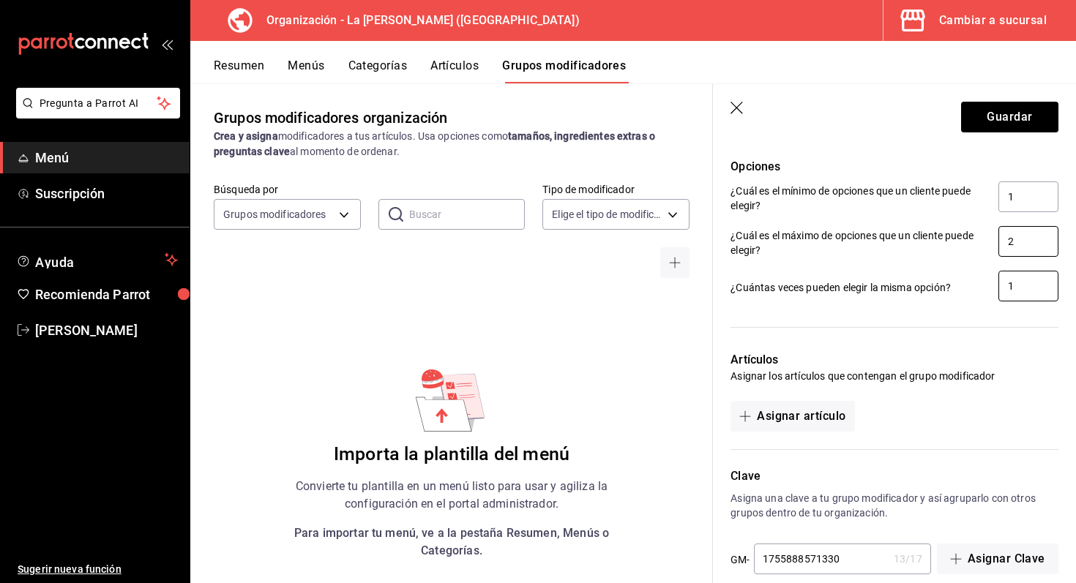
scroll to position [1276, 0]
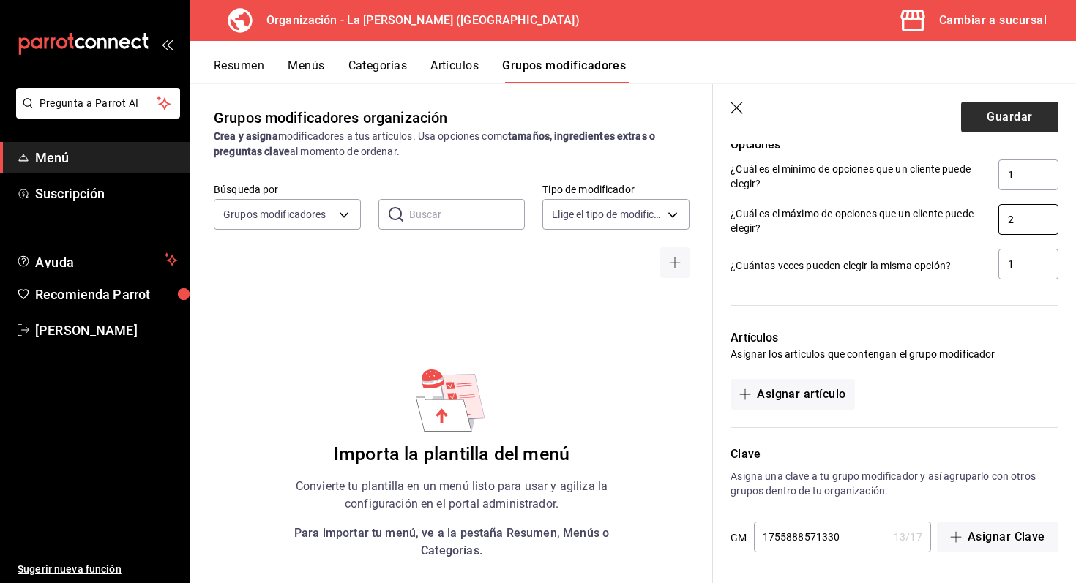
type input "2"
click at [1019, 119] on button "Guardar" at bounding box center [1009, 117] width 97 height 31
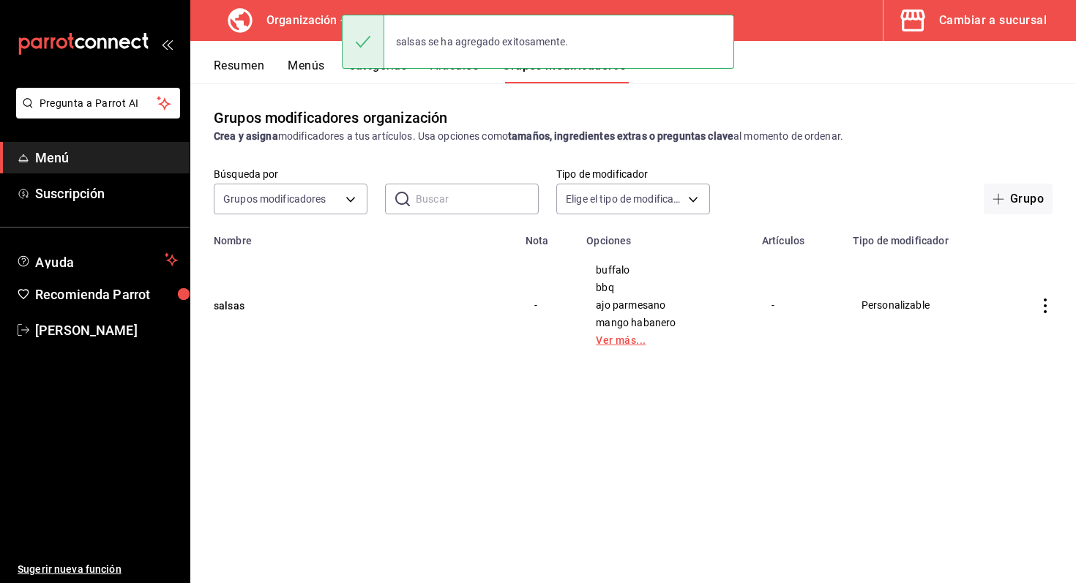
click at [633, 343] on link "Ver más..." at bounding box center [665, 340] width 139 height 10
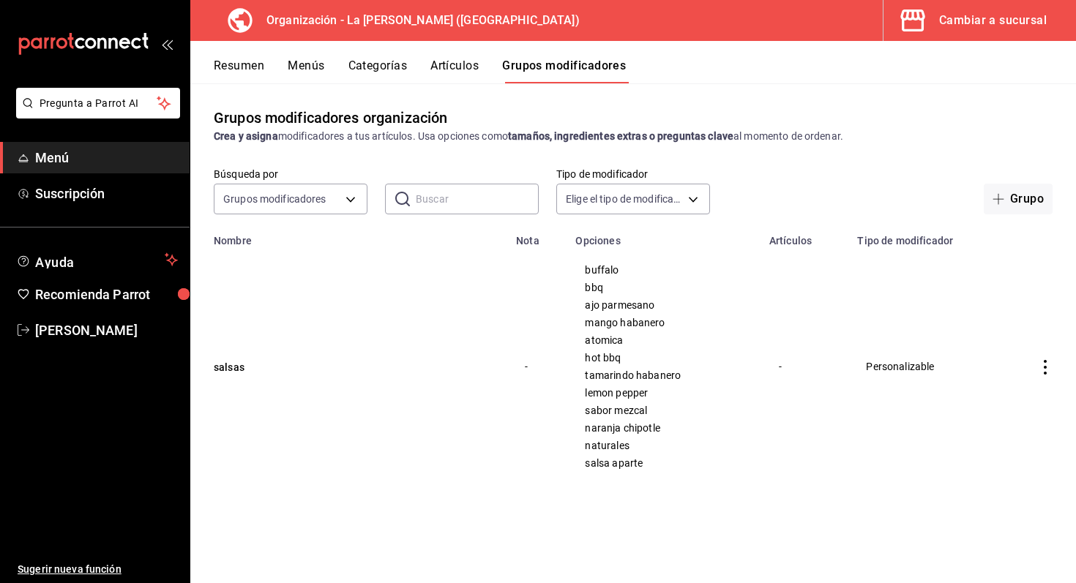
click at [1037, 365] on td "simple table" at bounding box center [1045, 367] width 61 height 240
click at [1038, 365] on icon "actions" at bounding box center [1045, 367] width 15 height 15
click at [978, 329] on div at bounding box center [538, 291] width 1076 height 583
click at [1011, 197] on button "Grupo" at bounding box center [1018, 199] width 69 height 31
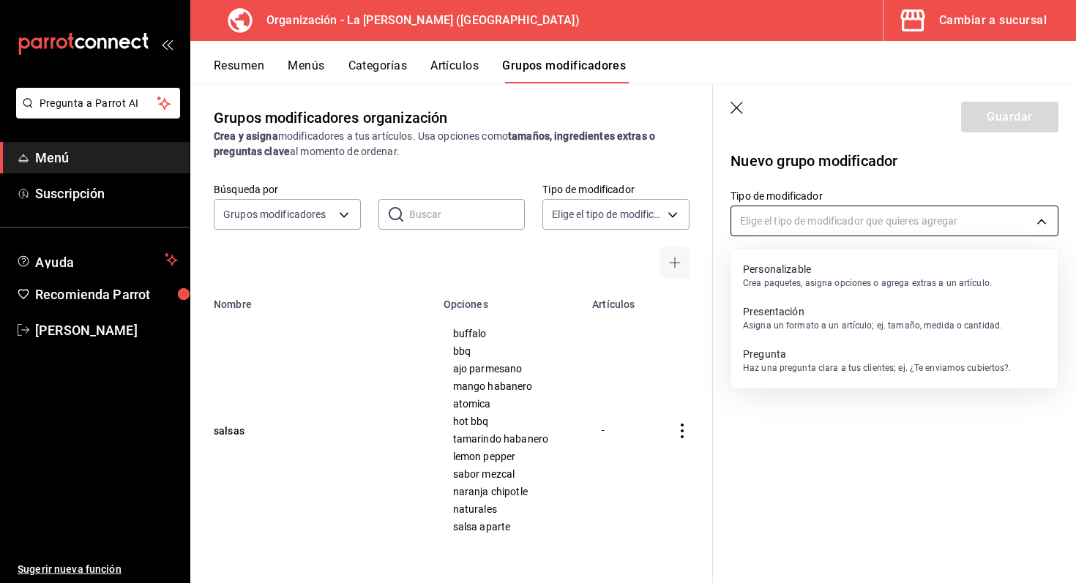
click at [806, 223] on body "Pregunta a Parrot AI Menú Suscripción Ayuda Recomienda Parrot [PERSON_NAME] Sug…" at bounding box center [538, 291] width 1076 height 583
click at [862, 435] on div at bounding box center [538, 291] width 1076 height 583
click at [789, 227] on body "Pregunta a Parrot AI Menú Suscripción Ayuda Recomienda Parrot [PERSON_NAME] Sug…" at bounding box center [538, 291] width 1076 height 583
click at [789, 273] on p "Personalizable" at bounding box center [867, 269] width 249 height 15
type input "CUSTOMIZABLE"
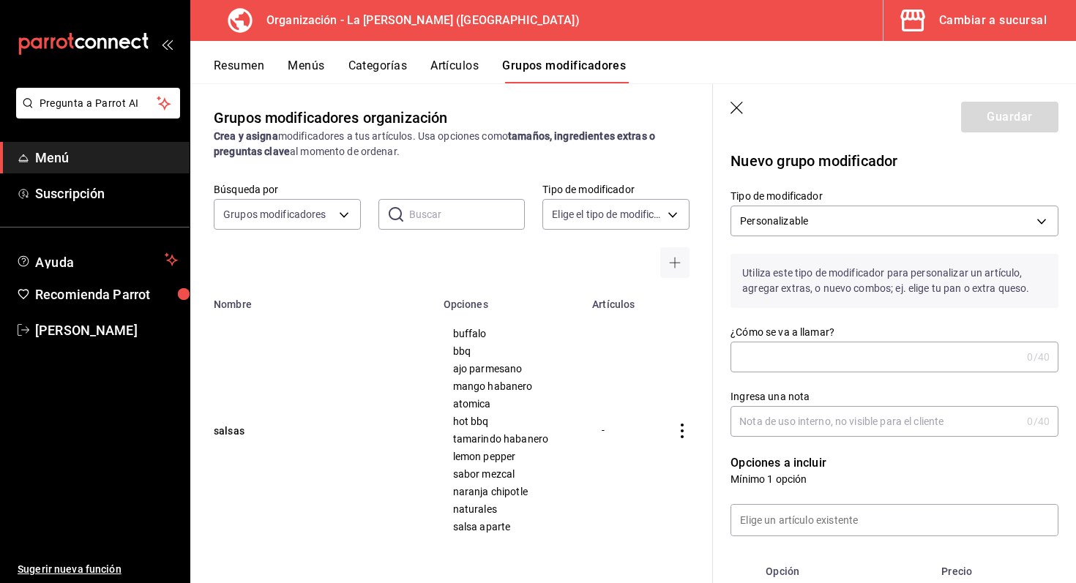
click at [832, 353] on input "¿Cómo se va a llamar?" at bounding box center [876, 357] width 291 height 29
type input "aderezos"
click at [823, 428] on input "Ingresa una nota" at bounding box center [876, 421] width 291 height 29
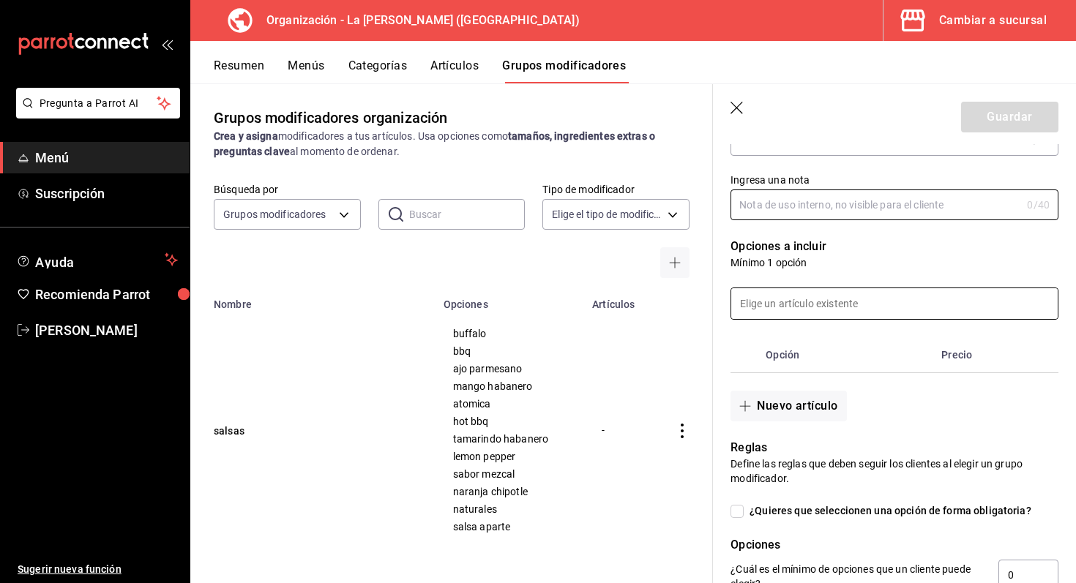
scroll to position [217, 0]
click at [912, 300] on input at bounding box center [894, 303] width 327 height 31
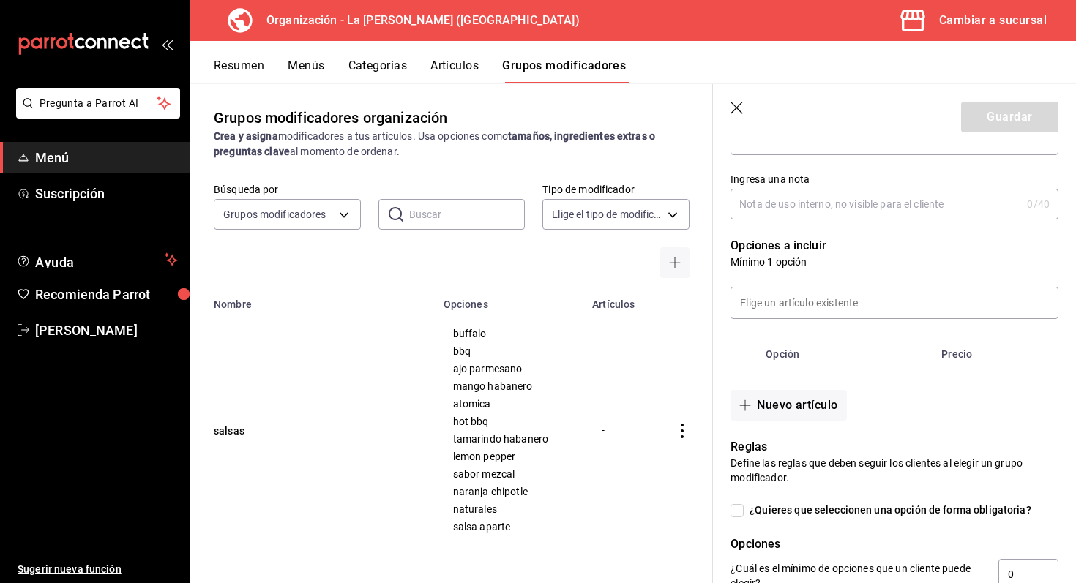
click at [930, 261] on p "Mínimo 1 opción" at bounding box center [895, 262] width 328 height 15
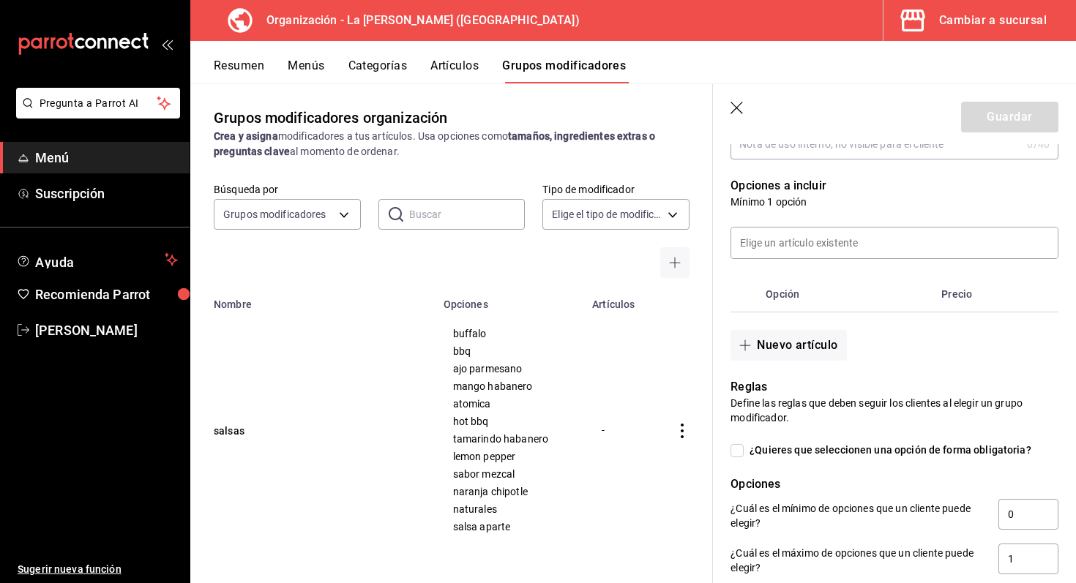
scroll to position [305, 0]
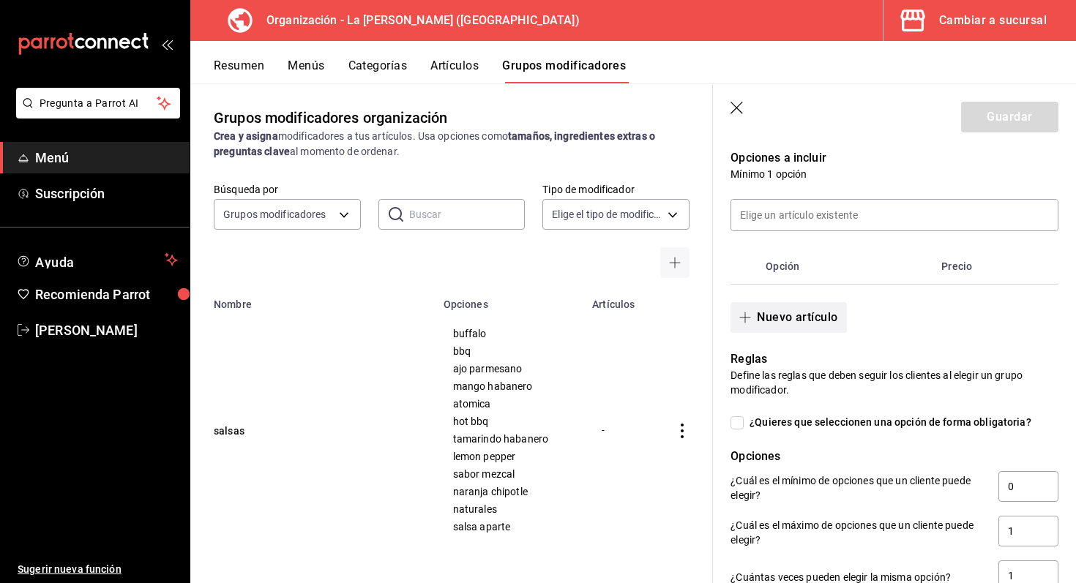
click at [824, 321] on button "Nuevo artículo" at bounding box center [789, 317] width 116 height 31
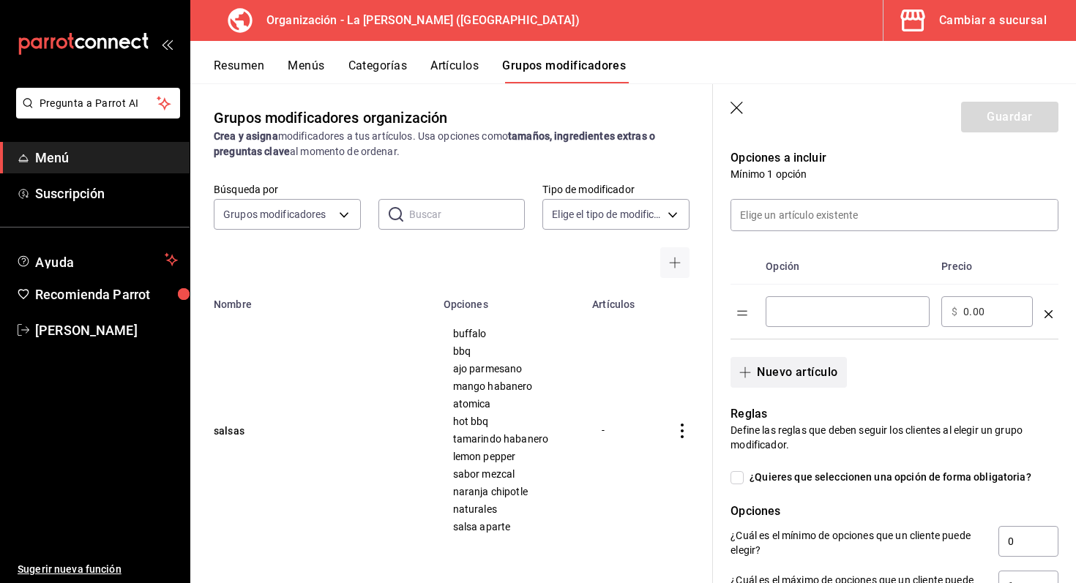
click at [824, 321] on div "​" at bounding box center [848, 312] width 164 height 31
type input "ranch"
click at [780, 365] on button "Nuevo artículo" at bounding box center [789, 372] width 116 height 31
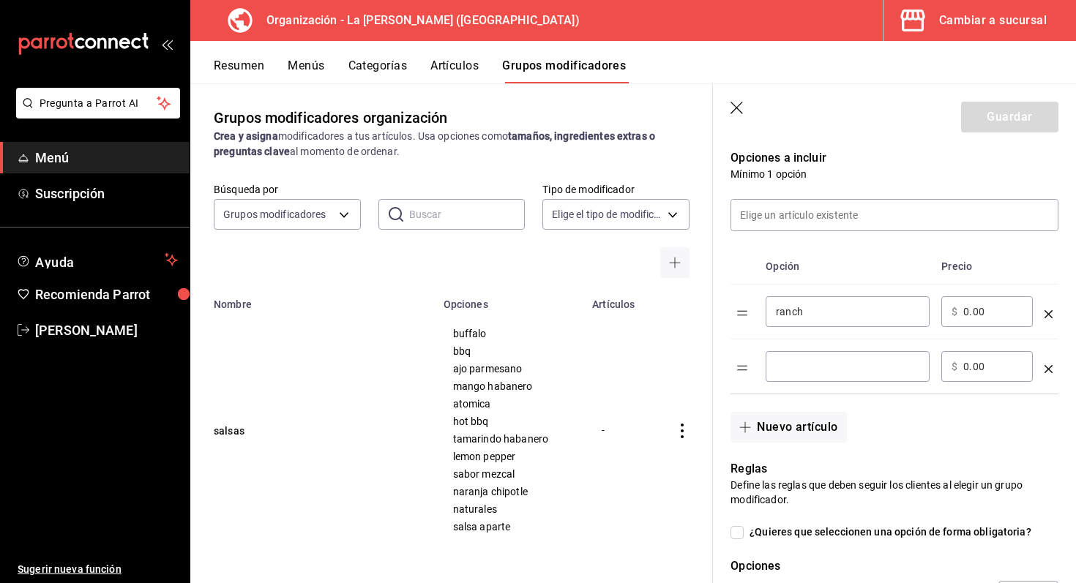
click at [799, 375] on div "​" at bounding box center [848, 366] width 164 height 31
type input "blue cheese"
click at [788, 419] on button "Nuevo artículo" at bounding box center [789, 427] width 116 height 31
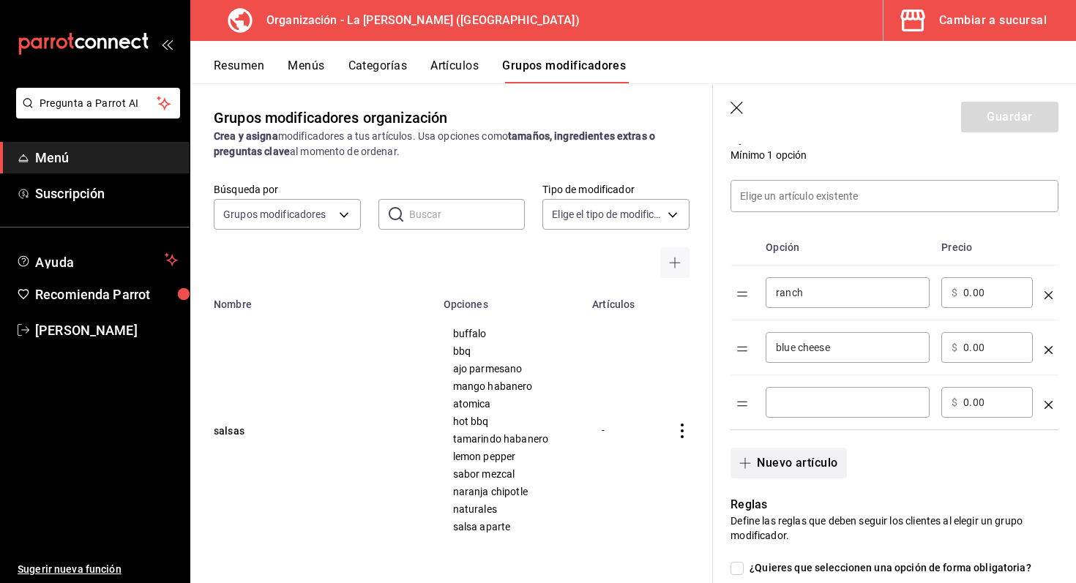
scroll to position [329, 0]
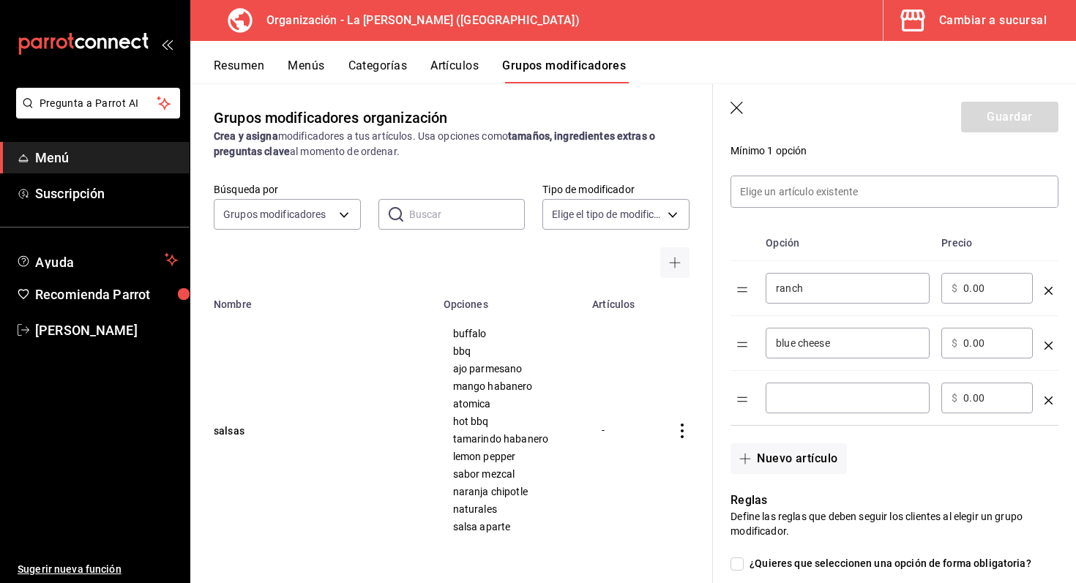
click at [803, 397] on input "optionsTable" at bounding box center [847, 398] width 143 height 15
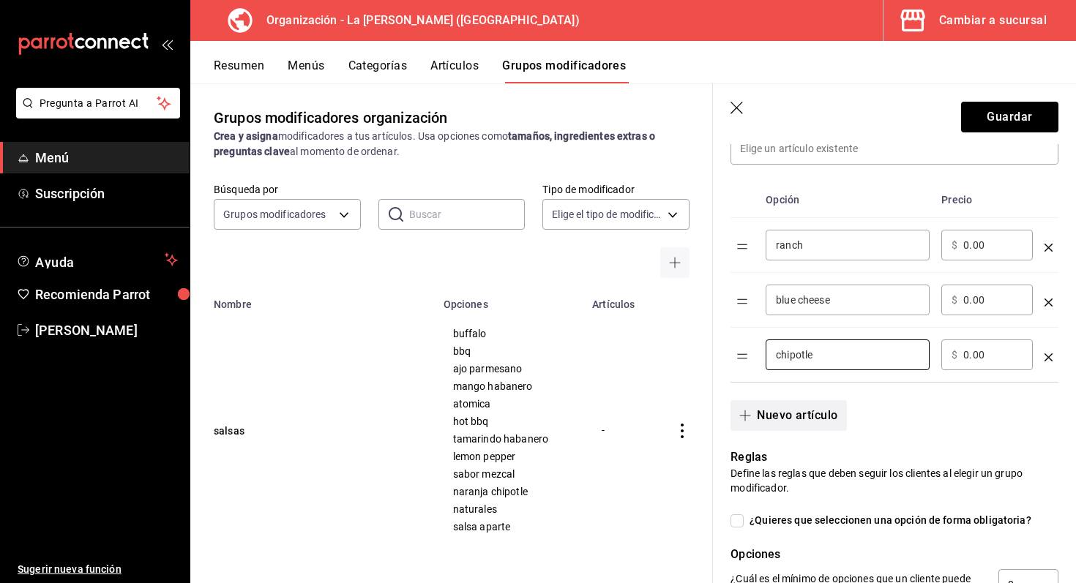
scroll to position [373, 0]
type input "chipotle"
click at [831, 420] on button "Nuevo artículo" at bounding box center [789, 415] width 116 height 31
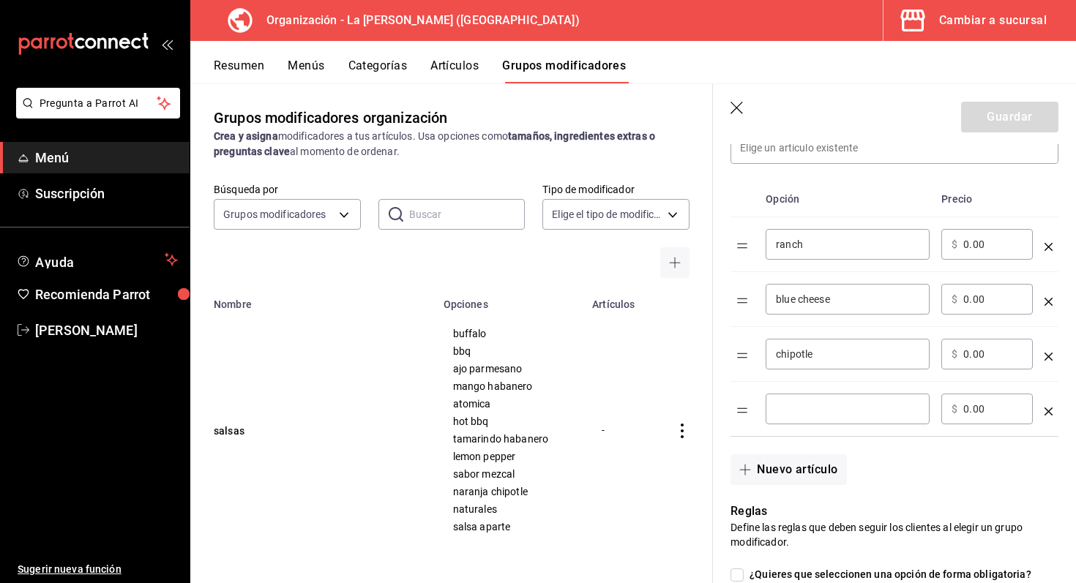
click at [831, 417] on div "​" at bounding box center [848, 409] width 164 height 31
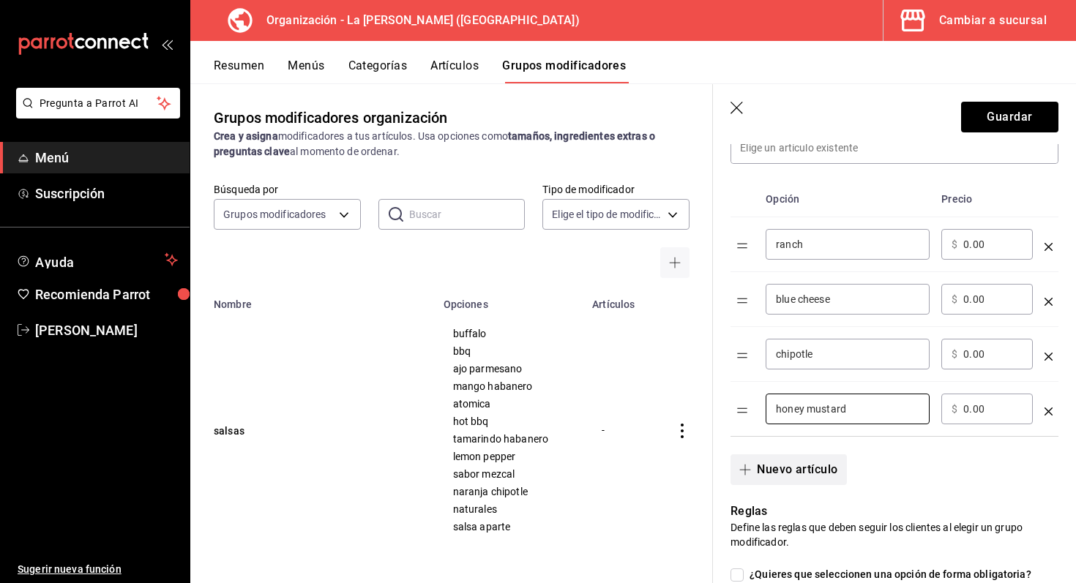
type input "honey mustard"
click at [802, 483] on button "Nuevo artículo" at bounding box center [789, 470] width 116 height 31
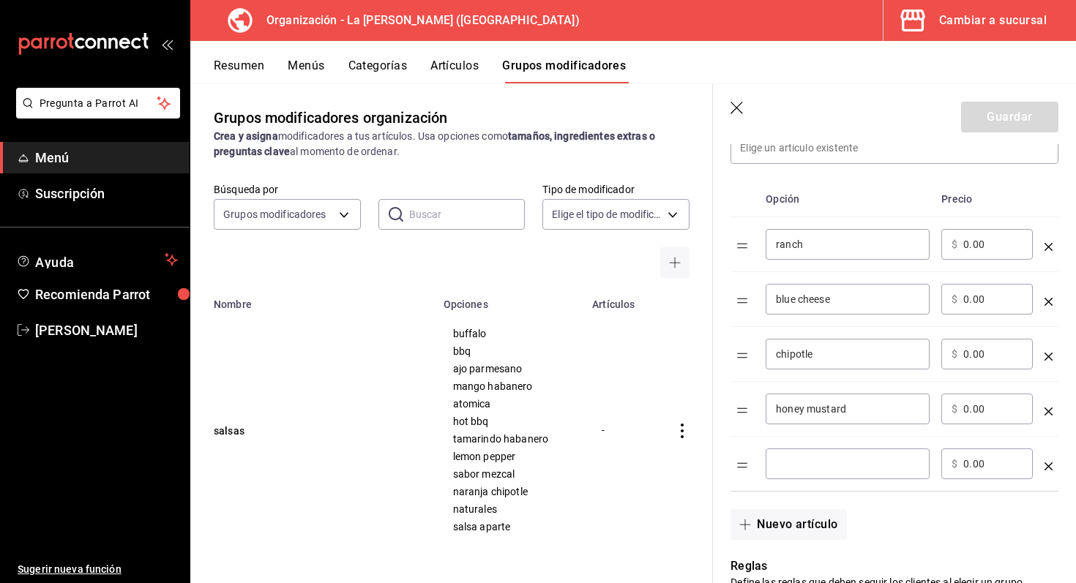
click at [816, 466] on input "optionsTable" at bounding box center [847, 464] width 143 height 15
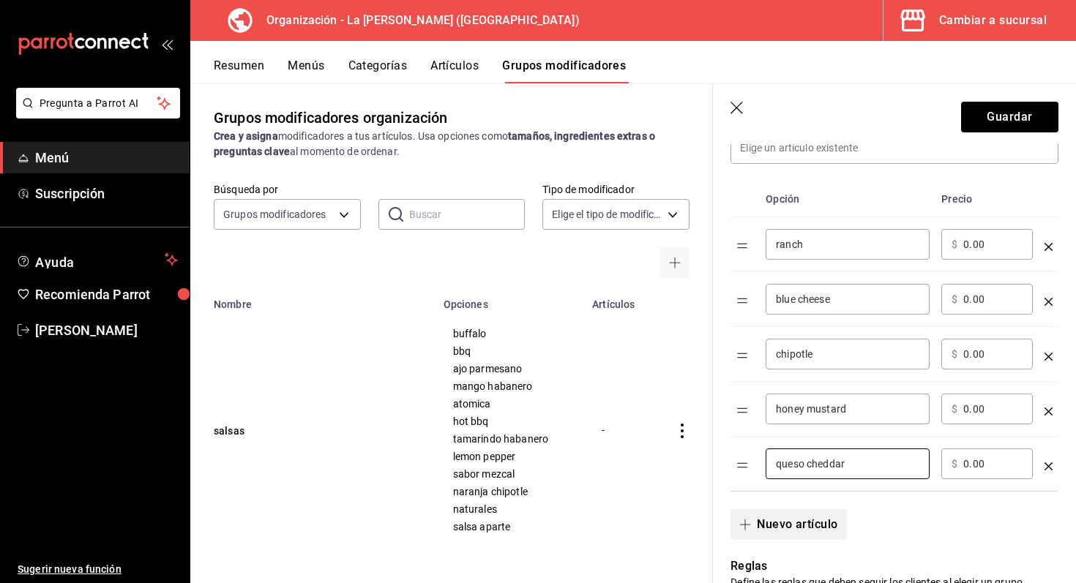
type input "queso cheddar"
click at [812, 521] on button "Nuevo artículo" at bounding box center [789, 525] width 116 height 31
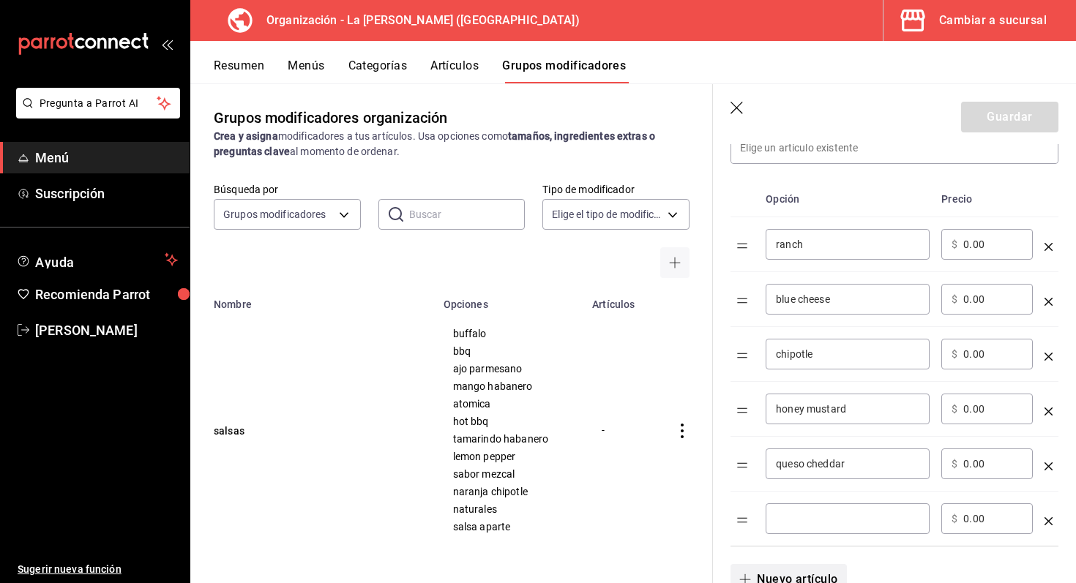
click at [812, 521] on input "optionsTable" at bounding box center [847, 519] width 143 height 15
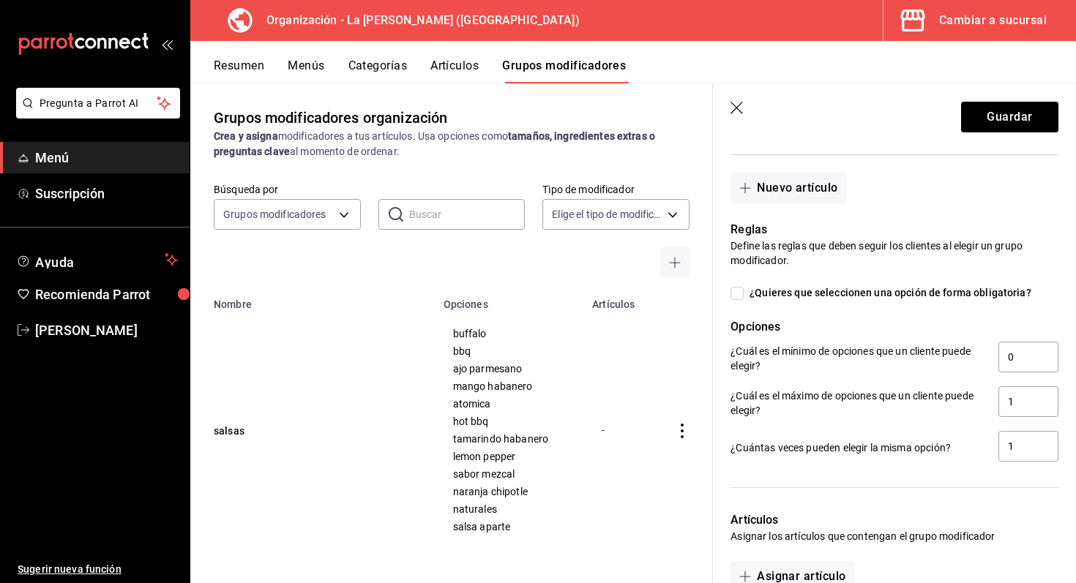
scroll to position [765, 0]
type input "salsa de tomate"
click at [736, 295] on input "¿Quieres que seleccionen una opción de forma obligatoria?" at bounding box center [737, 292] width 13 height 13
checkbox input "true"
type input "1"
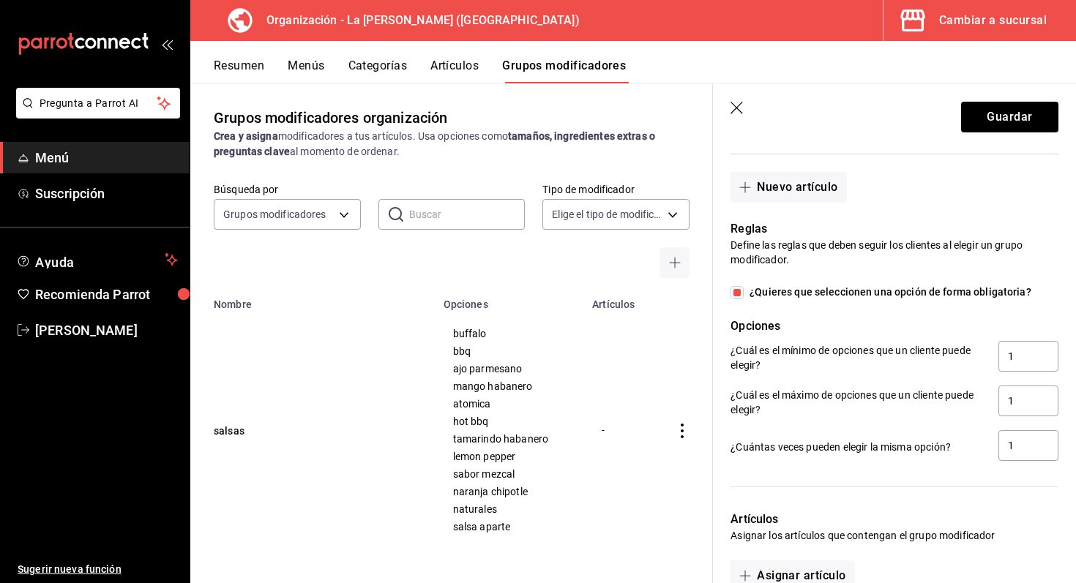
click at [736, 295] on input "¿Quieres que seleccionen una opción de forma obligatoria?" at bounding box center [737, 292] width 13 height 13
checkbox input "false"
type input "0"
click at [742, 291] on input "¿Quieres que seleccionen una opción de forma obligatoria?" at bounding box center [737, 292] width 13 height 13
checkbox input "true"
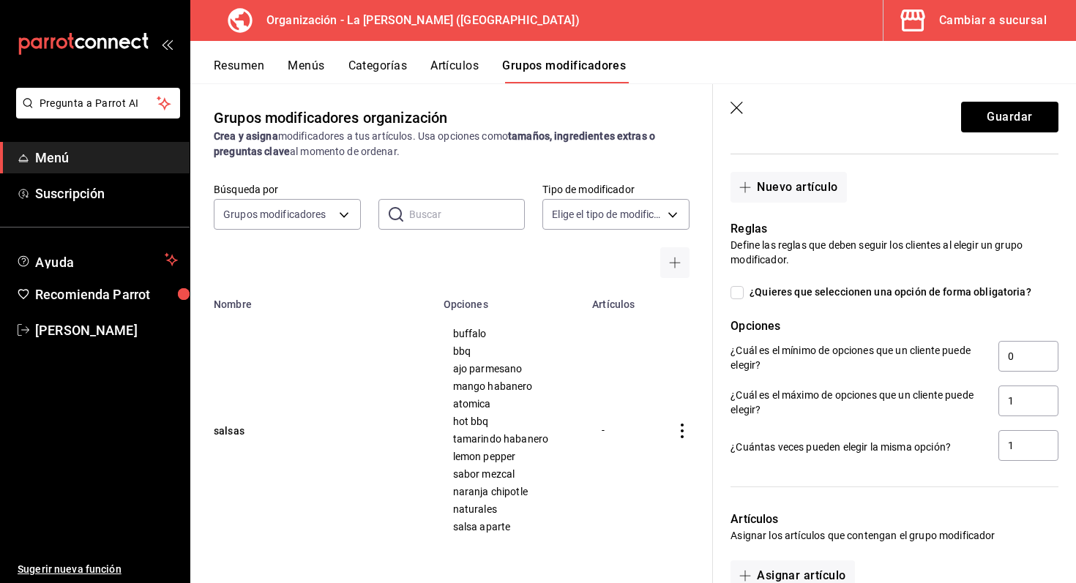
type input "1"
click at [742, 291] on input "¿Quieres que seleccionen una opción de forma obligatoria?" at bounding box center [737, 292] width 13 height 13
checkbox input "false"
type input "0"
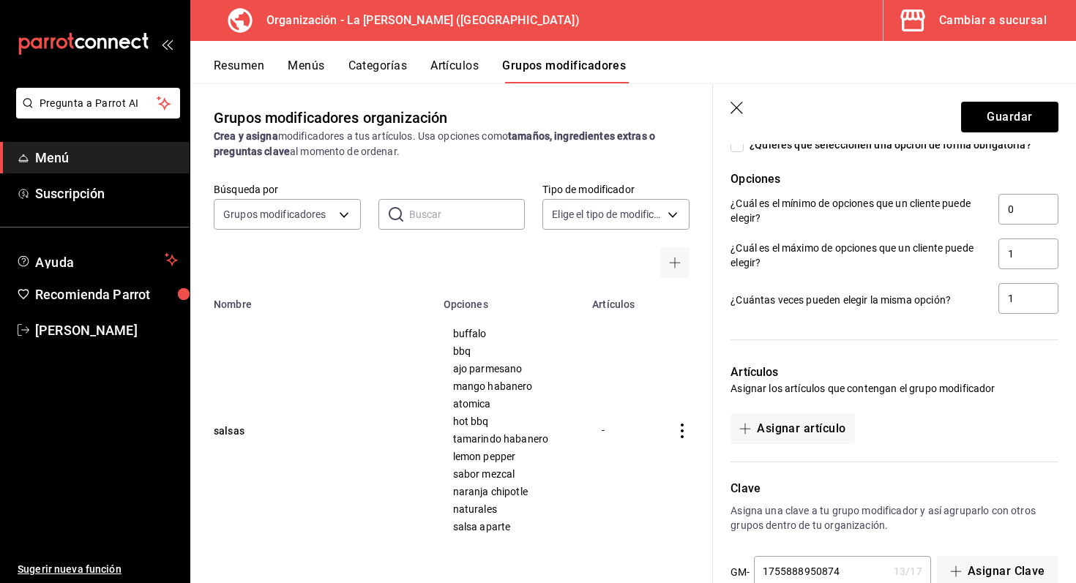
scroll to position [947, 0]
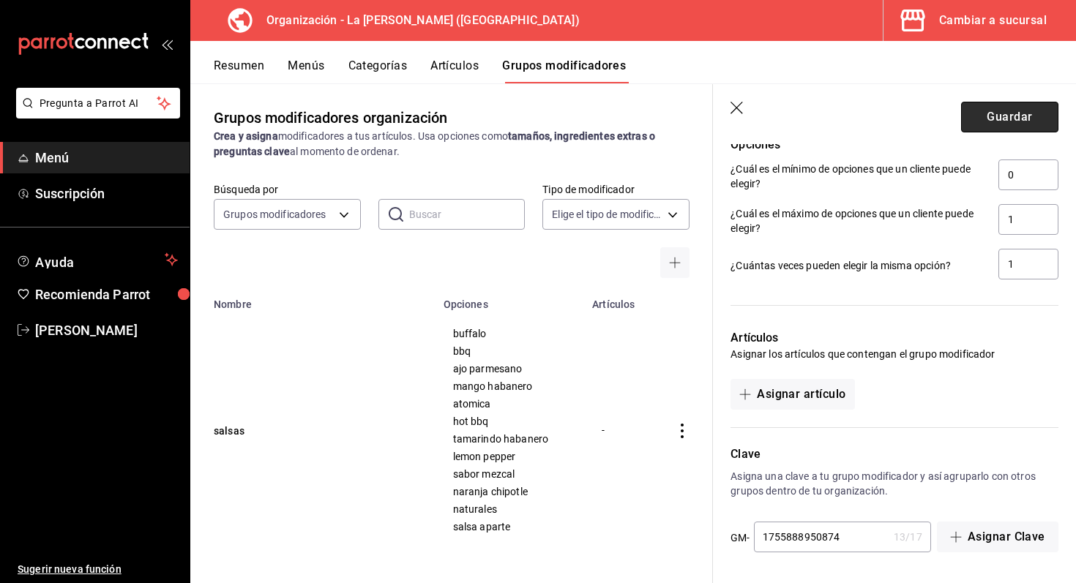
click at [1040, 117] on button "Guardar" at bounding box center [1009, 117] width 97 height 31
